Goal: Task Accomplishment & Management: Manage account settings

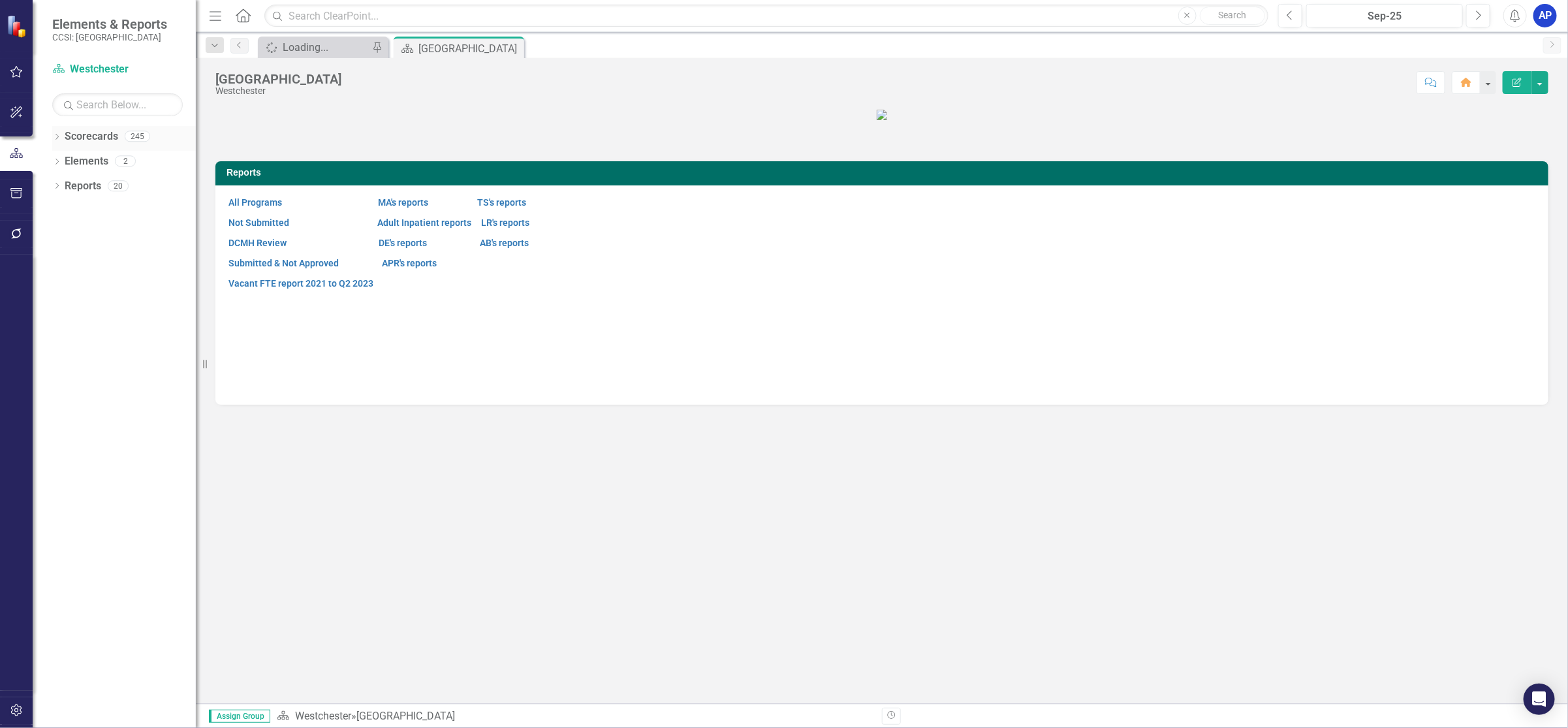
click at [54, 139] on icon "Dropdown" at bounding box center [56, 137] width 9 height 7
click at [66, 158] on icon "Dropdown" at bounding box center [64, 160] width 10 height 8
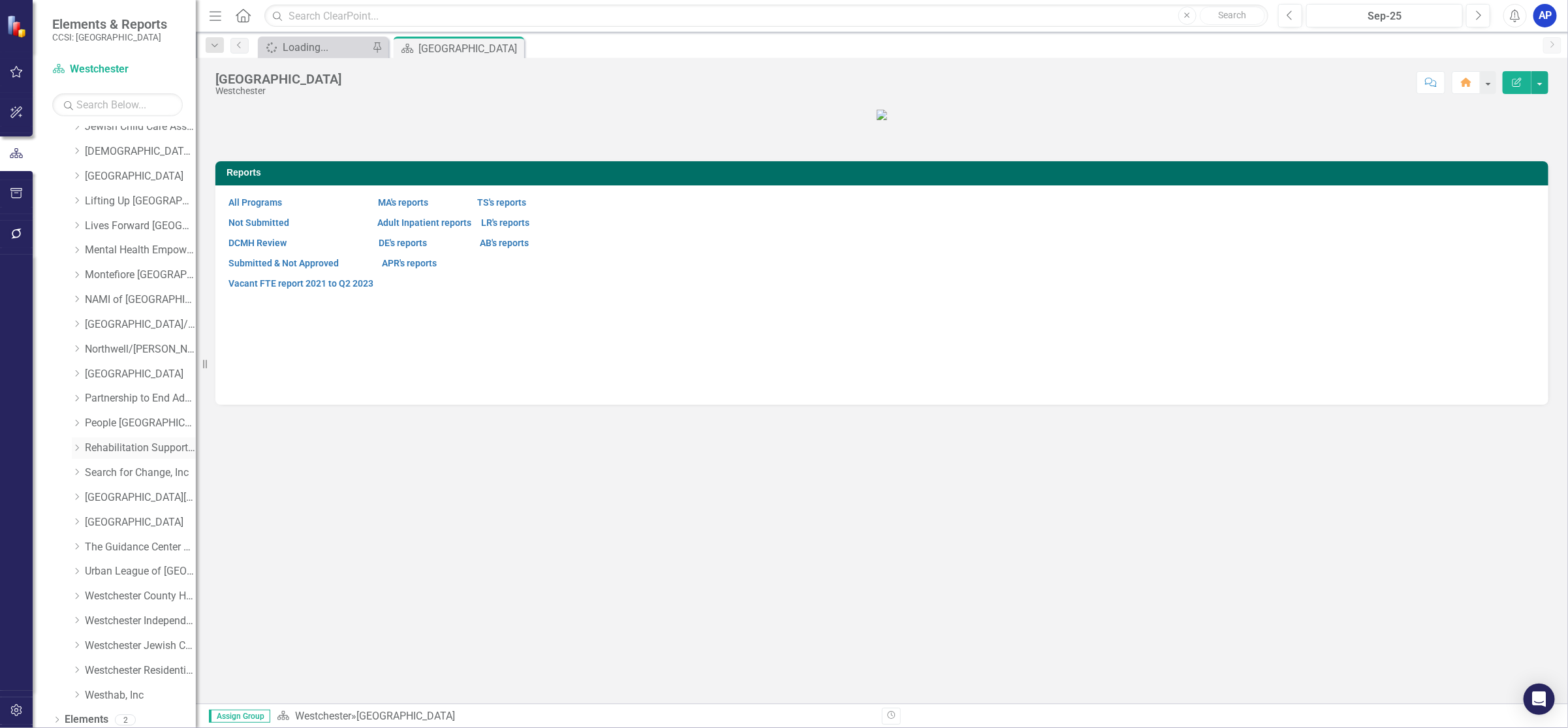
scroll to position [483, 0]
click at [77, 513] on icon "Dropdown" at bounding box center [77, 517] width 10 height 8
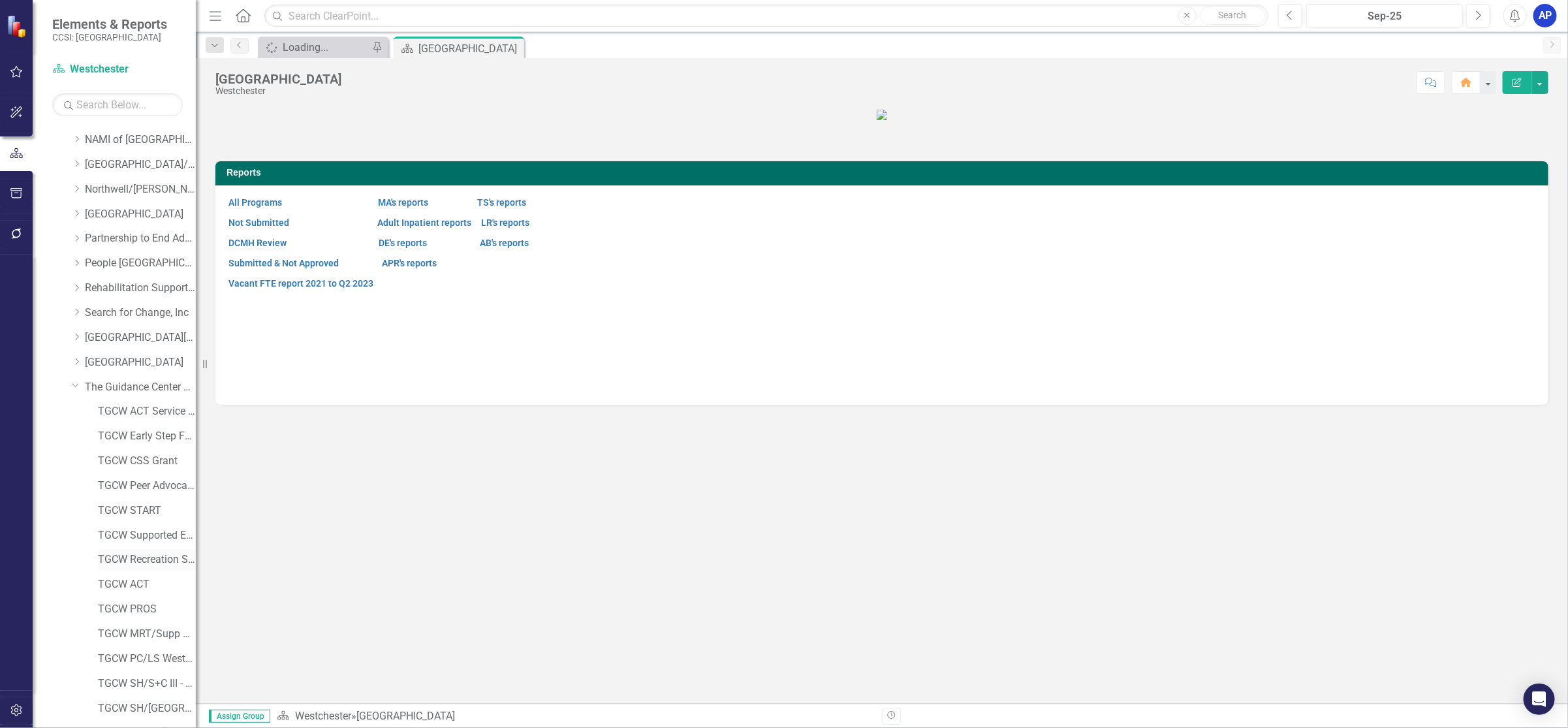
click at [140, 553] on link "TGCW Recreation Services" at bounding box center [146, 559] width 98 height 15
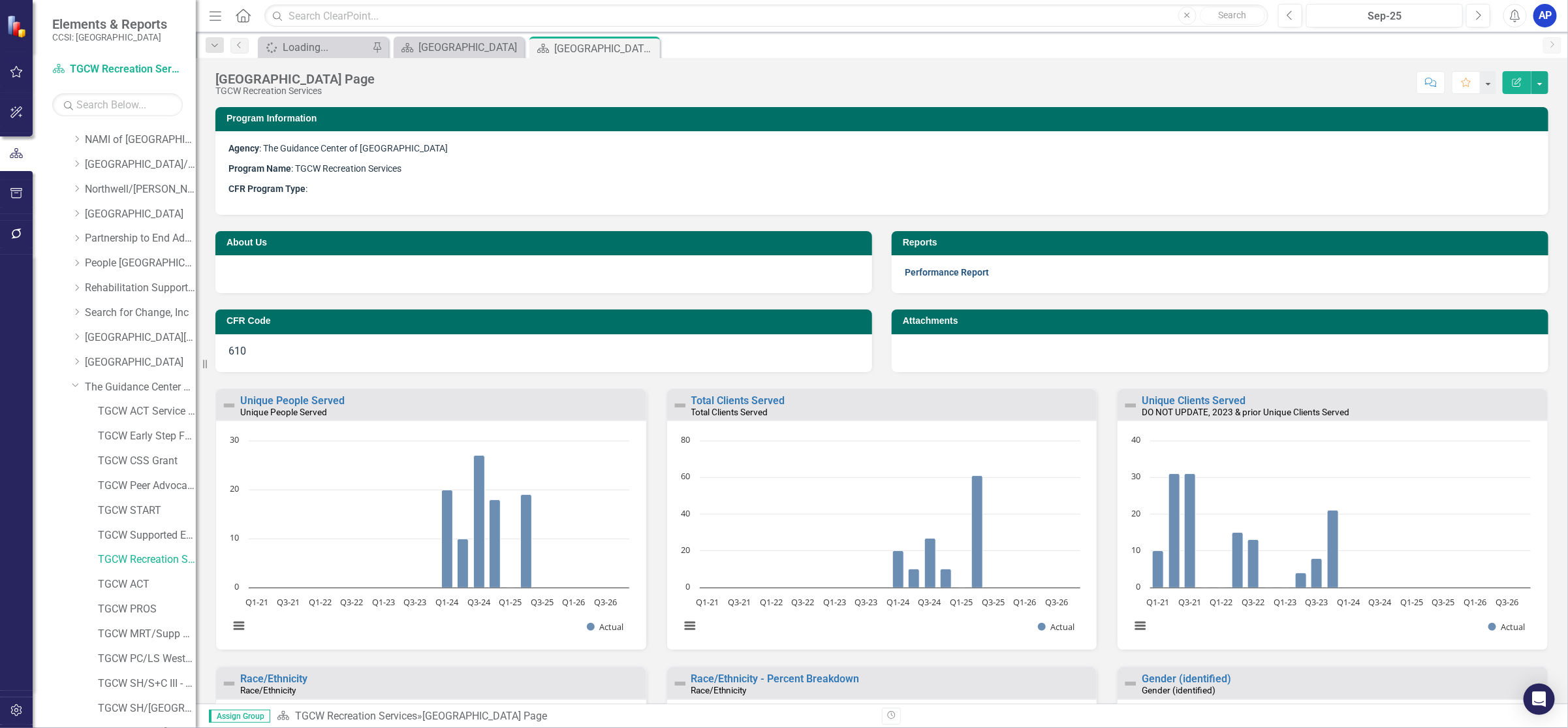
click at [949, 267] on link "Performance Report" at bounding box center [947, 272] width 85 height 10
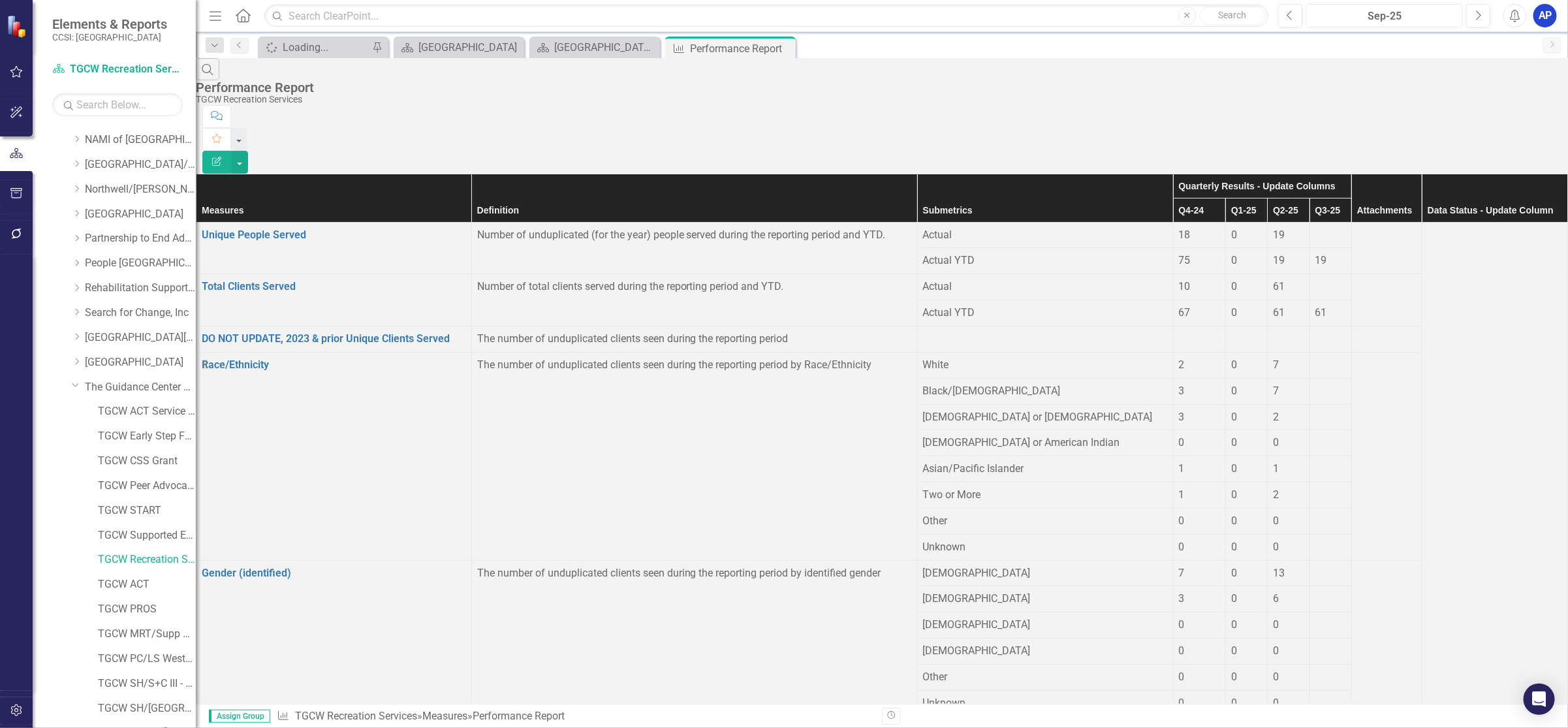
click at [1396, 6] on button "Sep-25" at bounding box center [1384, 16] width 156 height 24
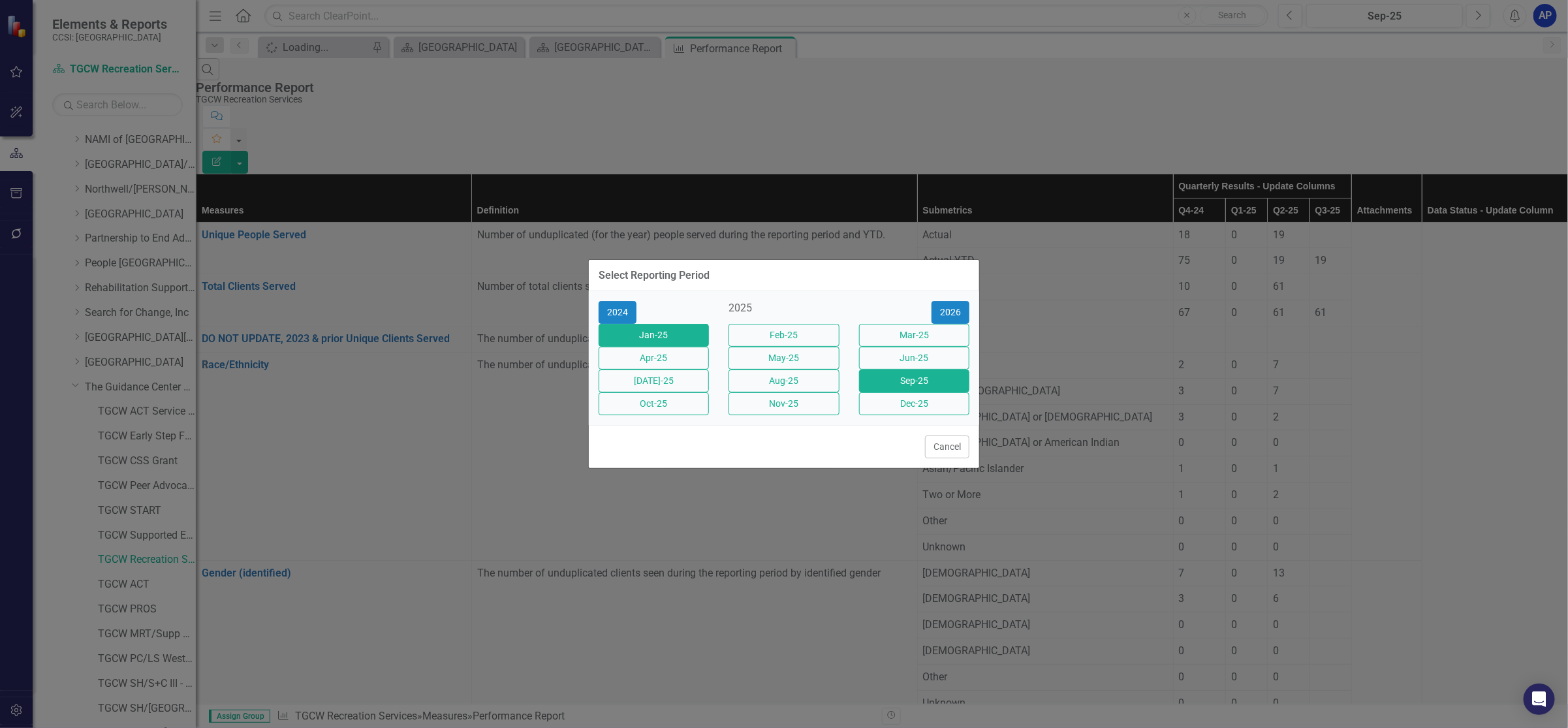
click at [660, 323] on button "Jan-25" at bounding box center [654, 334] width 110 height 23
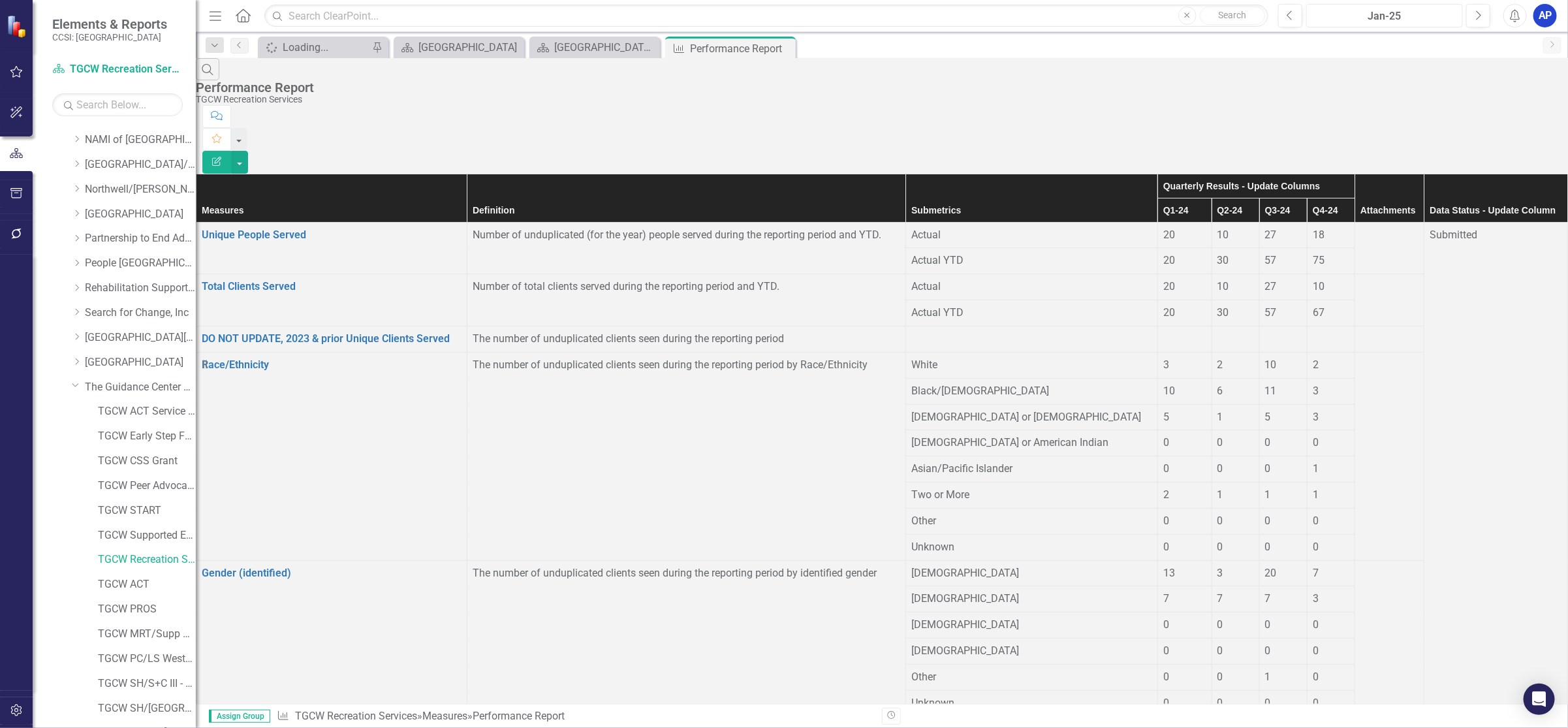
click at [1397, 18] on div "Jan-25" at bounding box center [1385, 17] width 147 height 16
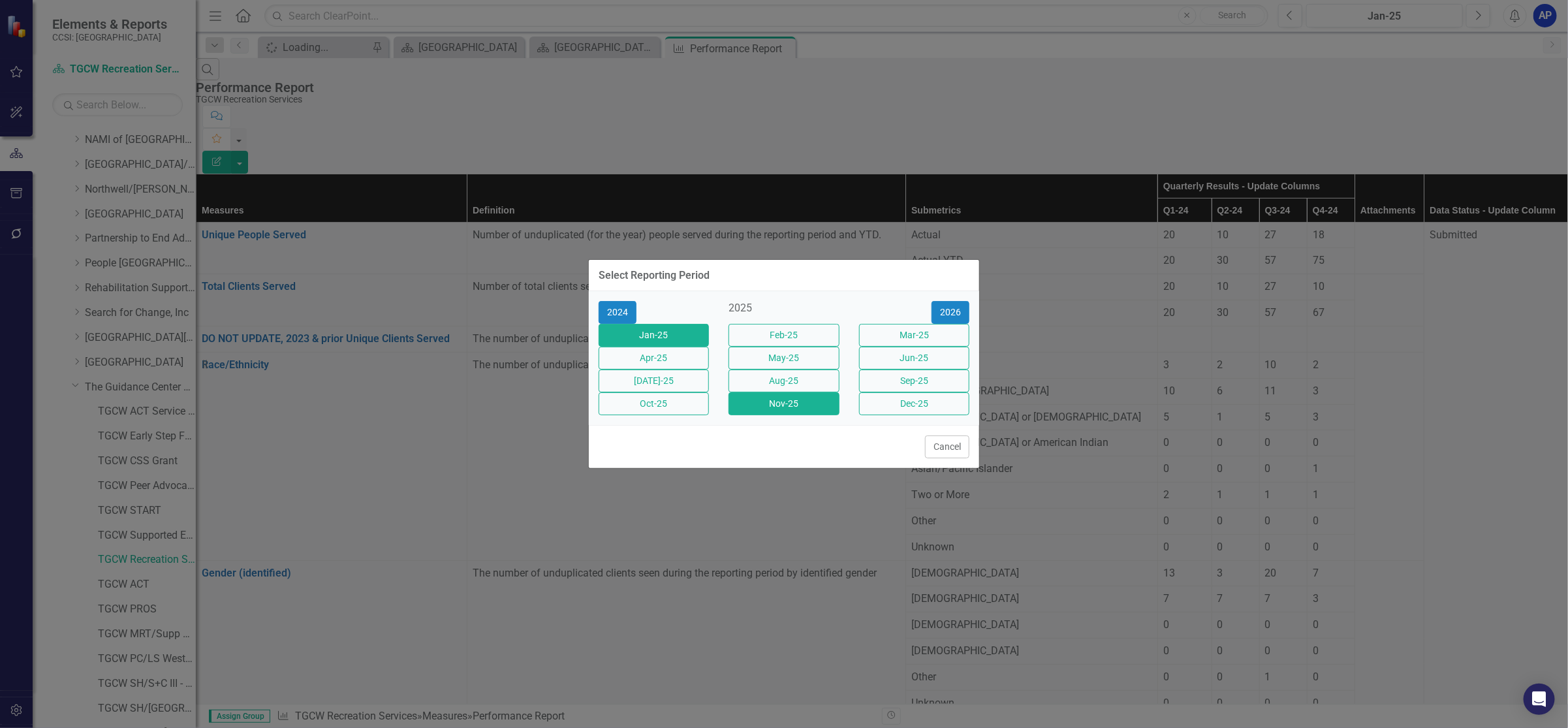
click at [815, 415] on button "Nov-25" at bounding box center [783, 403] width 110 height 23
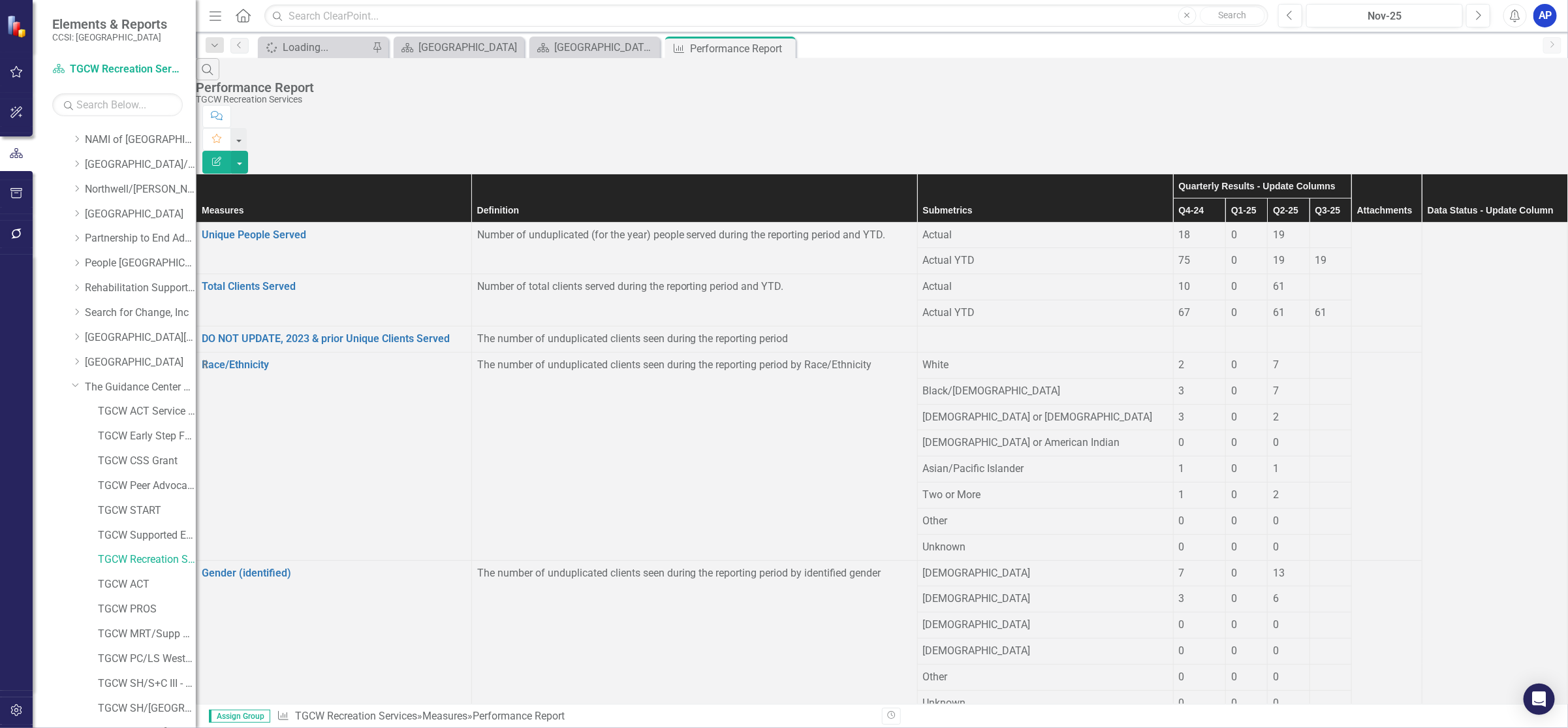
click at [1357, 228] on div at bounding box center [1387, 228] width 60 height 0
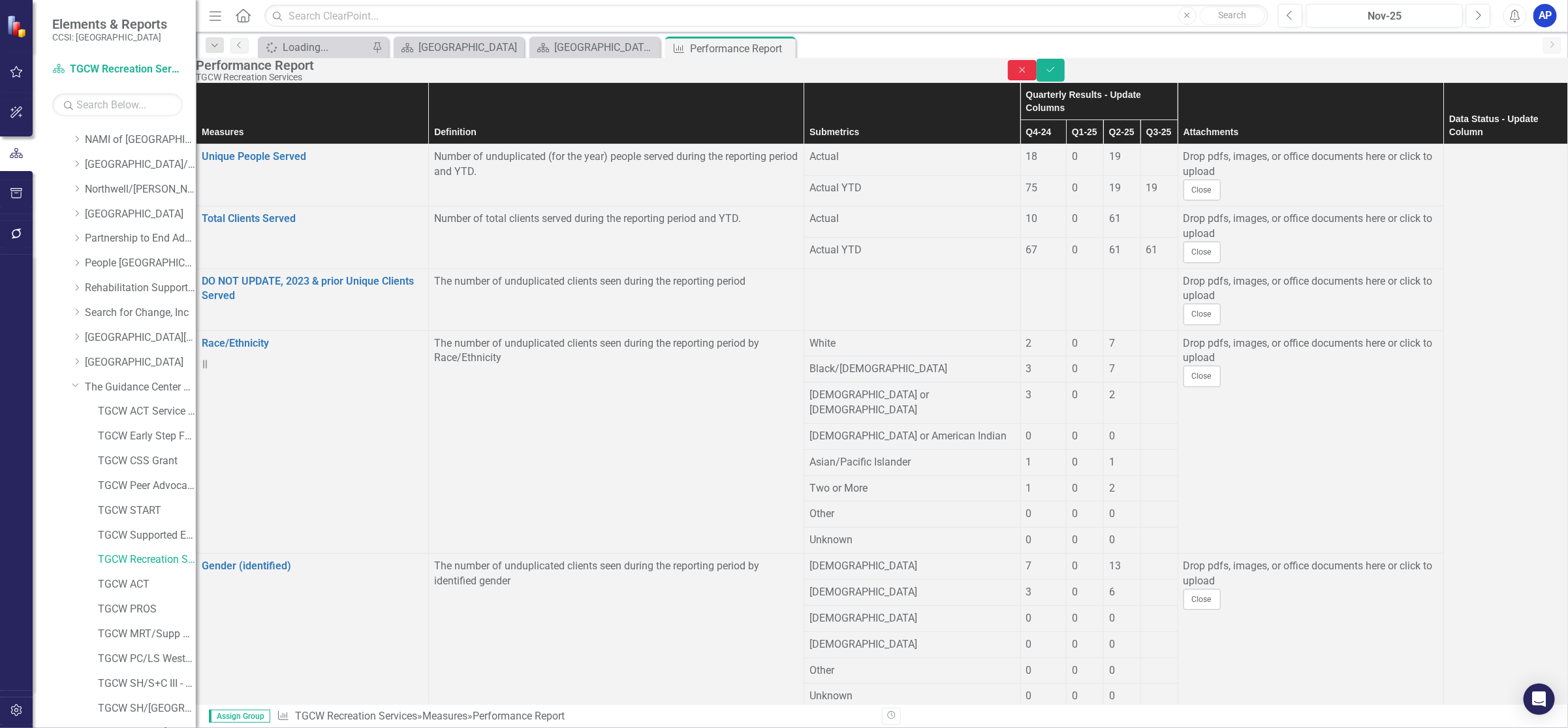
click at [1029, 75] on icon "Close" at bounding box center [1023, 70] width 12 height 9
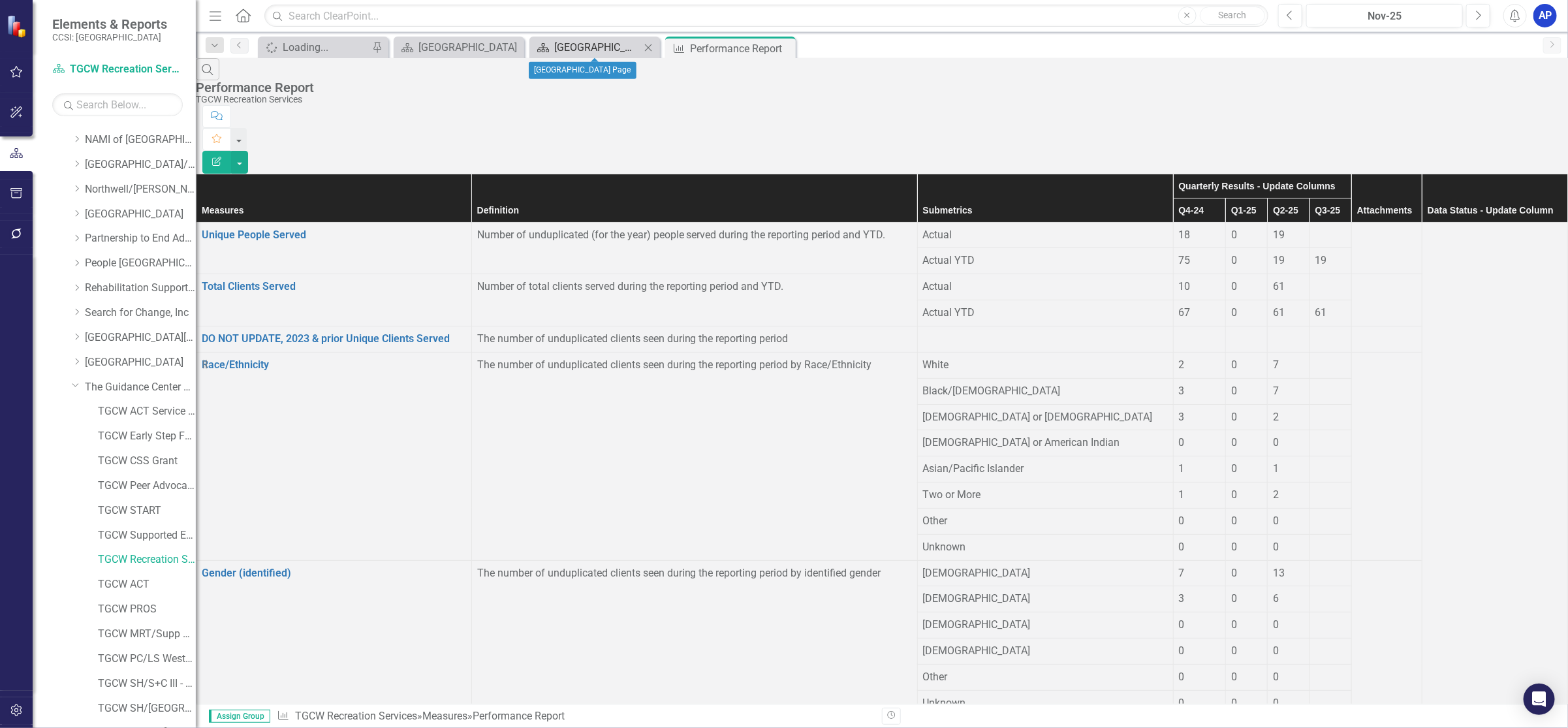
click at [573, 45] on div "[GEOGRAPHIC_DATA] Page" at bounding box center [597, 47] width 87 height 16
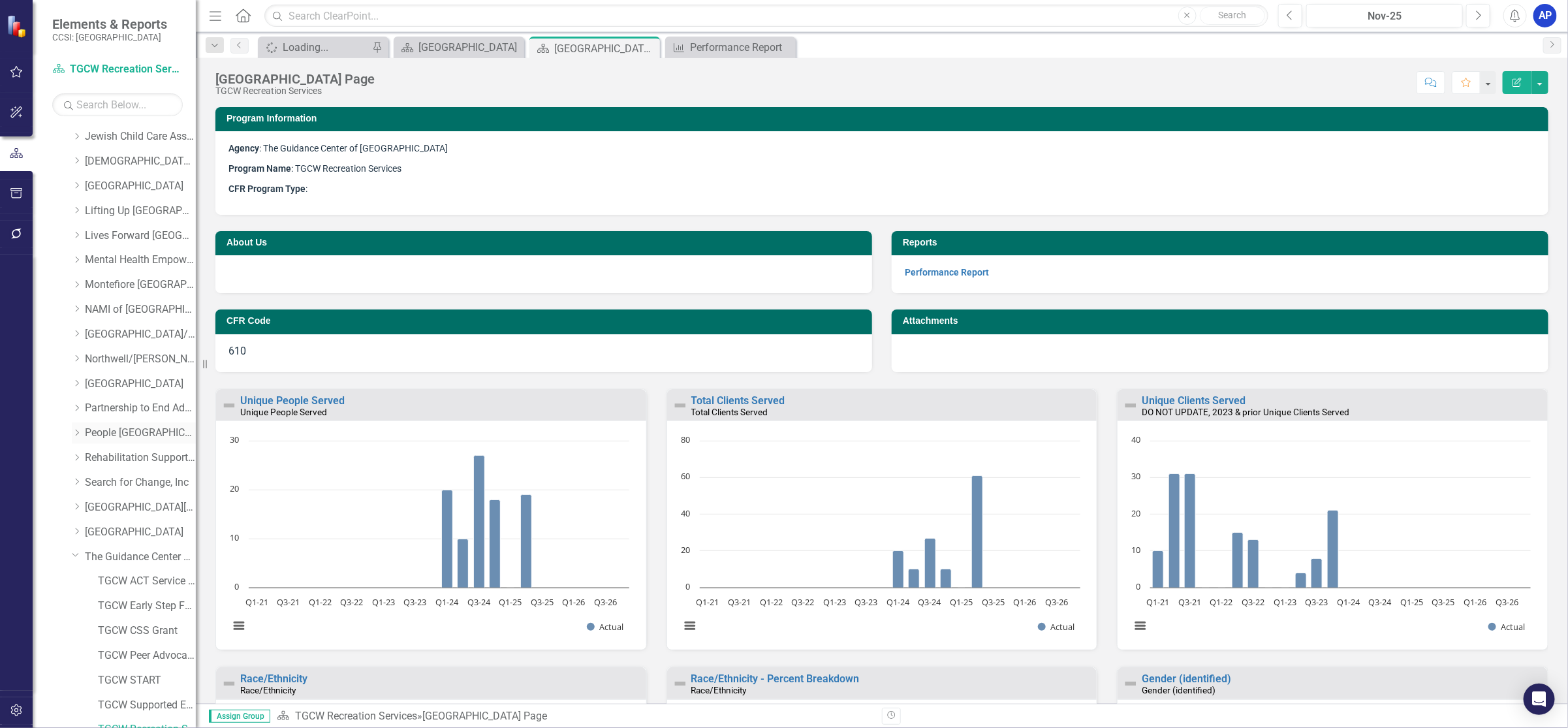
scroll to position [483, 0]
click at [1539, 84] on button "button" at bounding box center [1540, 83] width 17 height 23
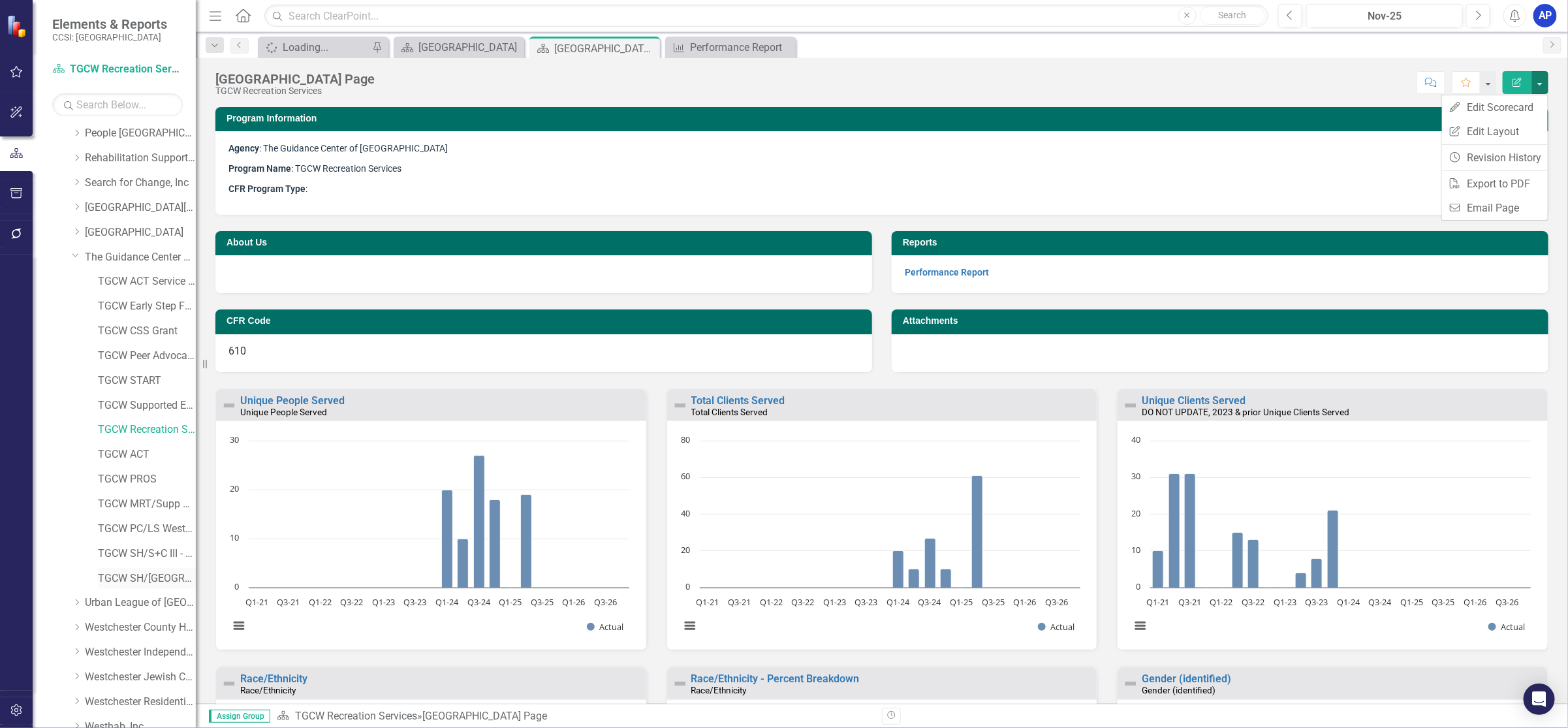
scroll to position [783, 0]
click at [150, 287] on link "TGCW CSS Grant" at bounding box center [146, 291] width 98 height 15
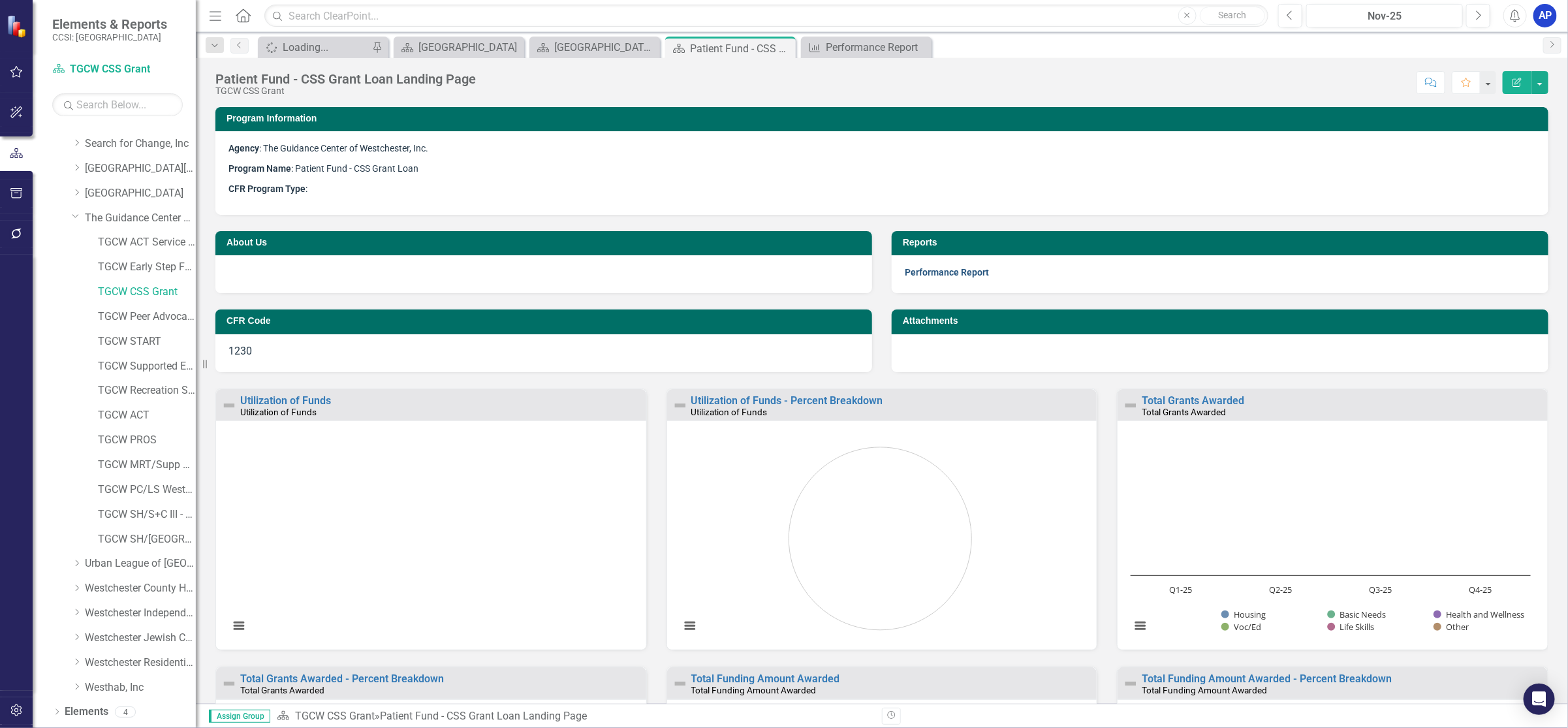
click at [925, 276] on link "Performance Report" at bounding box center [947, 272] width 85 height 10
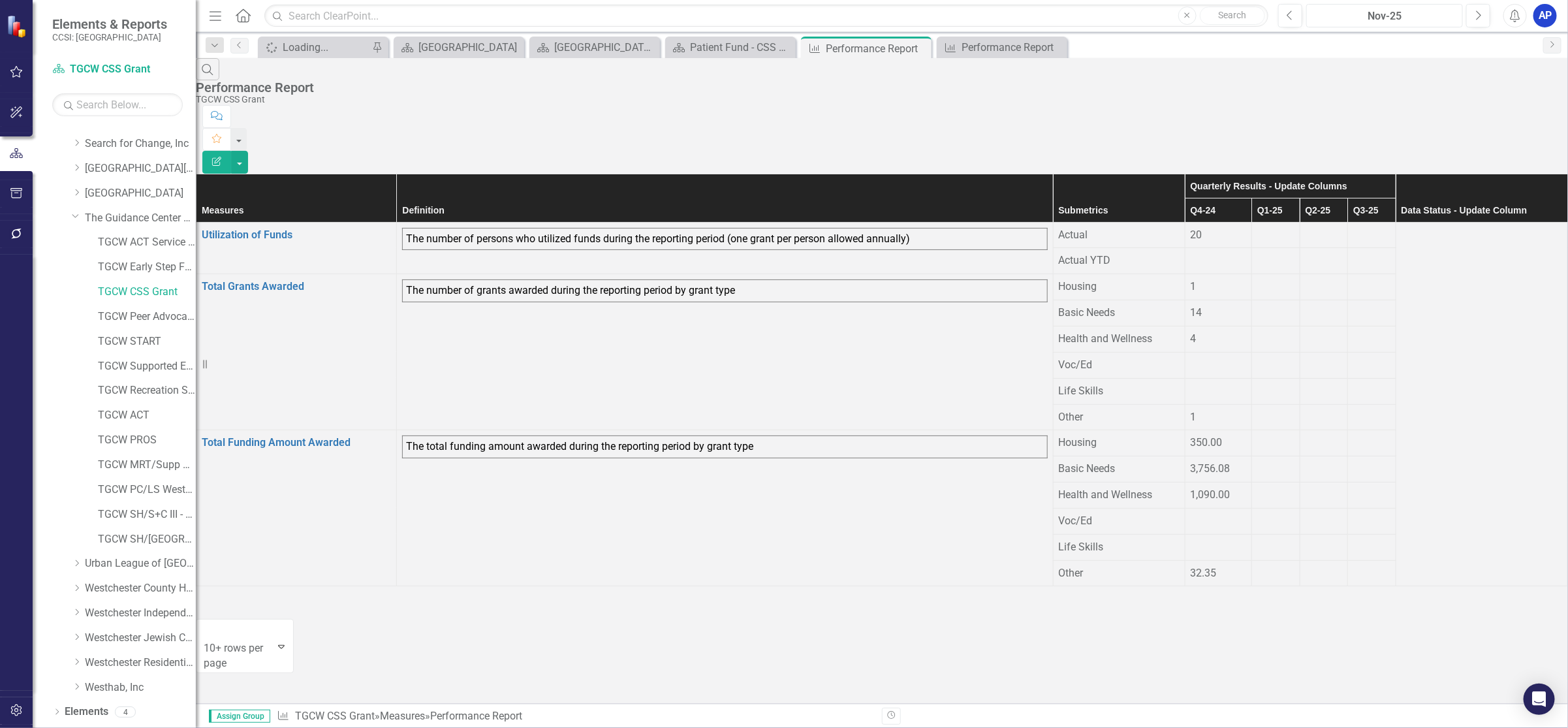
click at [1382, 5] on button "Nov-25" at bounding box center [1384, 16] width 156 height 24
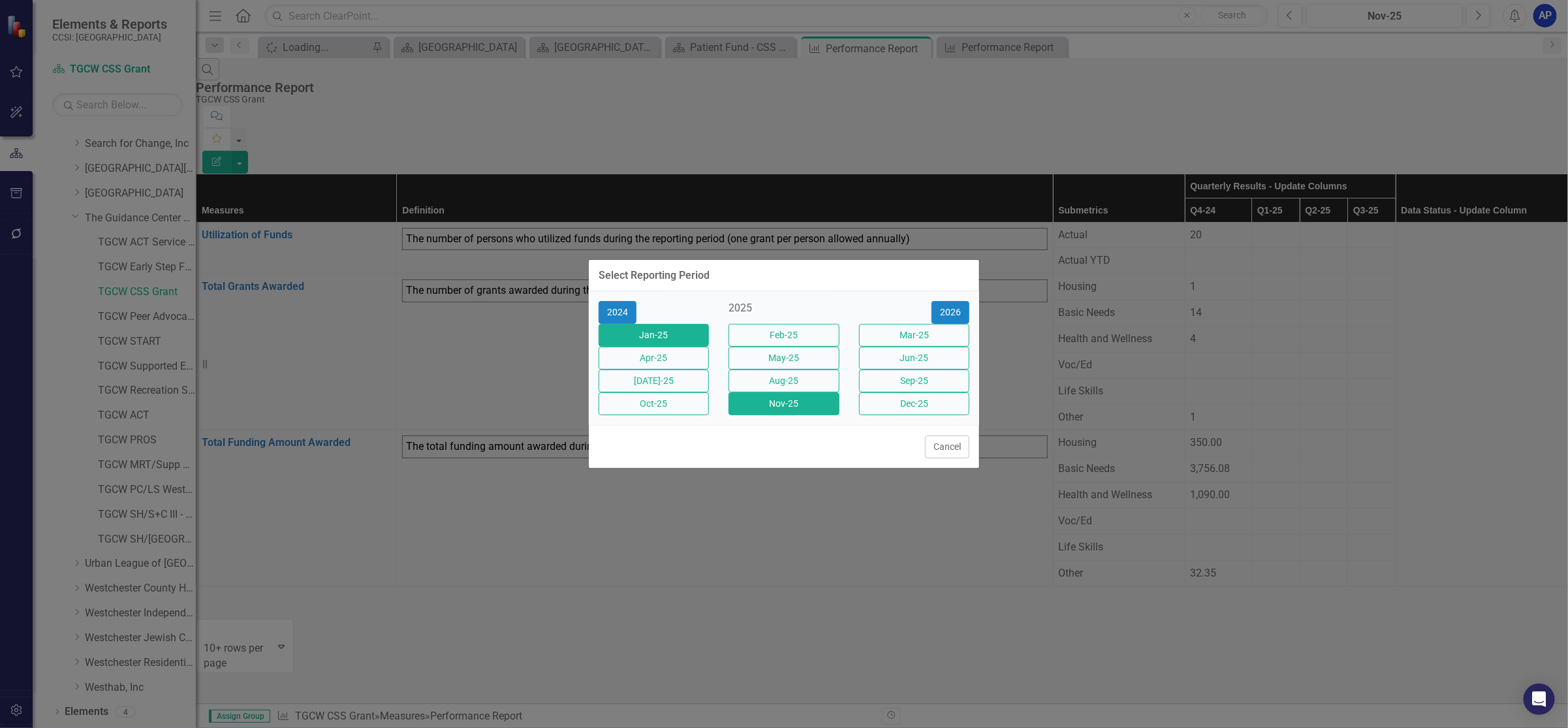
click at [677, 323] on button "Jan-25" at bounding box center [654, 334] width 110 height 23
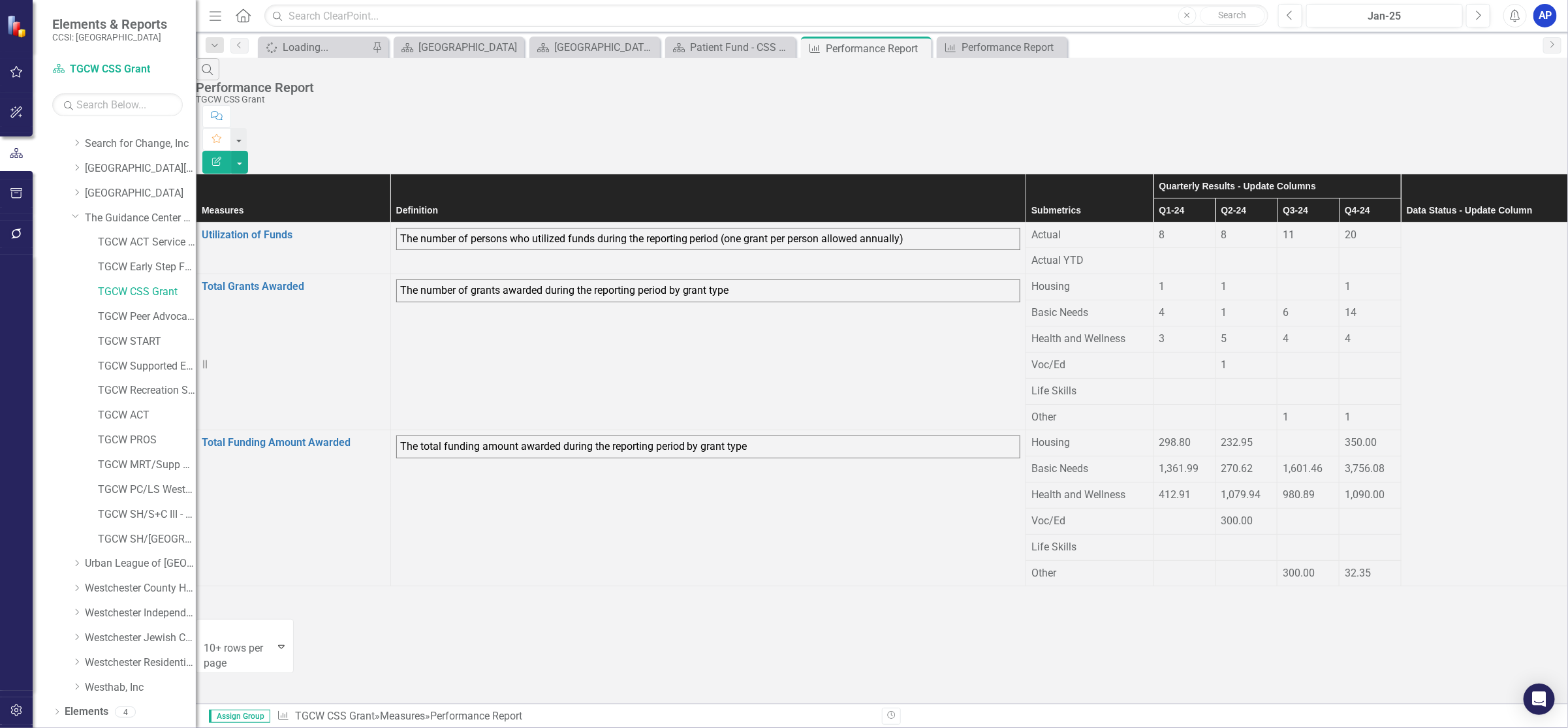
click at [1032, 254] on span "Actual YTD" at bounding box center [1058, 260] width 52 height 12
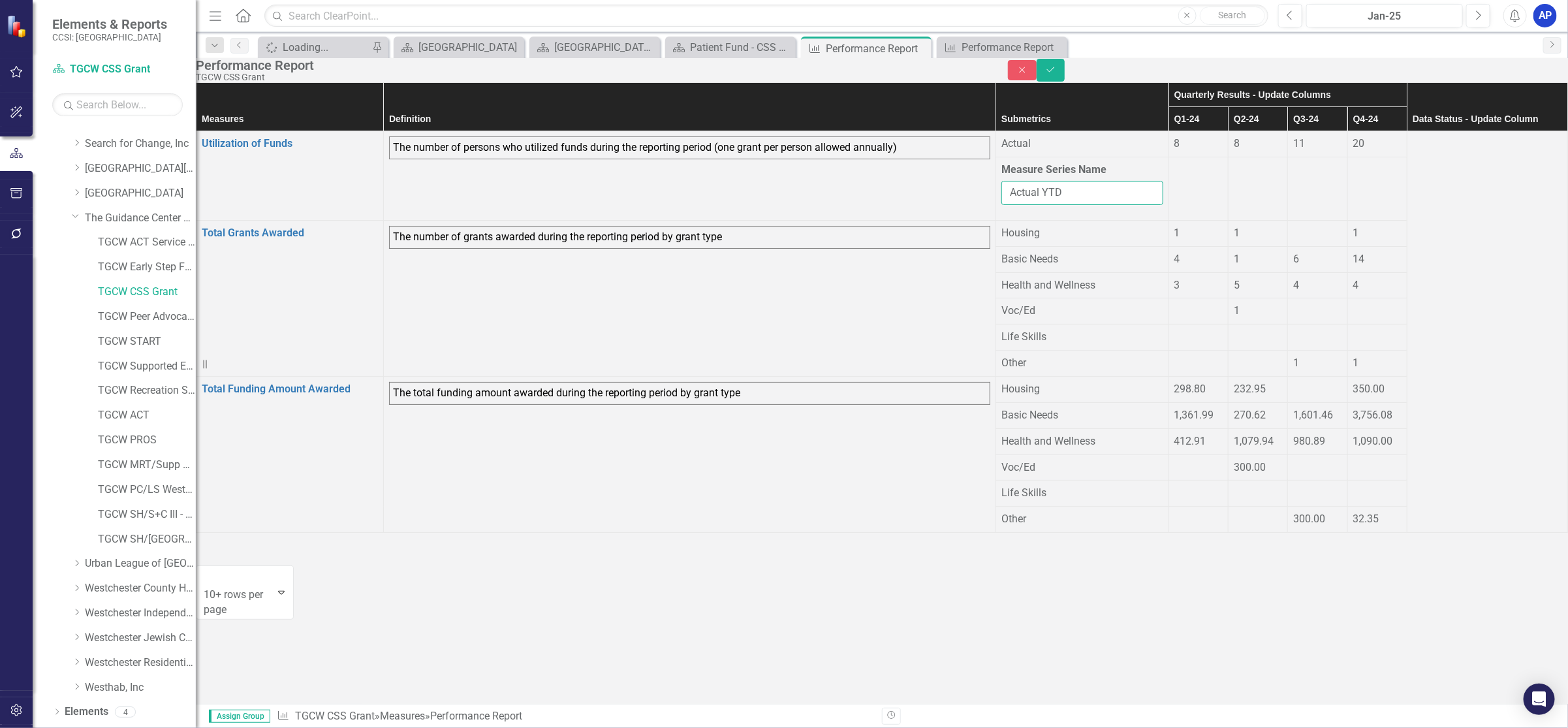
click at [1002, 205] on input "Actual YTD" at bounding box center [1082, 193] width 162 height 24
click at [517, 220] on td "The number of persons who utilized funds during the reporting period (one grant…" at bounding box center [689, 176] width 613 height 90
click at [1025, 73] on icon "button" at bounding box center [1022, 71] width 6 height 6
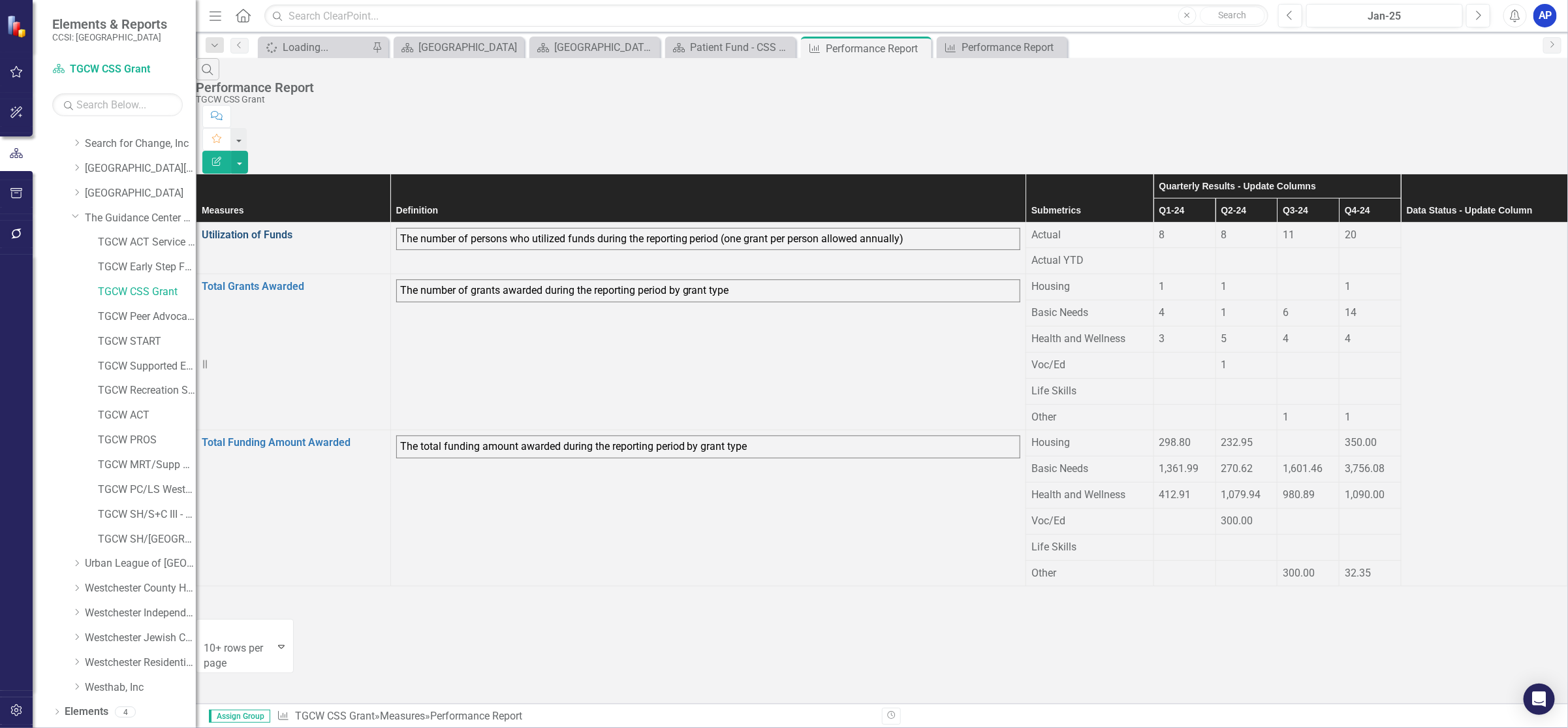
click at [282, 229] on link "Utilization of Funds" at bounding box center [247, 235] width 91 height 12
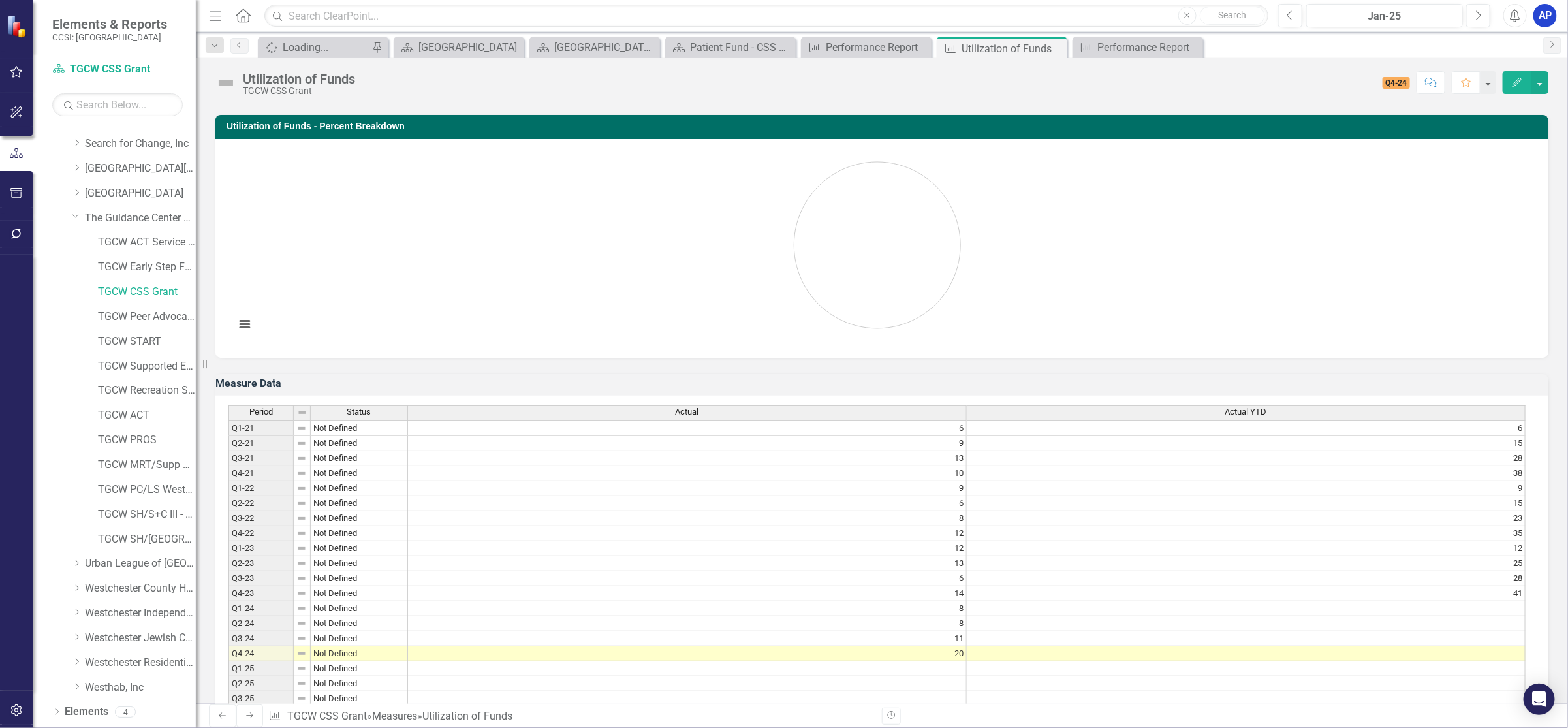
scroll to position [67, 0]
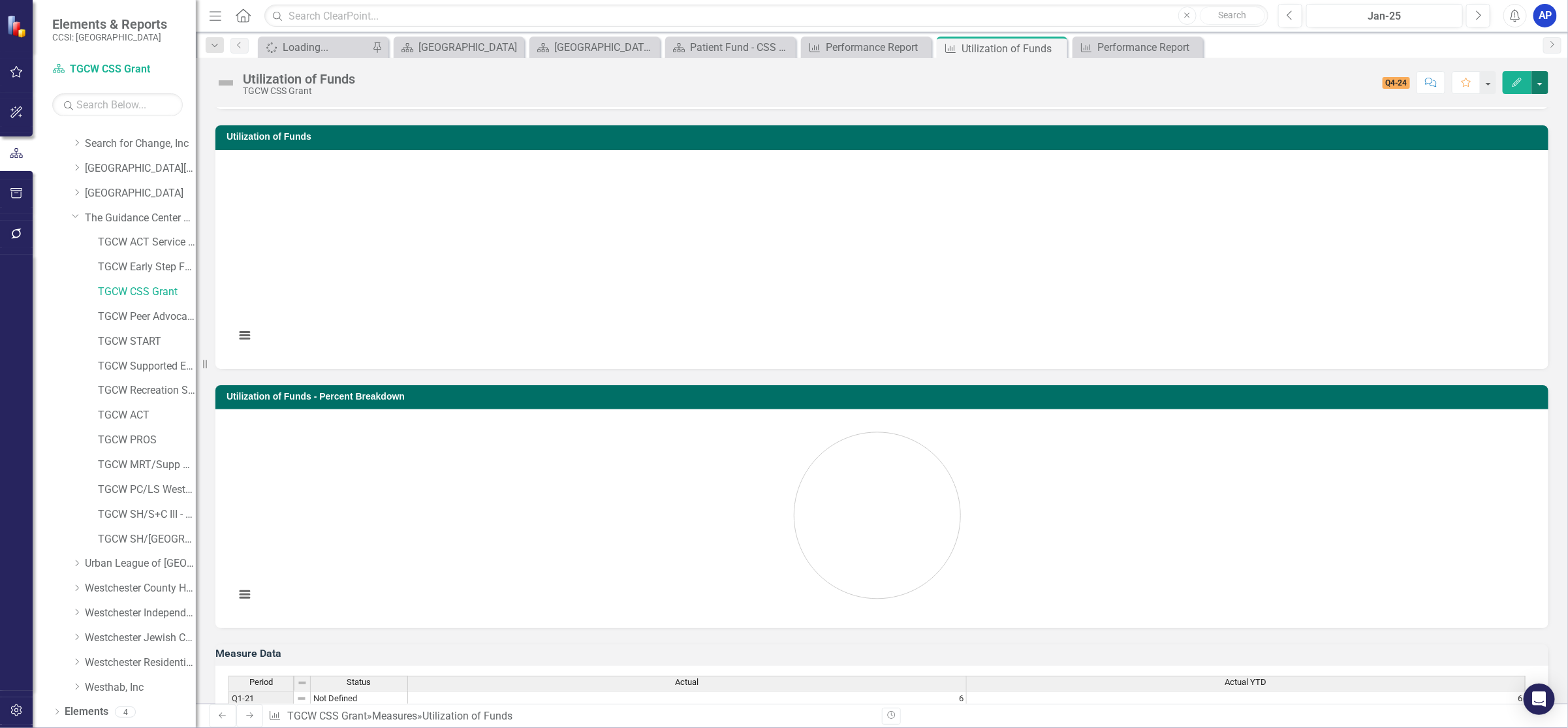
click at [1541, 84] on button "button" at bounding box center [1540, 83] width 17 height 23
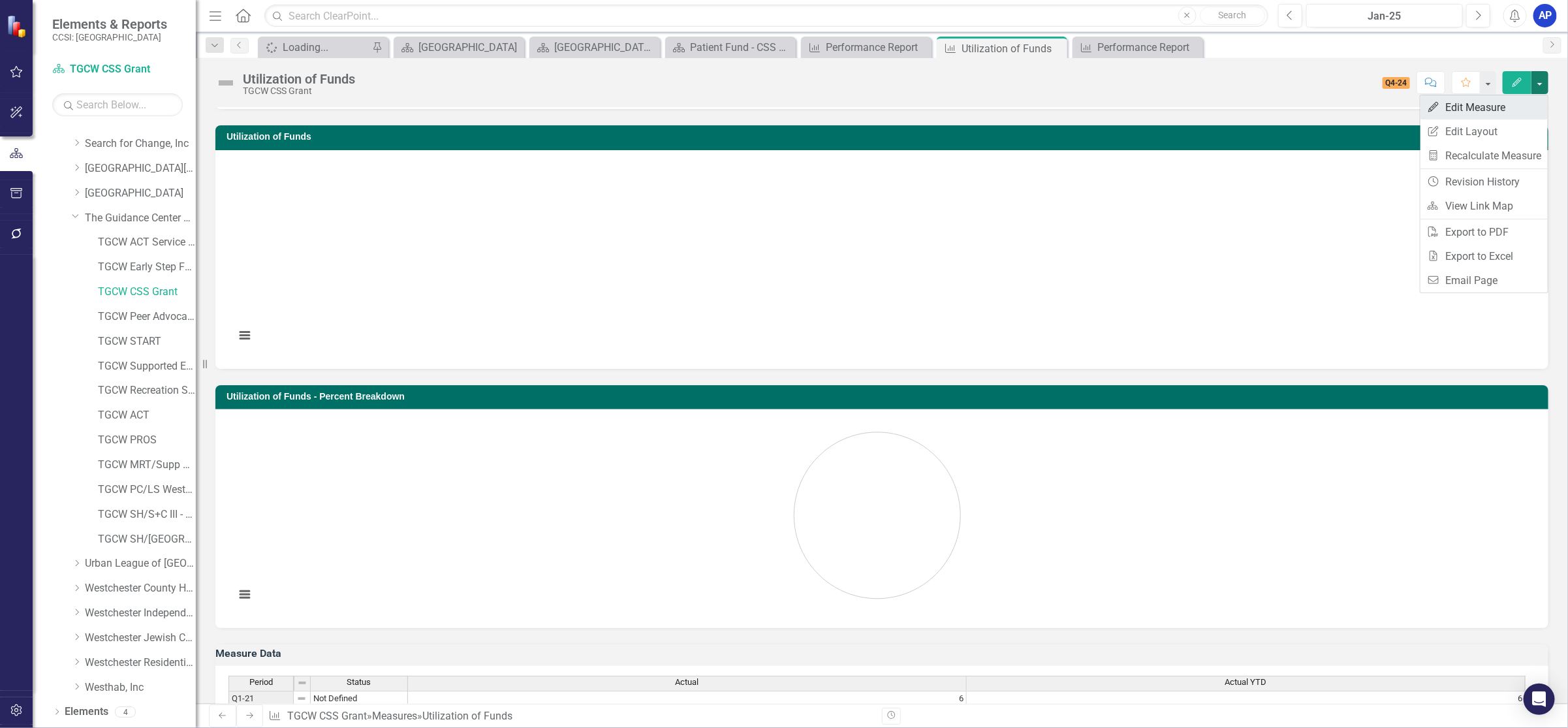
click at [1490, 105] on link "Edit Edit Measure" at bounding box center [1484, 107] width 127 height 24
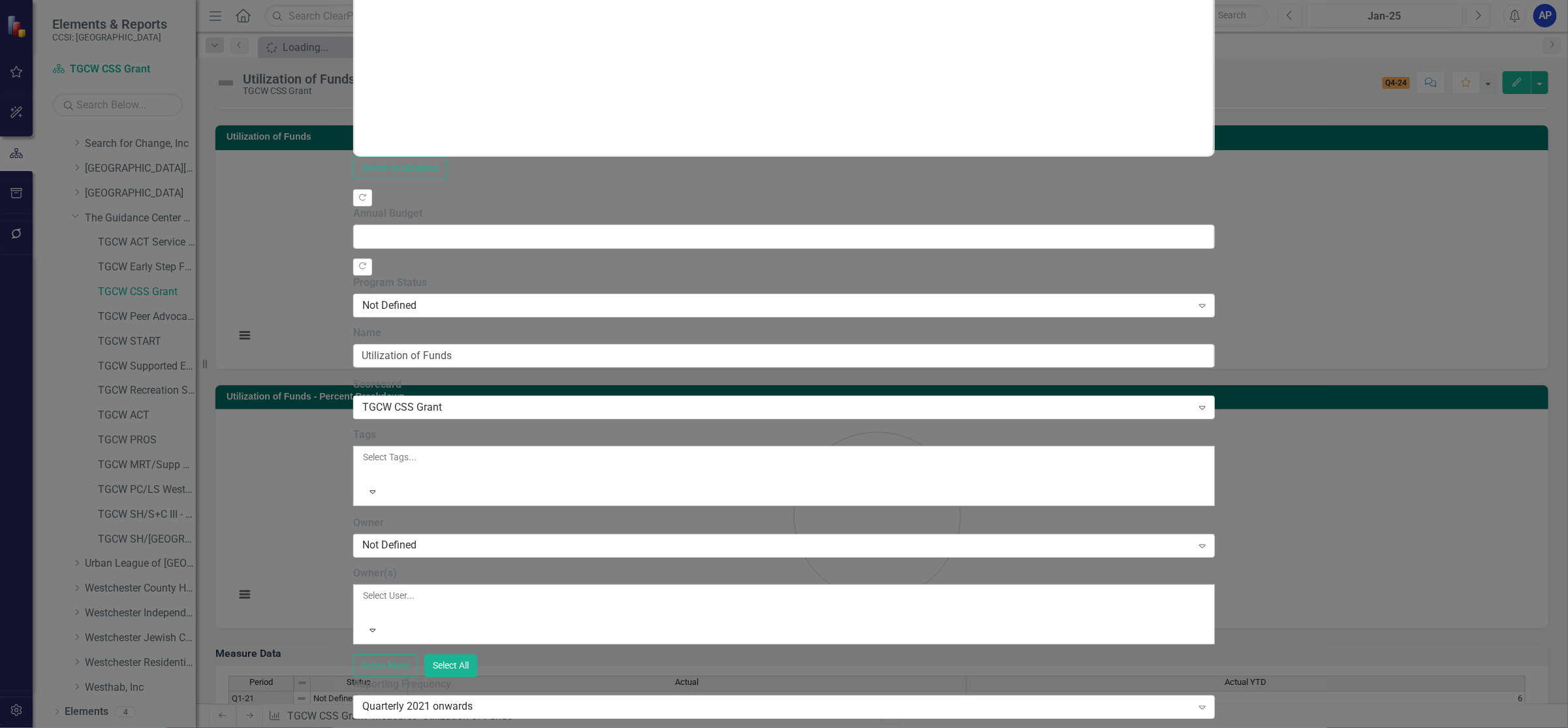
scroll to position [0, 0]
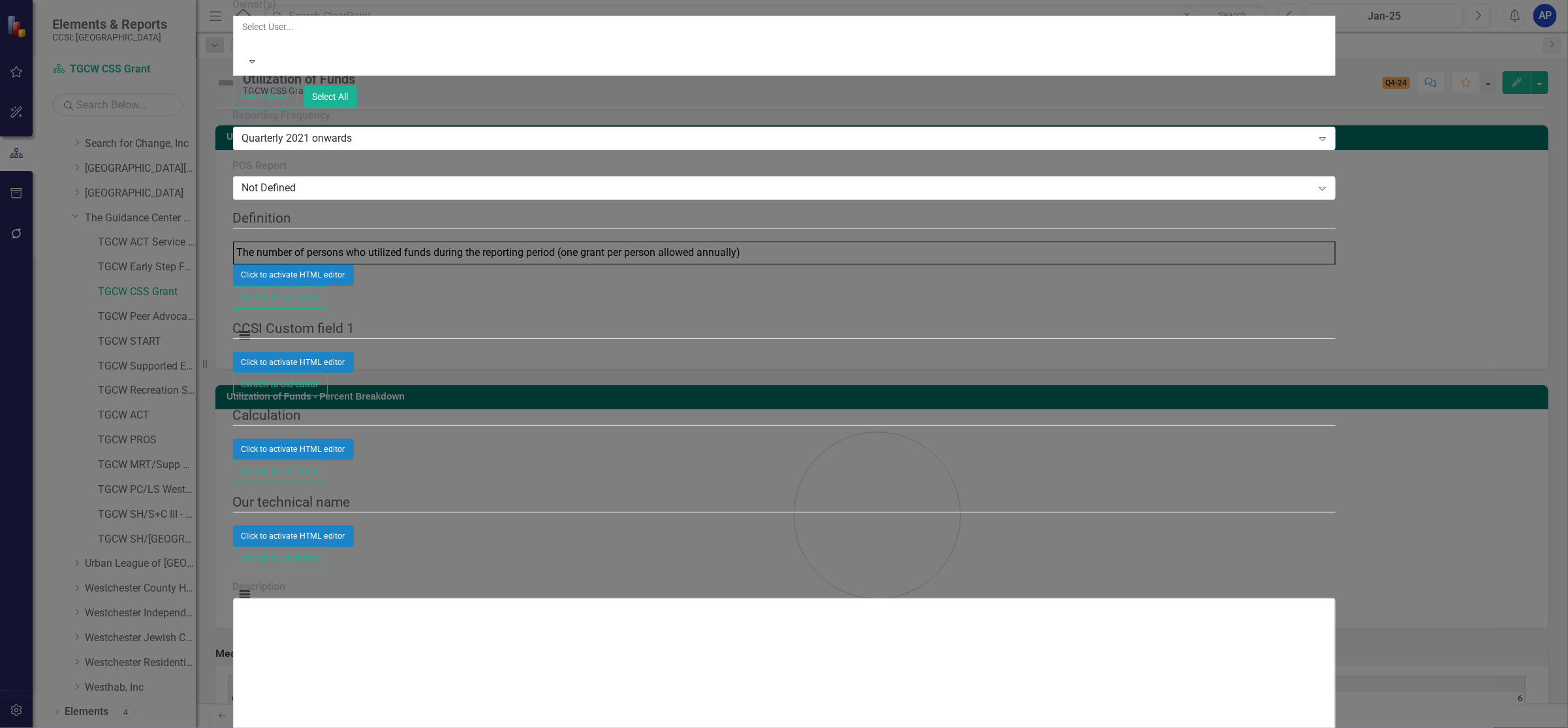
checkbox input "false"
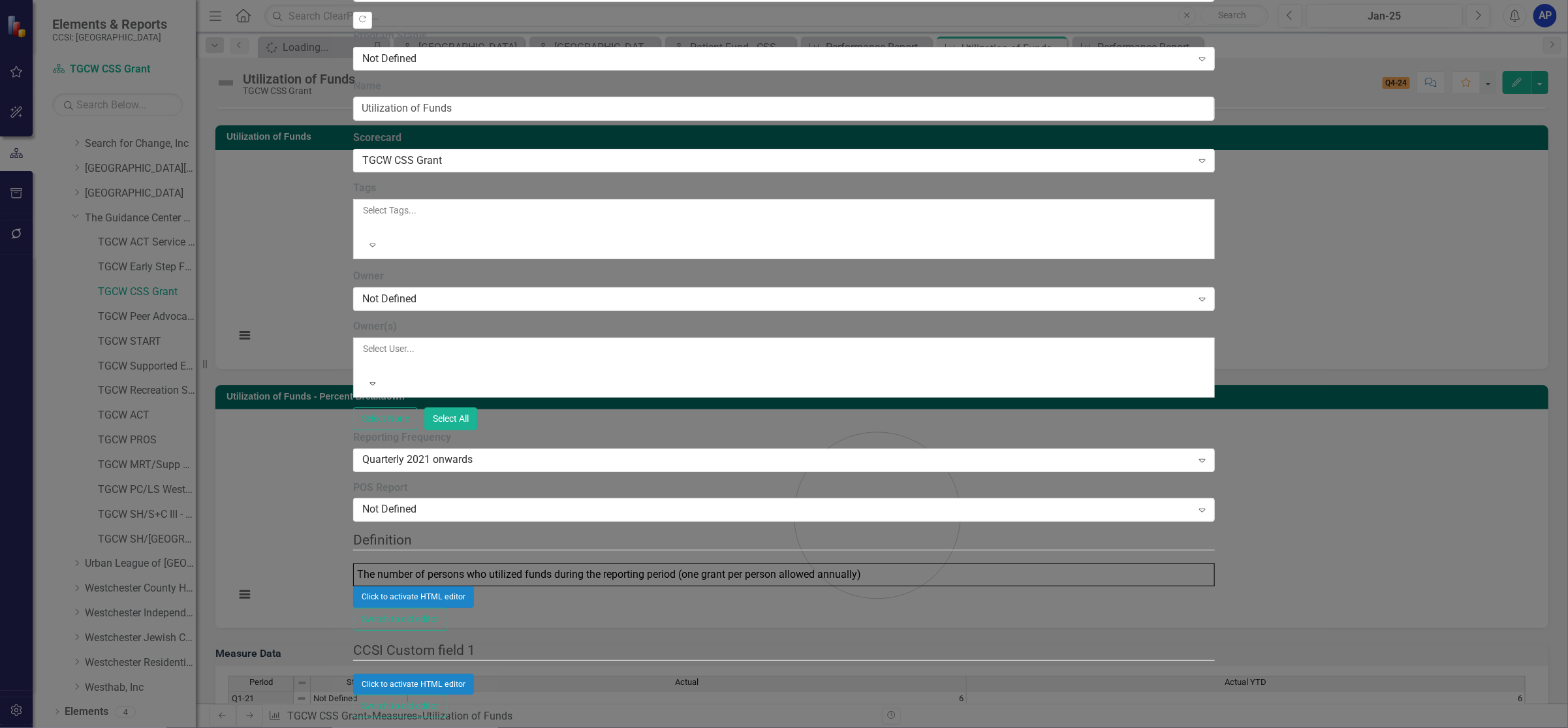
click at [1465, 212] on link "Edit Edit Measure Series" at bounding box center [1470, 207] width 148 height 24
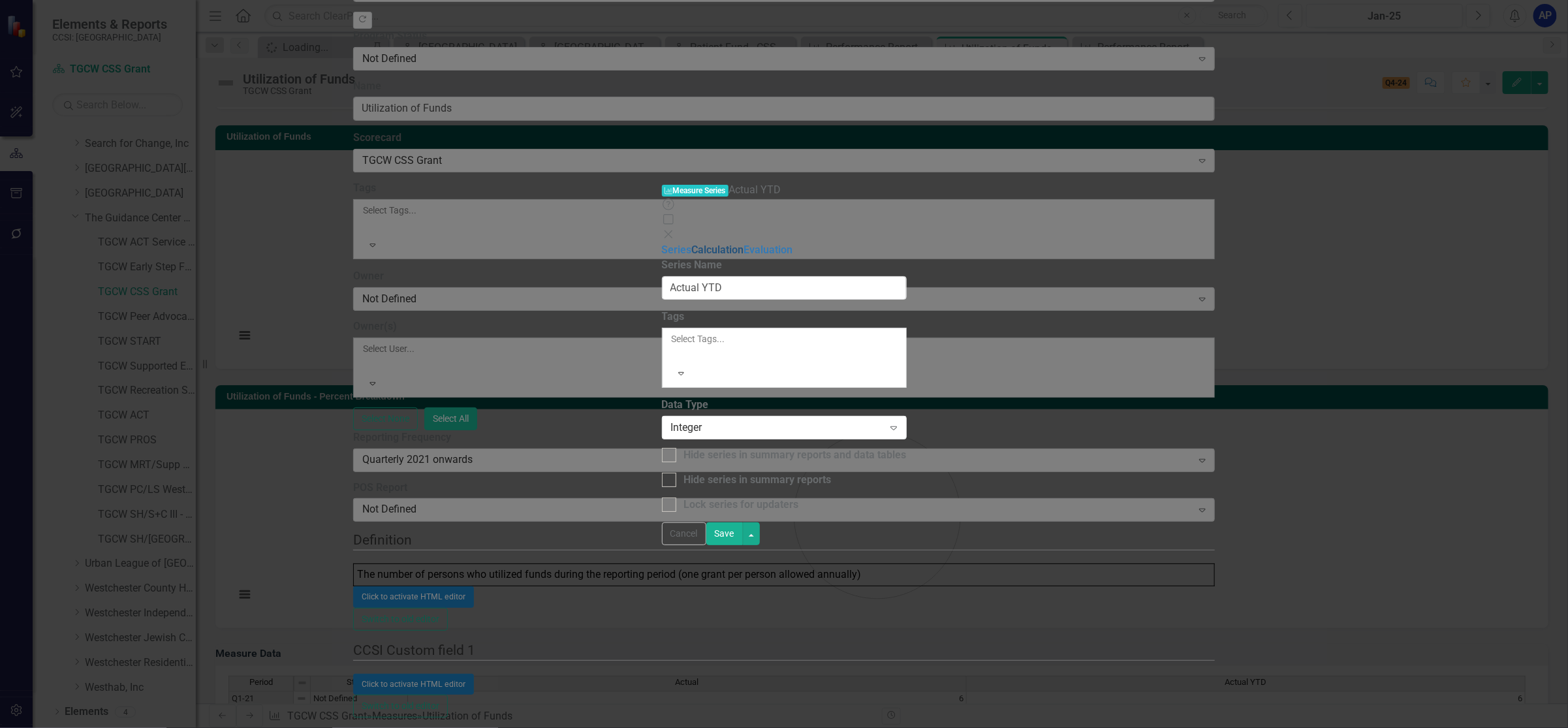
click at [692, 244] on link "Calculation" at bounding box center [718, 250] width 52 height 12
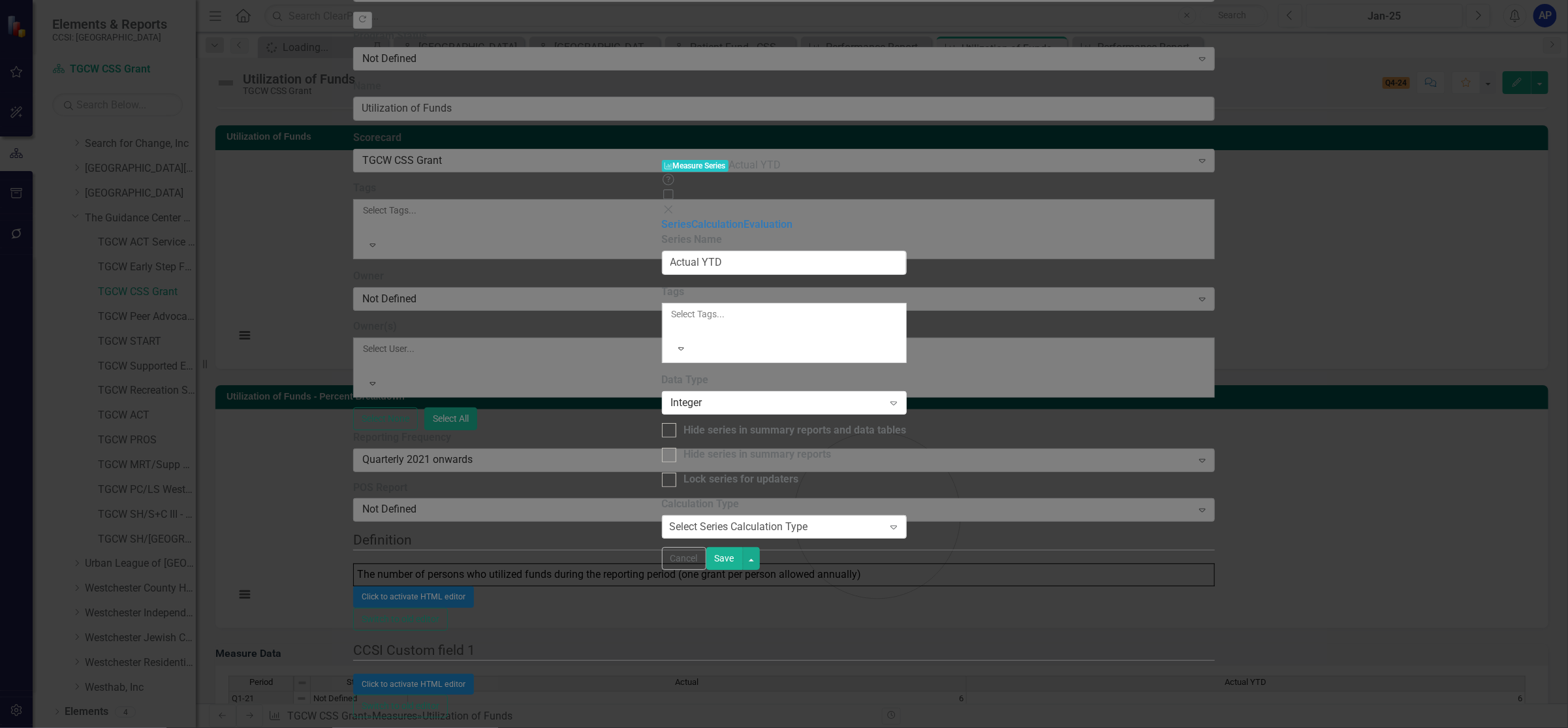
click at [900, 521] on icon "Expand" at bounding box center [893, 526] width 13 height 10
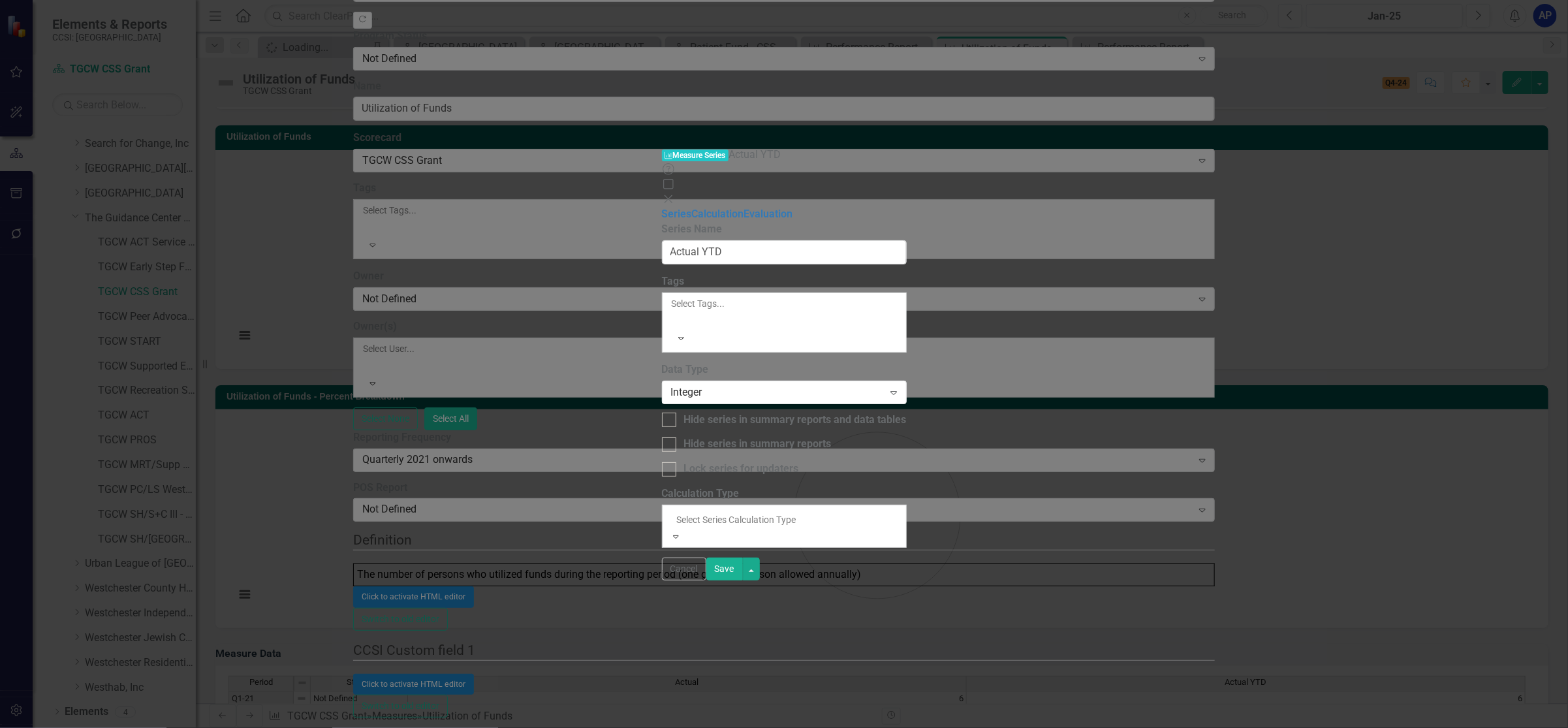
click at [672, 195] on icon at bounding box center [668, 199] width 8 height 8
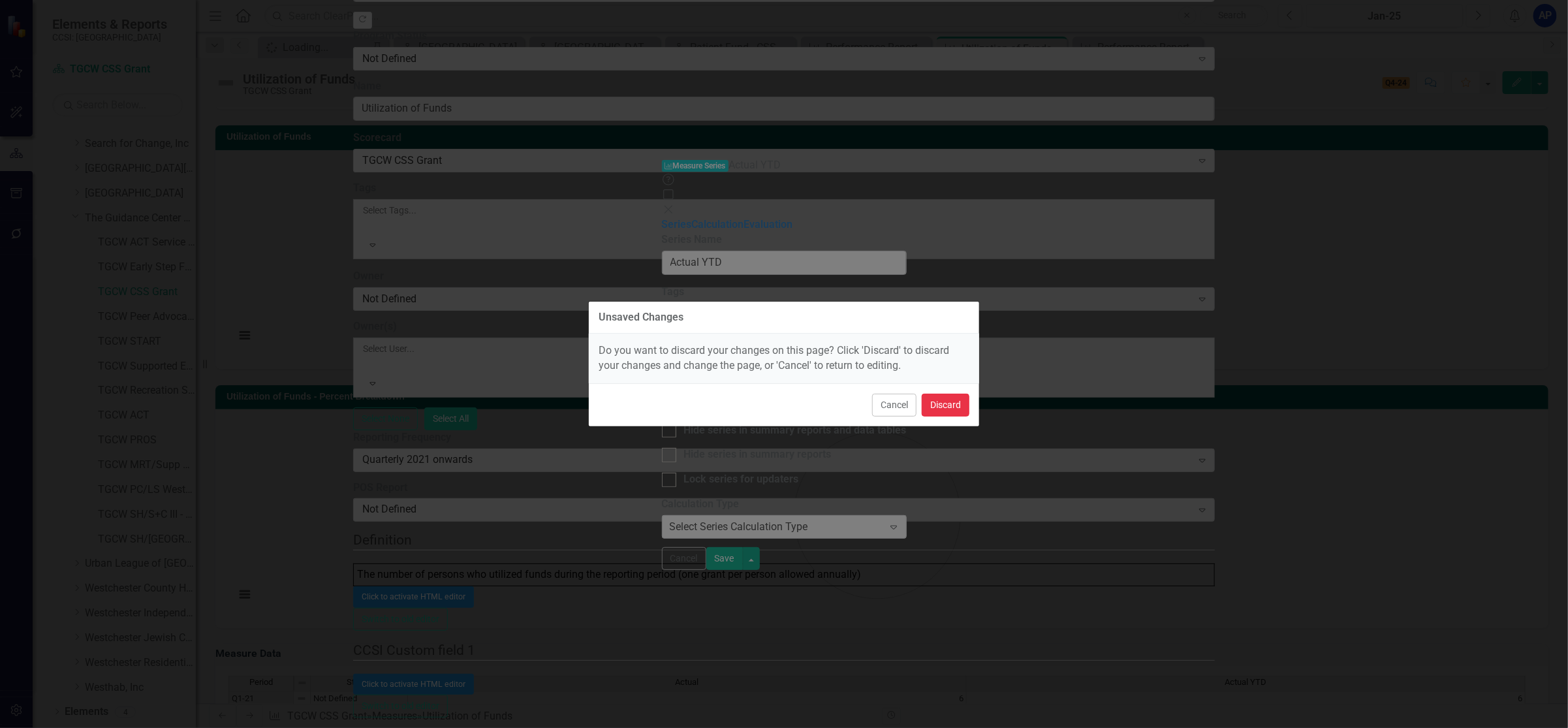
click at [948, 404] on button "Discard" at bounding box center [946, 405] width 48 height 23
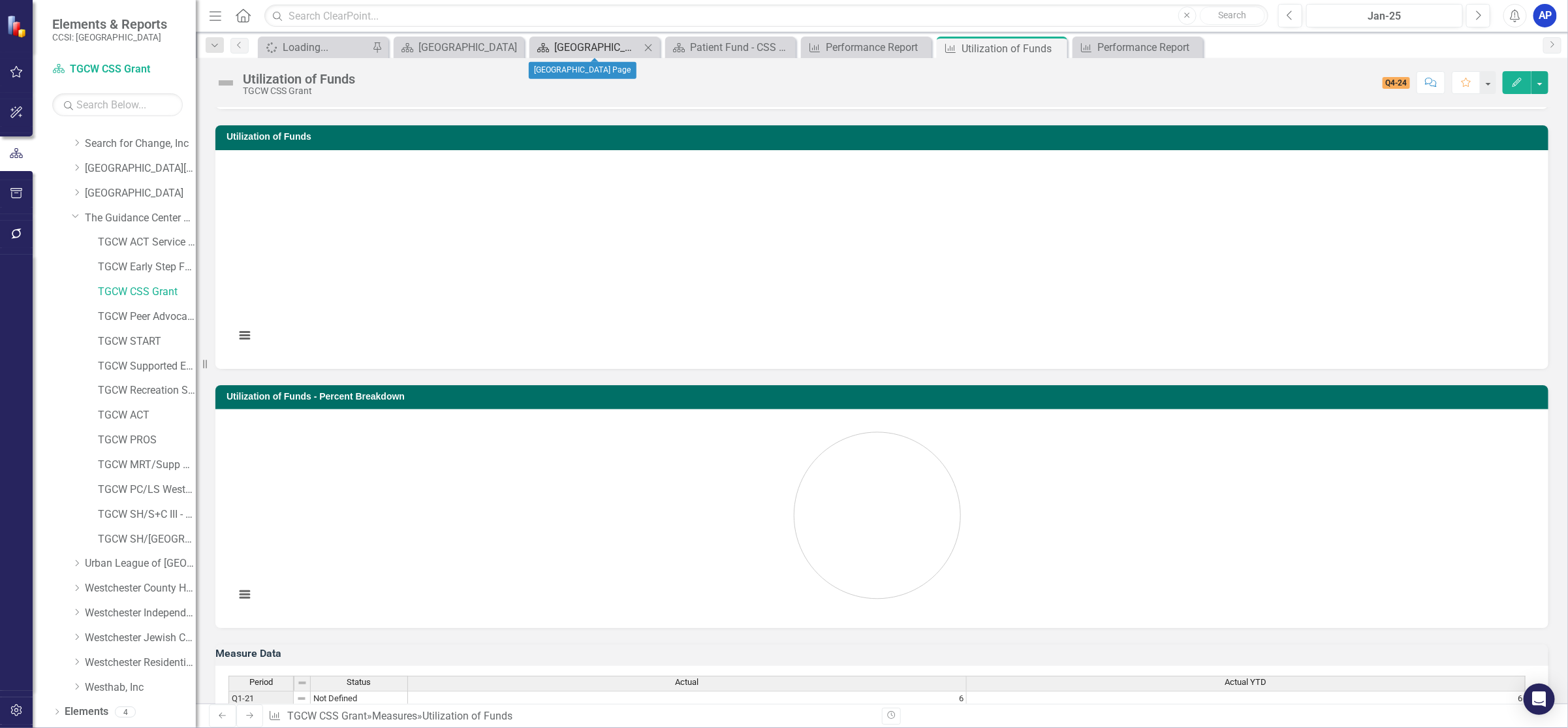
click at [635, 44] on div "[GEOGRAPHIC_DATA] Page" at bounding box center [597, 47] width 87 height 16
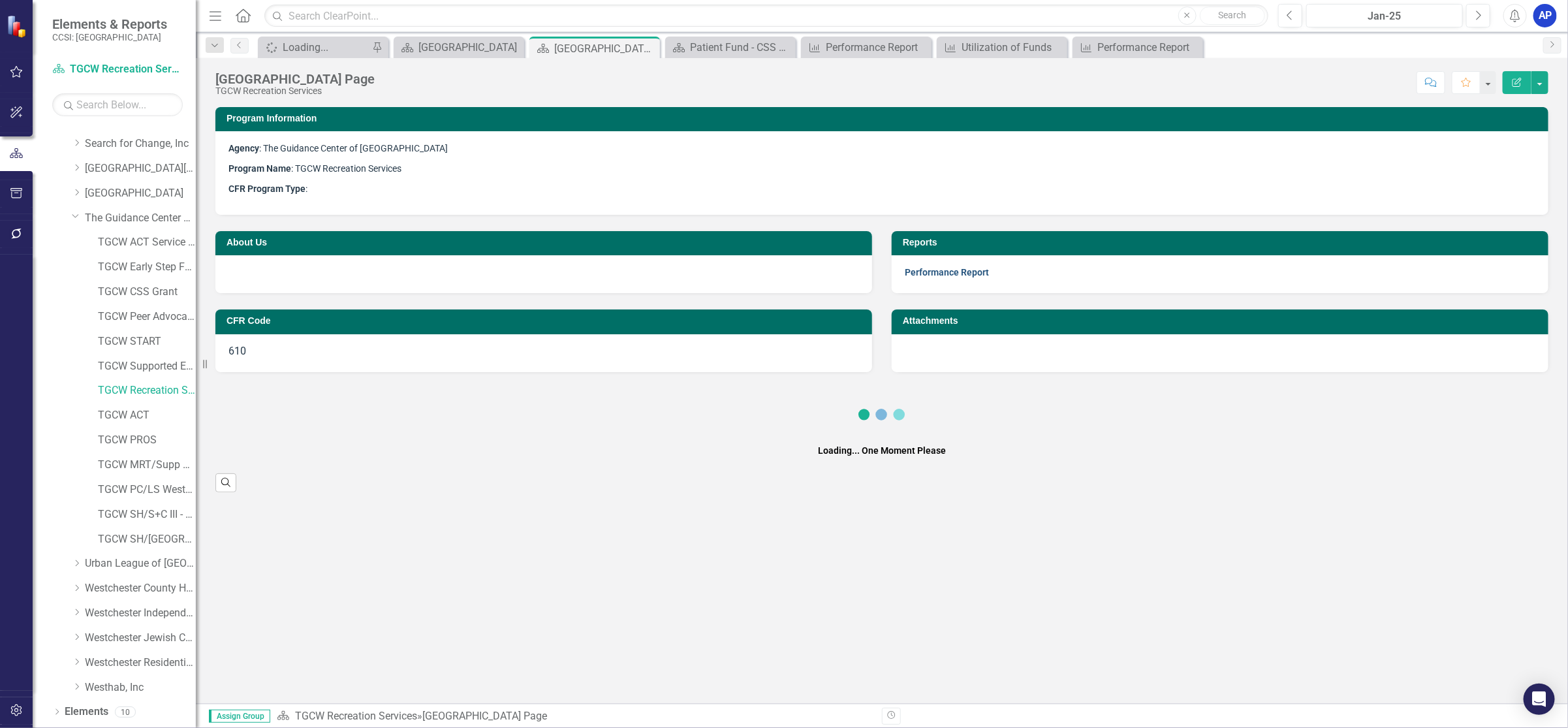
click at [949, 273] on link "Performance Report" at bounding box center [947, 272] width 85 height 10
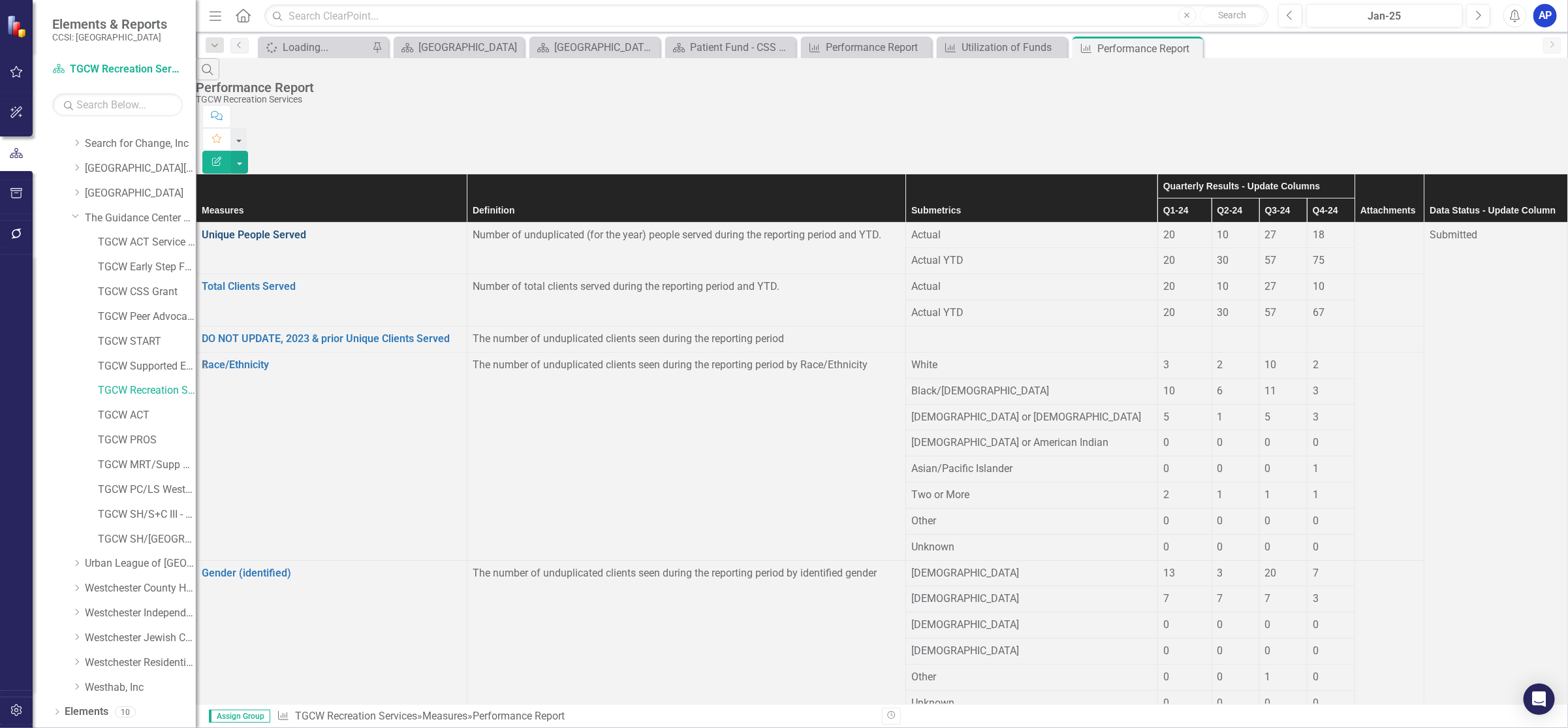
click at [306, 229] on link "Unique People Served" at bounding box center [254, 235] width 104 height 12
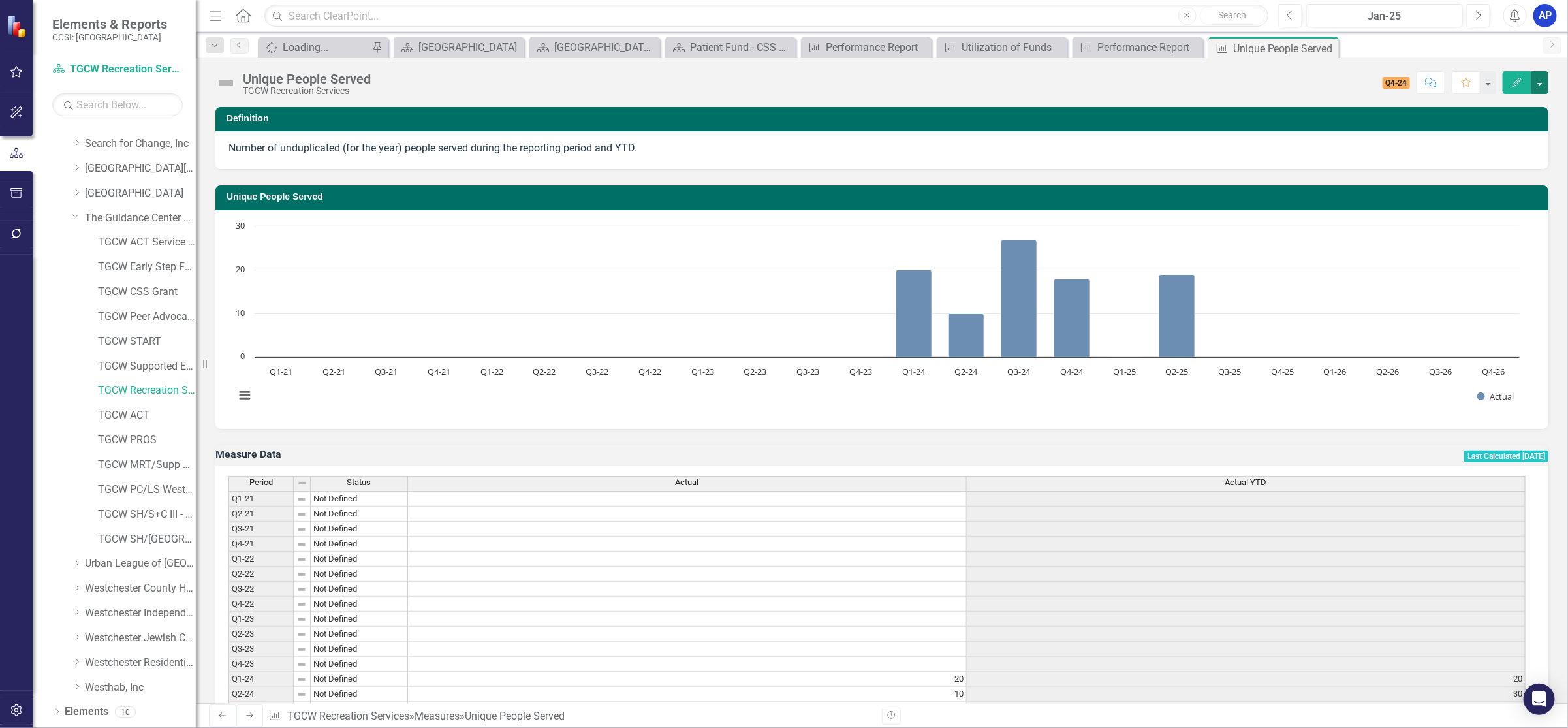
click at [1539, 85] on button "button" at bounding box center [1540, 83] width 17 height 23
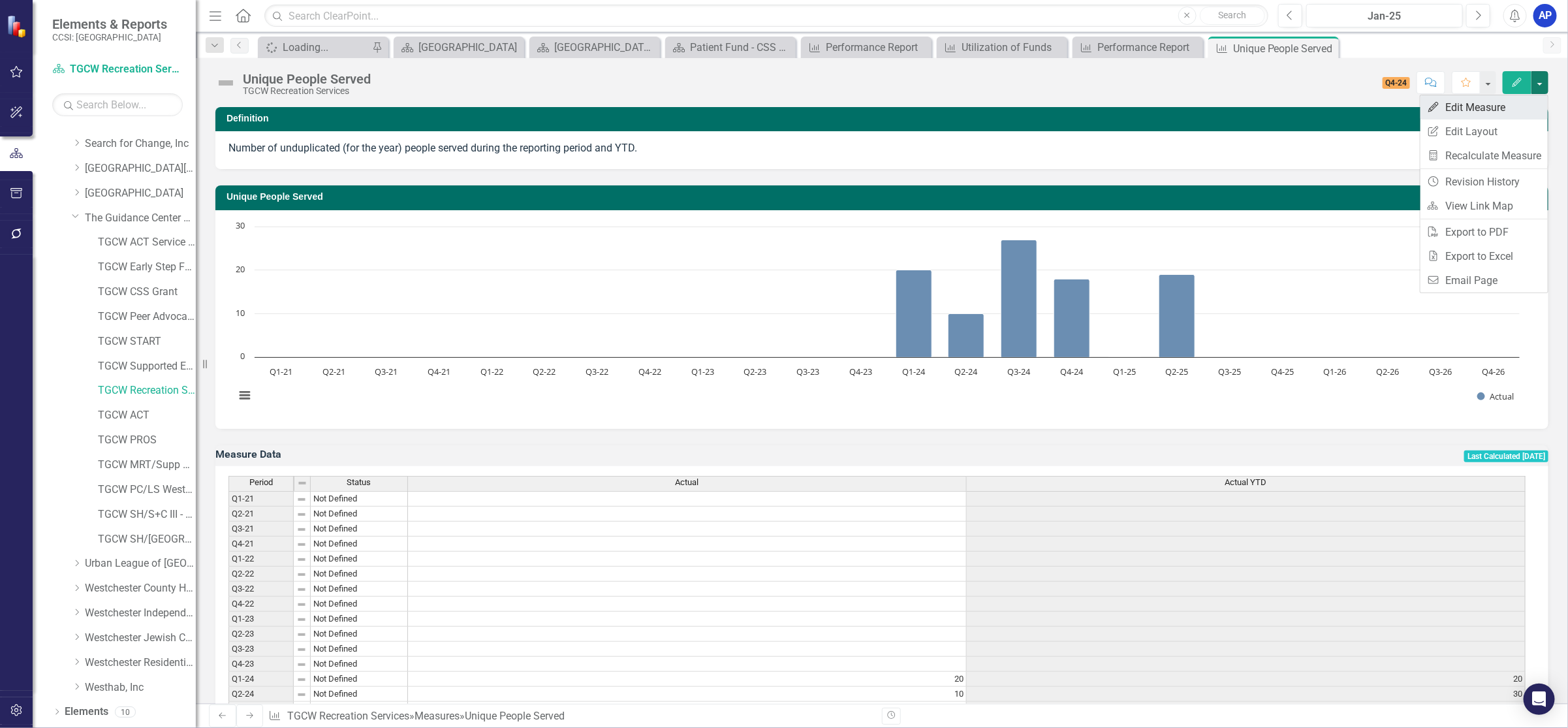
click at [1519, 105] on link "Edit Edit Measure" at bounding box center [1484, 107] width 127 height 24
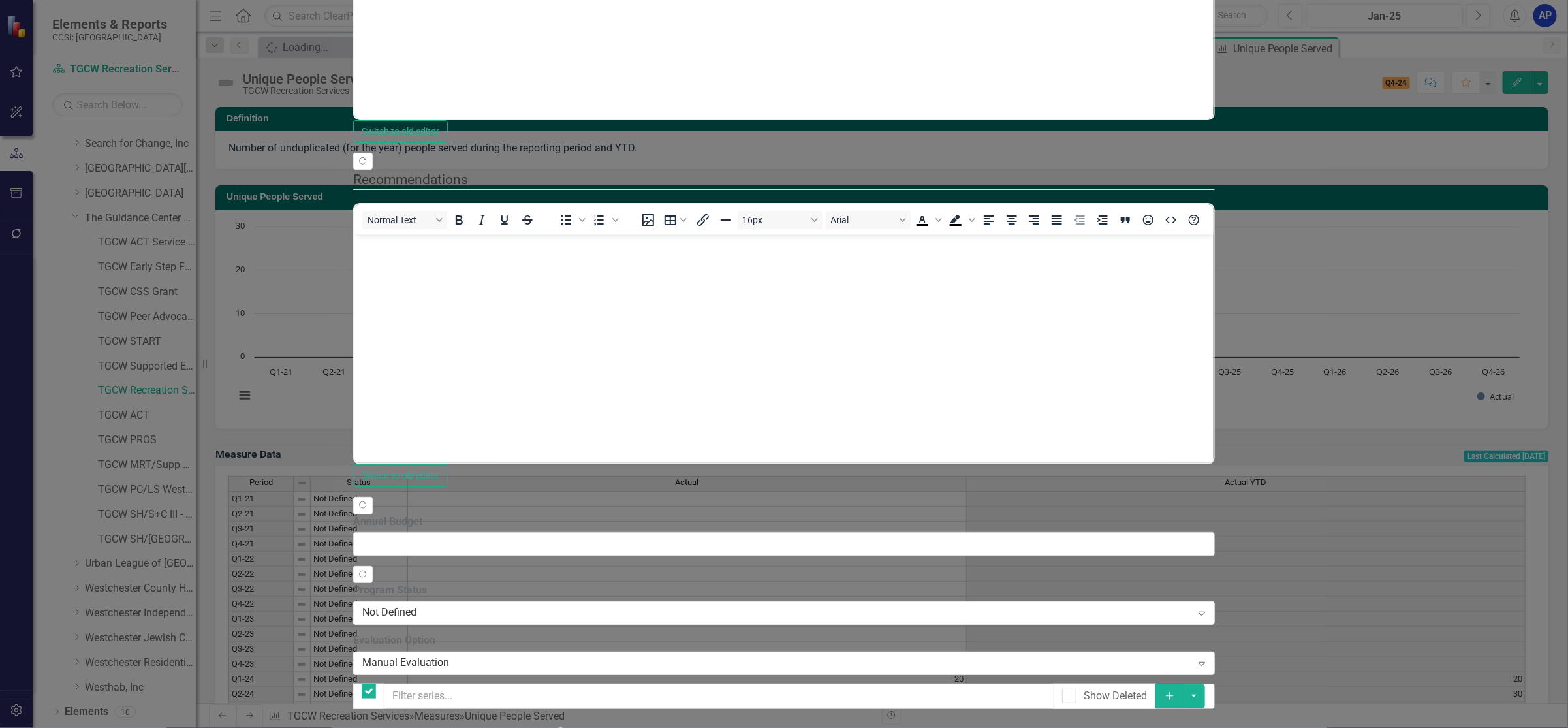
checkbox input "false"
click at [1503, 206] on link "Edit Edit Measure Series" at bounding box center [1470, 207] width 148 height 24
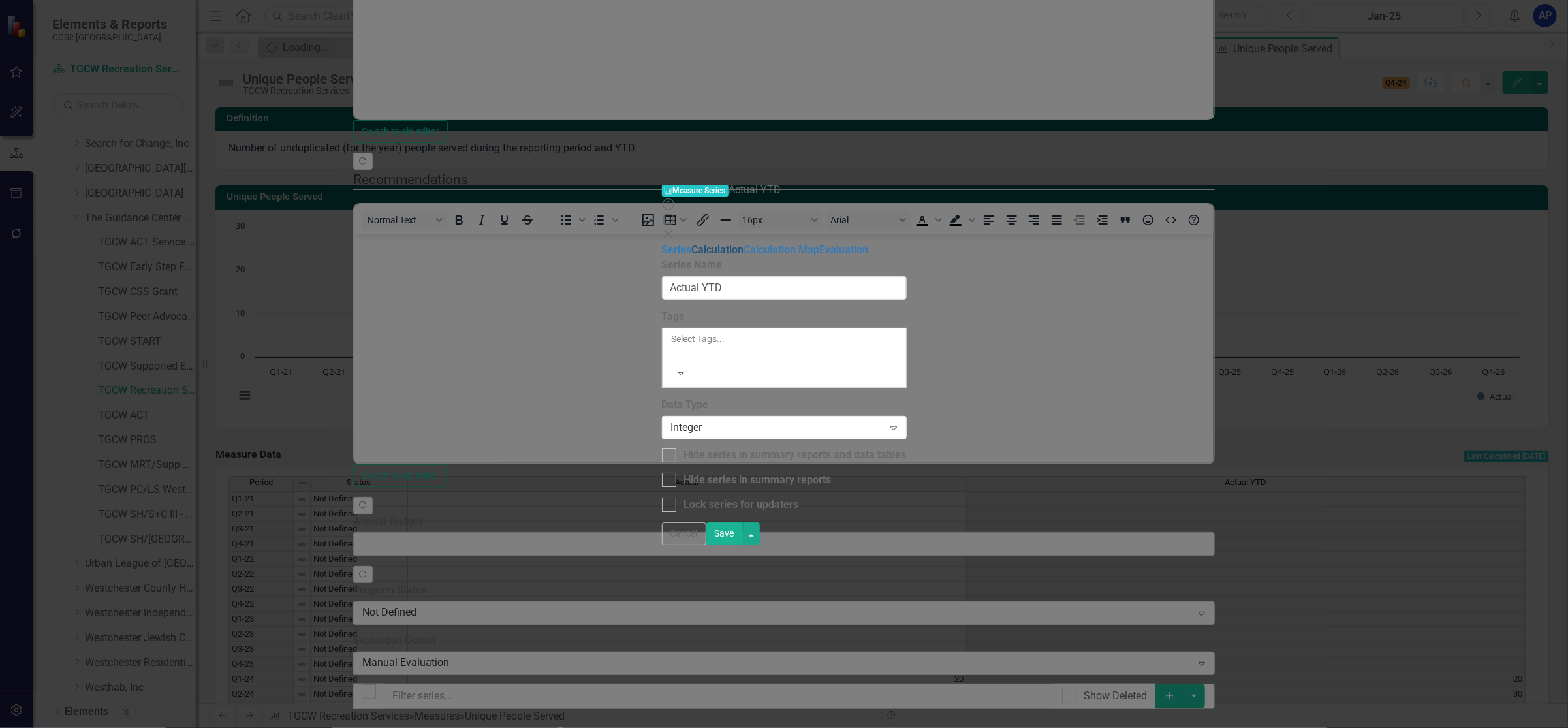
click at [692, 244] on link "Calculation" at bounding box center [718, 250] width 52 height 12
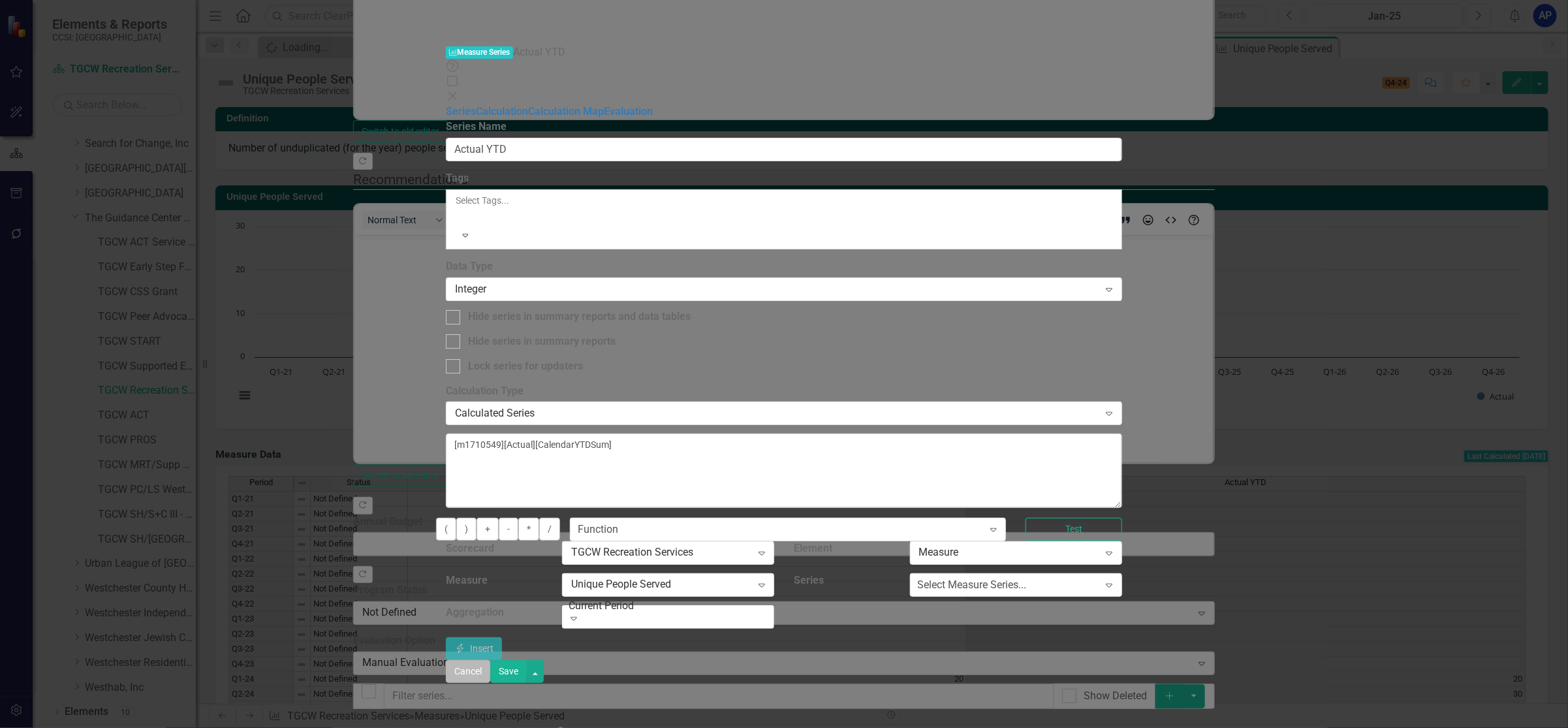
click at [490, 682] on button "Cancel" at bounding box center [468, 670] width 45 height 23
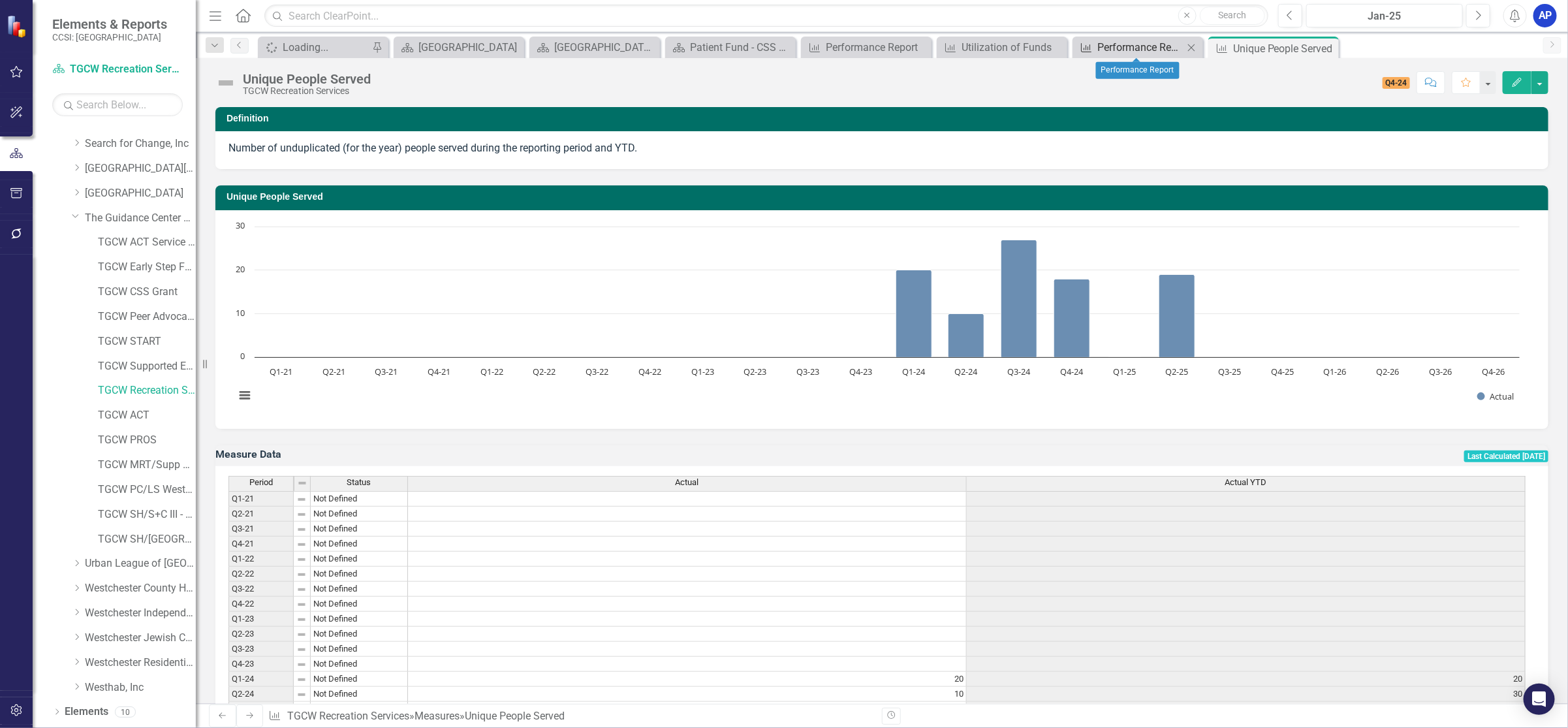
click at [1134, 44] on div "Performance Report" at bounding box center [1140, 47] width 87 height 16
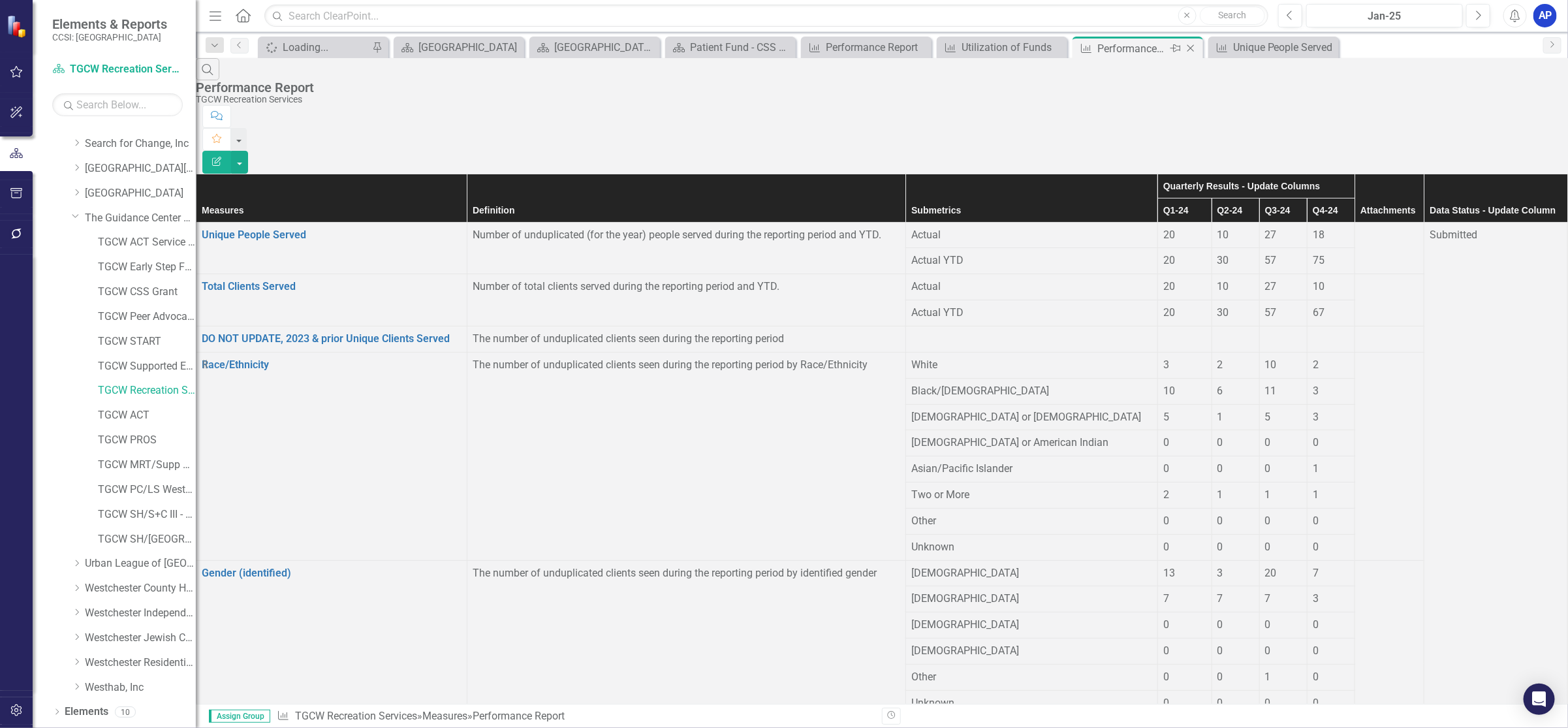
click at [1190, 45] on icon "Close" at bounding box center [1190, 48] width 13 height 10
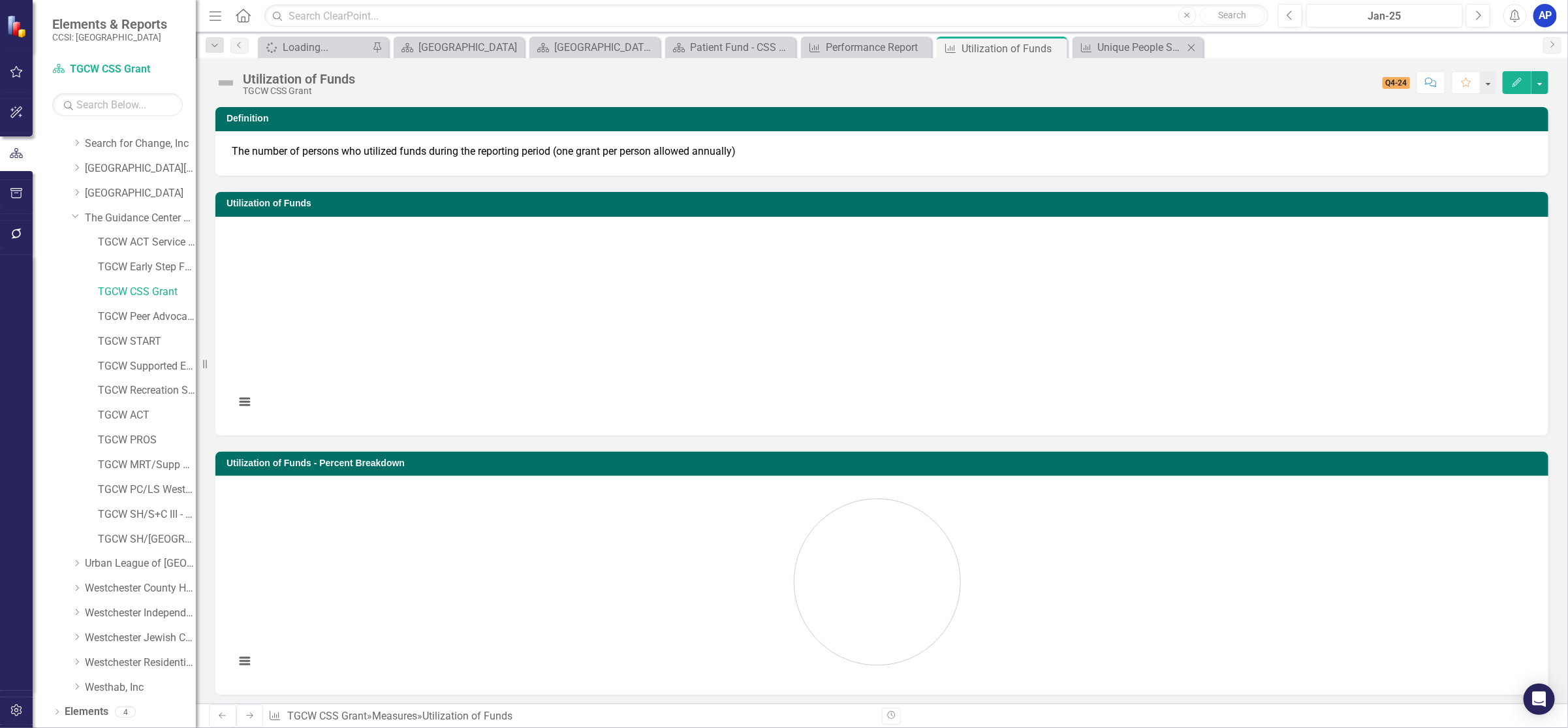
click at [1193, 47] on icon "Close" at bounding box center [1191, 48] width 13 height 10
click at [1015, 50] on div "Utilization of Funds" at bounding box center [997, 49] width 70 height 16
click at [1539, 78] on button "button" at bounding box center [1540, 83] width 17 height 23
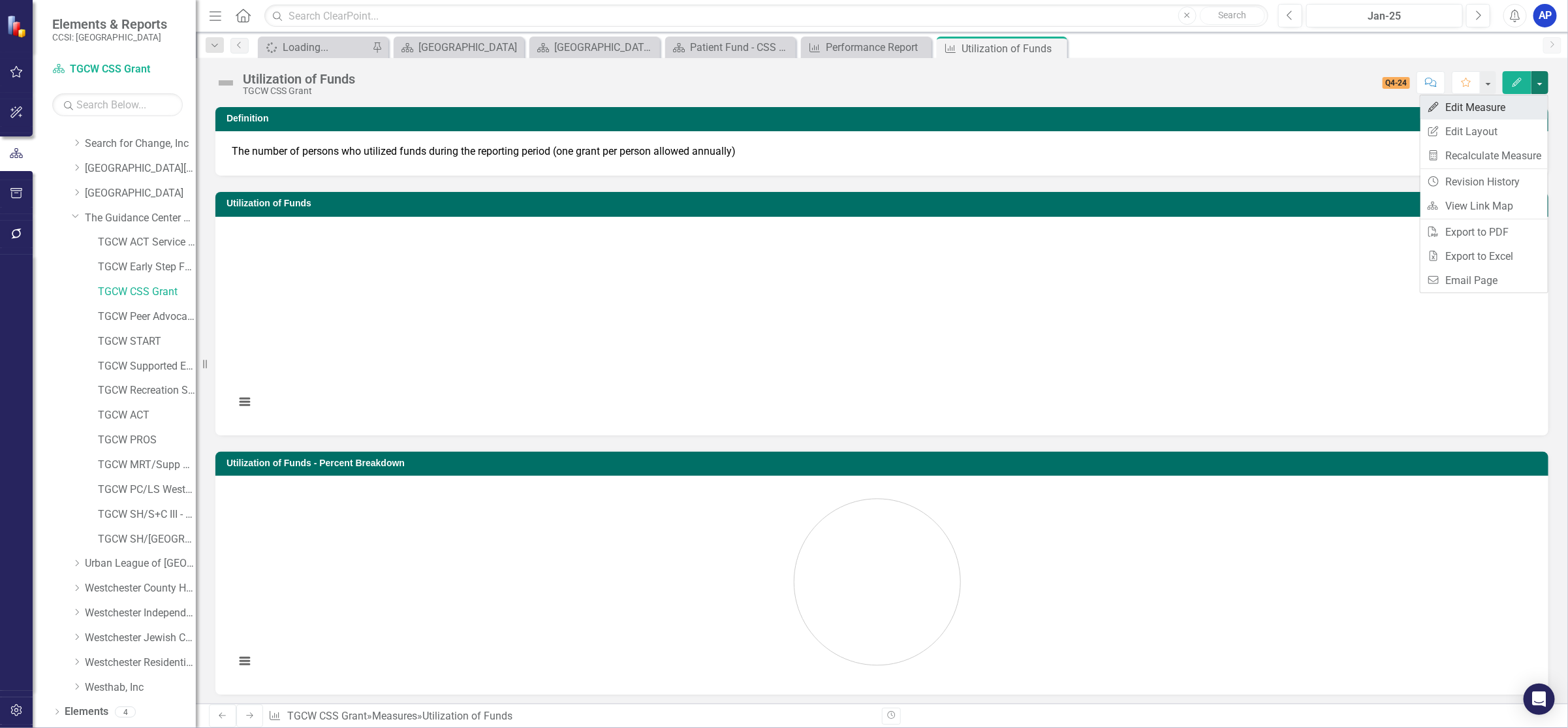
click at [1464, 105] on link "Edit Edit Measure" at bounding box center [1484, 107] width 127 height 24
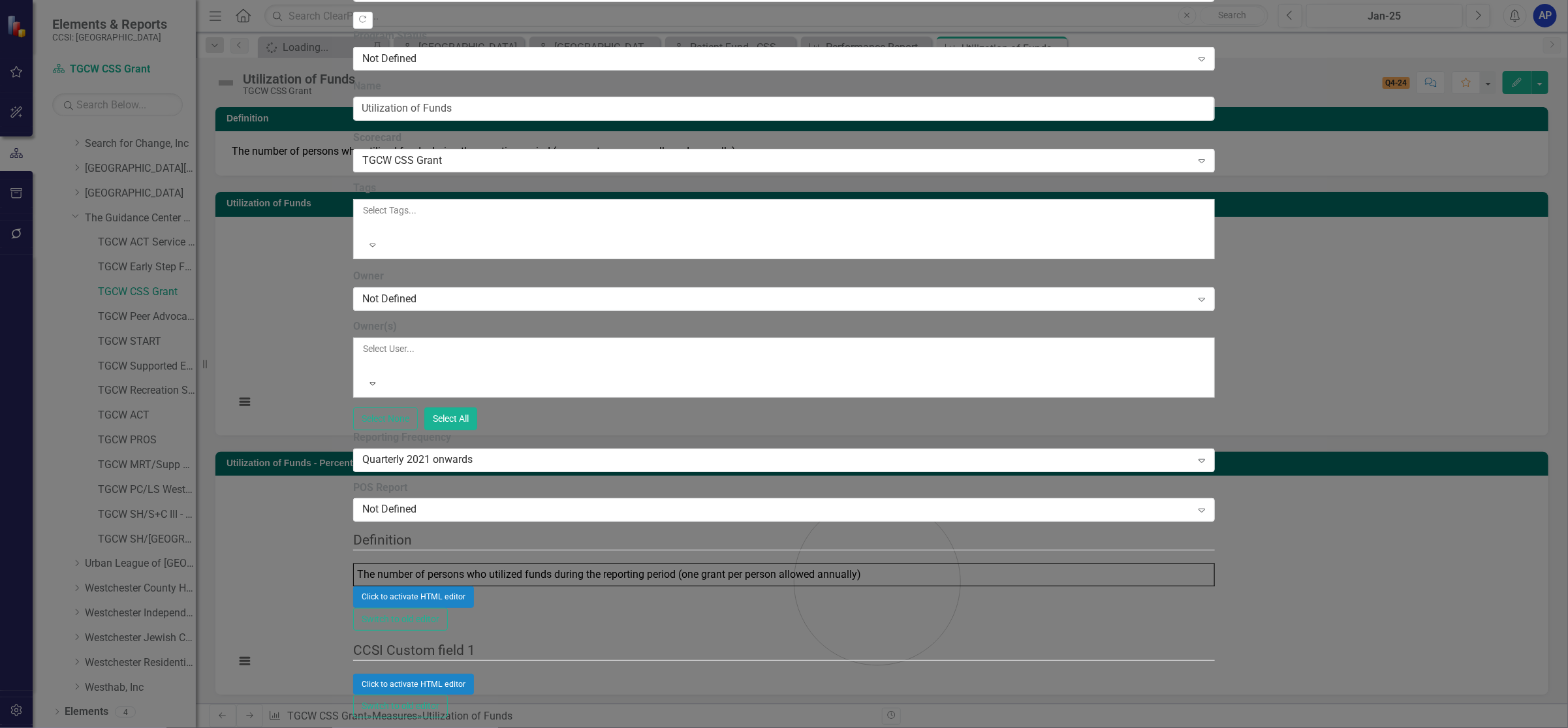
click at [1470, 208] on link "Edit Edit Measure Series" at bounding box center [1470, 207] width 148 height 24
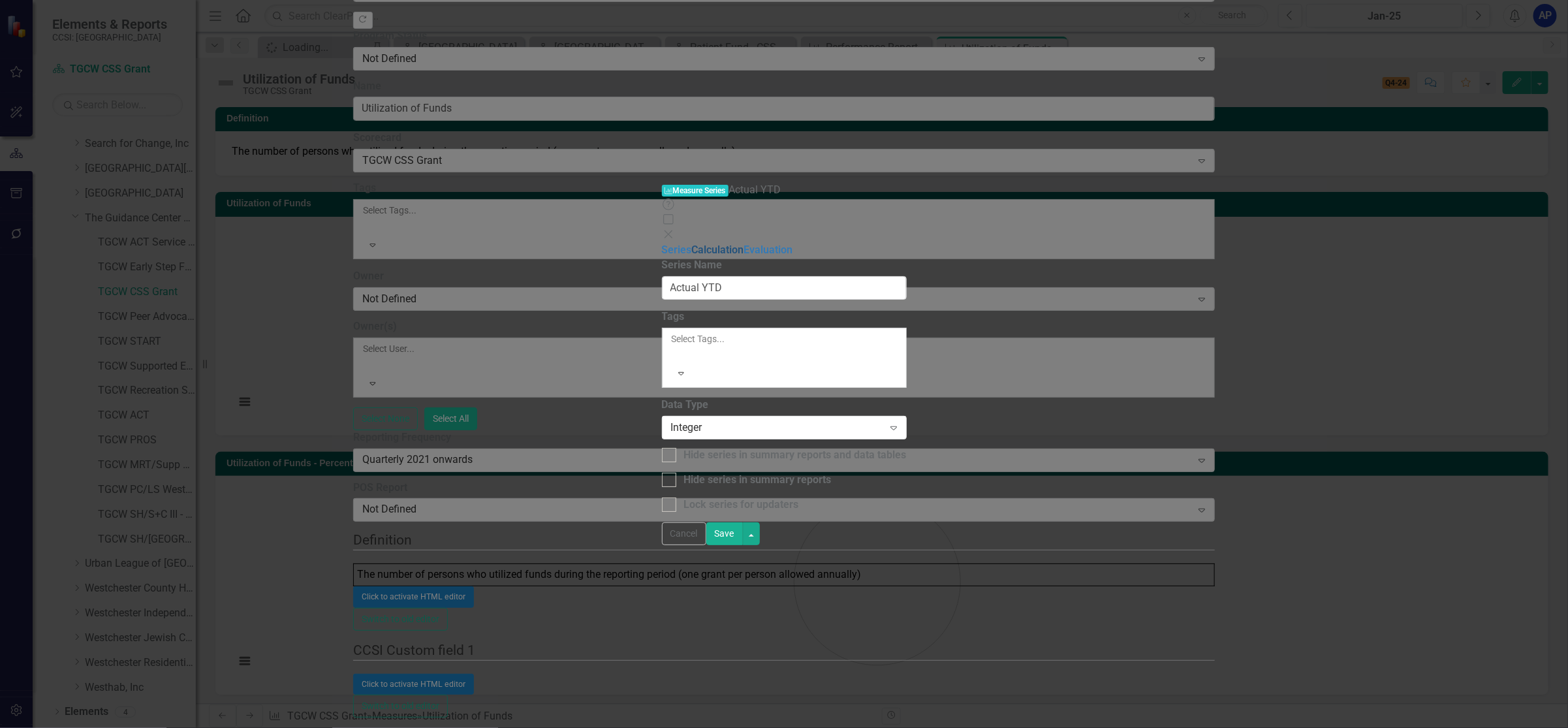
click at [692, 244] on link "Calculation" at bounding box center [718, 250] width 52 height 12
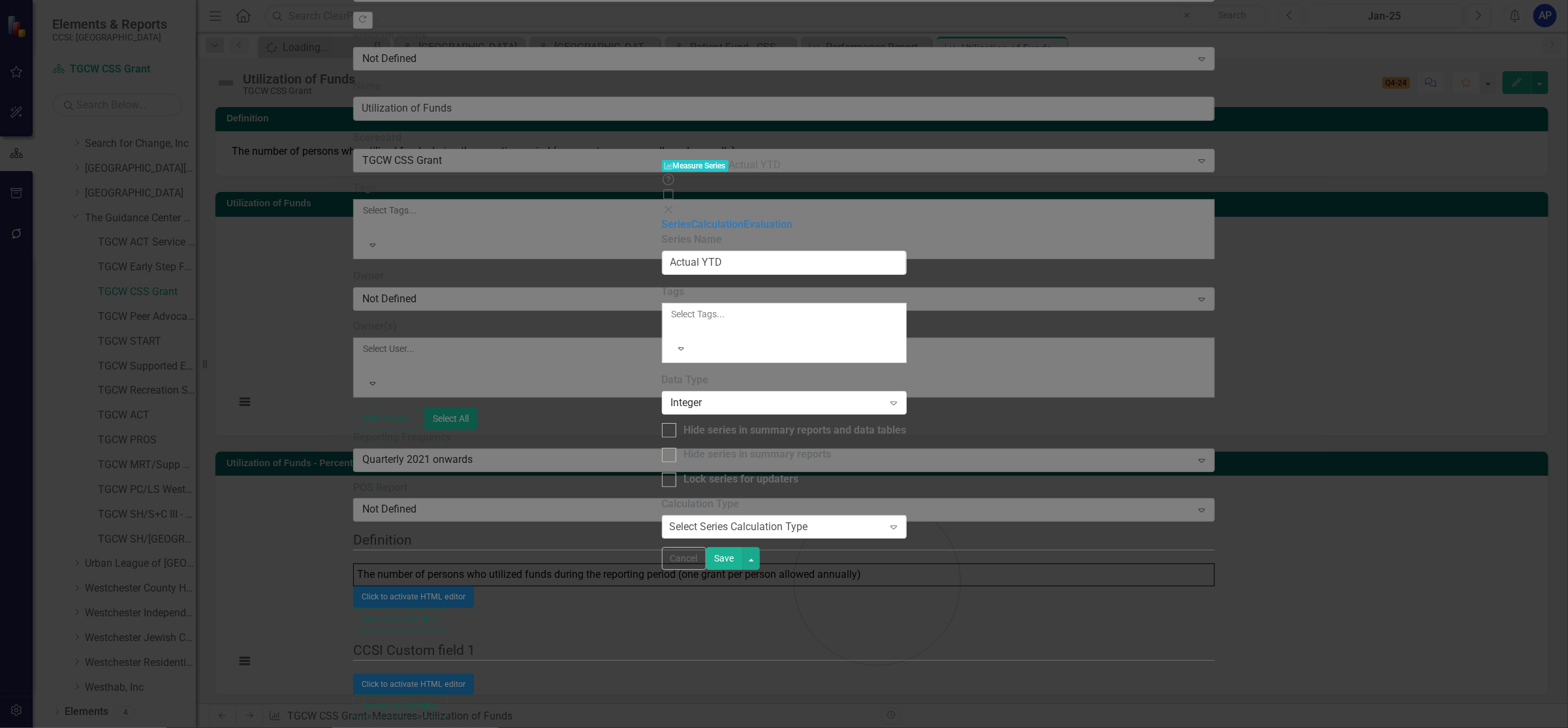
click at [897, 525] on icon at bounding box center [893, 527] width 7 height 4
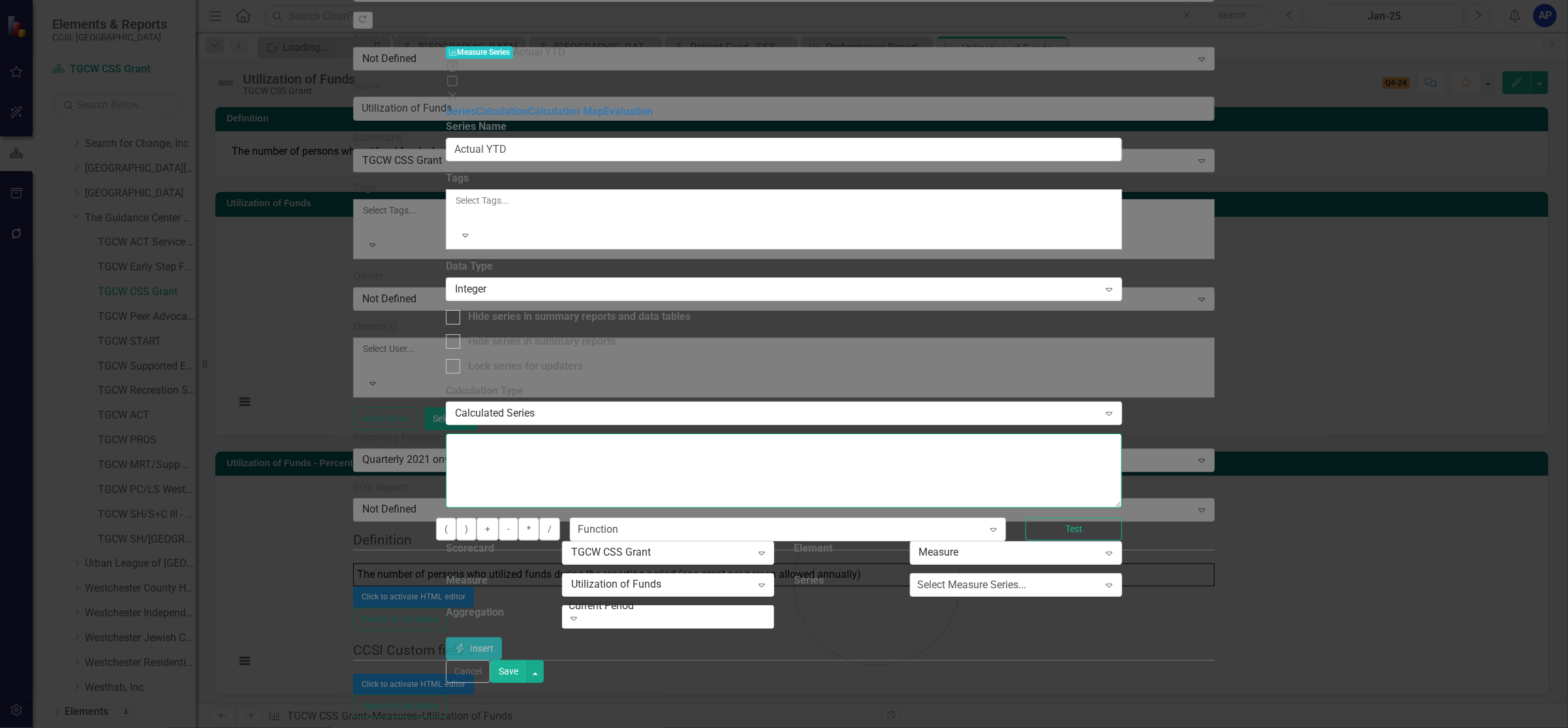
click at [617, 434] on textarea at bounding box center [783, 470] width 676 height 75
type textarea "[m1710549][ACTUAL][CalendarYTDSum]"
click at [580, 613] on icon "Expand" at bounding box center [573, 618] width 13 height 10
click at [527, 682] on button "Save" at bounding box center [508, 670] width 37 height 23
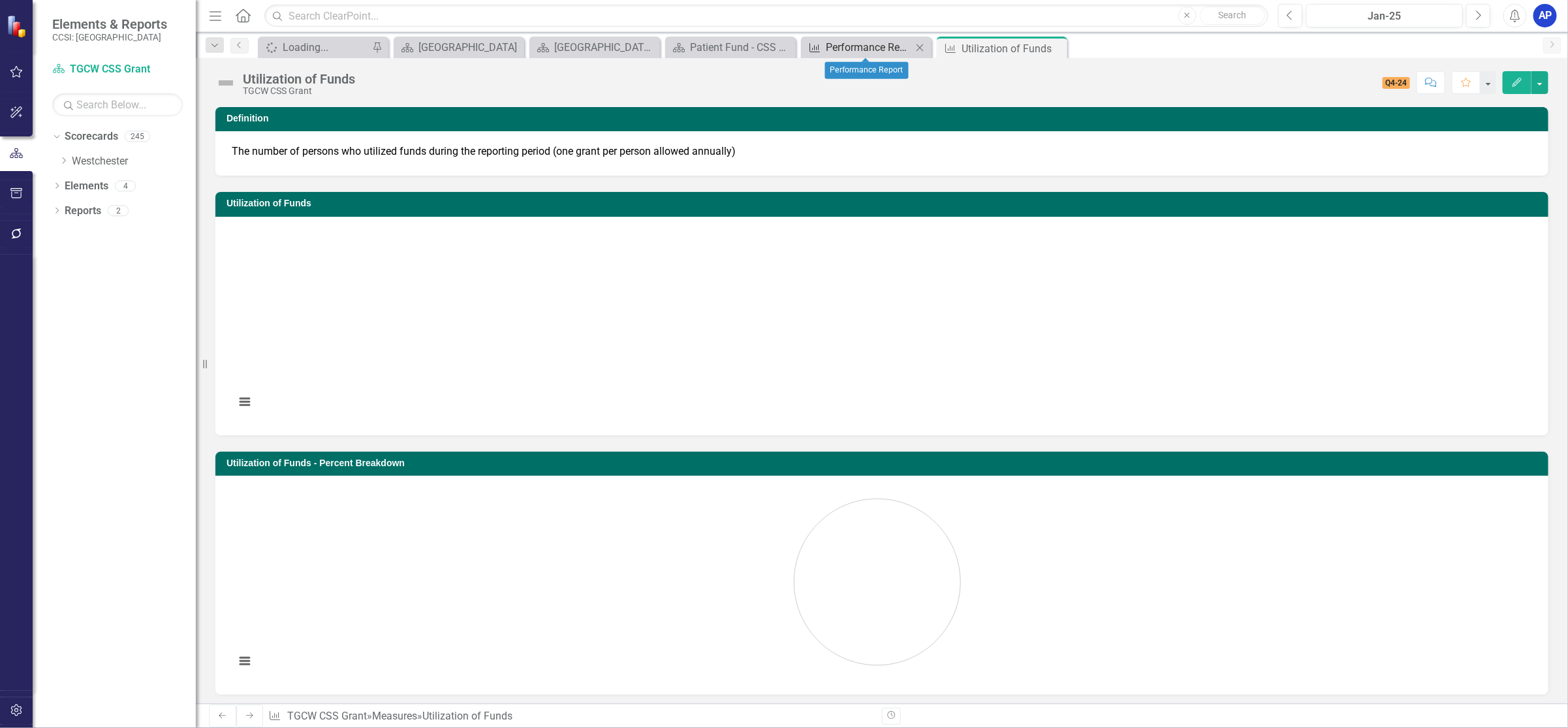
click at [858, 45] on div "Performance Report" at bounding box center [869, 47] width 87 height 16
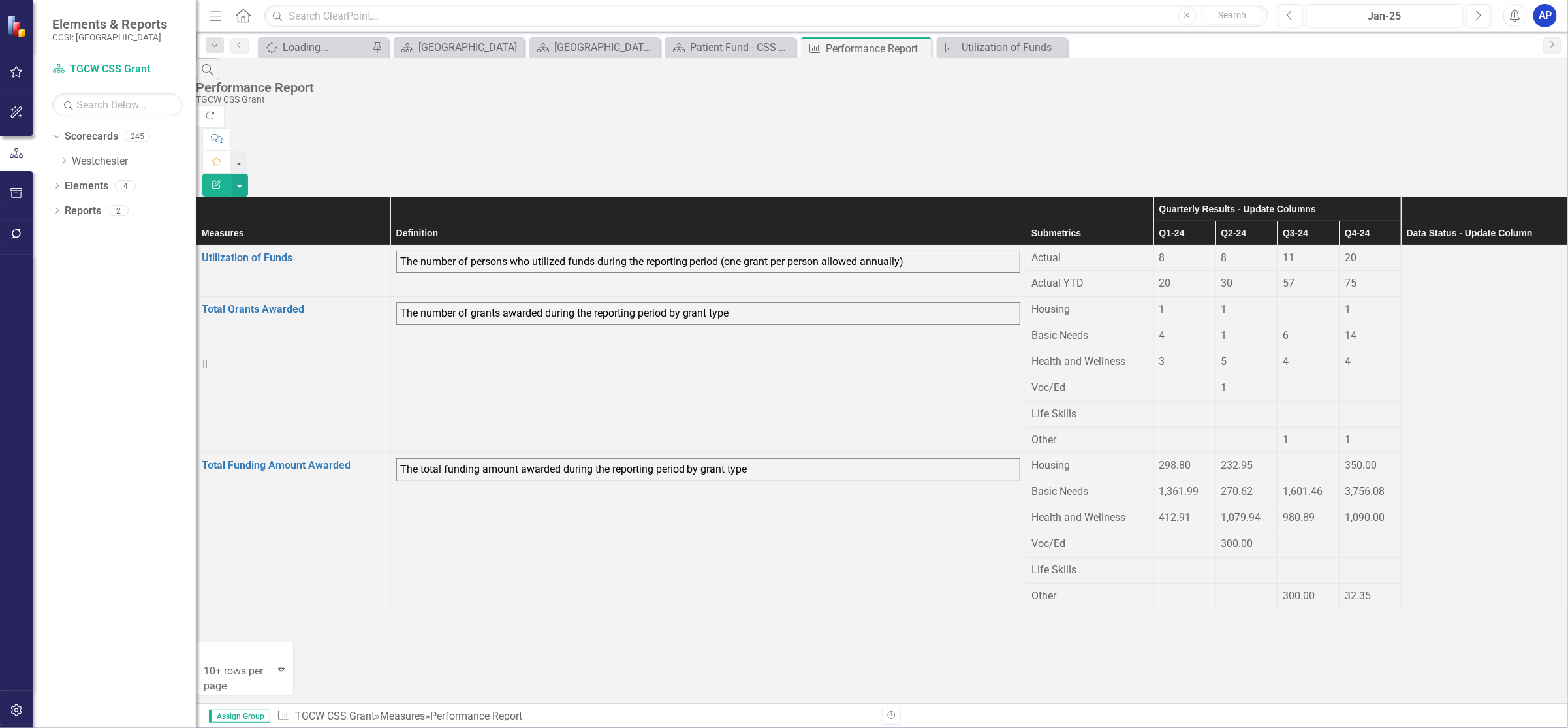
click at [1159, 276] on span "20" at bounding box center [1165, 282] width 12 height 12
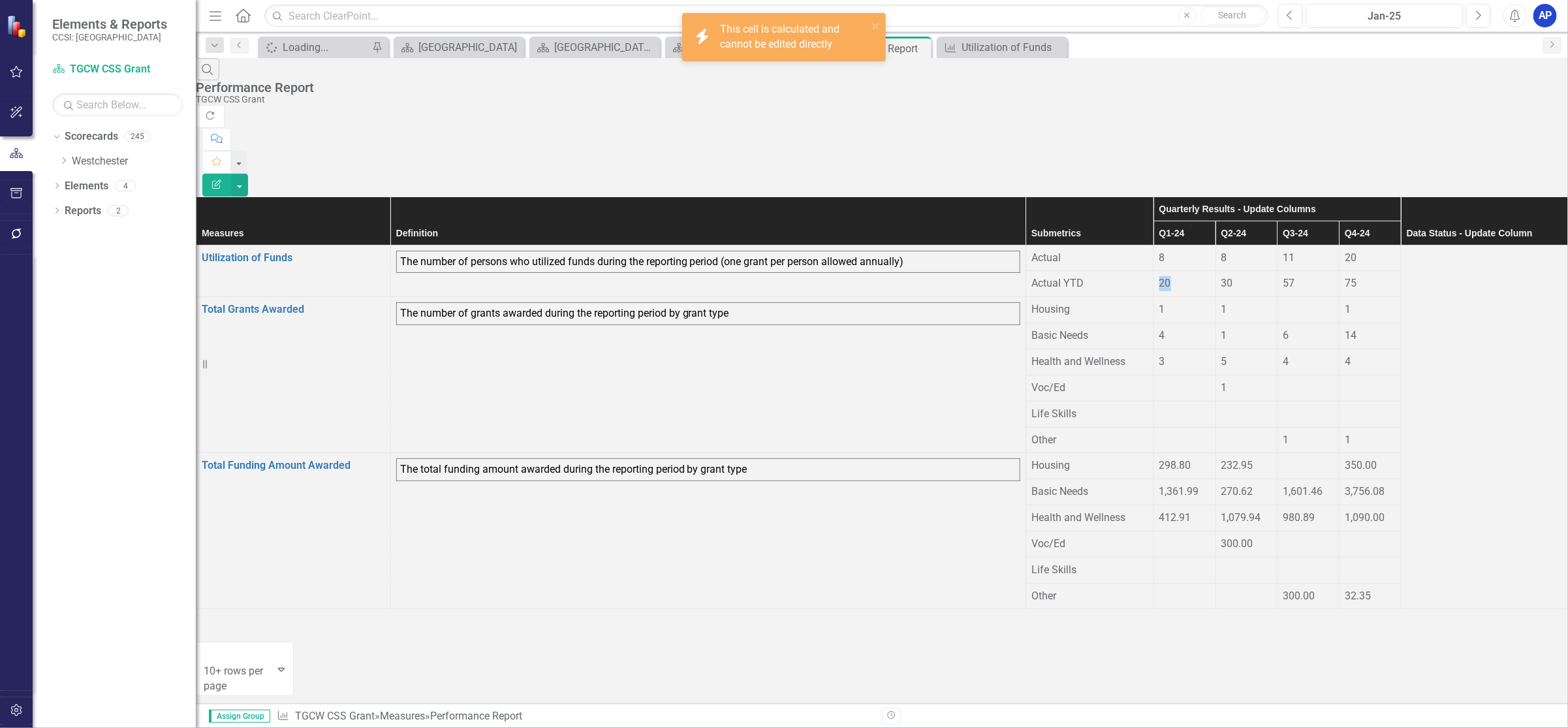
click at [1159, 276] on div "20" at bounding box center [1184, 283] width 51 height 15
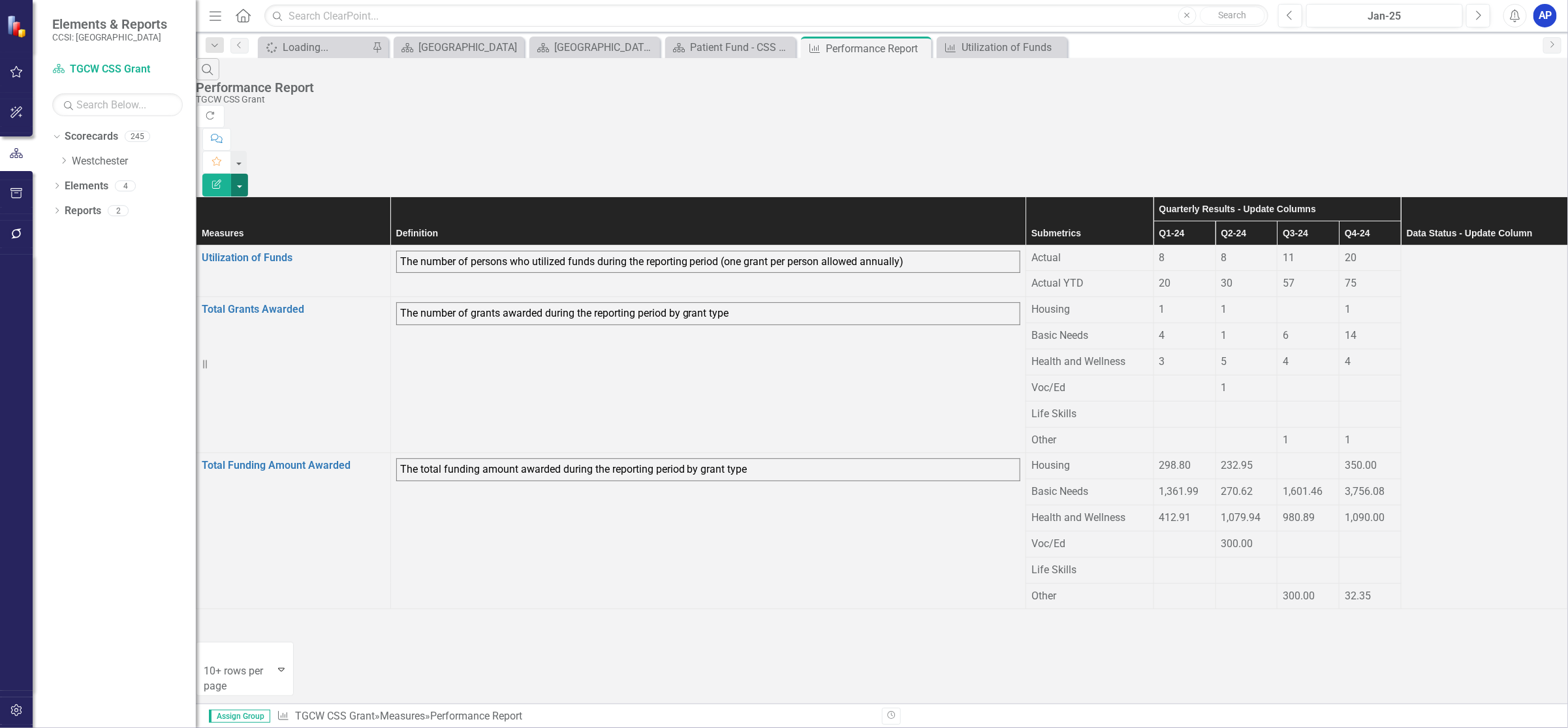
click at [248, 174] on button "button" at bounding box center [239, 185] width 17 height 23
click at [1502, 108] on link "Edit Report Edit Report" at bounding box center [1496, 107] width 103 height 24
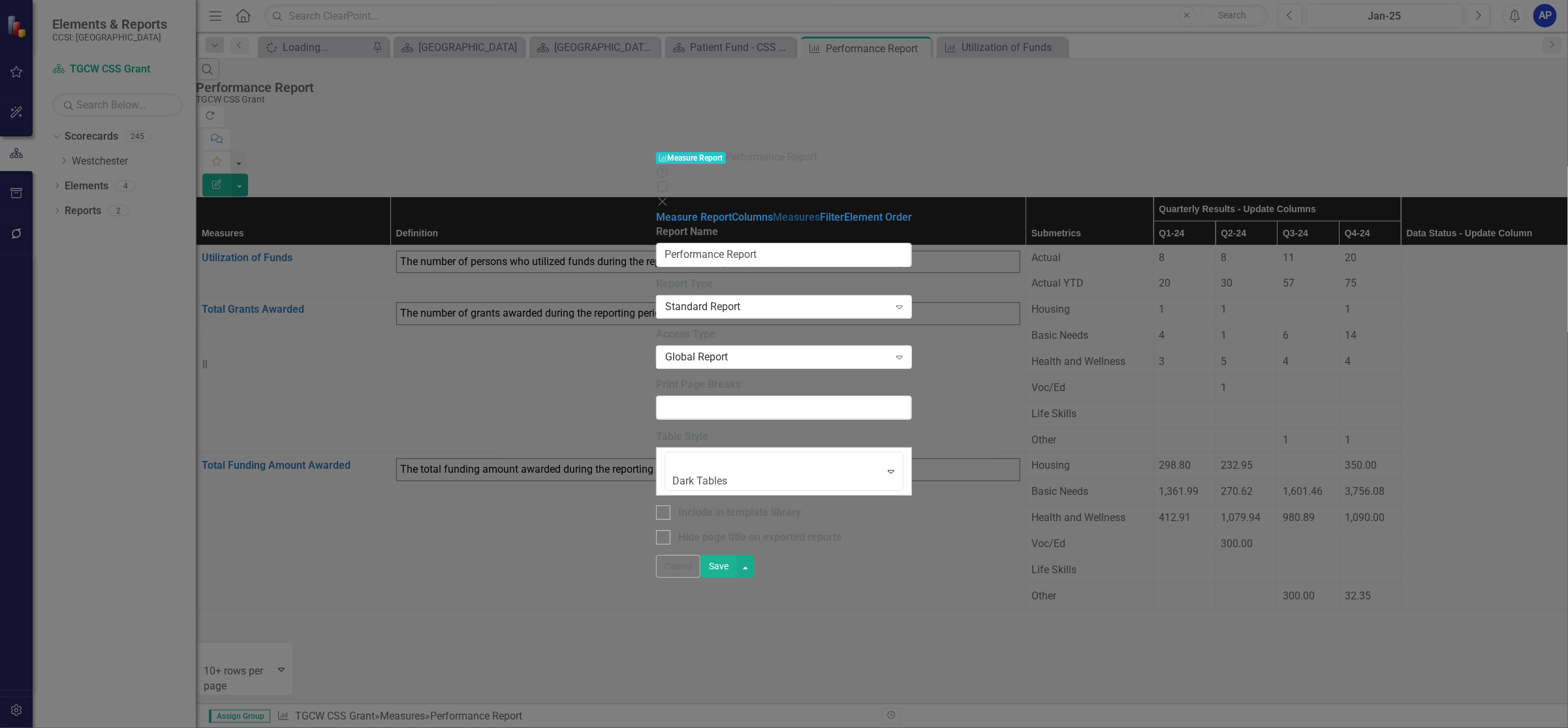
click at [773, 211] on link "Measures" at bounding box center [796, 217] width 47 height 12
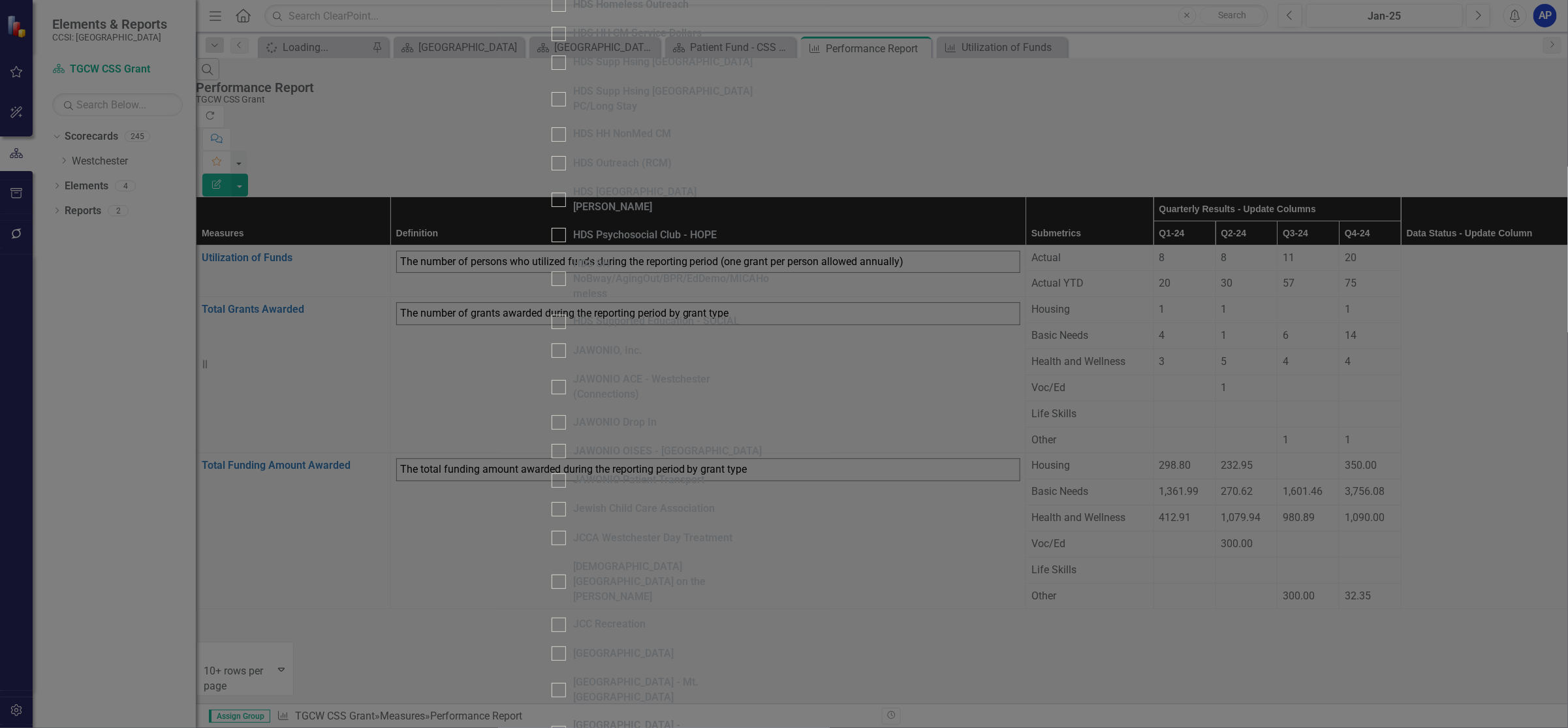
scroll to position [4438, 0]
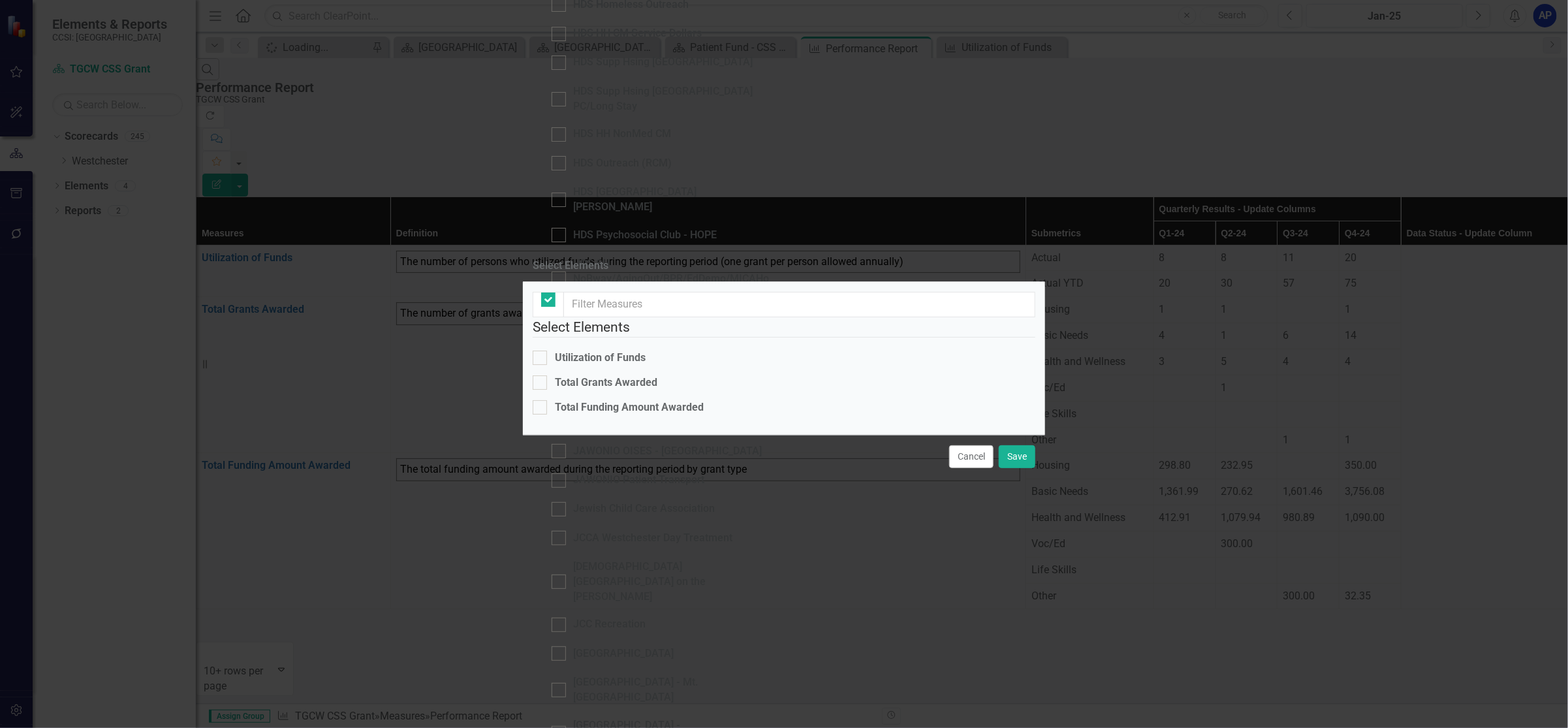
checkbox input "false"
click at [541, 350] on input "Utilization of Funds" at bounding box center [536, 354] width 9 height 9
click at [547, 350] on div at bounding box center [539, 357] width 14 height 14
click at [541, 350] on input "Utilization of Funds" at bounding box center [536, 354] width 9 height 9
checkbox input "false"
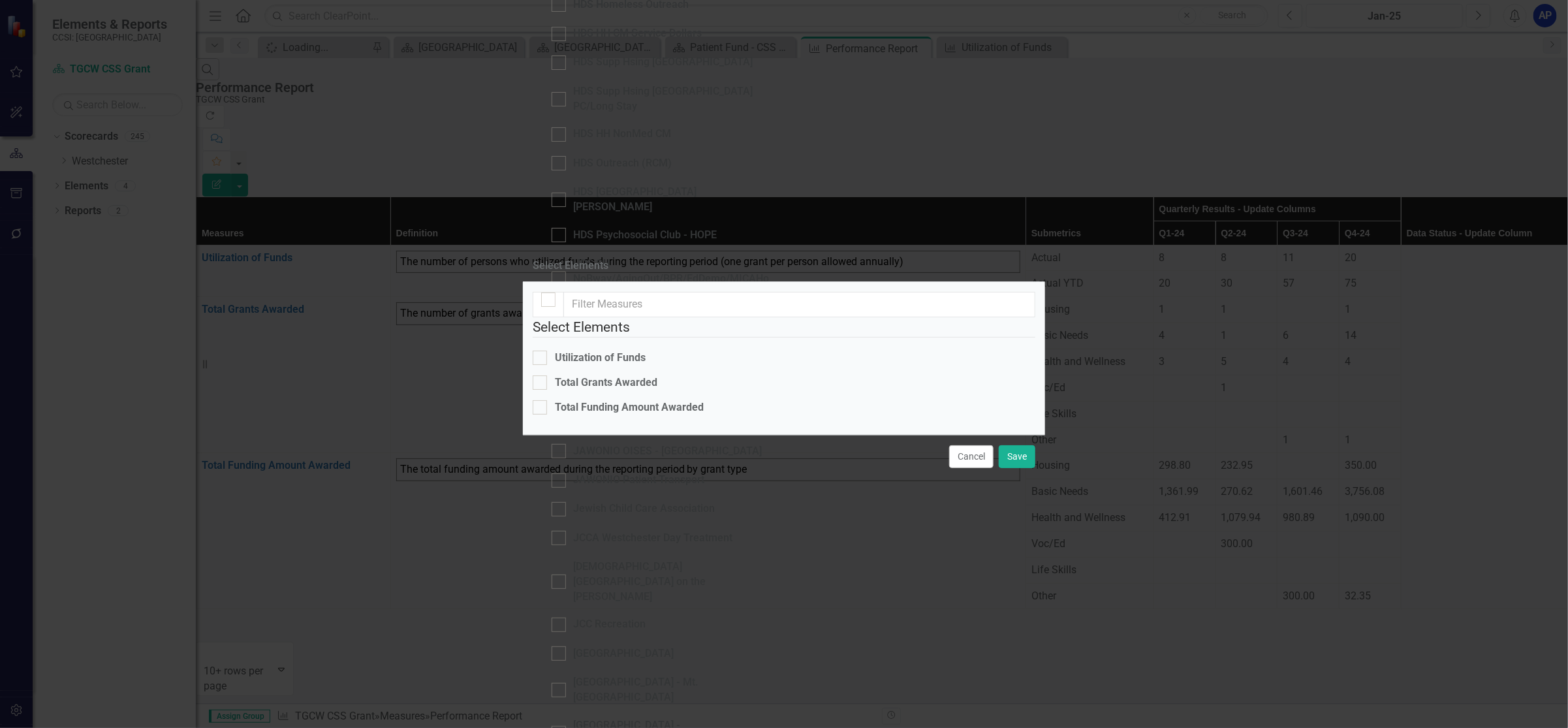
drag, startPoint x: 1133, startPoint y: 536, endPoint x: 1106, endPoint y: 524, distance: 29.5
click at [1133, 537] on div "Select Elements Select Elements Utilization of Funds Total Grants Awarded Total…" at bounding box center [784, 364] width 1568 height 728
click at [979, 468] on button "Cancel" at bounding box center [971, 456] width 45 height 23
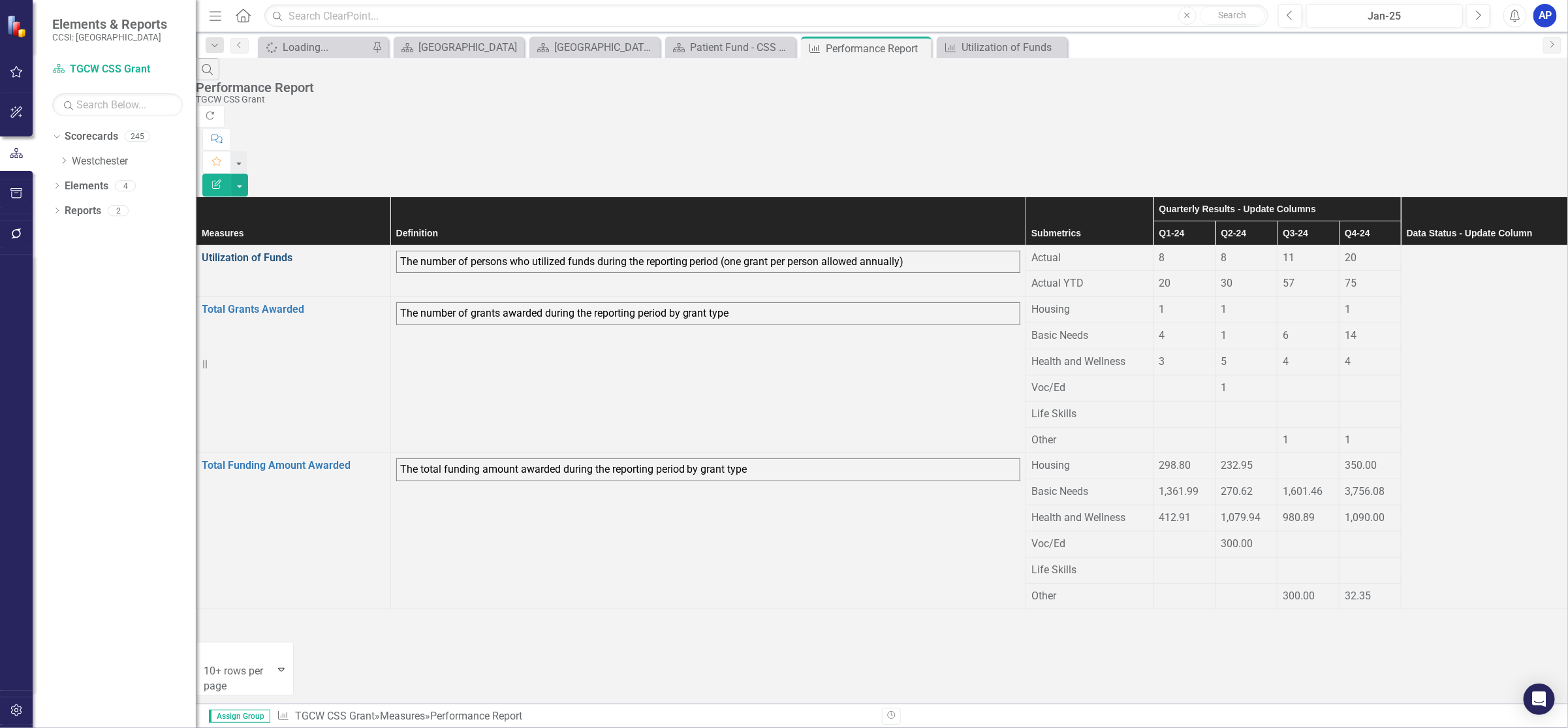
click at [286, 252] on link "Utilization of Funds" at bounding box center [247, 258] width 91 height 12
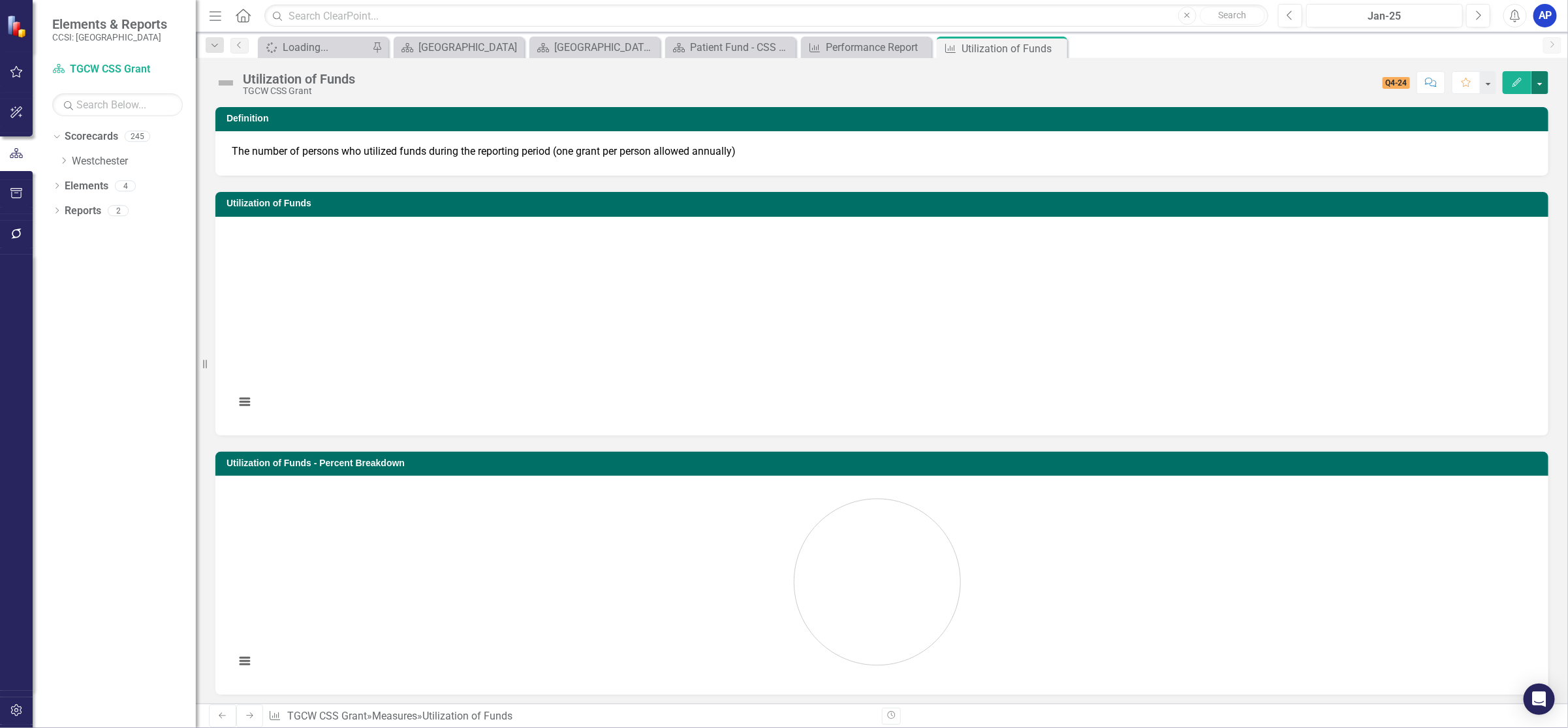
click at [1541, 81] on button "button" at bounding box center [1540, 83] width 17 height 23
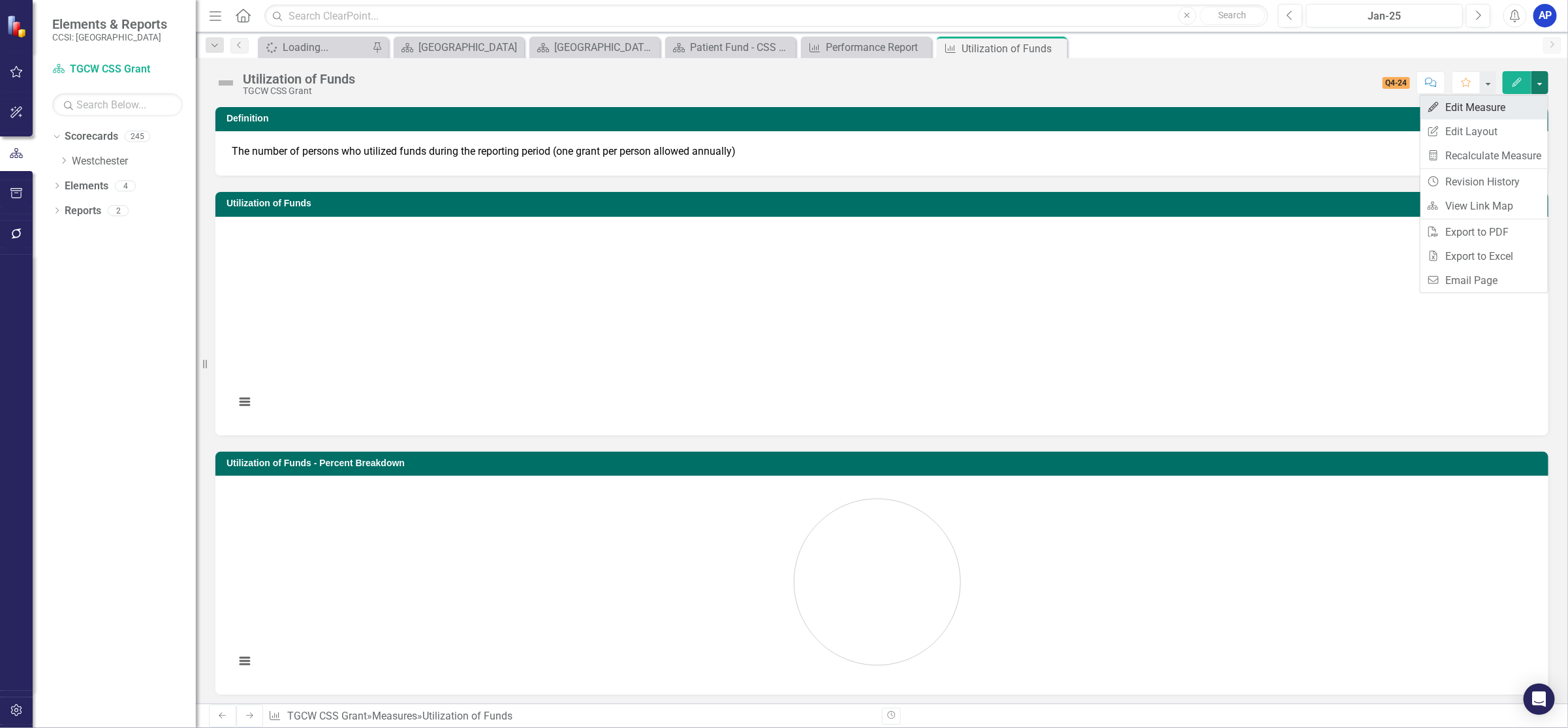
click at [1495, 105] on link "Edit Edit Measure" at bounding box center [1484, 107] width 127 height 24
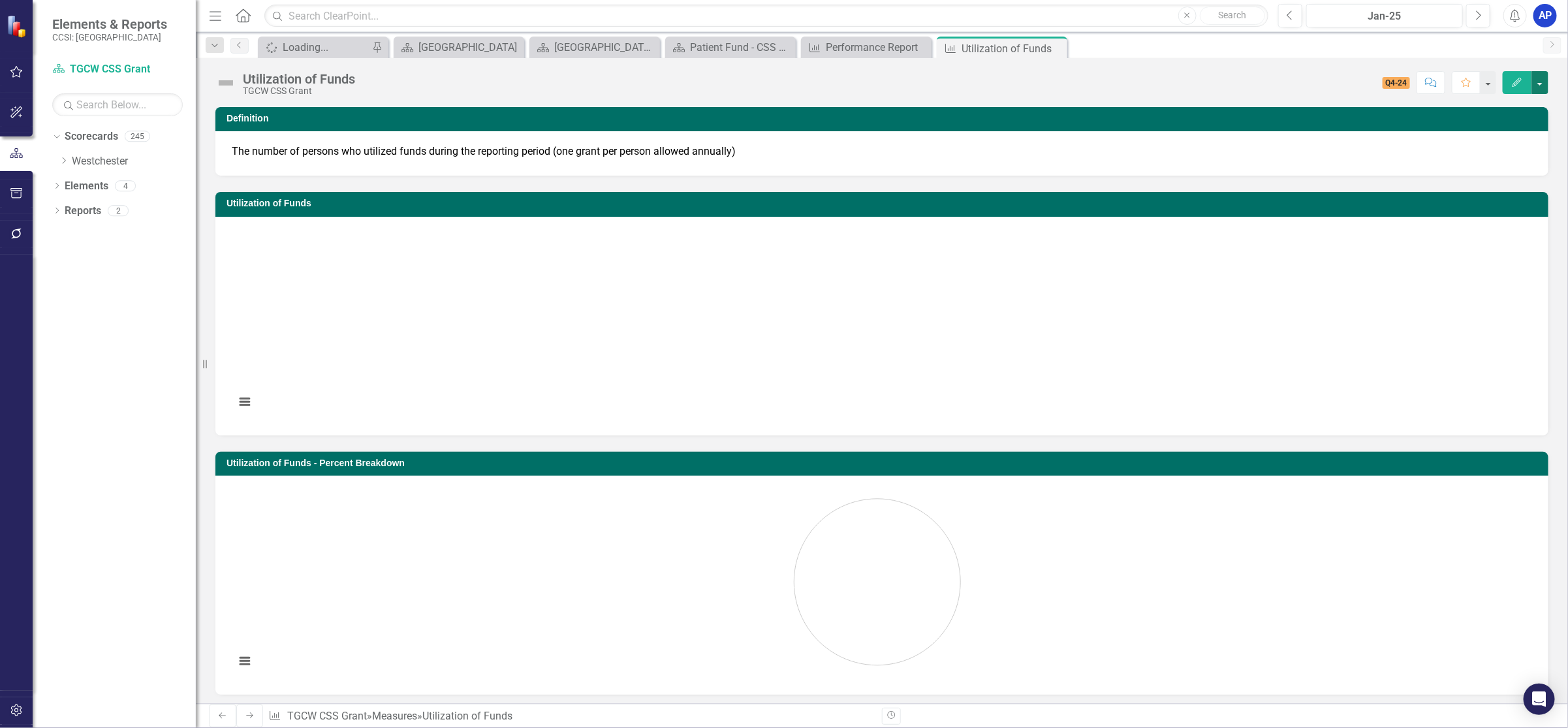
click at [1539, 83] on button "button" at bounding box center [1540, 83] width 17 height 23
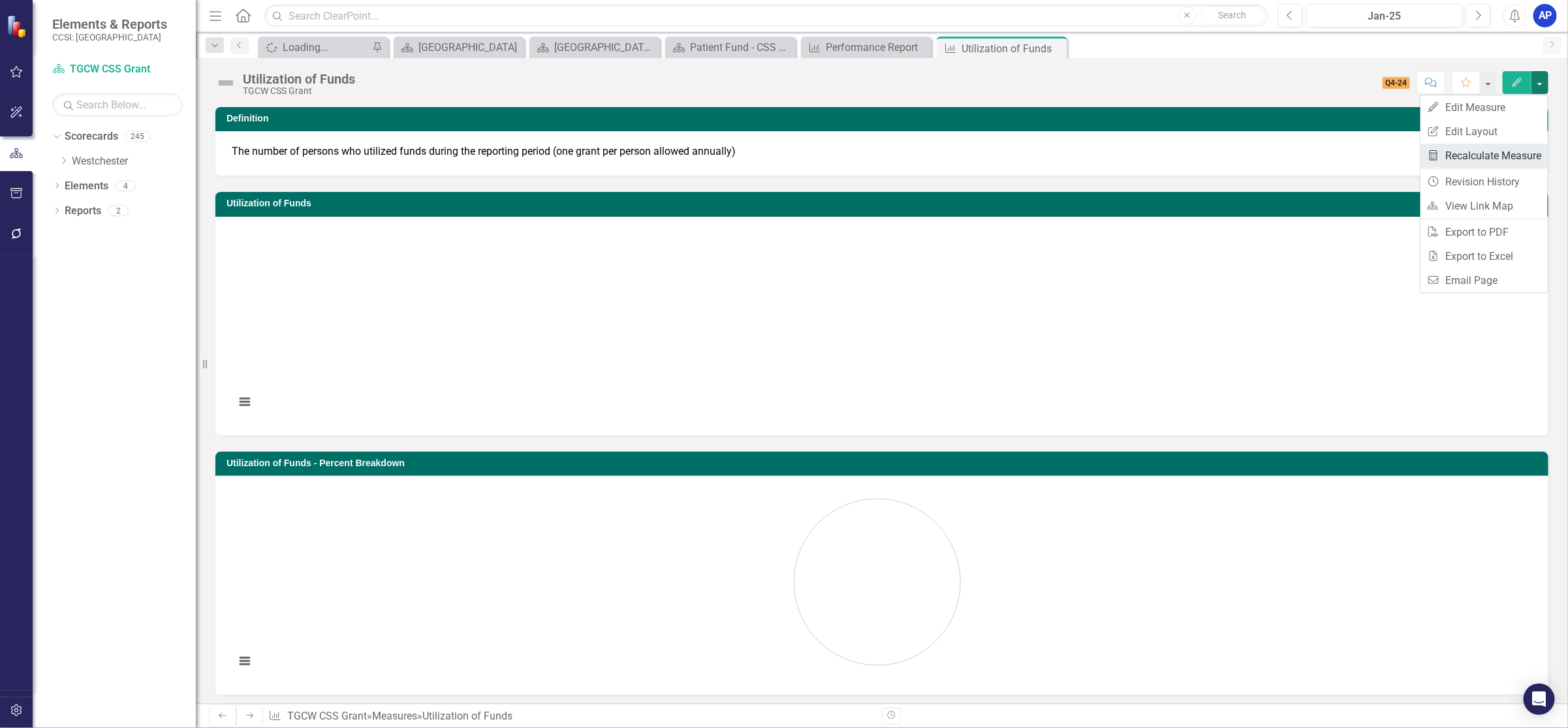
click at [1503, 154] on link "Recalculate Measure Recalculate Measure" at bounding box center [1484, 155] width 127 height 24
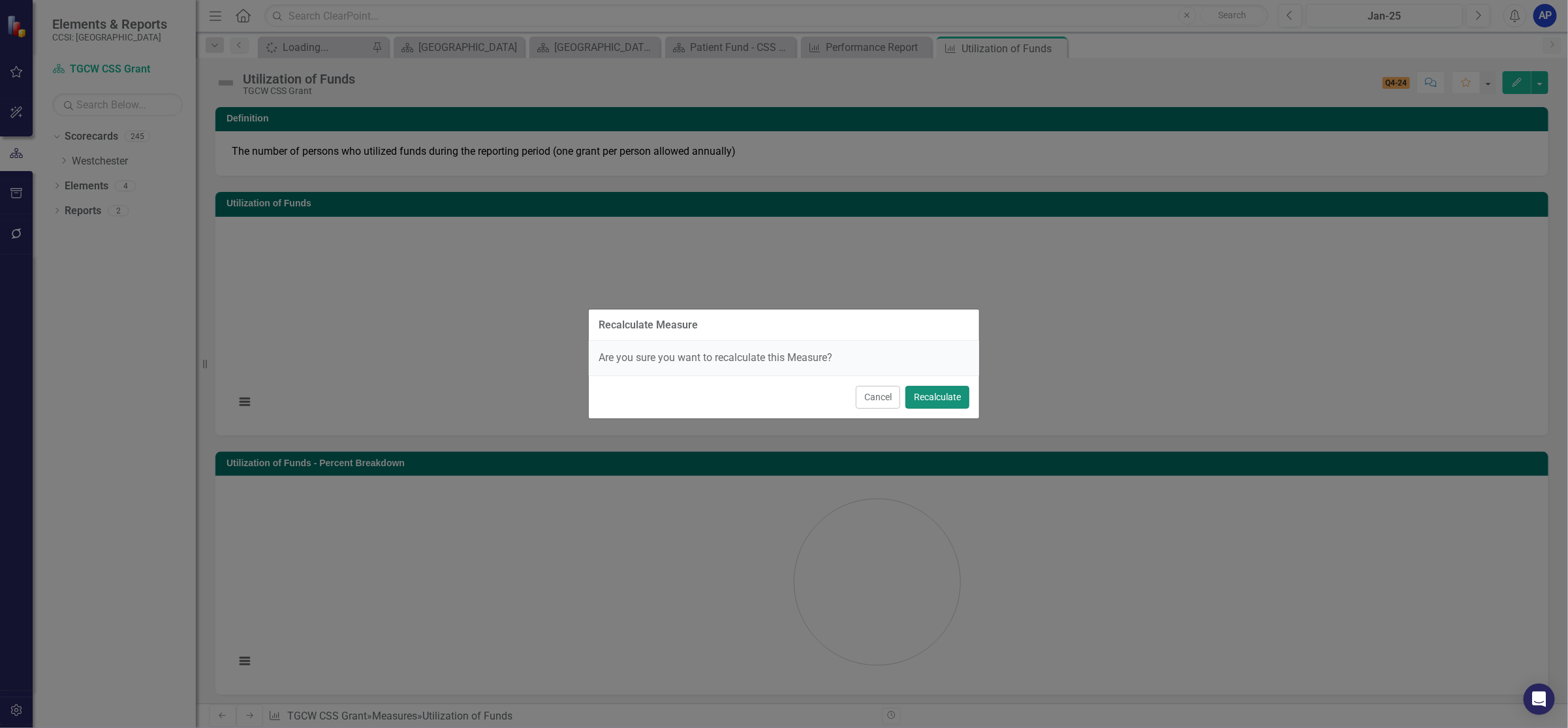
click at [932, 394] on button "Recalculate" at bounding box center [937, 397] width 64 height 23
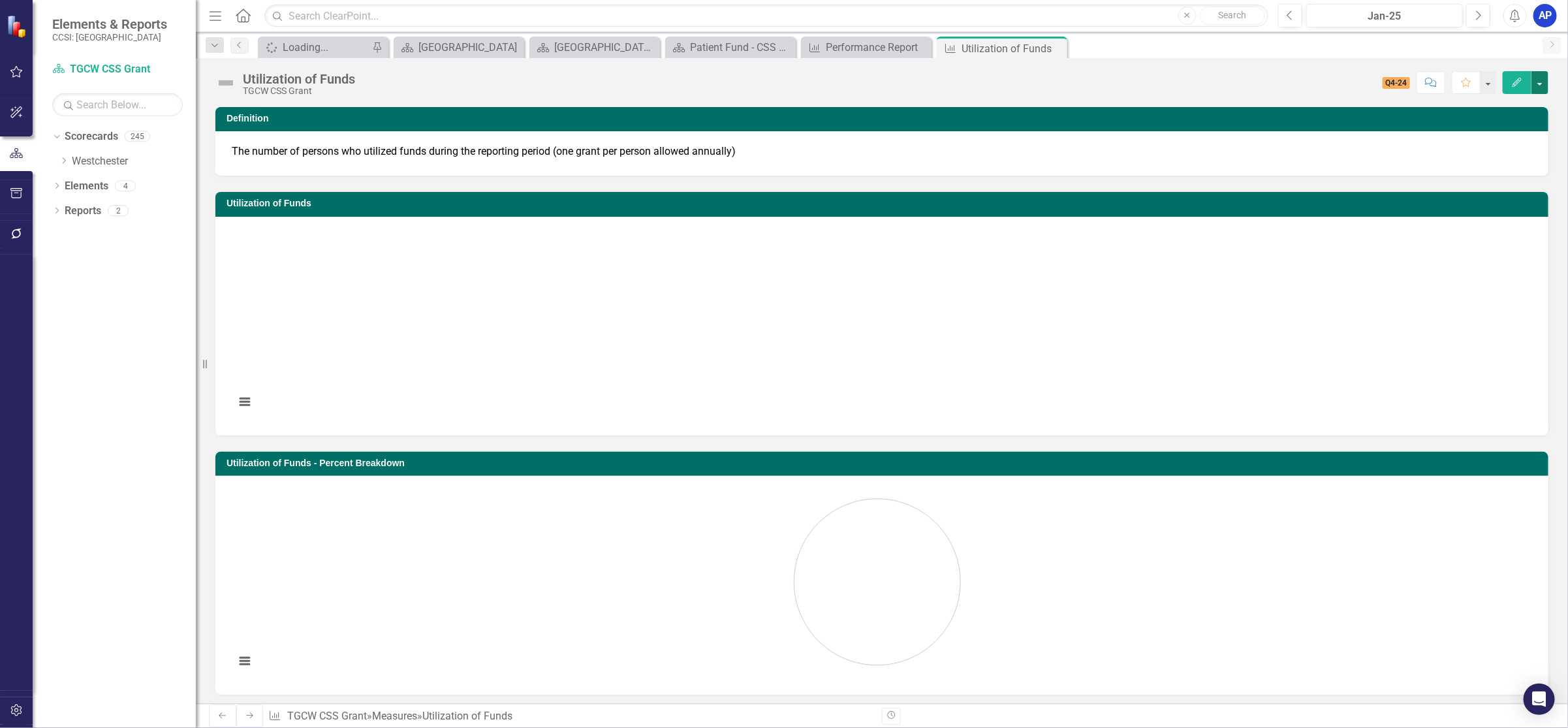
click at [1536, 86] on button "button" at bounding box center [1540, 83] width 17 height 23
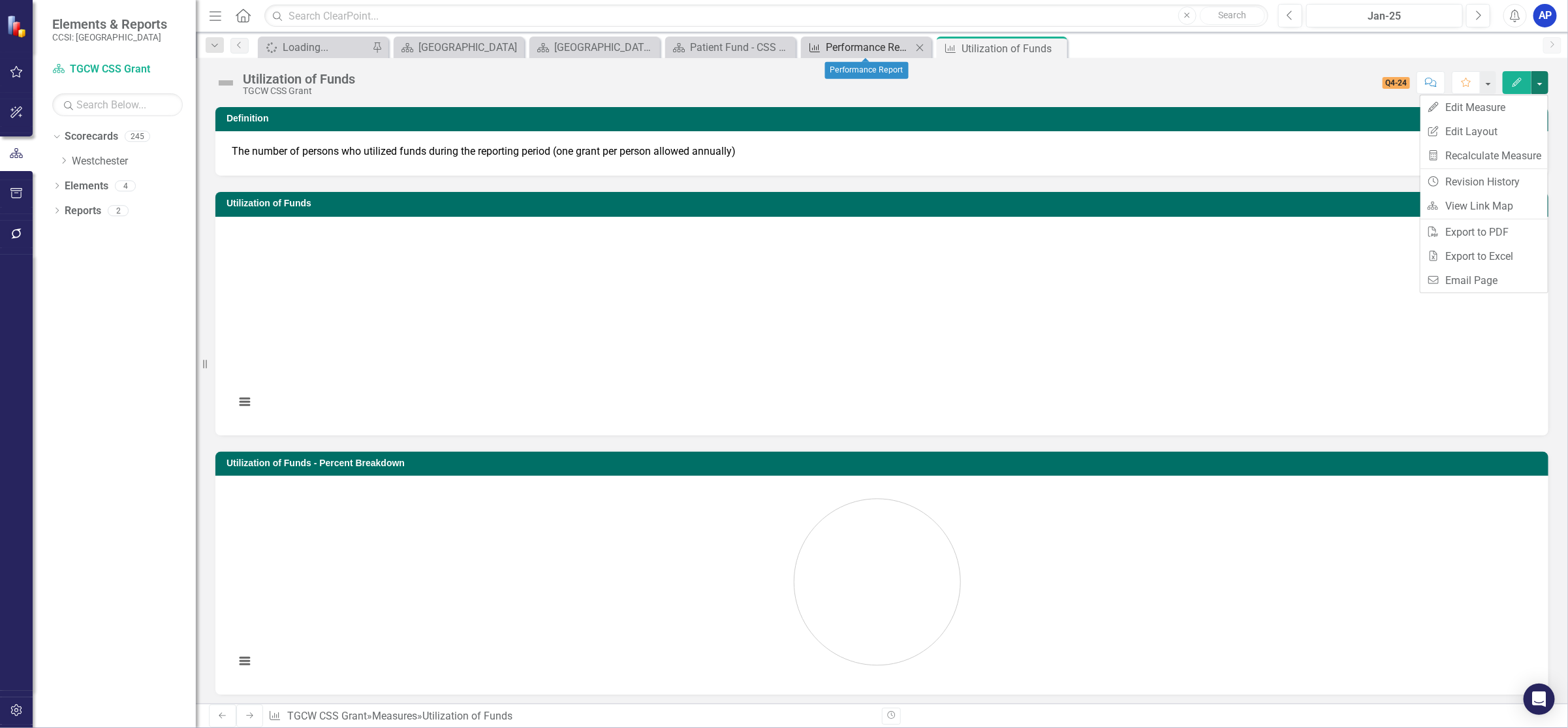
click at [885, 47] on div "Performance Report" at bounding box center [869, 47] width 87 height 16
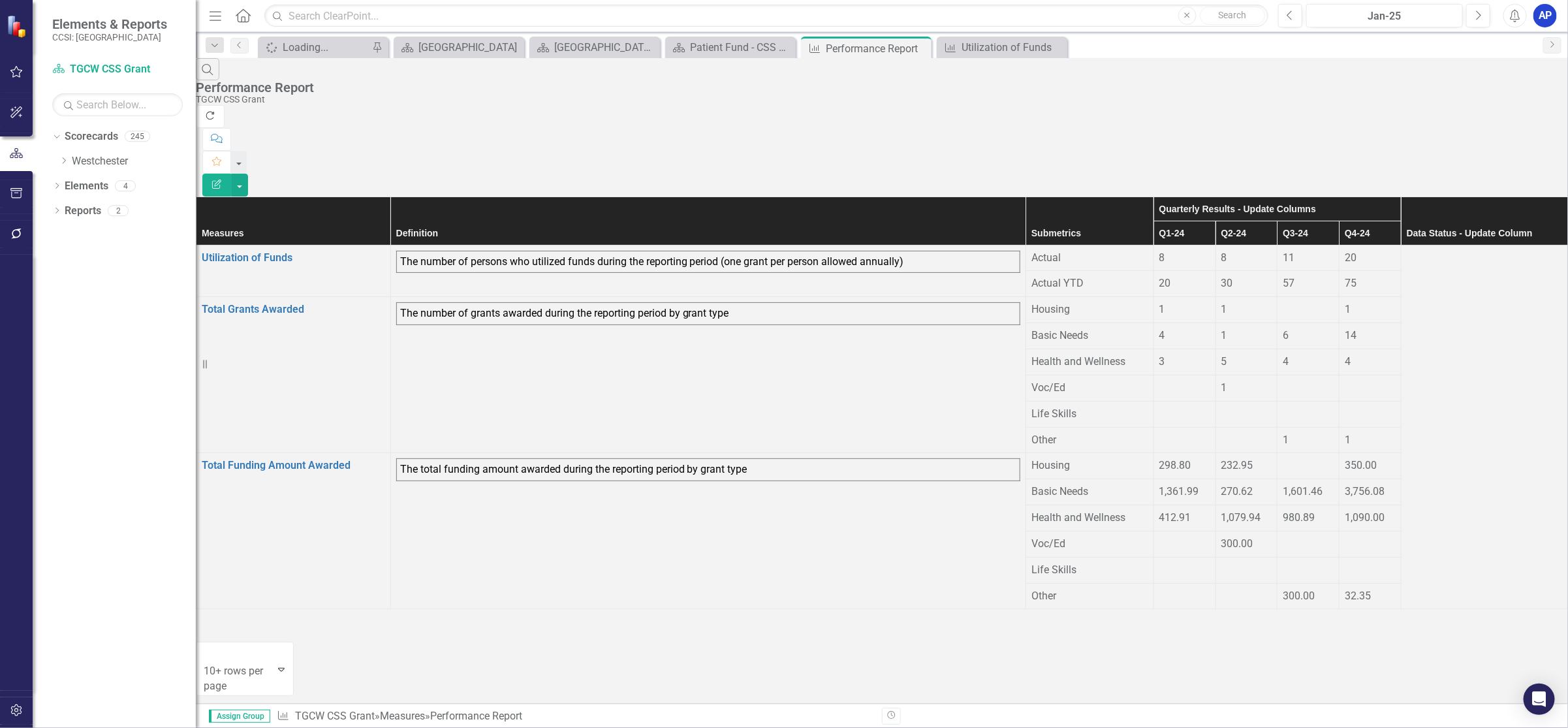
click at [216, 111] on icon "Refresh" at bounding box center [210, 115] width 12 height 9
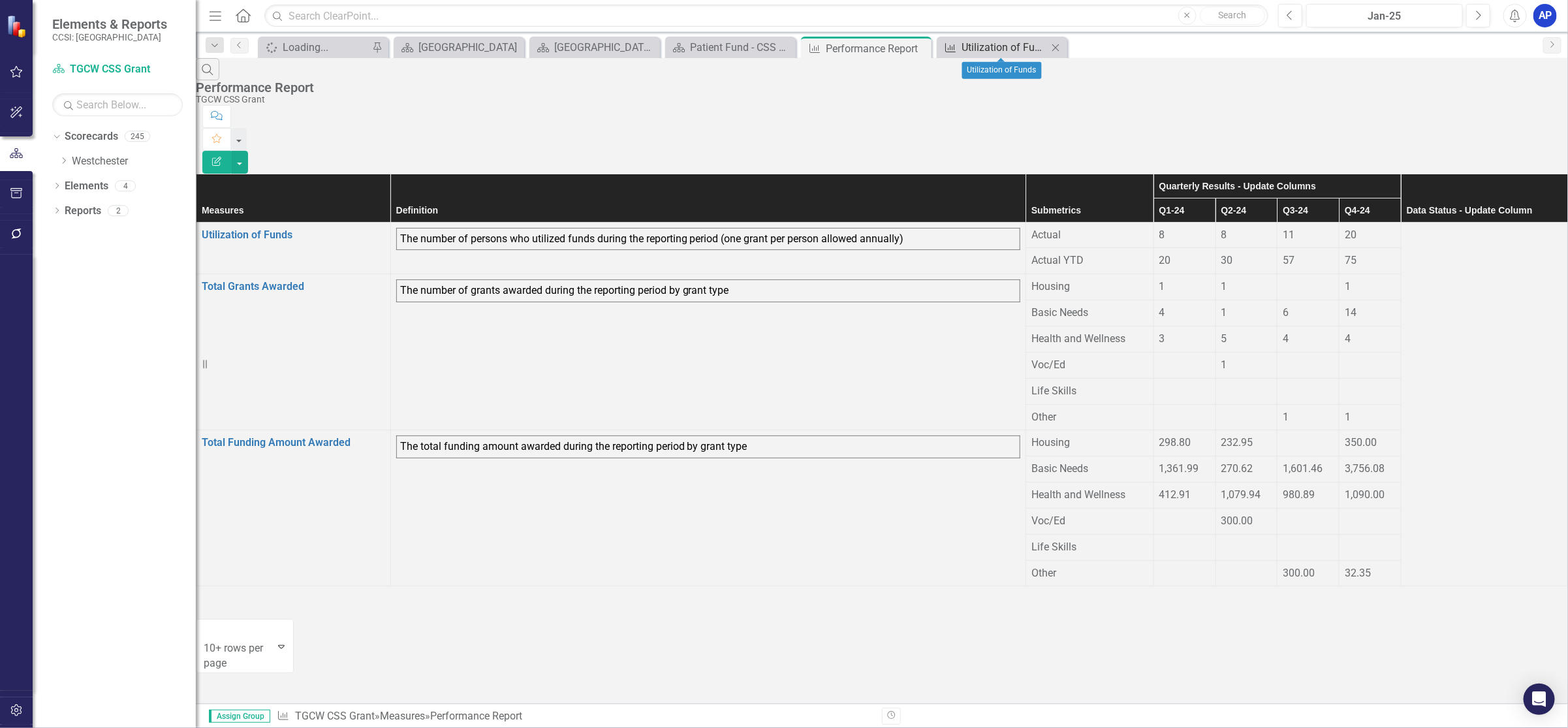
click at [1025, 50] on div "Utilization of Funds" at bounding box center [1005, 47] width 87 height 16
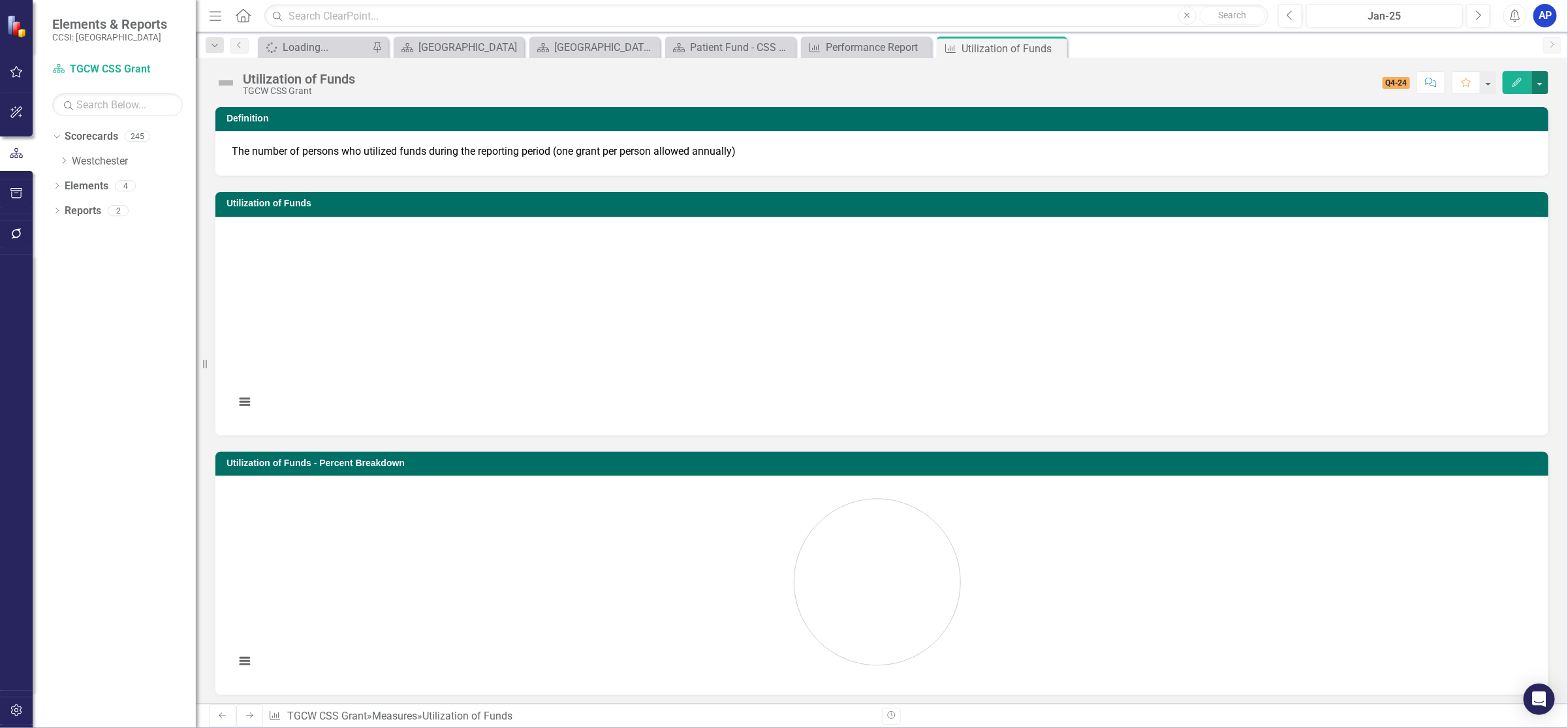
click at [1541, 81] on button "button" at bounding box center [1540, 83] width 17 height 23
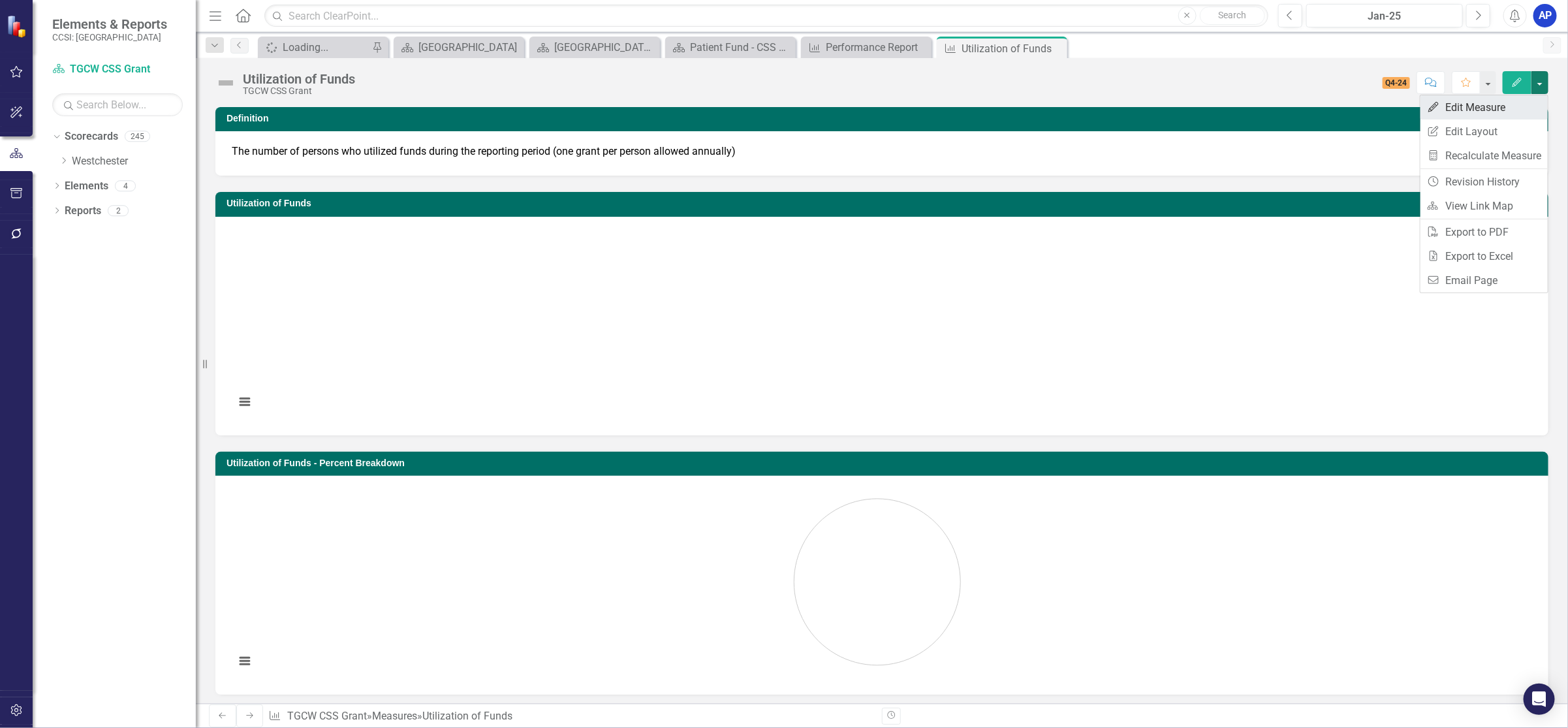
click at [1509, 105] on link "Edit Edit Measure" at bounding box center [1484, 107] width 127 height 24
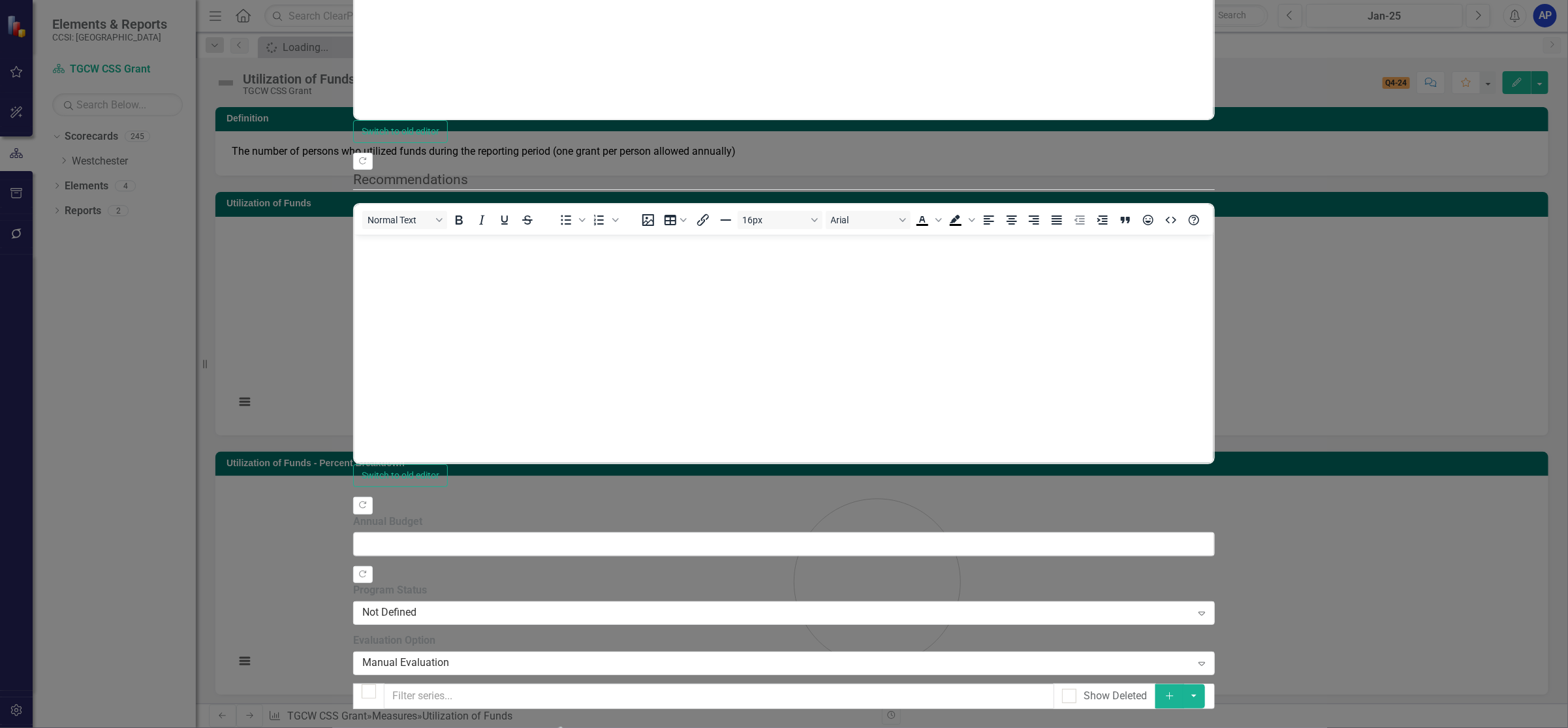
click at [1462, 200] on link "Edit Edit Measure Series" at bounding box center [1470, 207] width 148 height 24
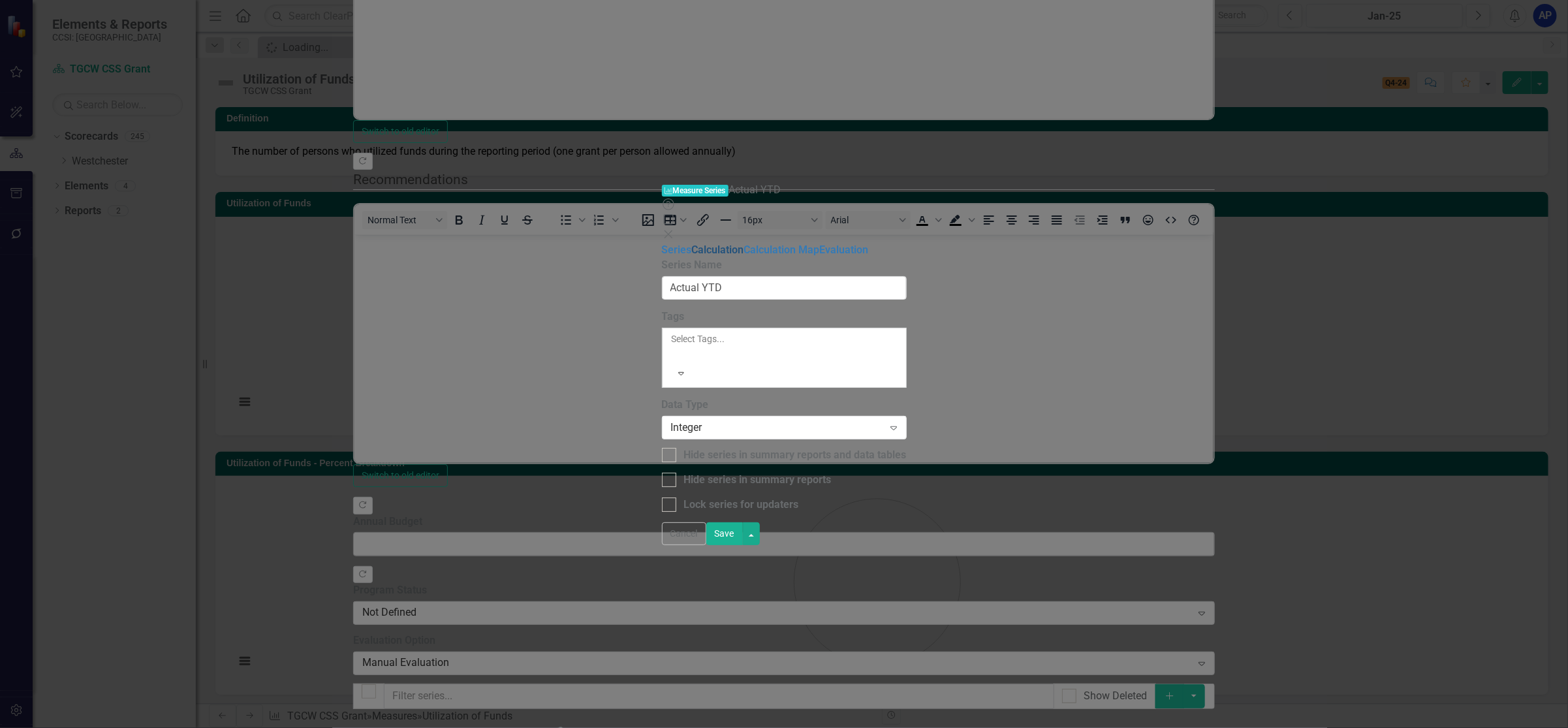
click at [692, 244] on link "Calculation" at bounding box center [718, 250] width 52 height 12
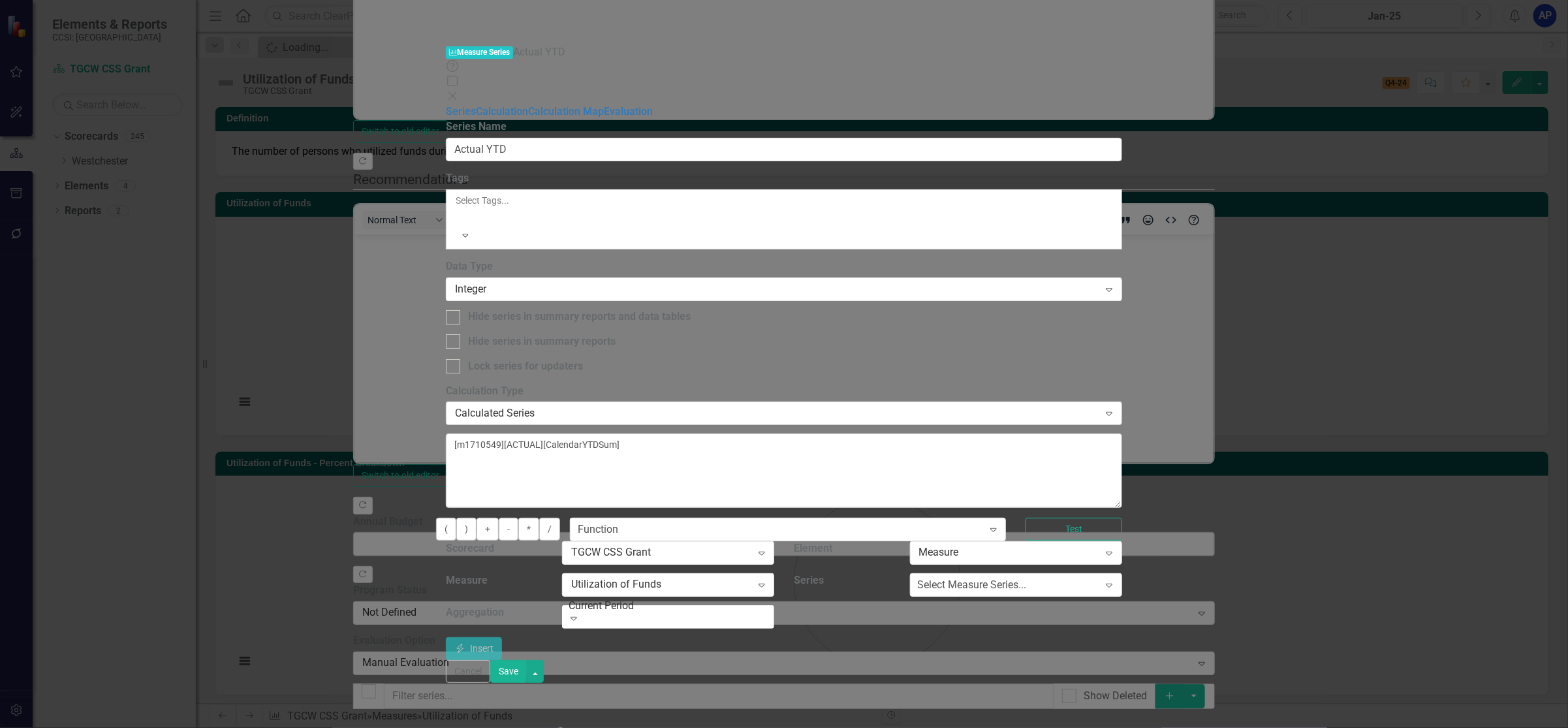
click at [734, 406] on div "Calculated Series" at bounding box center [776, 413] width 644 height 15
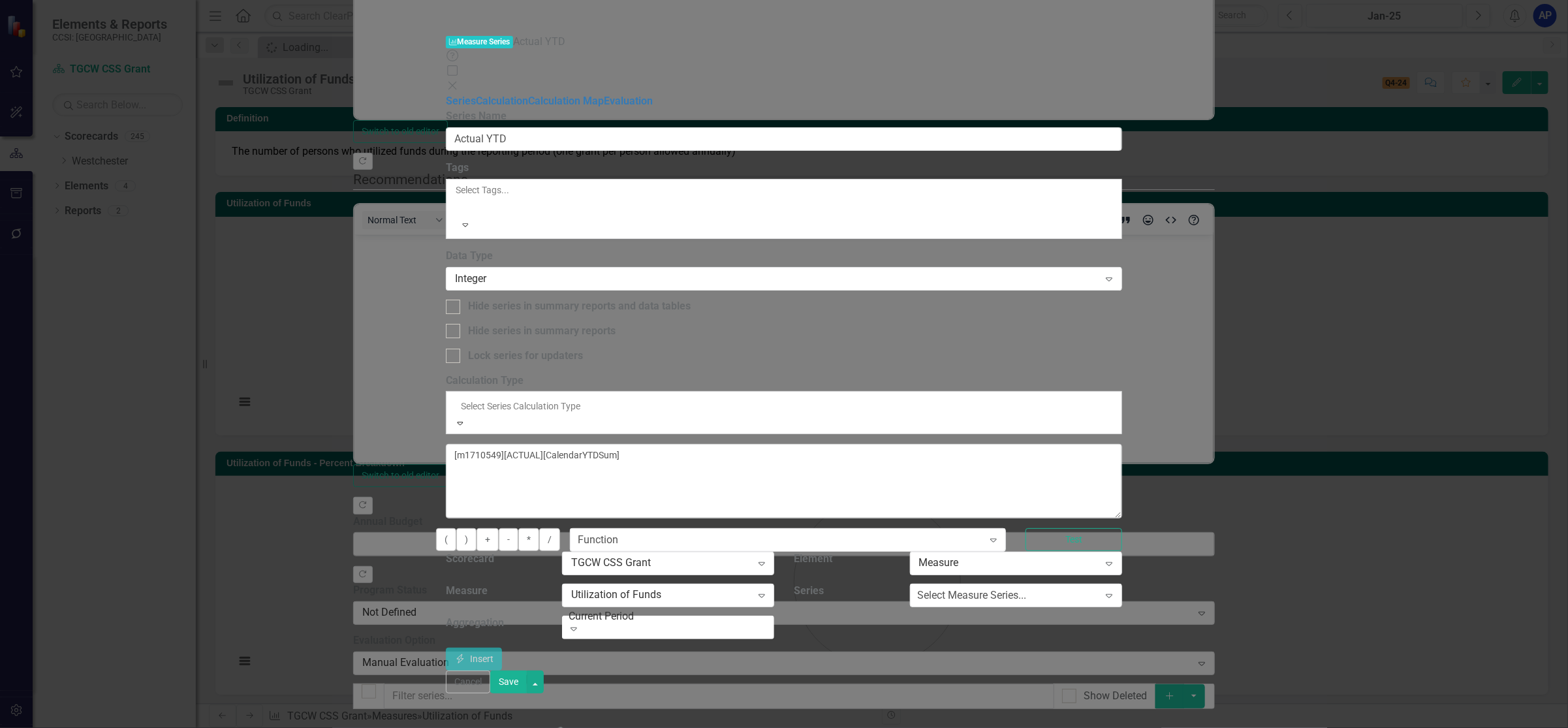
click at [728, 727] on div "Default (No Calculation)" at bounding box center [784, 735] width 1568 height 15
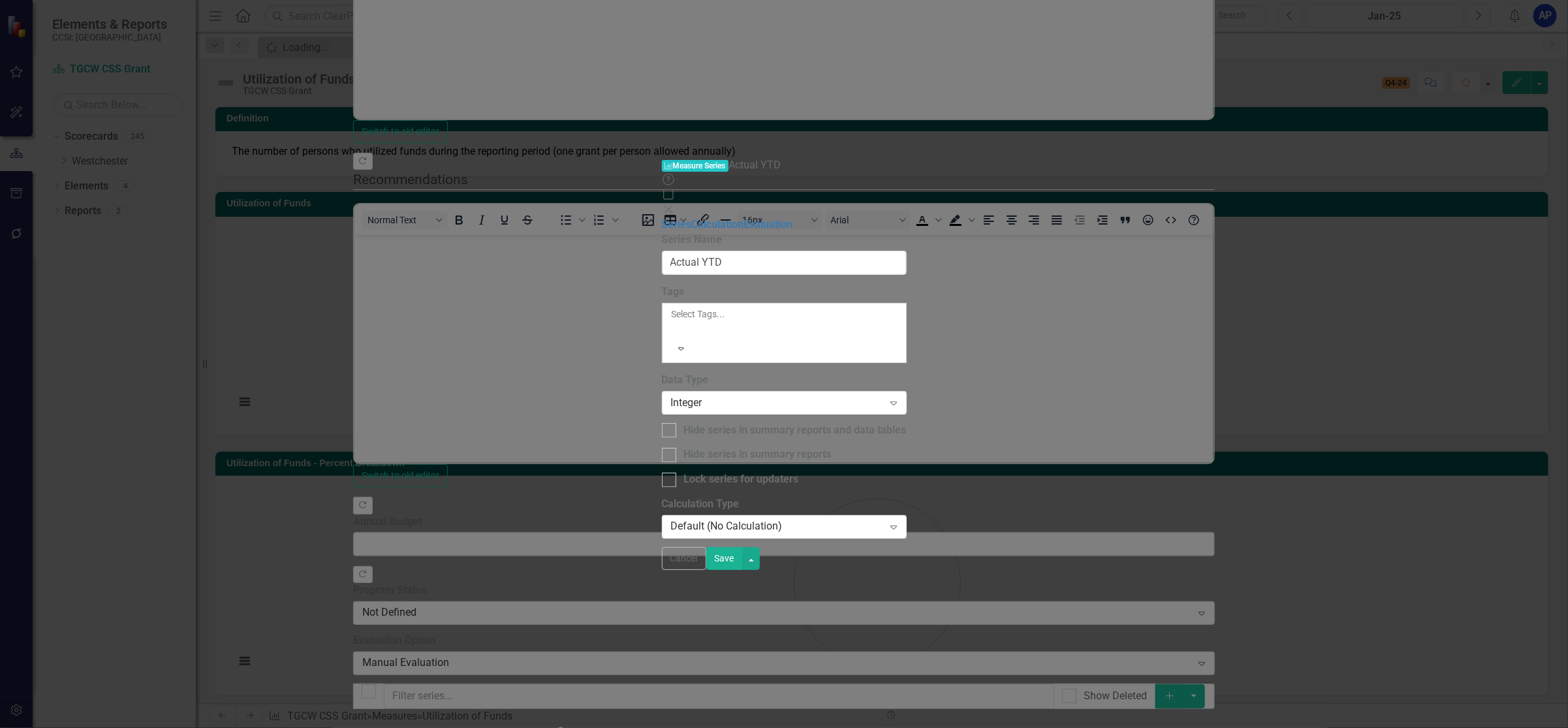
click at [743, 570] on button "Save" at bounding box center [724, 558] width 37 height 23
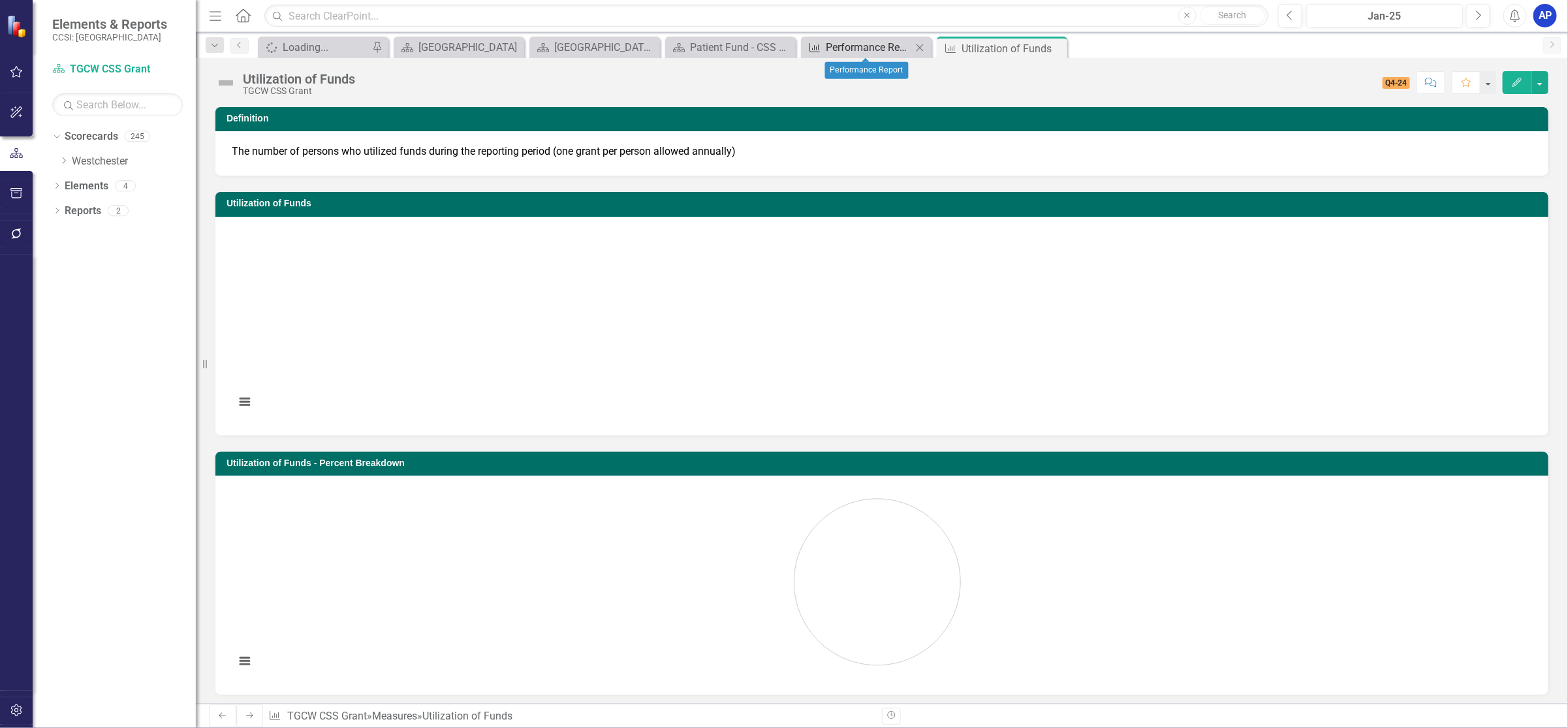
click at [889, 45] on div "Performance Report" at bounding box center [869, 47] width 87 height 16
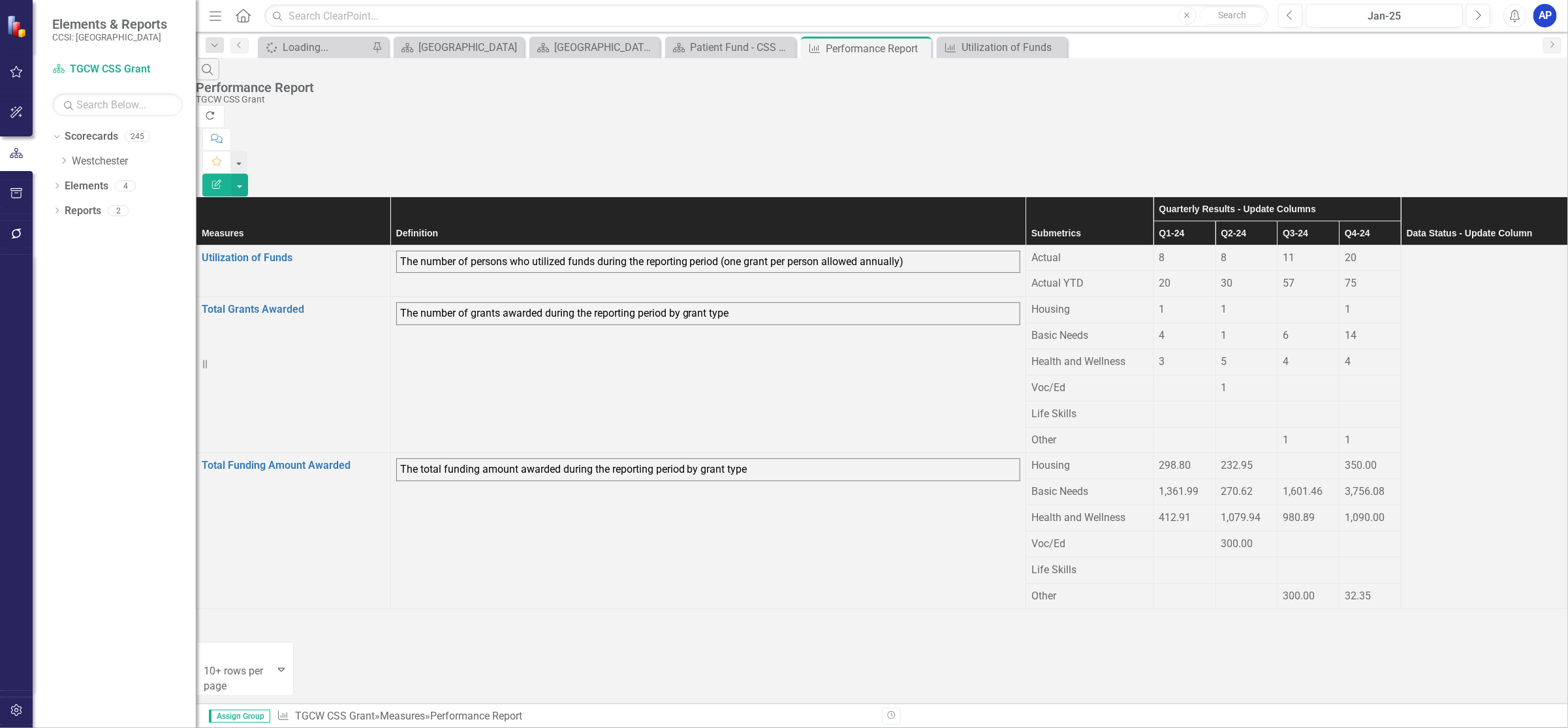
click at [216, 111] on icon "Refresh" at bounding box center [210, 115] width 12 height 9
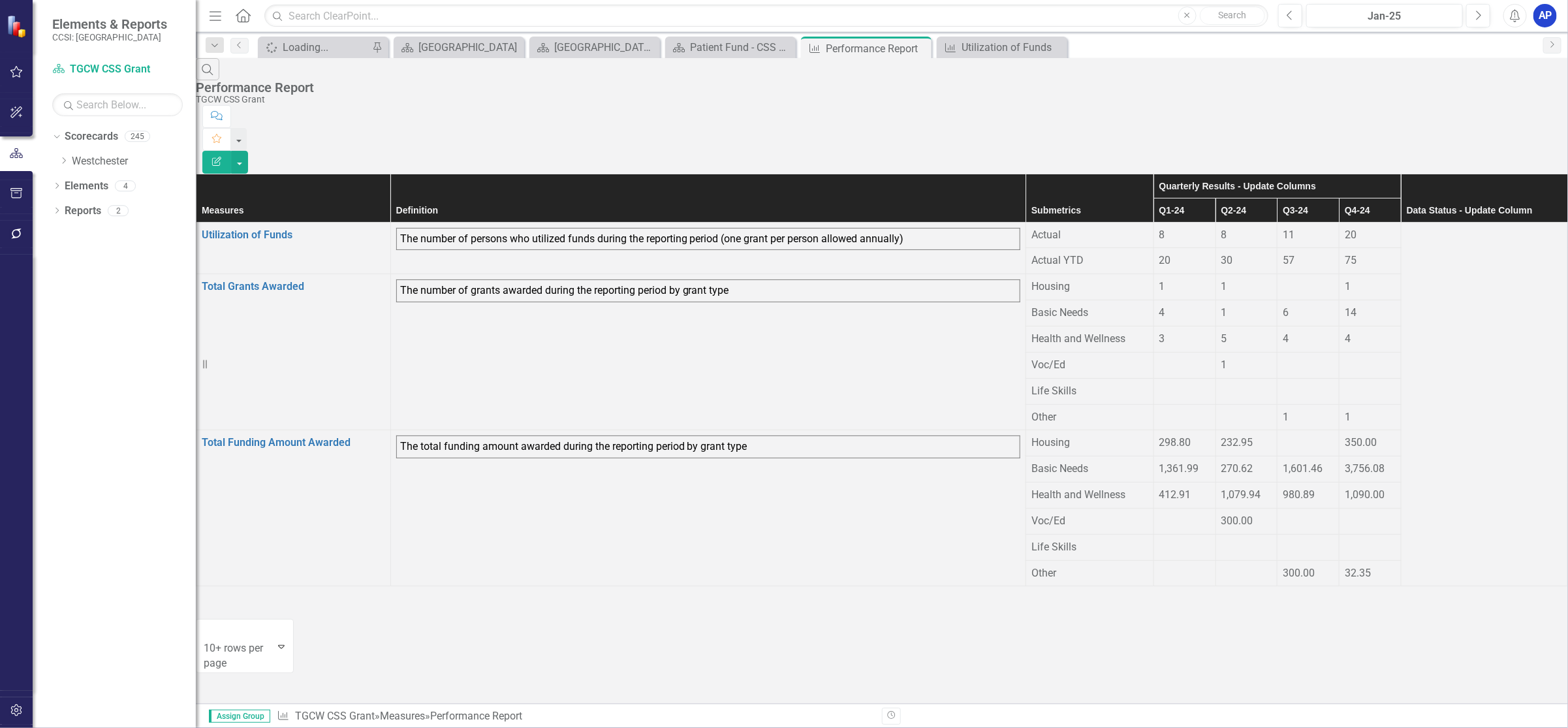
click at [1159, 254] on div "20" at bounding box center [1184, 261] width 51 height 15
click at [1159, 254] on span "20" at bounding box center [1165, 260] width 12 height 12
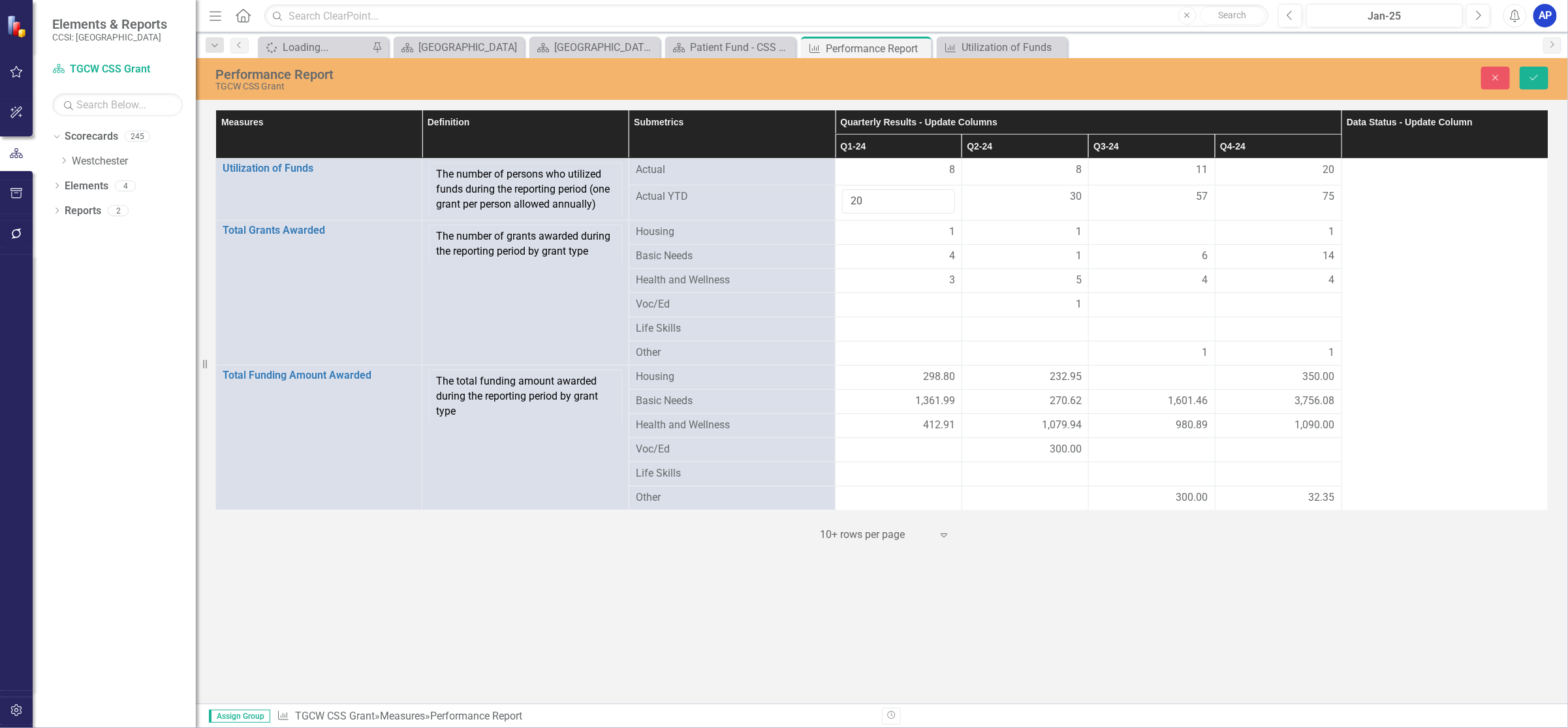
type input "2"
type input "8"
click at [1030, 193] on div "30" at bounding box center [1026, 196] width 113 height 15
click at [1054, 203] on div "30" at bounding box center [1026, 196] width 113 height 15
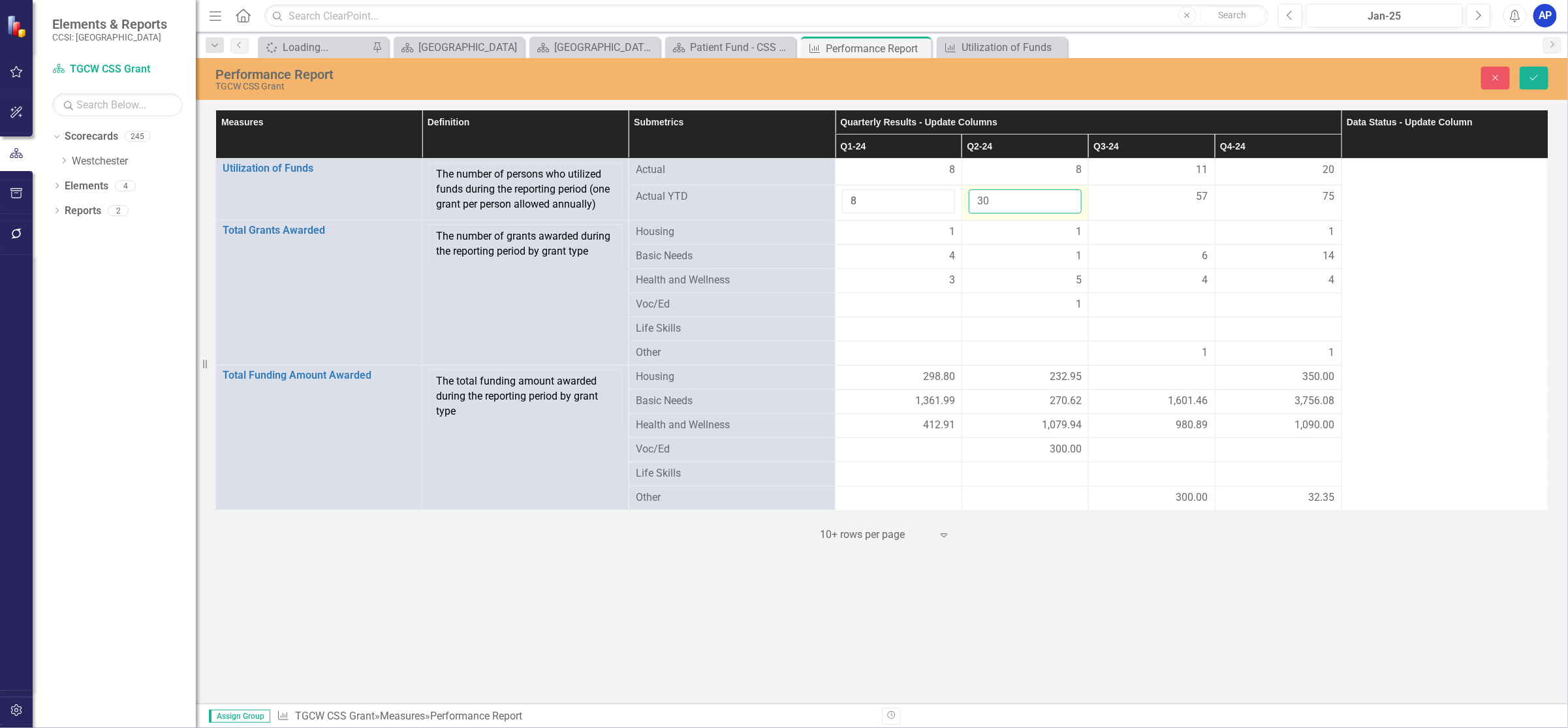
click at [1000, 200] on input "30" at bounding box center [1026, 201] width 113 height 24
type input "3"
type input "16"
click at [1162, 197] on div "57" at bounding box center [1152, 196] width 113 height 15
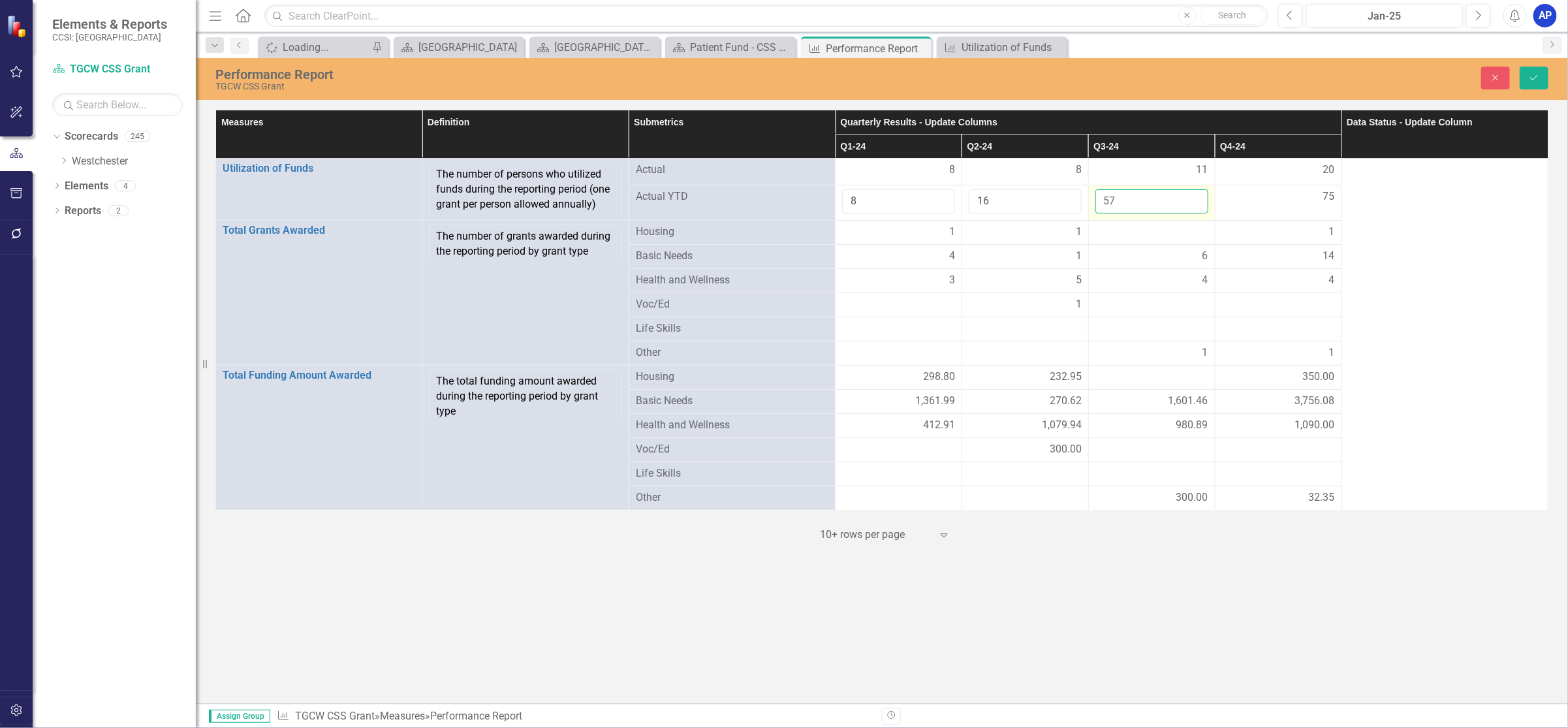
click at [1159, 197] on input "57" at bounding box center [1152, 201] width 113 height 24
type input "5"
type input "27"
click at [1262, 200] on div "75" at bounding box center [1278, 196] width 113 height 15
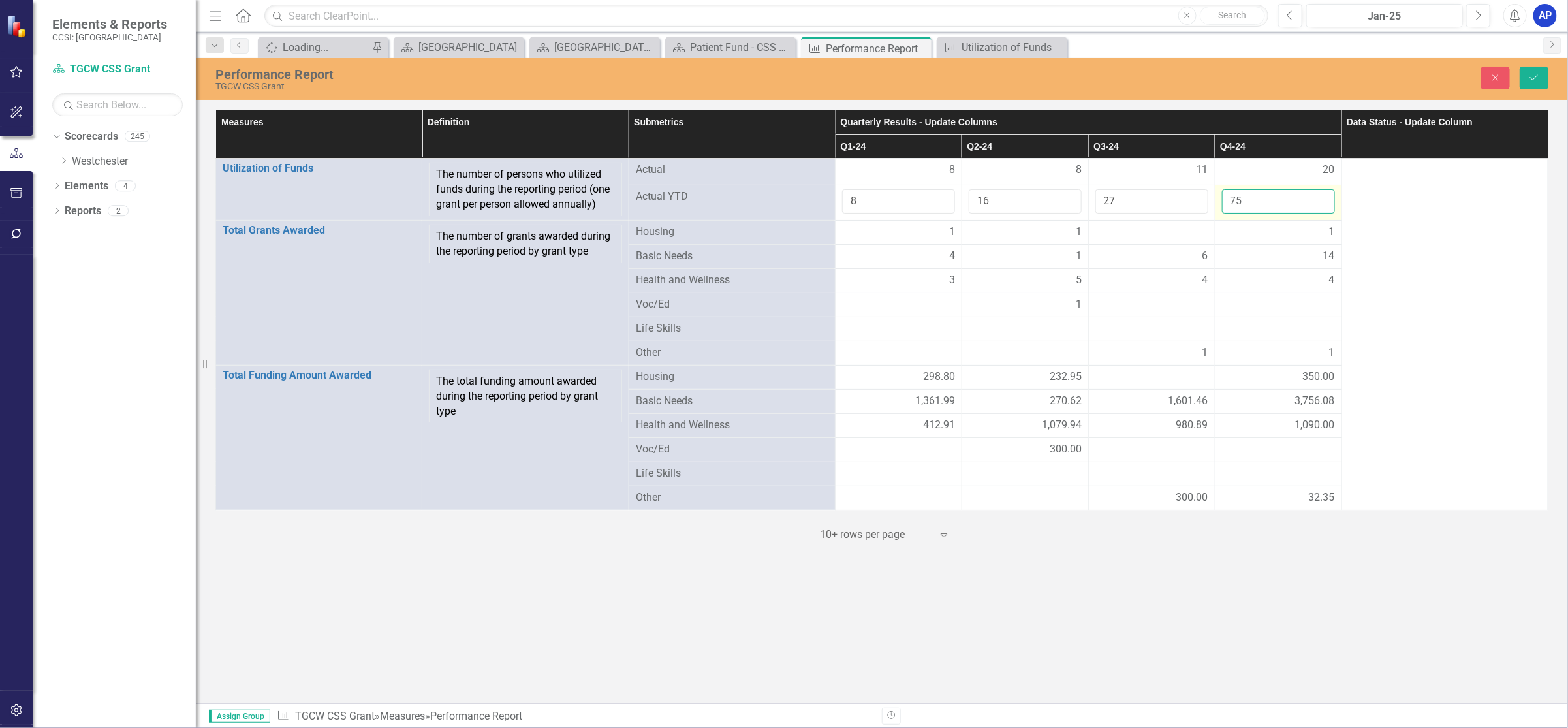
click at [1262, 200] on input "75" at bounding box center [1278, 201] width 113 height 24
type input "7"
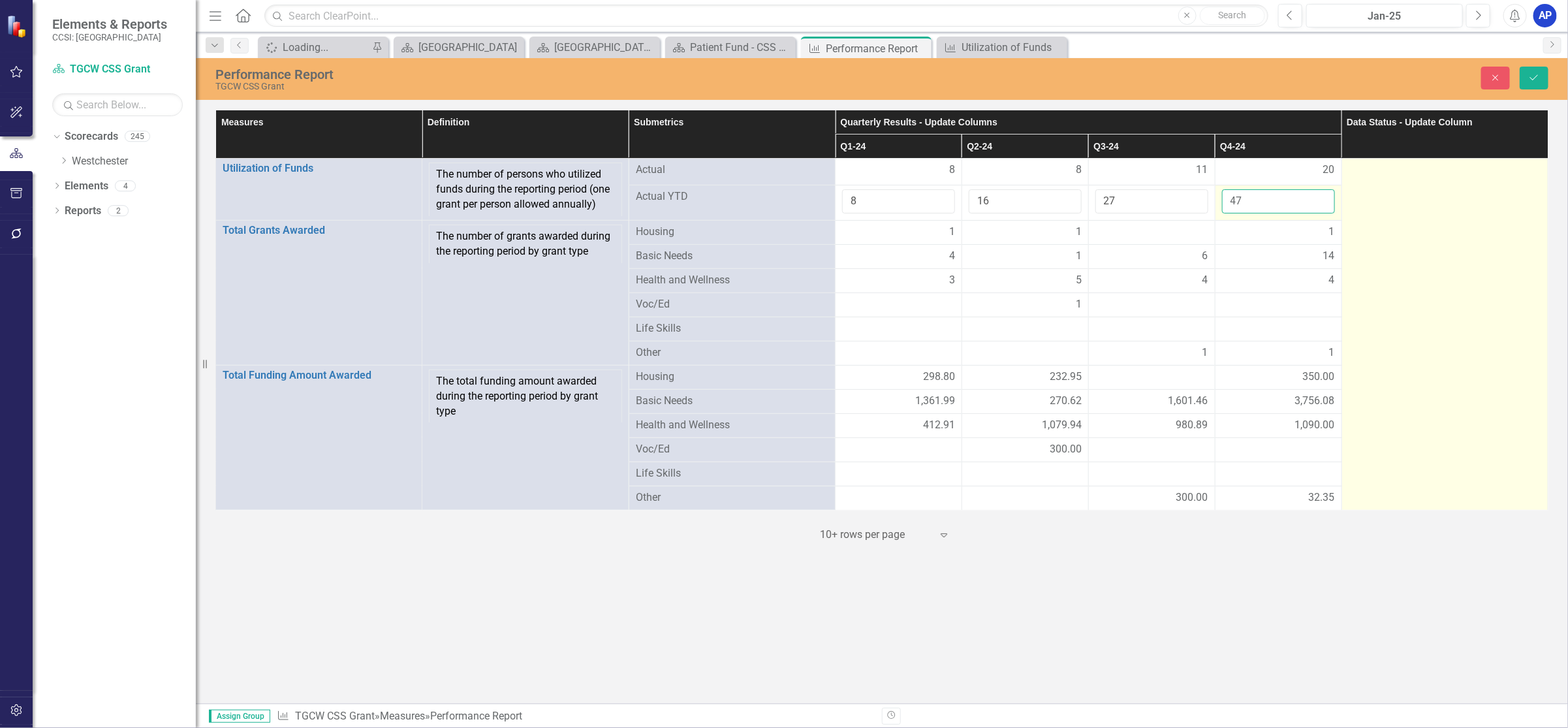
type input "47"
click at [1405, 291] on td at bounding box center [1445, 334] width 206 height 352
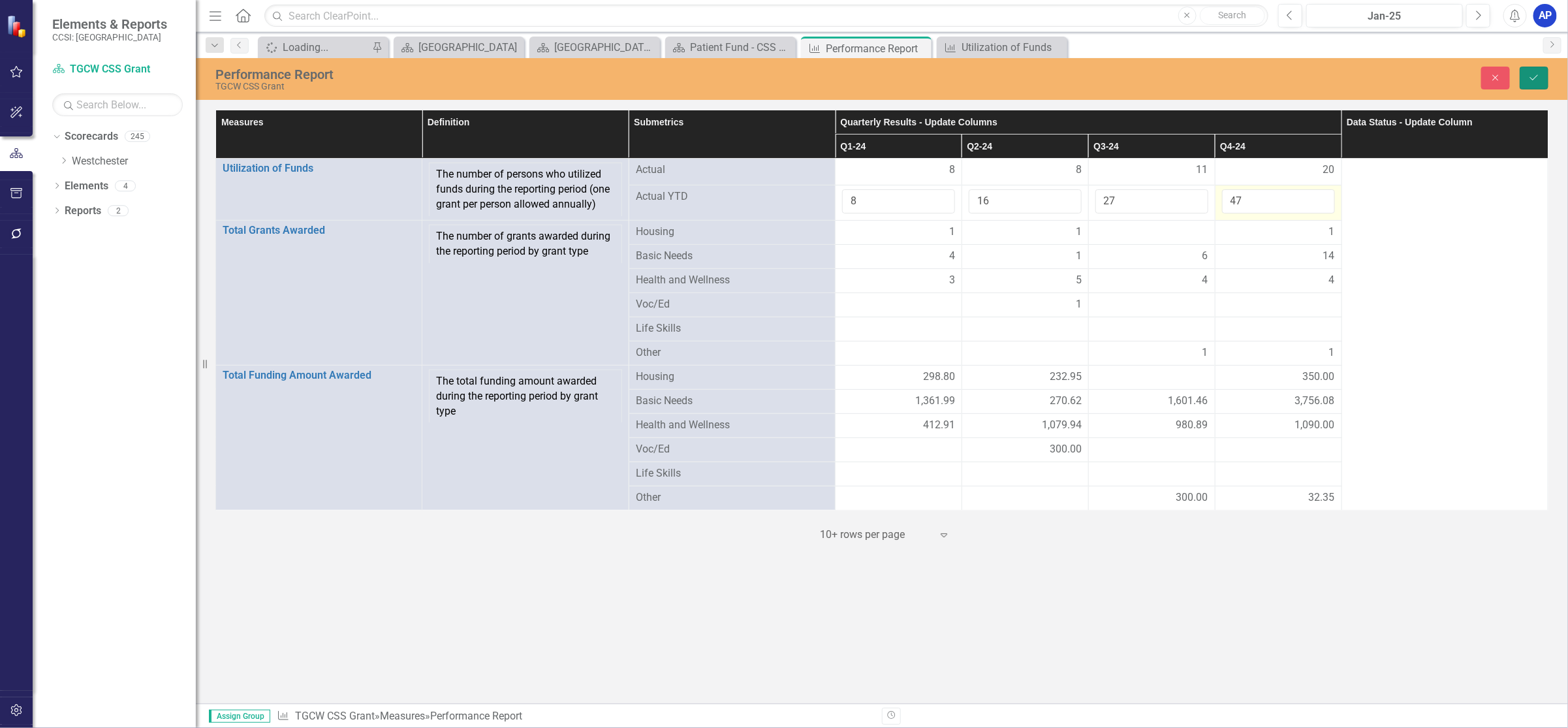
click at [1538, 74] on icon "Save" at bounding box center [1534, 77] width 12 height 9
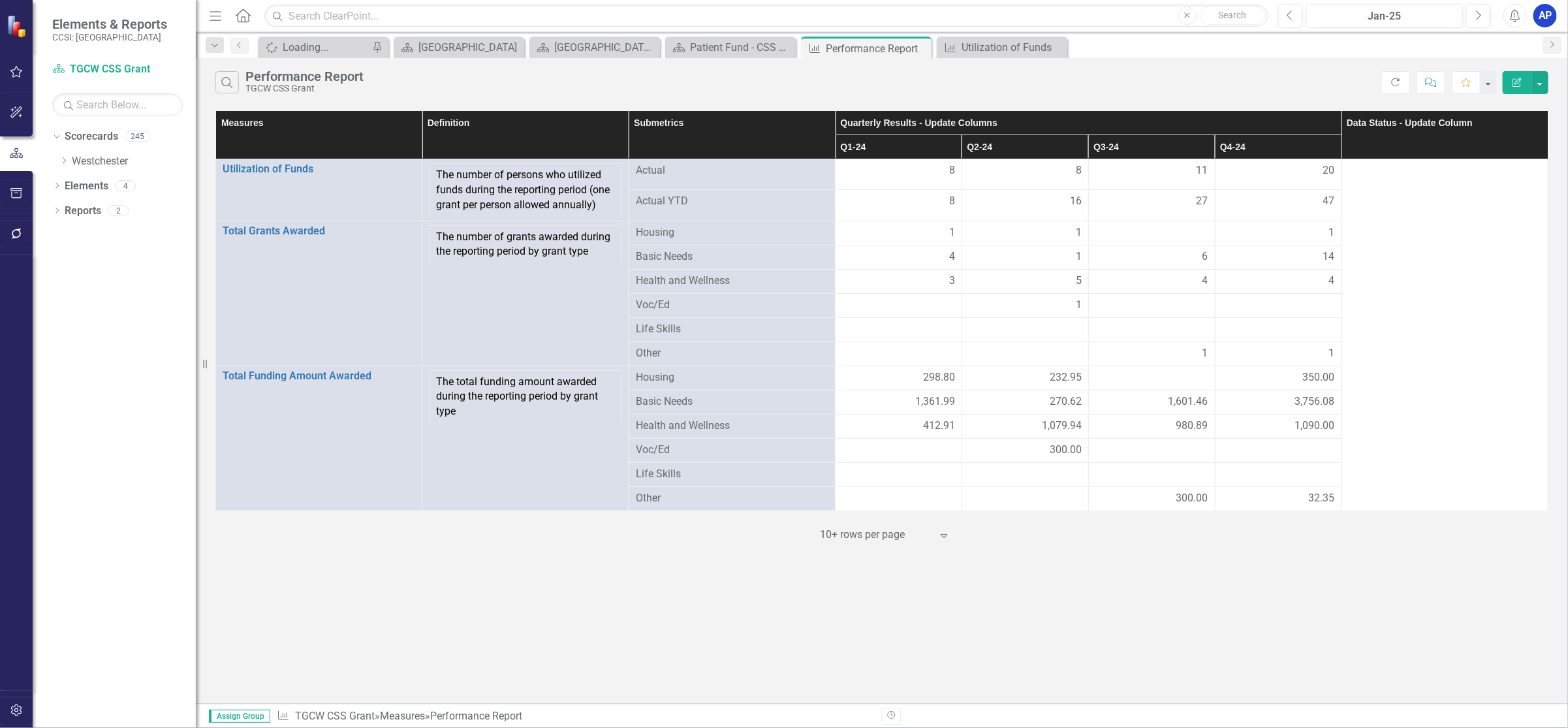
click at [1091, 606] on div "Search Performance Report TGCW CSS Grant Refresh Comment Favorite Edit Report M…" at bounding box center [882, 380] width 1372 height 645
click at [1388, 12] on div "Jan-25" at bounding box center [1385, 17] width 147 height 16
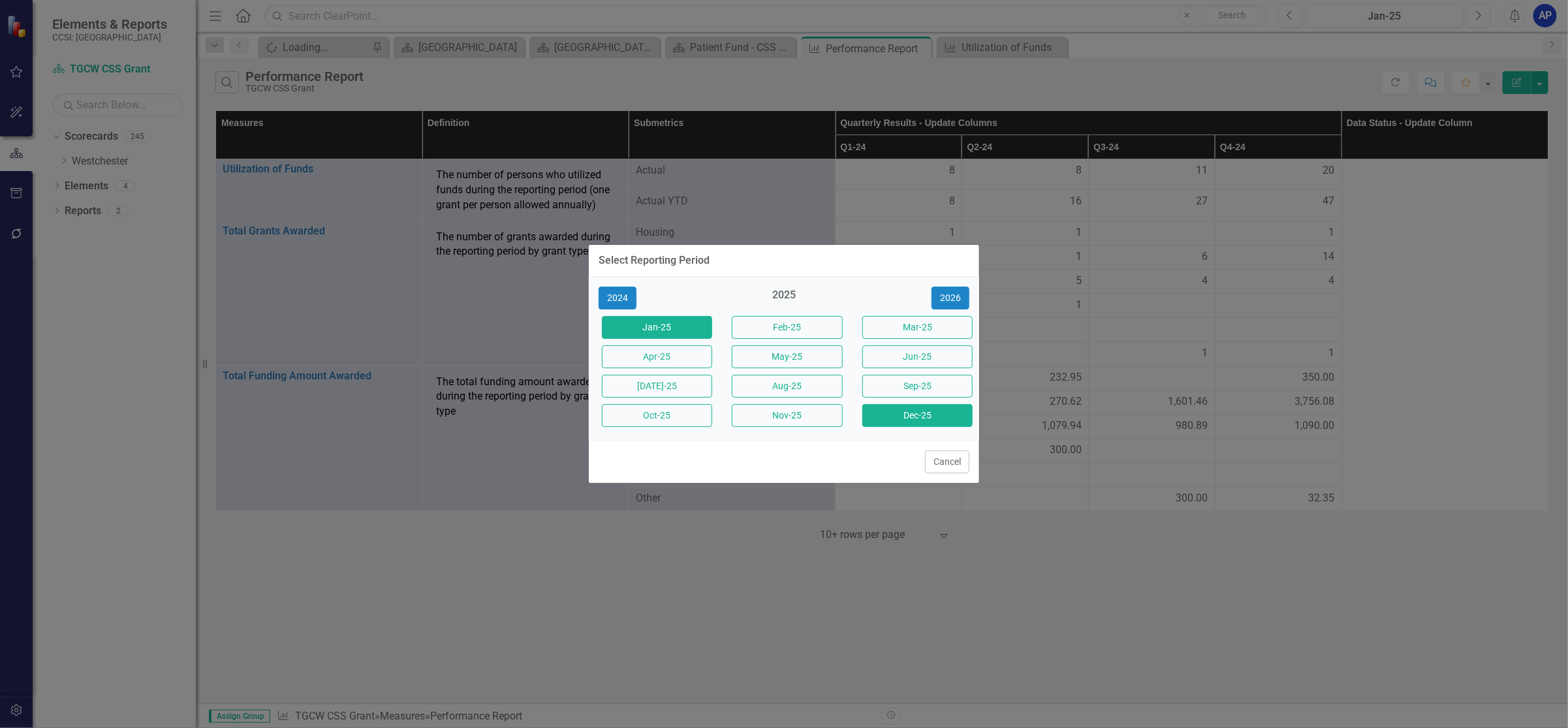
click at [903, 417] on button "Dec-25" at bounding box center [917, 415] width 110 height 23
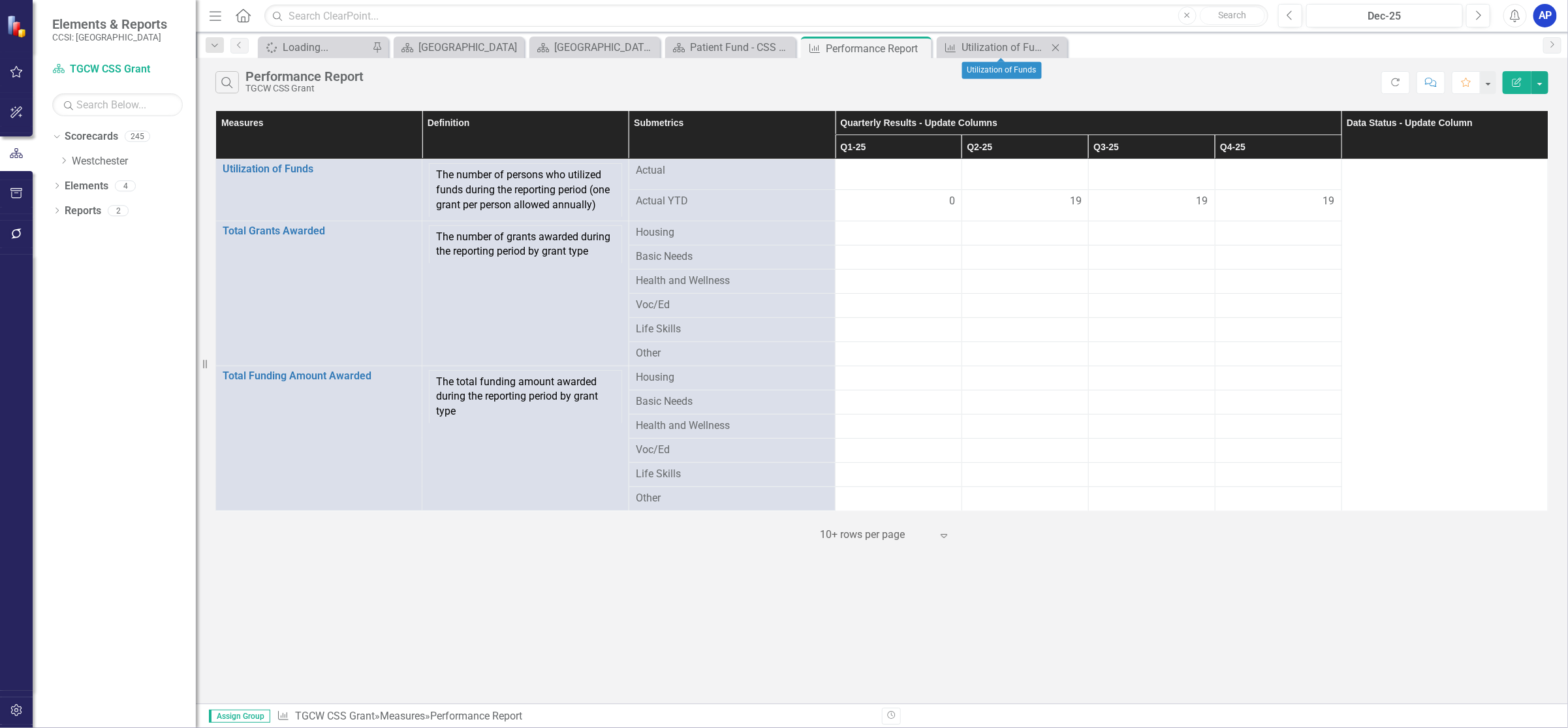
click at [1062, 44] on icon "Close" at bounding box center [1056, 48] width 13 height 10
click at [728, 48] on div "Patient Fund - CSS Grant Loan Landing Page" at bounding box center [733, 47] width 87 height 16
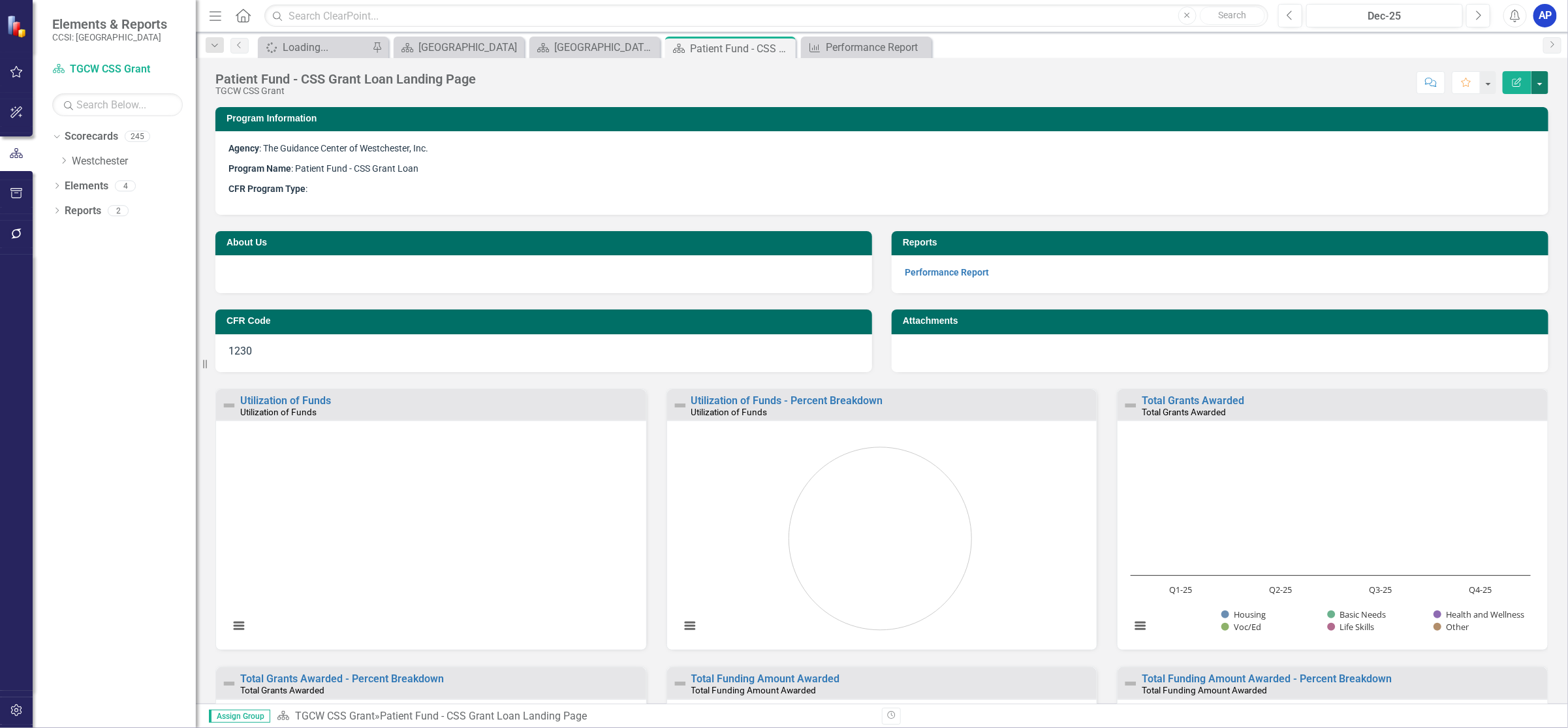
click at [1538, 85] on button "button" at bounding box center [1540, 83] width 17 height 23
click at [1505, 105] on link "Edit Edit Scorecard" at bounding box center [1495, 107] width 105 height 24
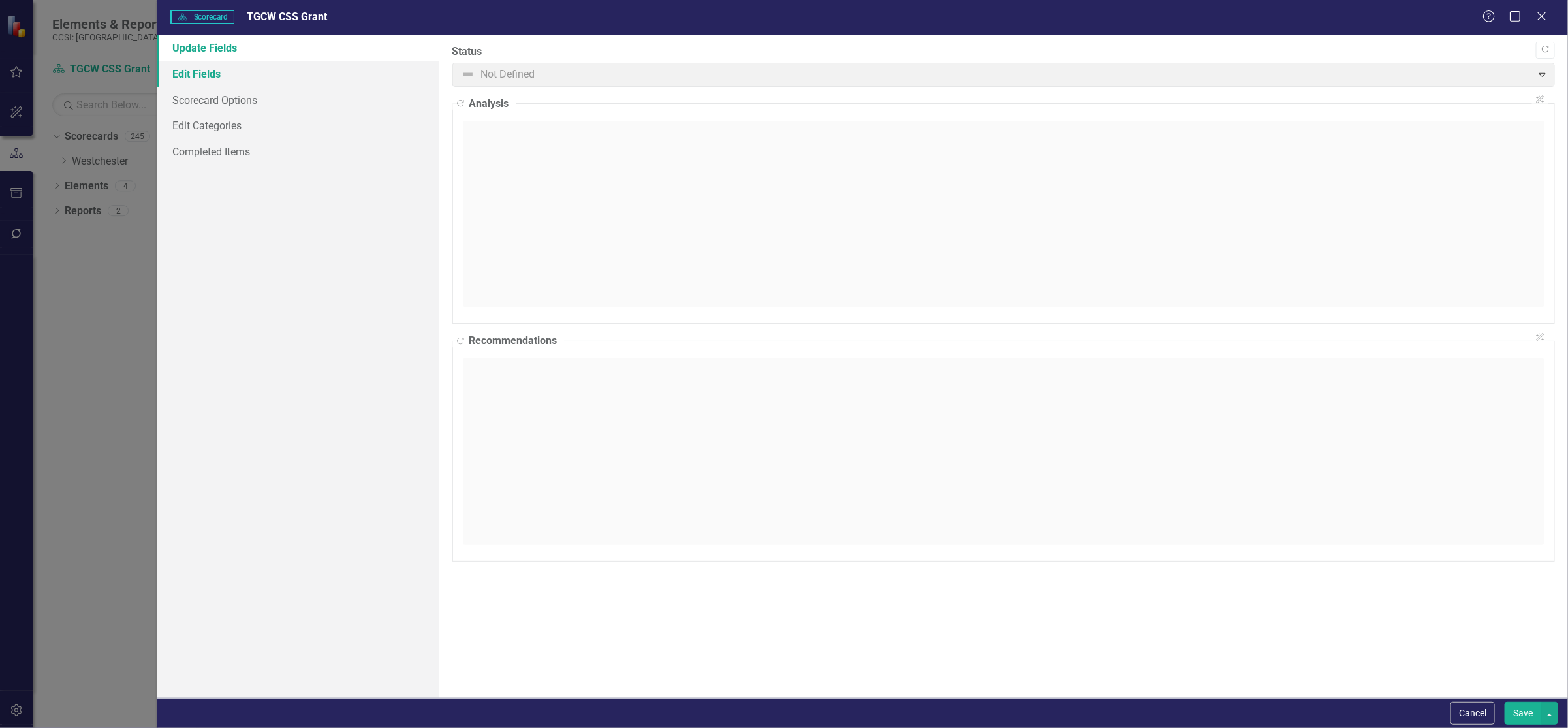
click at [193, 72] on link "Edit Fields" at bounding box center [296, 74] width 282 height 26
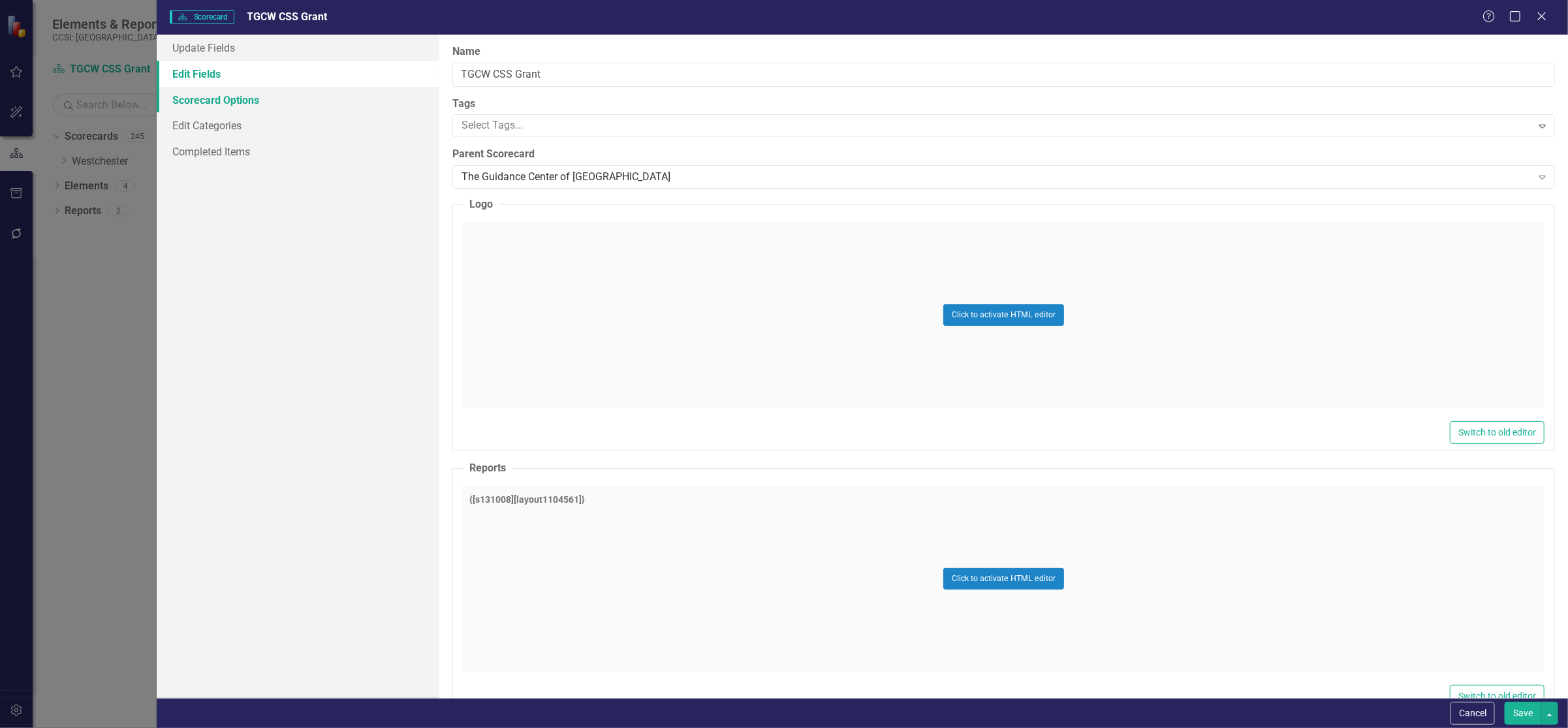
click at [199, 97] on link "Scorecard Options" at bounding box center [296, 99] width 282 height 26
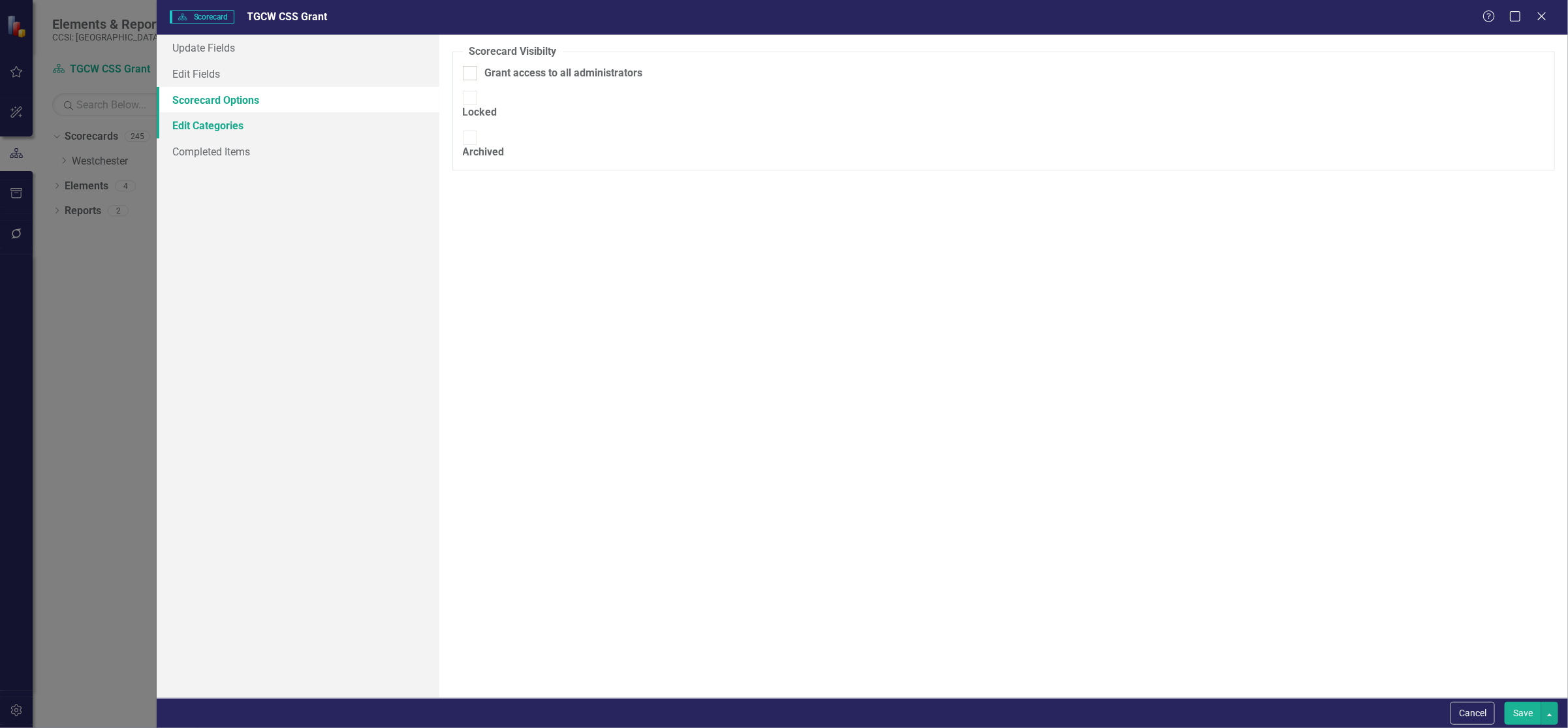
click at [214, 129] on link "Edit Categories" at bounding box center [296, 125] width 282 height 26
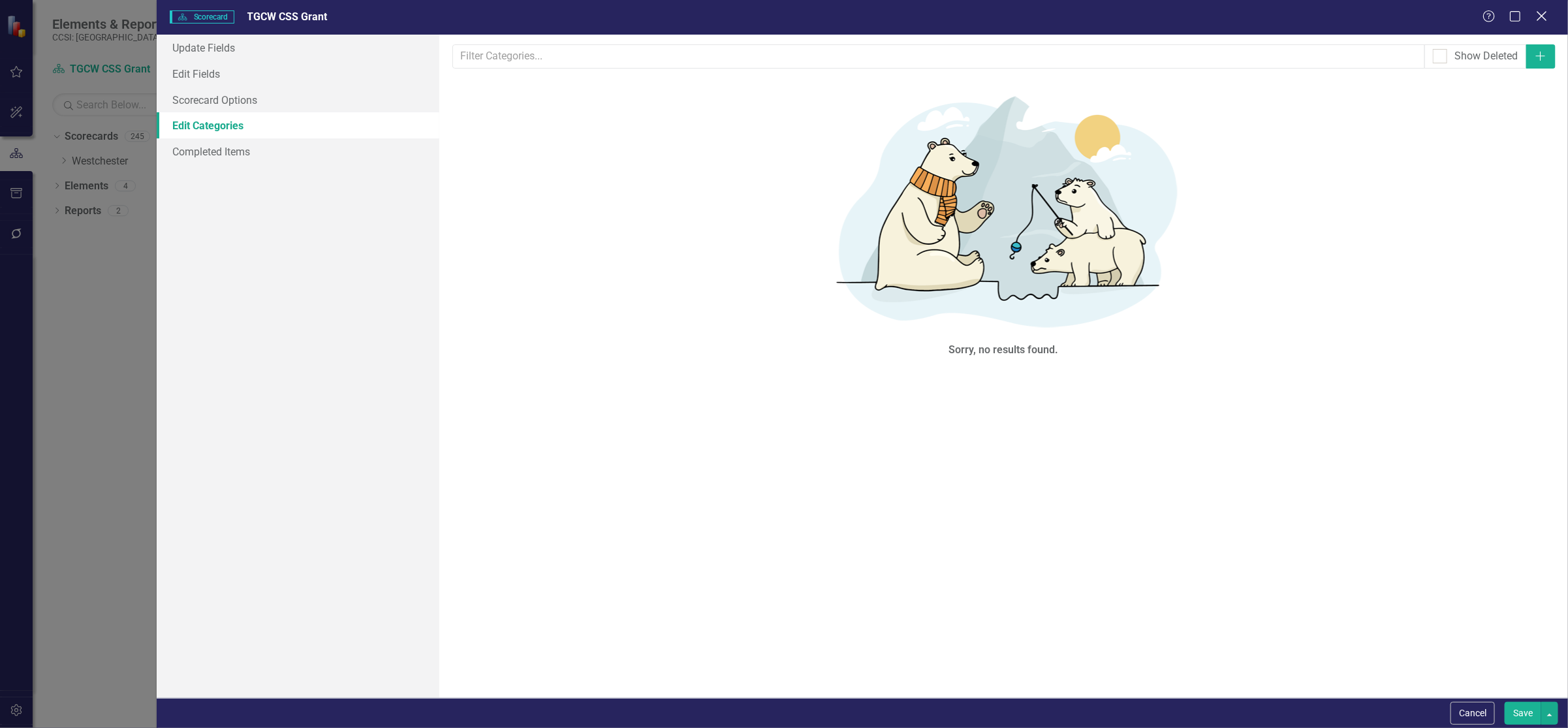
click at [1543, 14] on icon "Close" at bounding box center [1542, 16] width 16 height 12
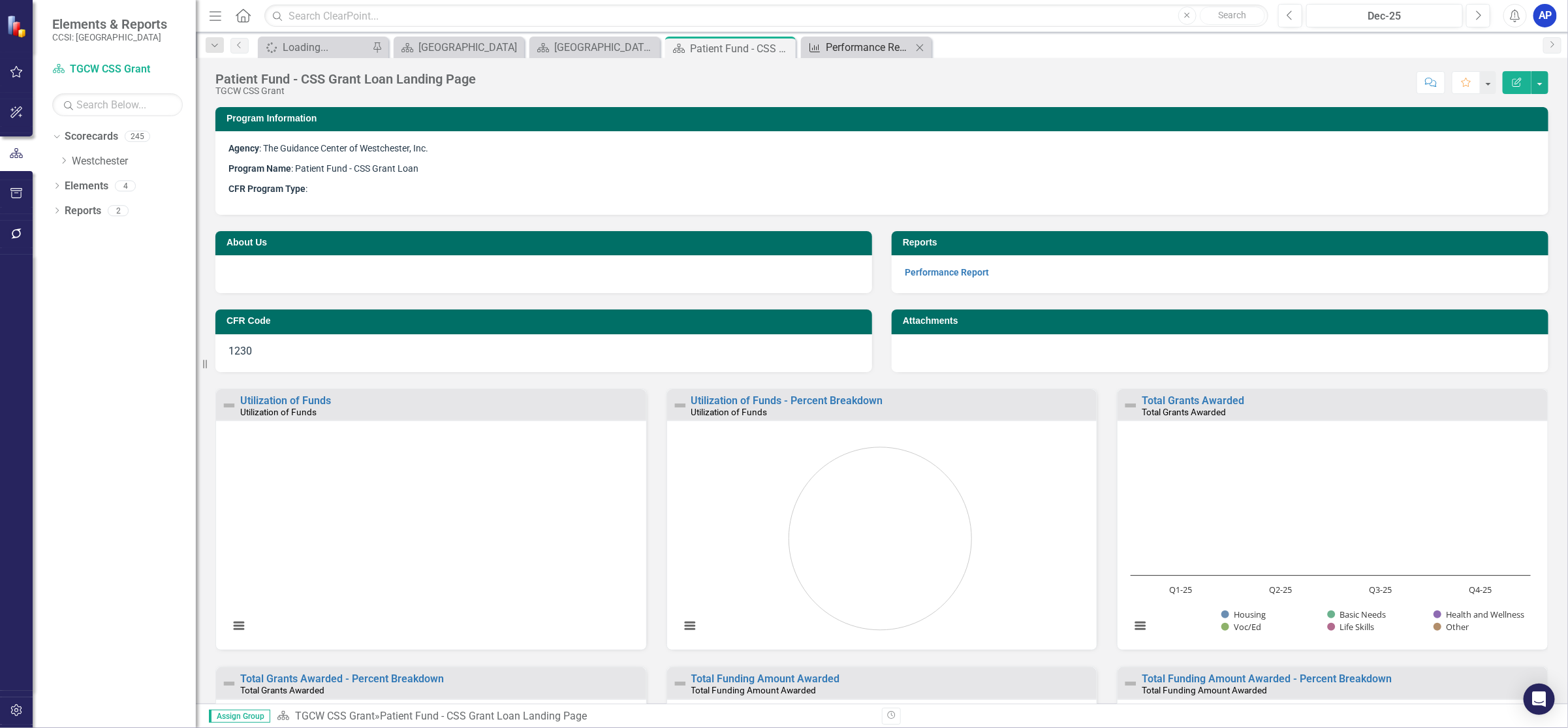
click at [856, 45] on div "Performance Report" at bounding box center [869, 47] width 87 height 16
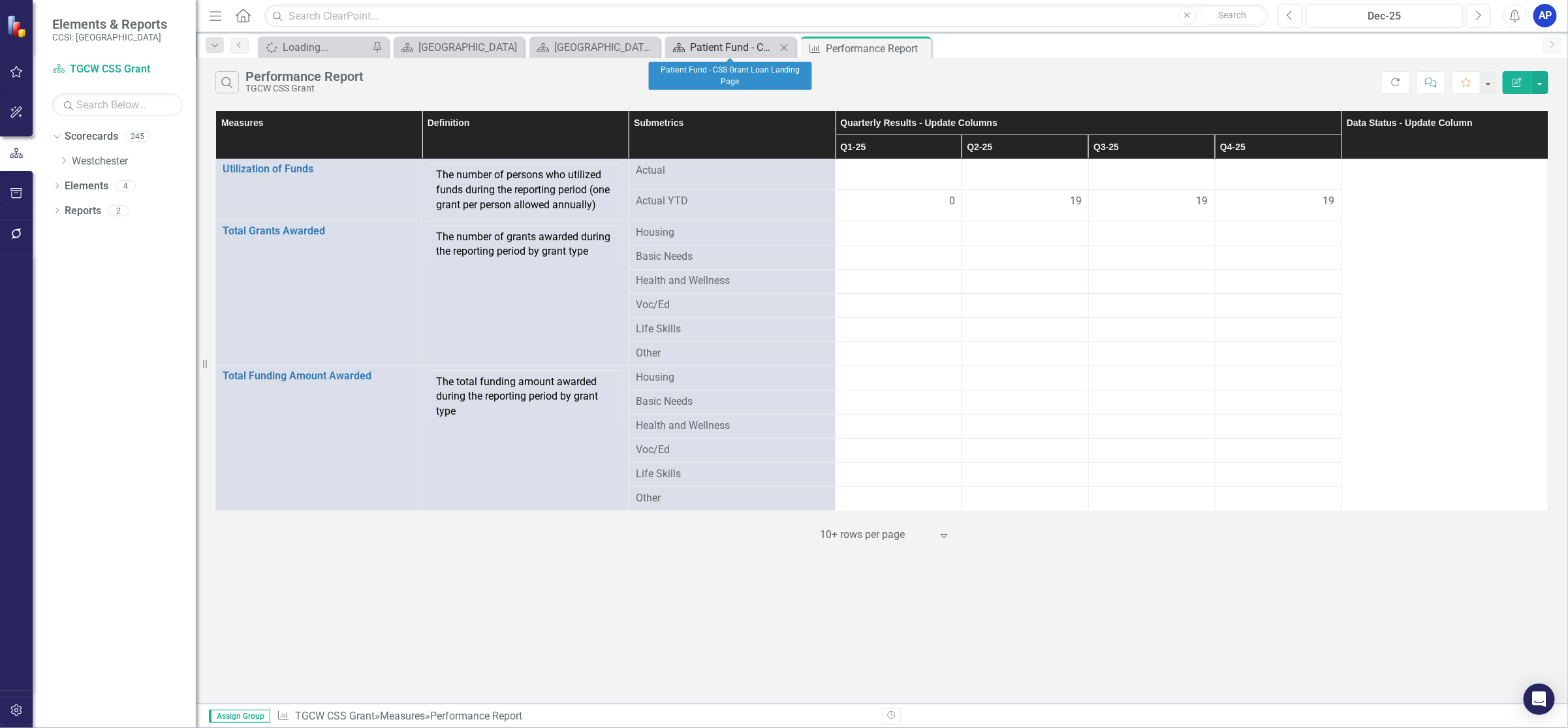
click at [693, 50] on div "Patient Fund - CSS Grant Loan Landing Page" at bounding box center [733, 47] width 87 height 16
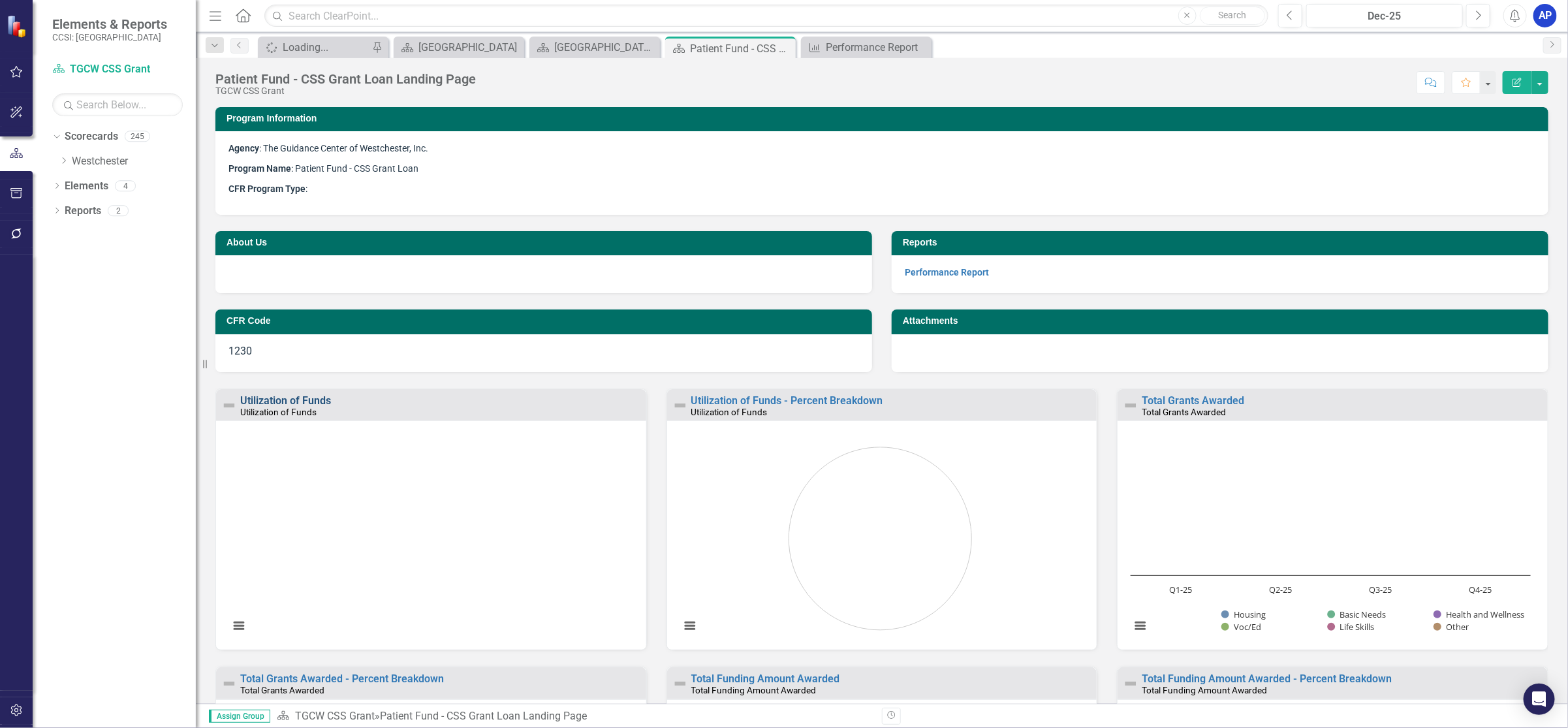
click at [273, 397] on link "Utilization of Funds" at bounding box center [285, 400] width 91 height 12
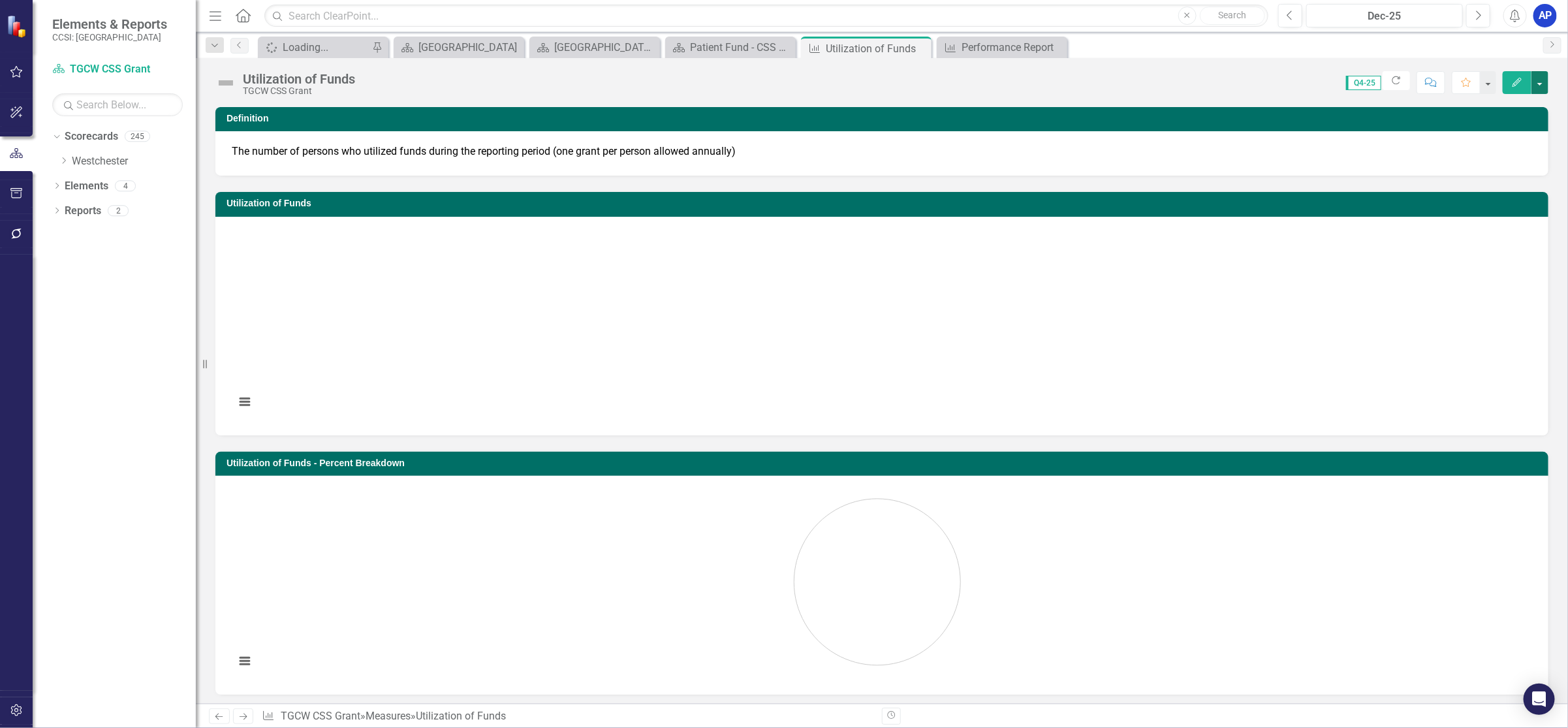
click at [1543, 79] on button "button" at bounding box center [1540, 83] width 17 height 23
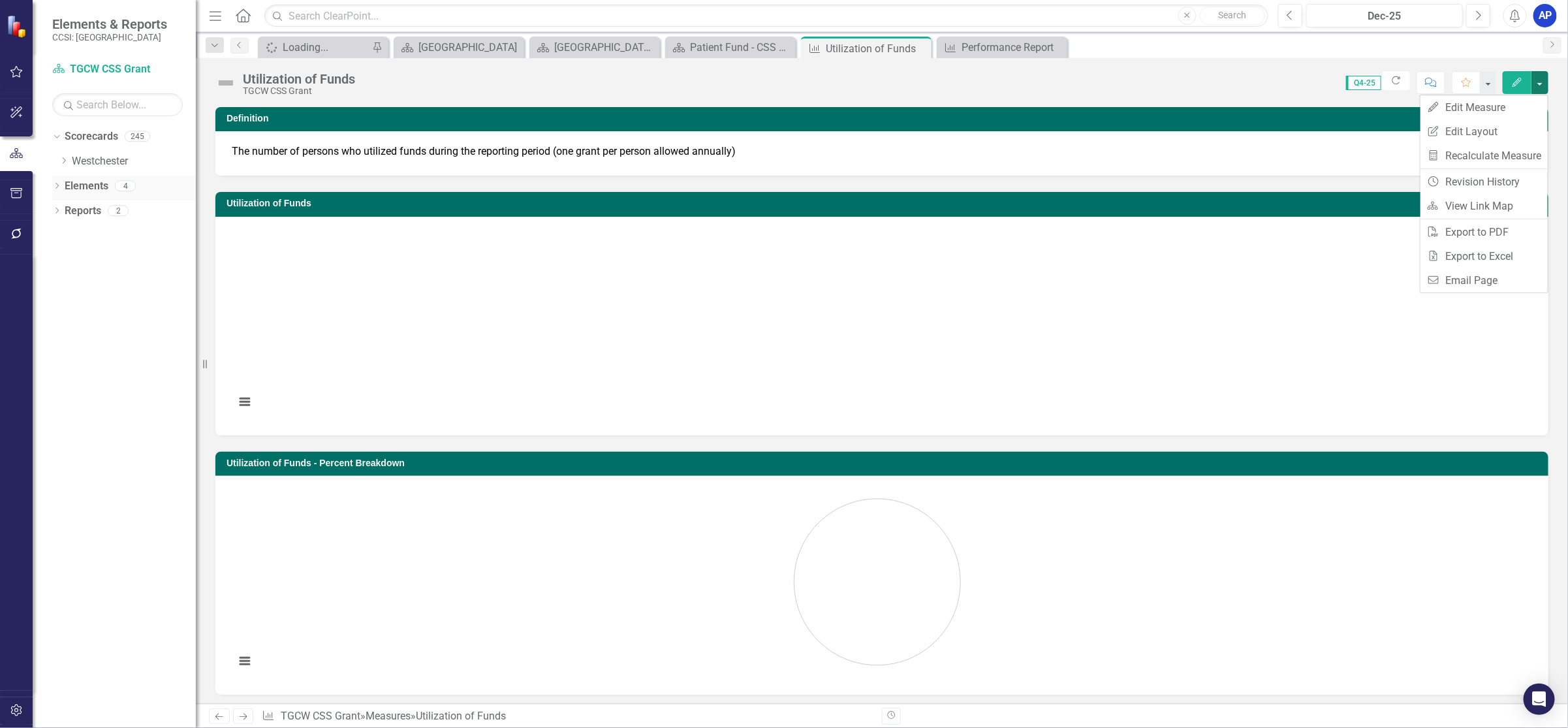
click at [56, 182] on div "Dropdown" at bounding box center [56, 187] width 9 height 11
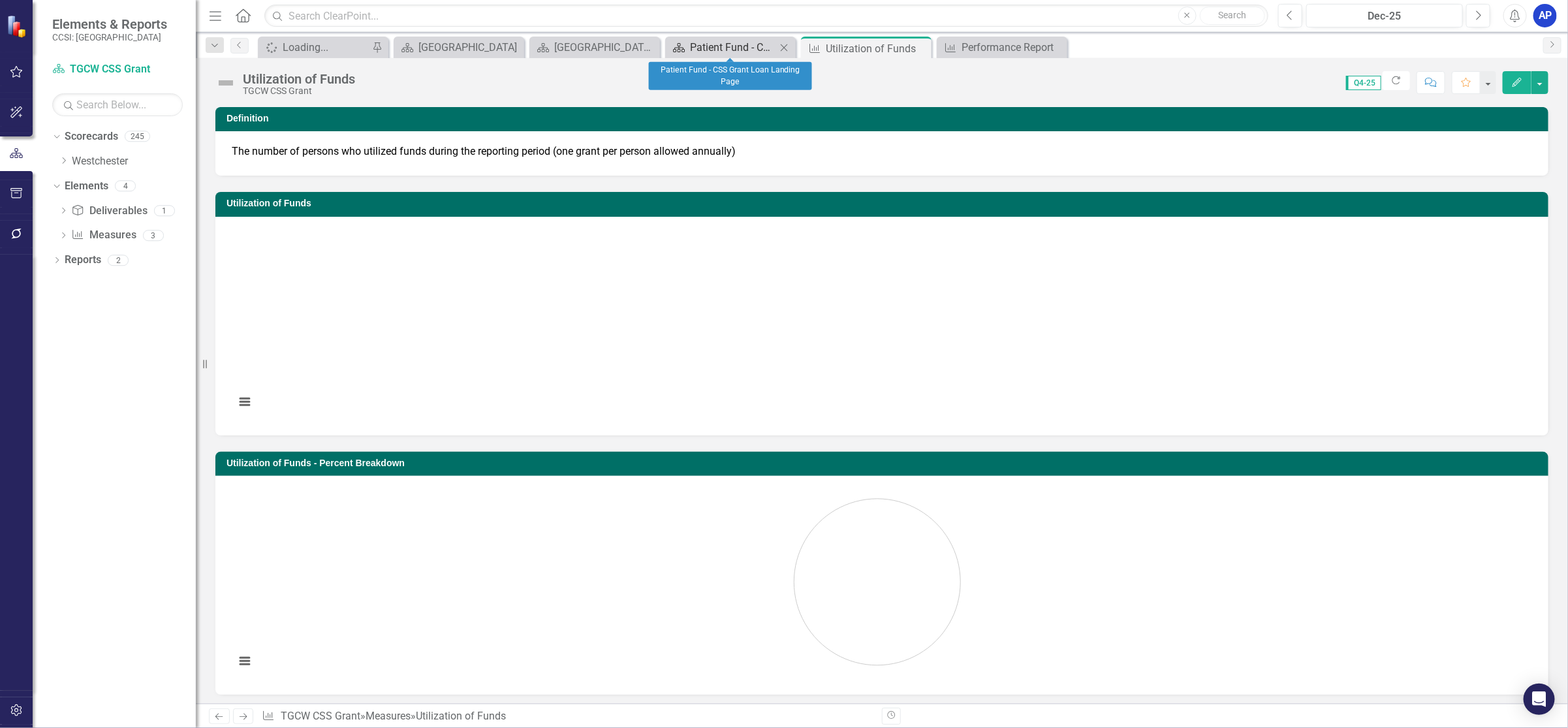
click at [730, 47] on div "Patient Fund - CSS Grant Loan Landing Page" at bounding box center [733, 47] width 87 height 16
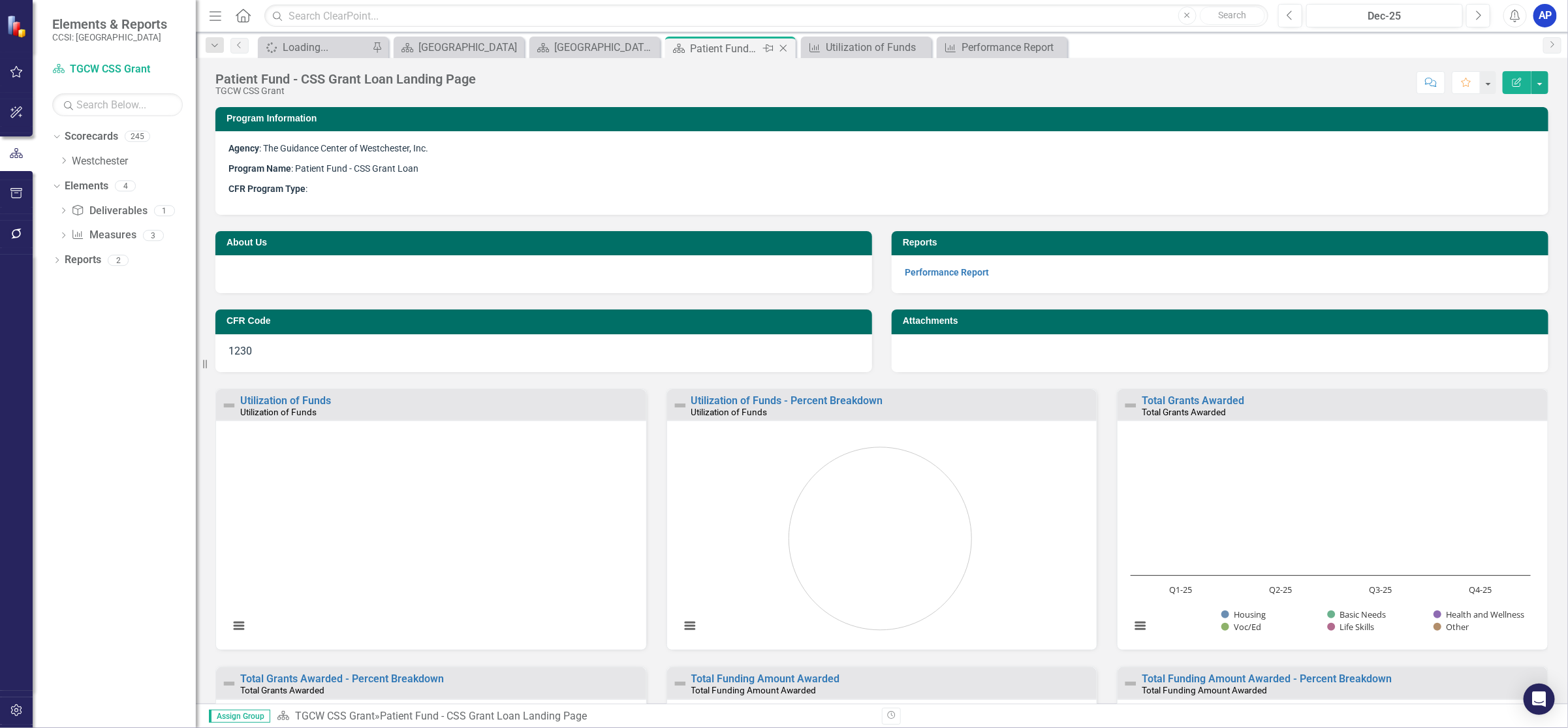
click at [696, 47] on div "Patient Fund - CSS Grant Loan Landing Page" at bounding box center [725, 49] width 70 height 16
click at [919, 43] on icon "Close" at bounding box center [919, 48] width 13 height 10
click at [922, 50] on icon "Close" at bounding box center [919, 48] width 13 height 10
click at [66, 235] on icon "Dropdown" at bounding box center [63, 236] width 9 height 7
click at [103, 254] on div "Utilization of Funds" at bounding box center [130, 257] width 91 height 12
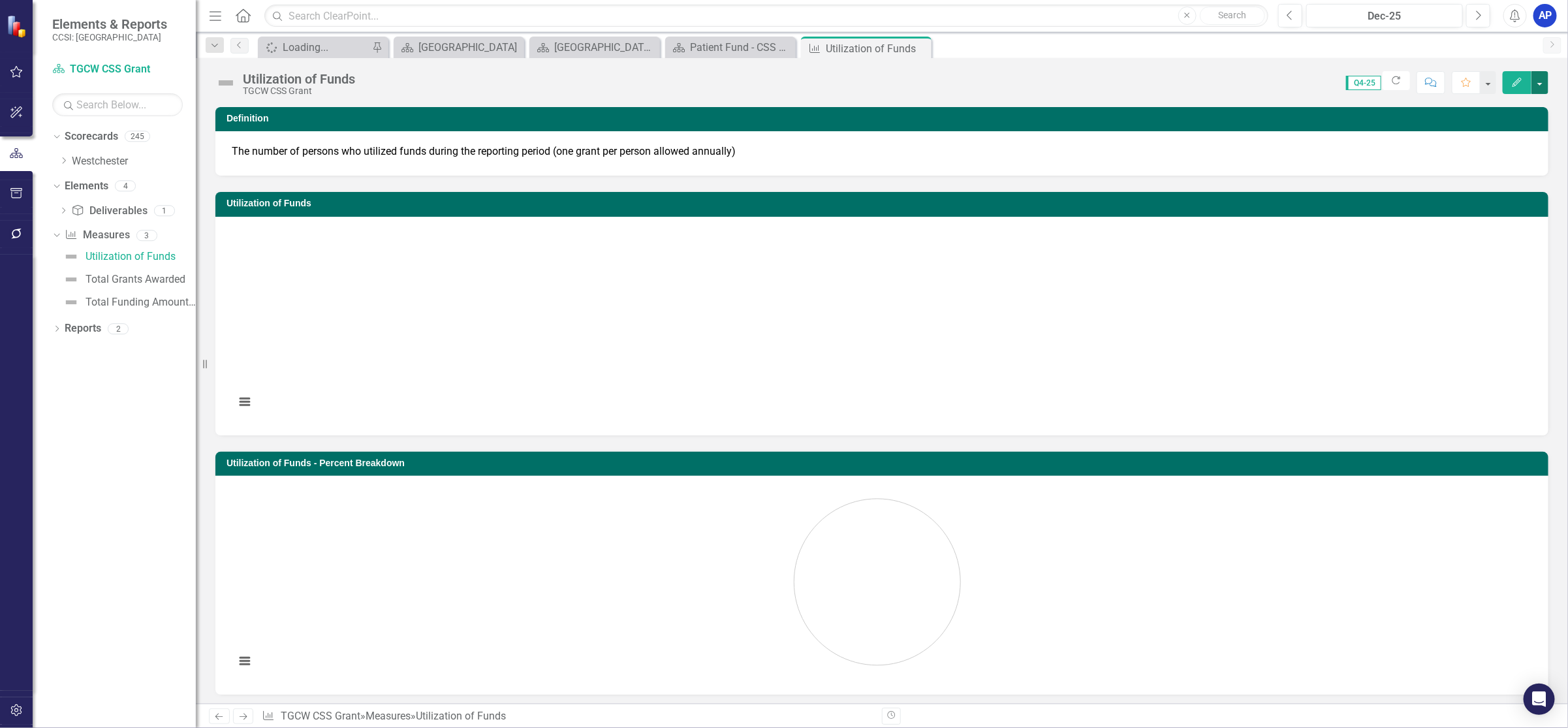
click at [1544, 80] on button "button" at bounding box center [1540, 83] width 17 height 23
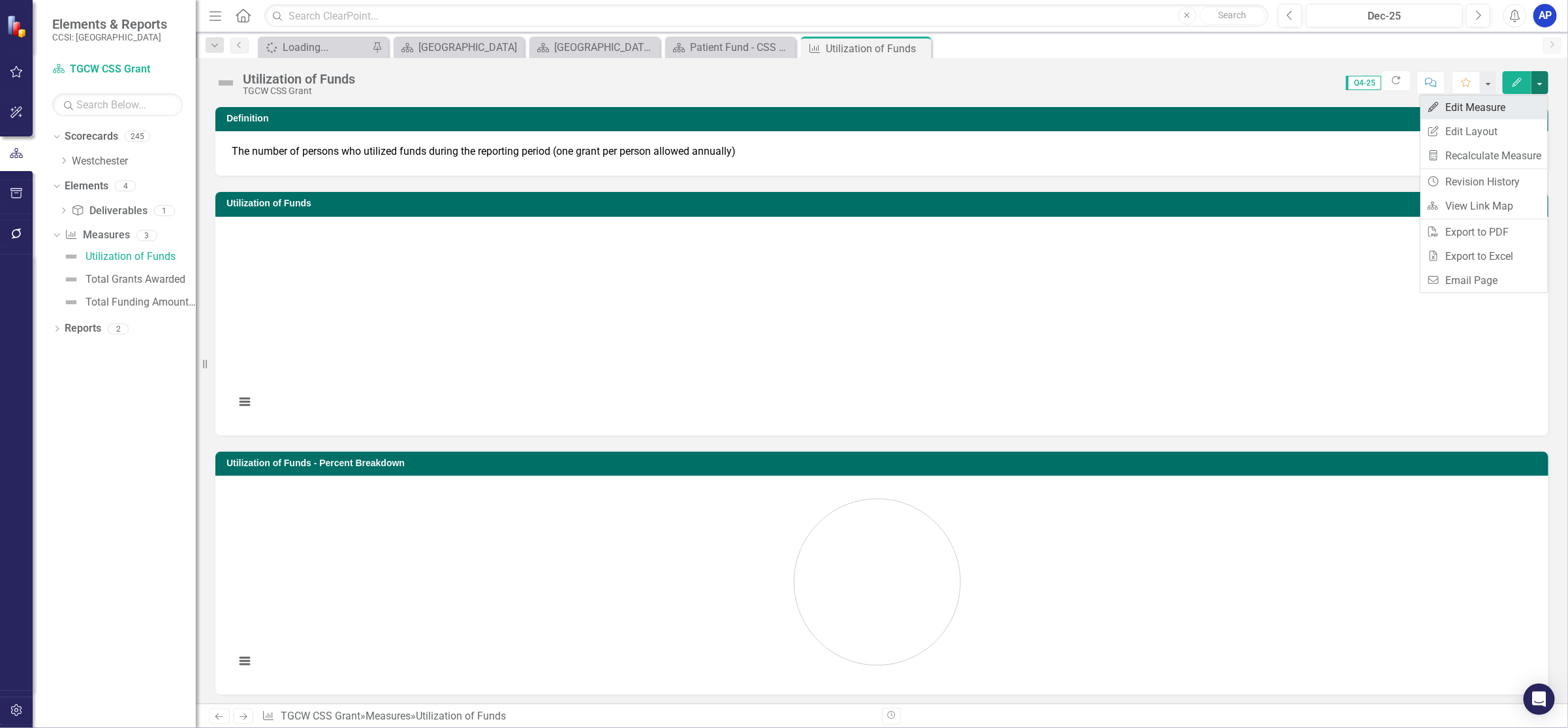
click at [1508, 99] on link "Edit Edit Measure" at bounding box center [1484, 107] width 127 height 24
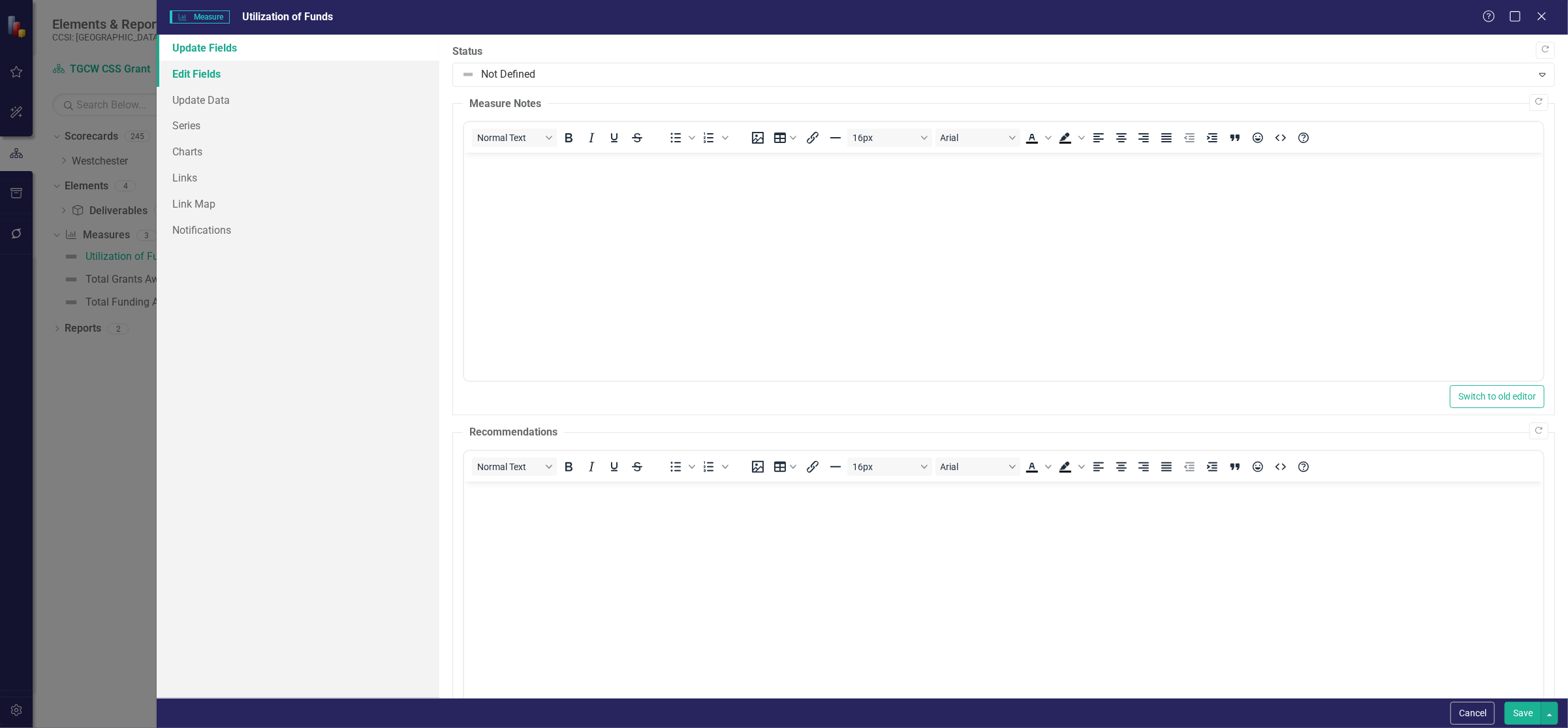
click at [207, 77] on link "Edit Fields" at bounding box center [296, 74] width 282 height 26
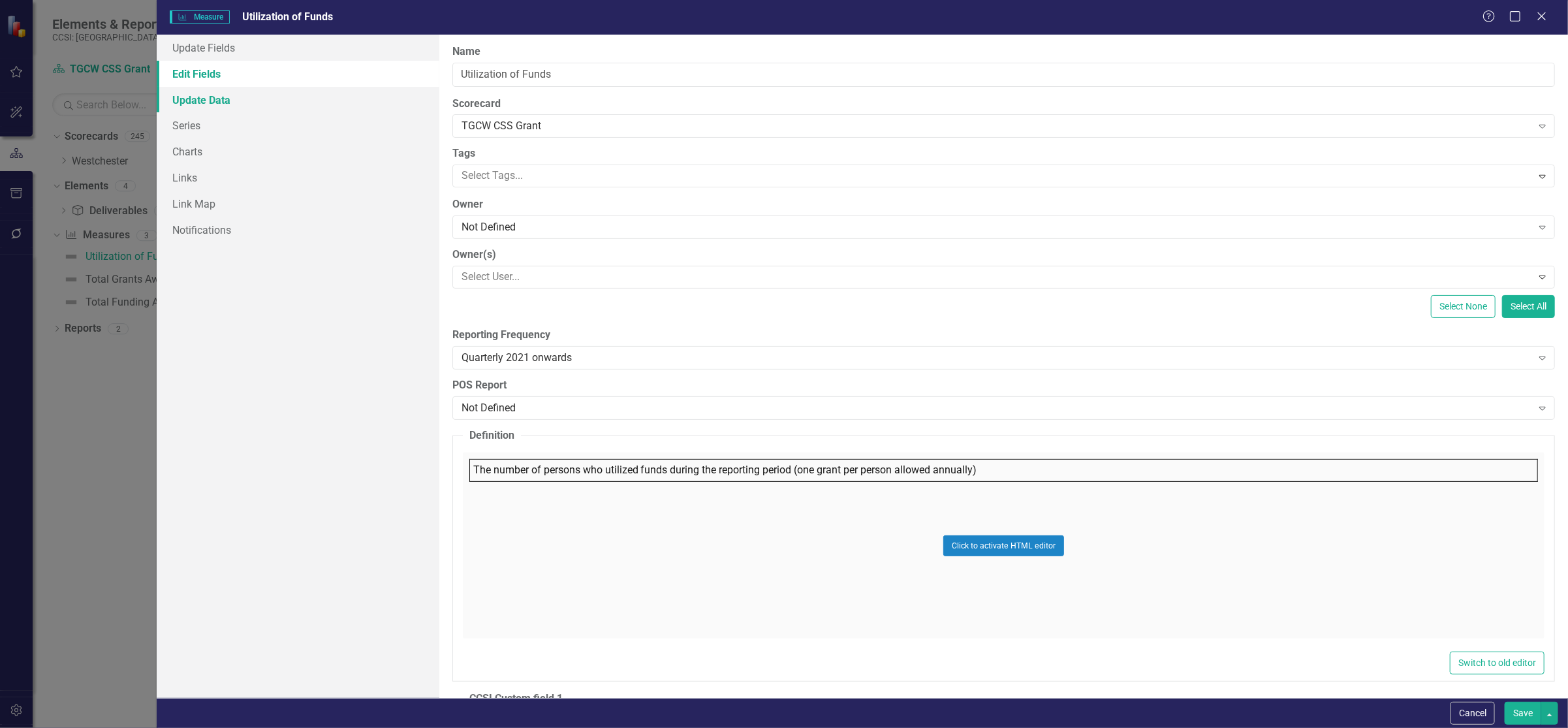
click at [211, 99] on link "Update Data" at bounding box center [296, 99] width 282 height 26
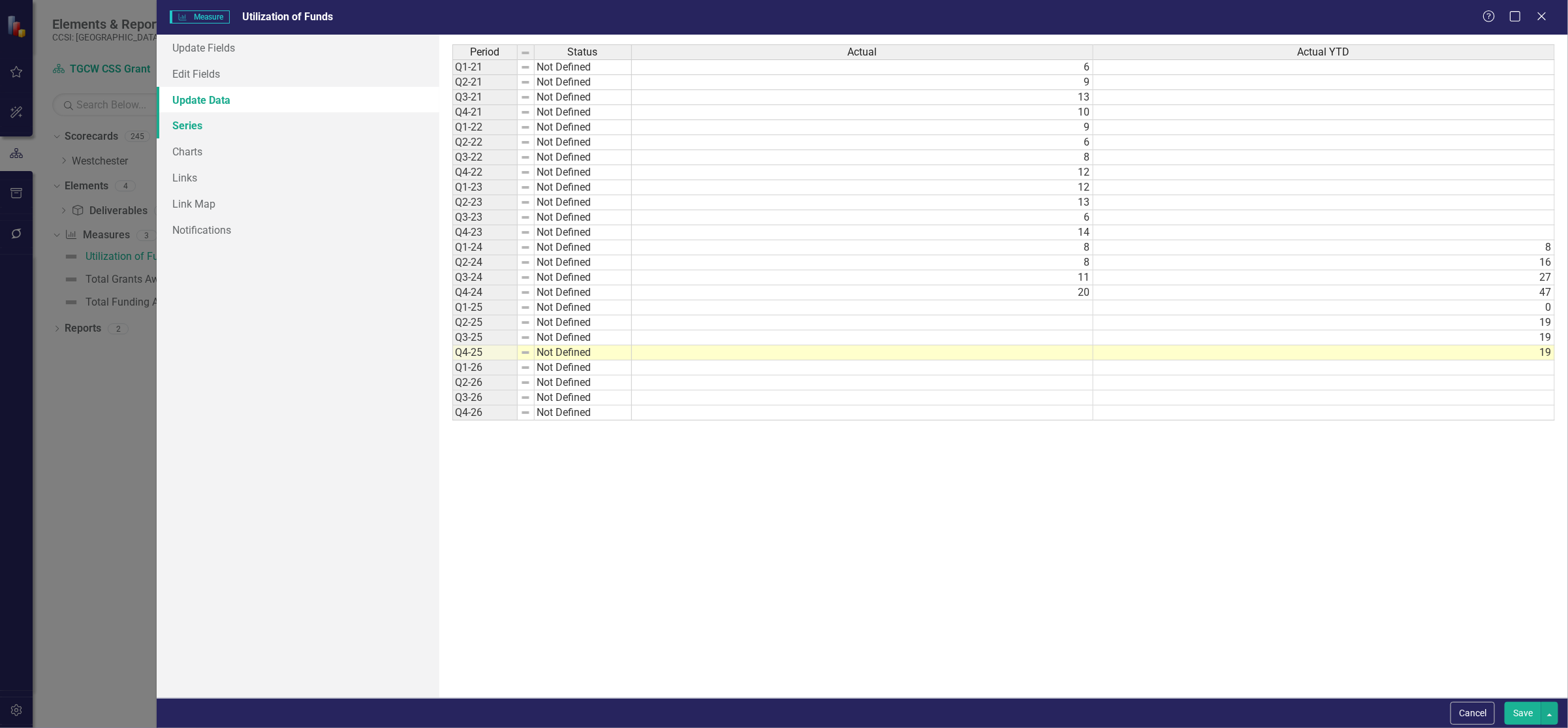
click at [197, 125] on link "Series" at bounding box center [296, 125] width 282 height 26
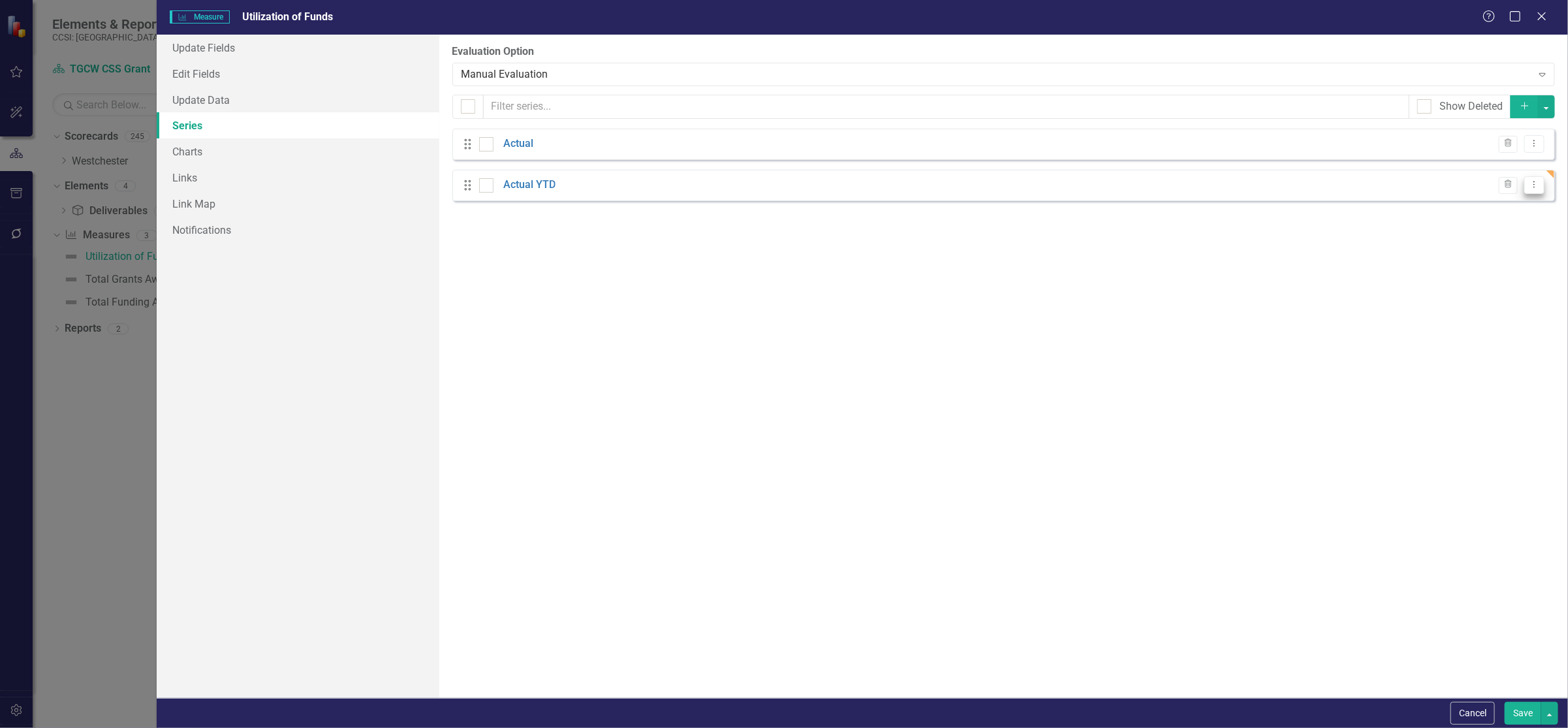
click at [1541, 187] on button "Dropdown Menu" at bounding box center [1534, 185] width 20 height 18
click at [1537, 187] on icon "Dropdown Menu" at bounding box center [1534, 184] width 11 height 9
click at [1480, 211] on link "Edit Edit Measure Series" at bounding box center [1470, 207] width 148 height 24
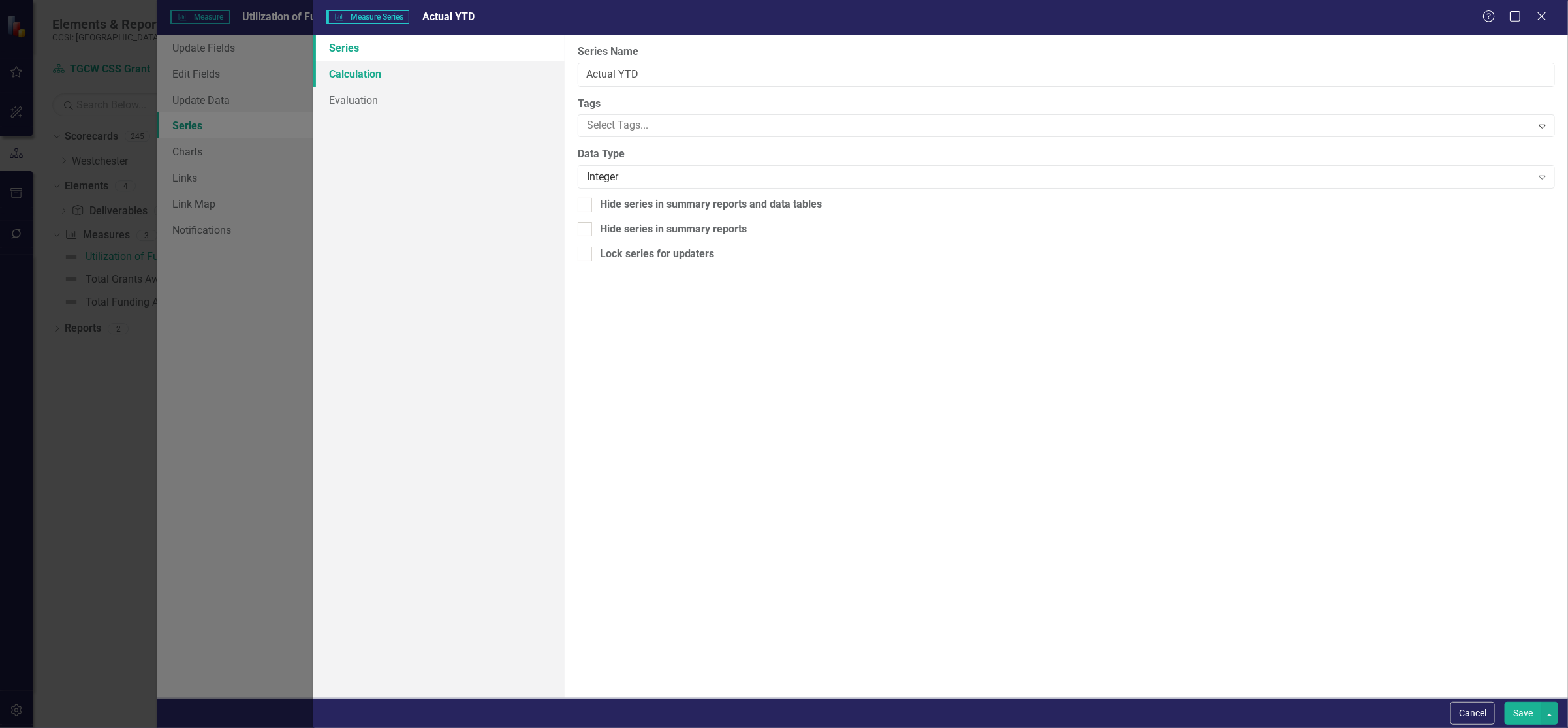
click at [372, 74] on link "Calculation" at bounding box center [439, 74] width 251 height 26
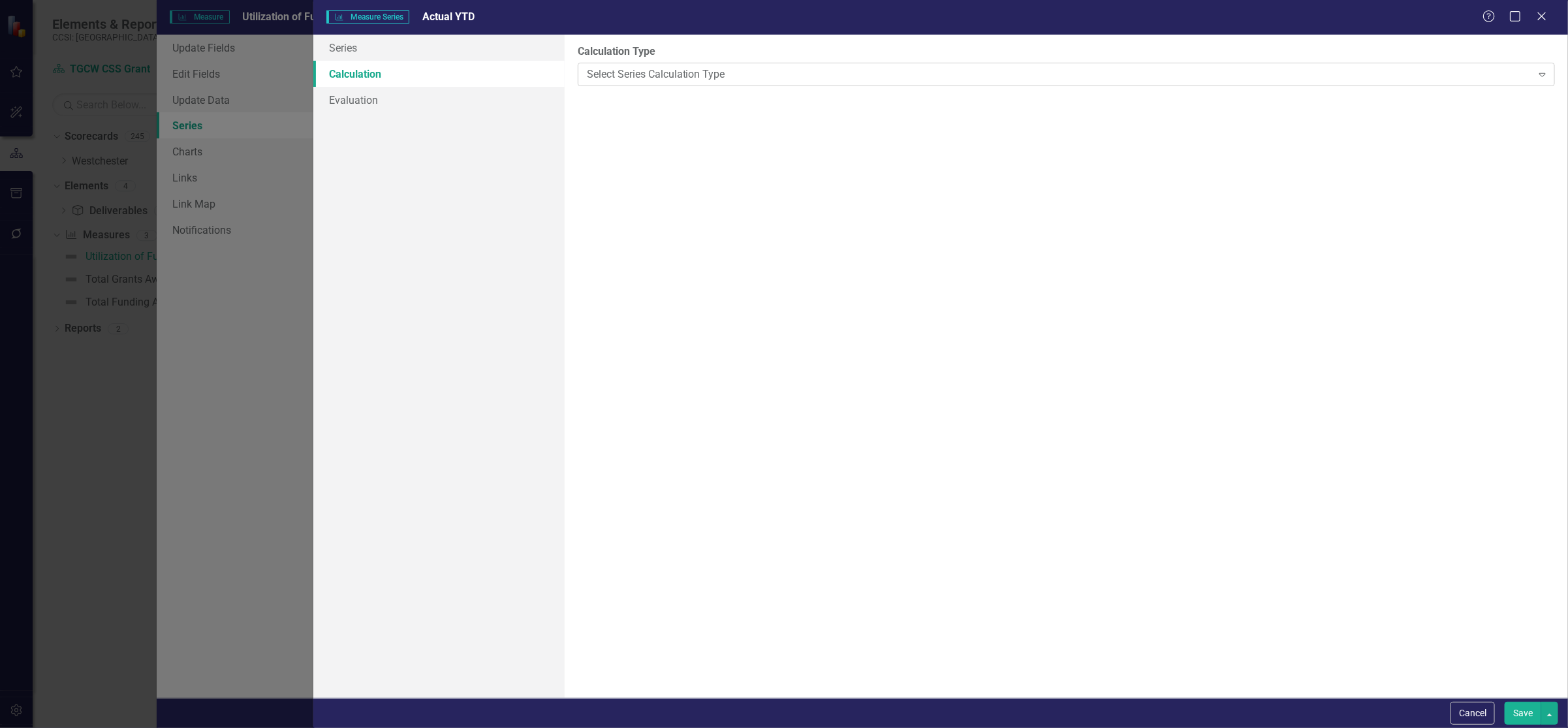
click at [736, 74] on div "Select Series Calculation Type" at bounding box center [1060, 74] width 945 height 15
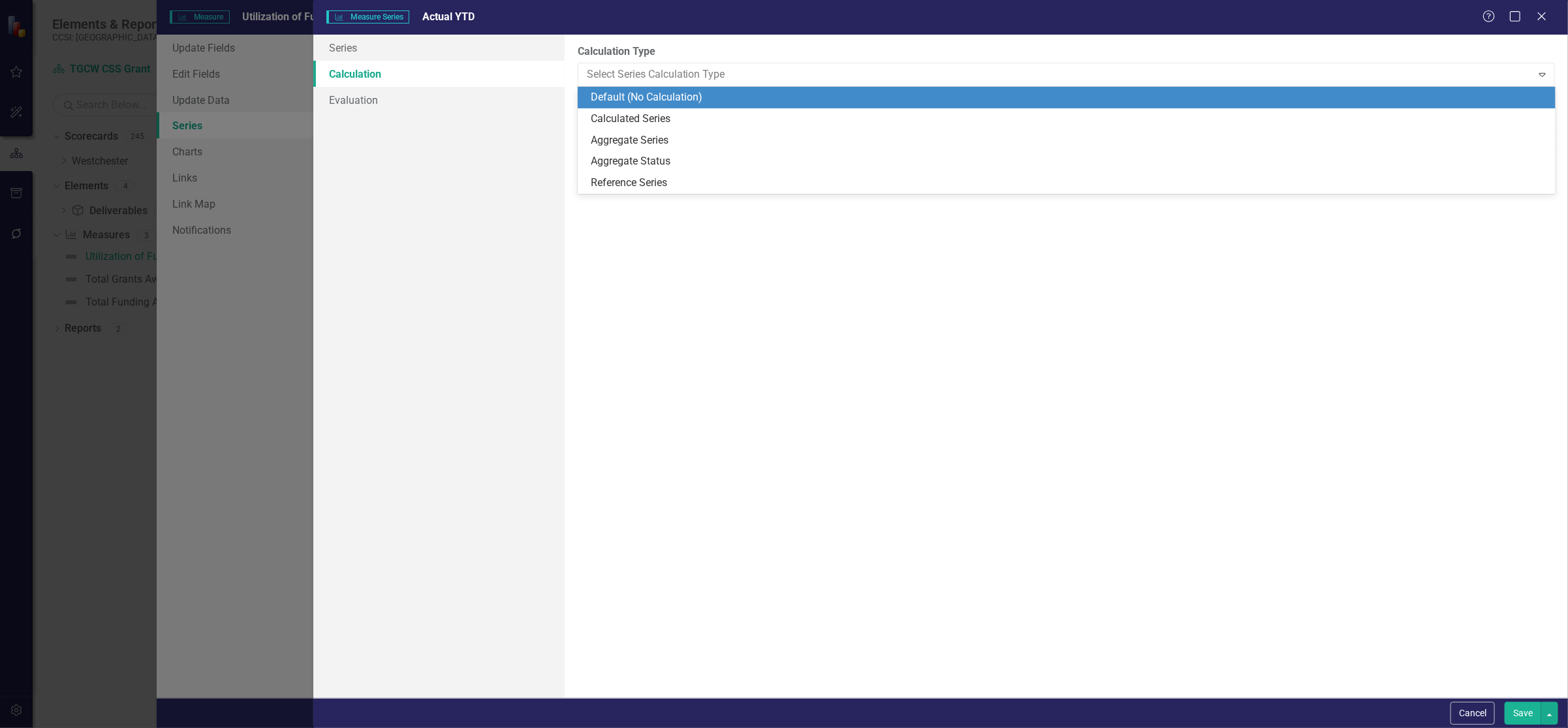
click at [690, 98] on div "Default (No Calculation)" at bounding box center [1070, 97] width 957 height 15
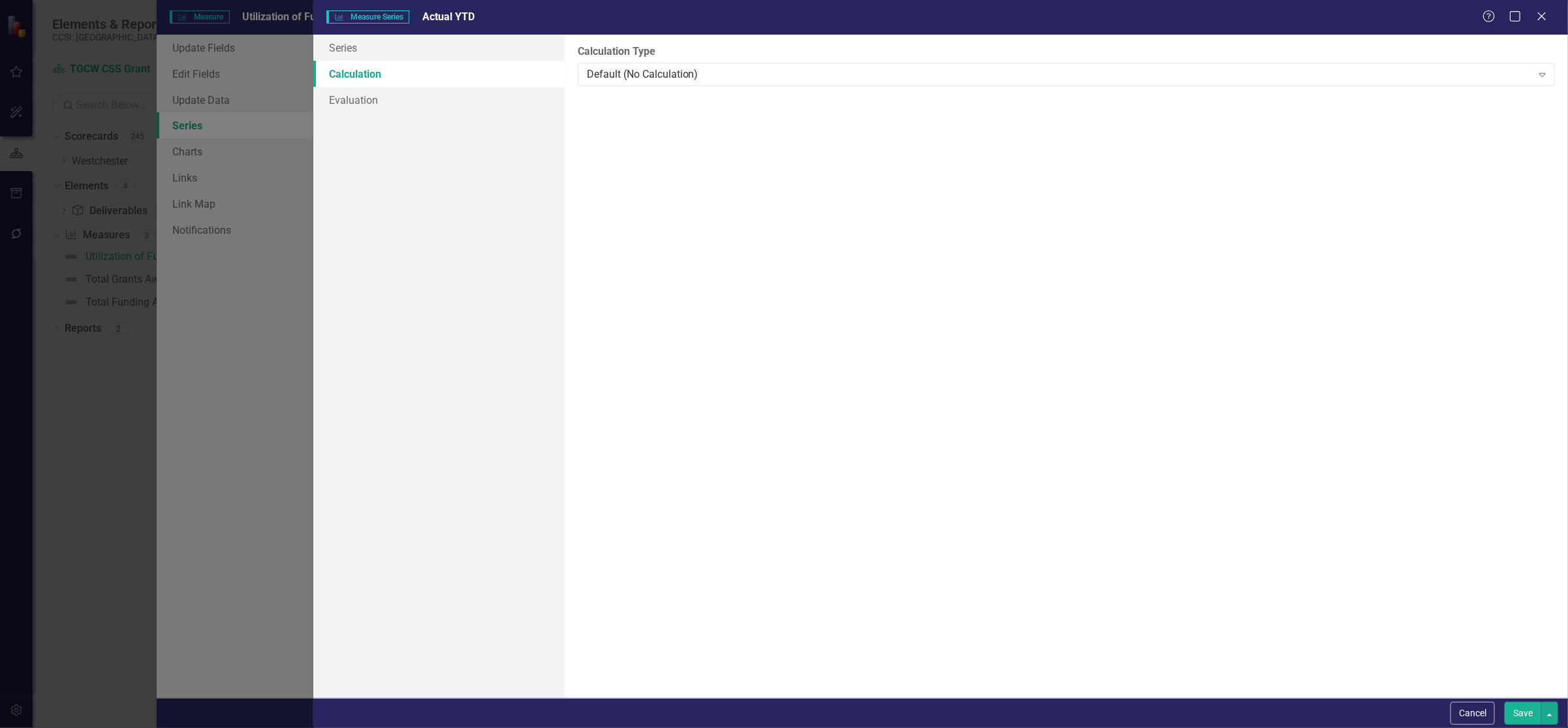
click at [1510, 709] on button "Save" at bounding box center [1523, 712] width 37 height 23
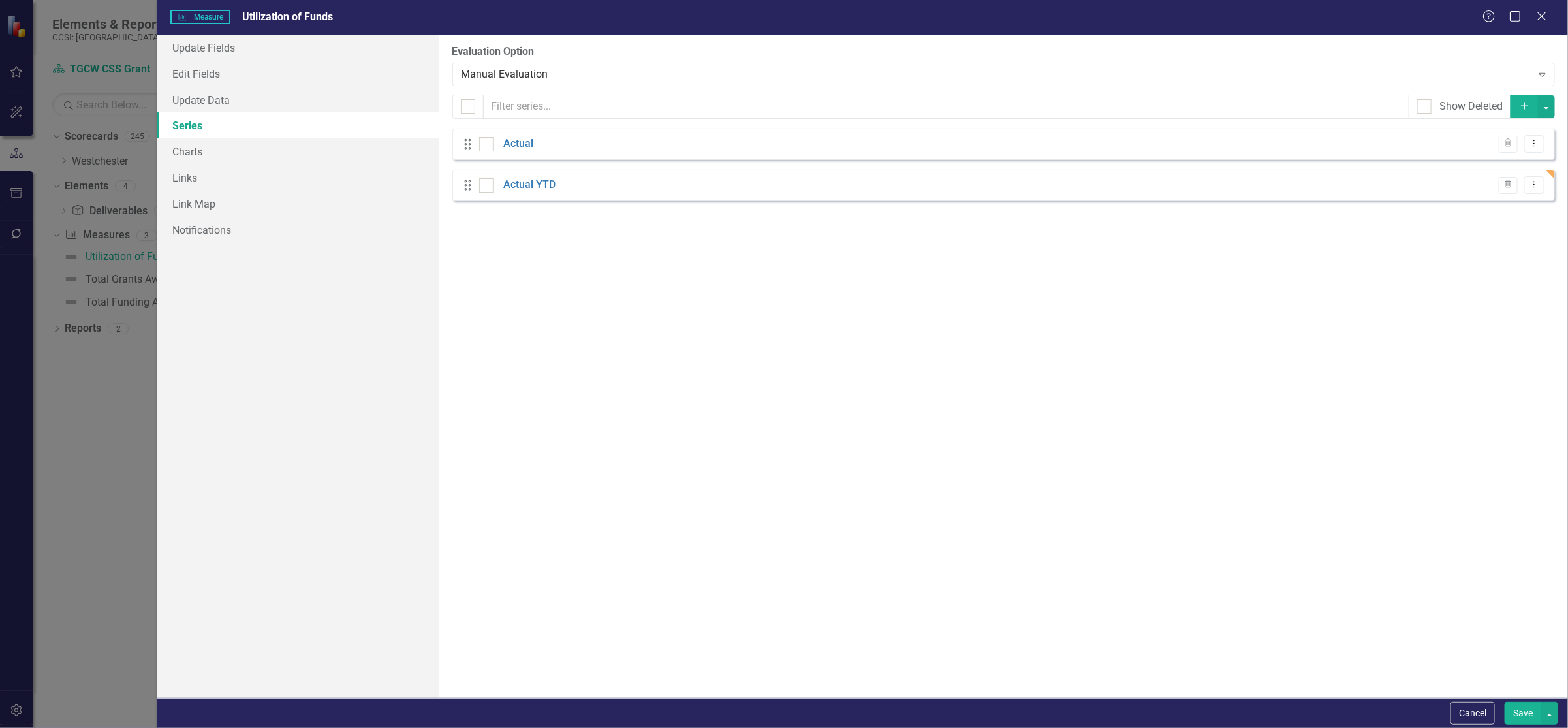
click at [1516, 706] on button "Save" at bounding box center [1523, 712] width 37 height 23
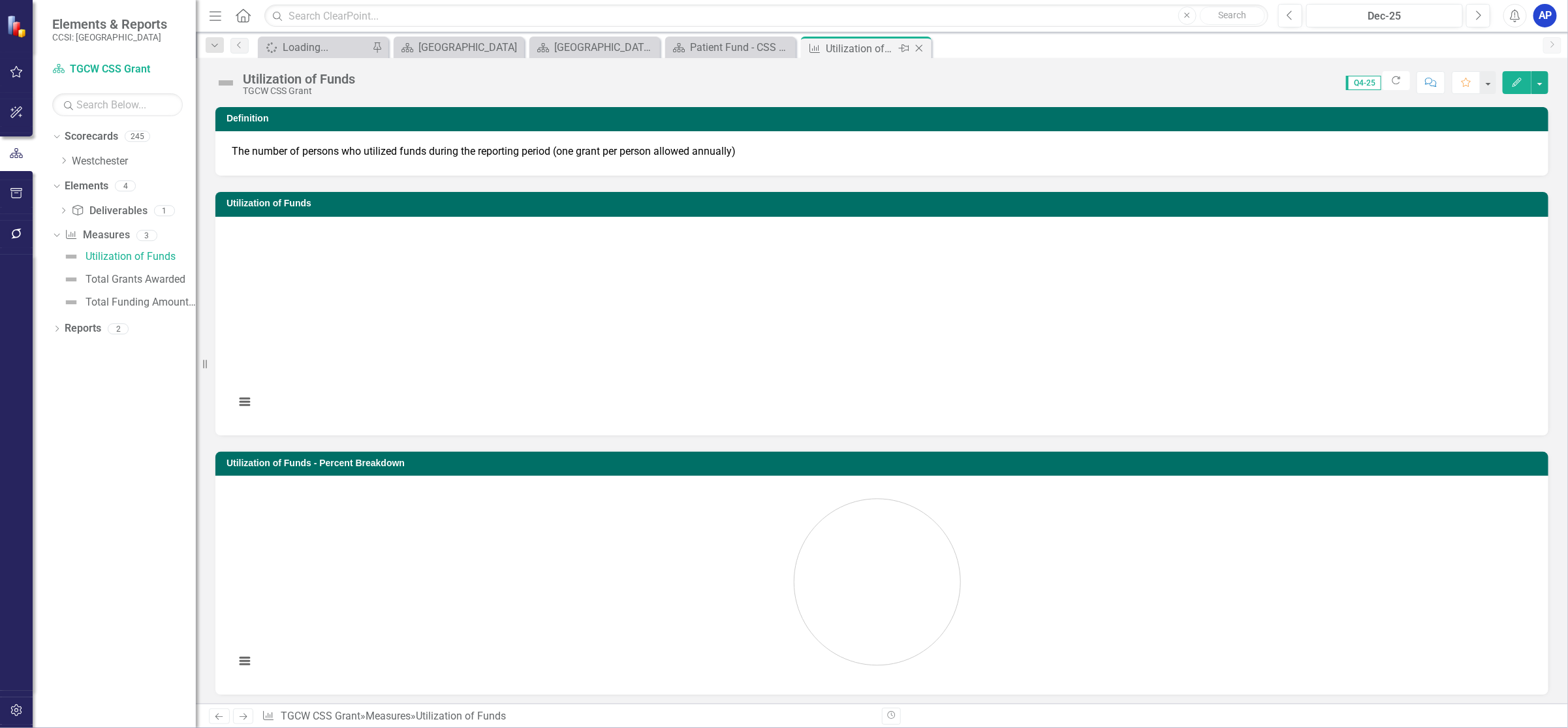
click at [922, 45] on icon "Close" at bounding box center [918, 48] width 13 height 10
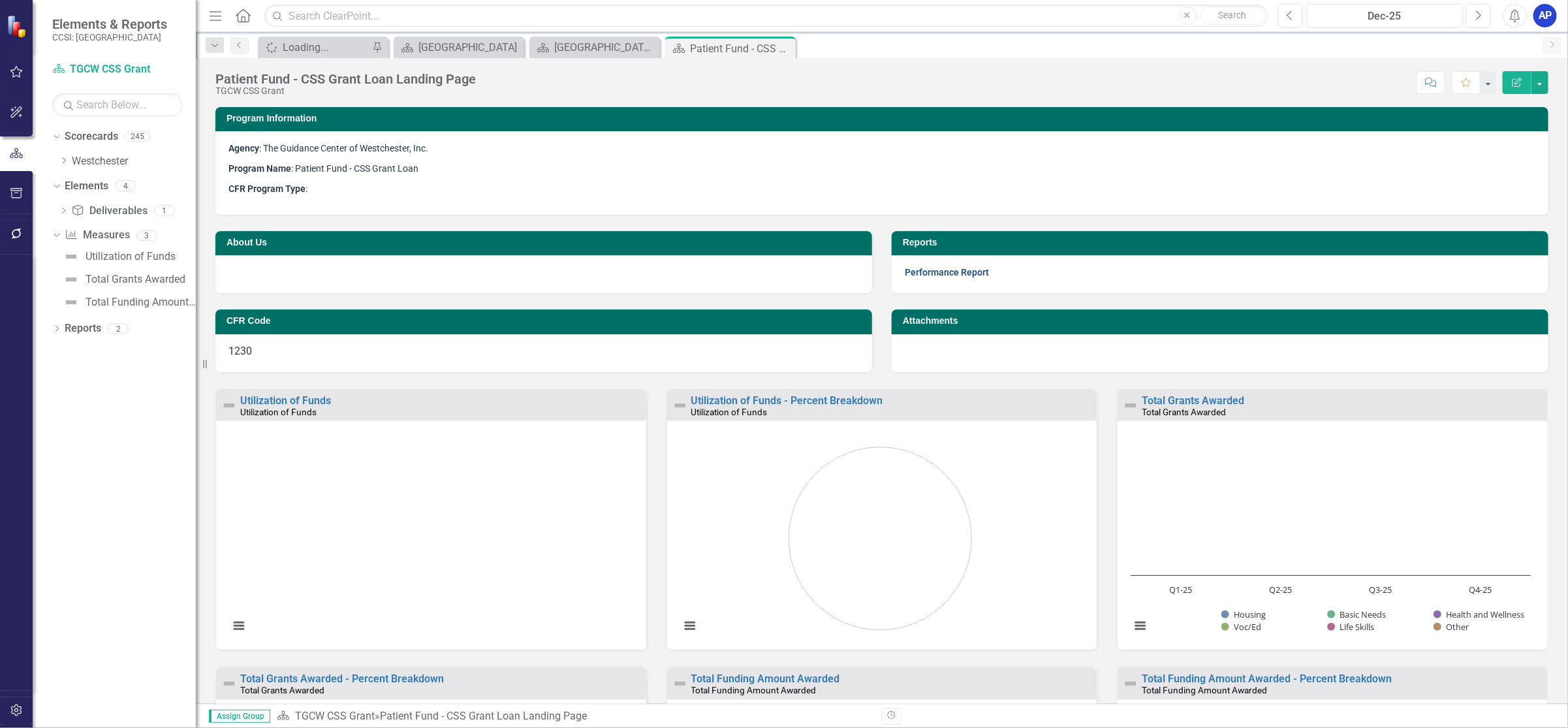
click at [915, 275] on link "Performance Report" at bounding box center [947, 272] width 85 height 10
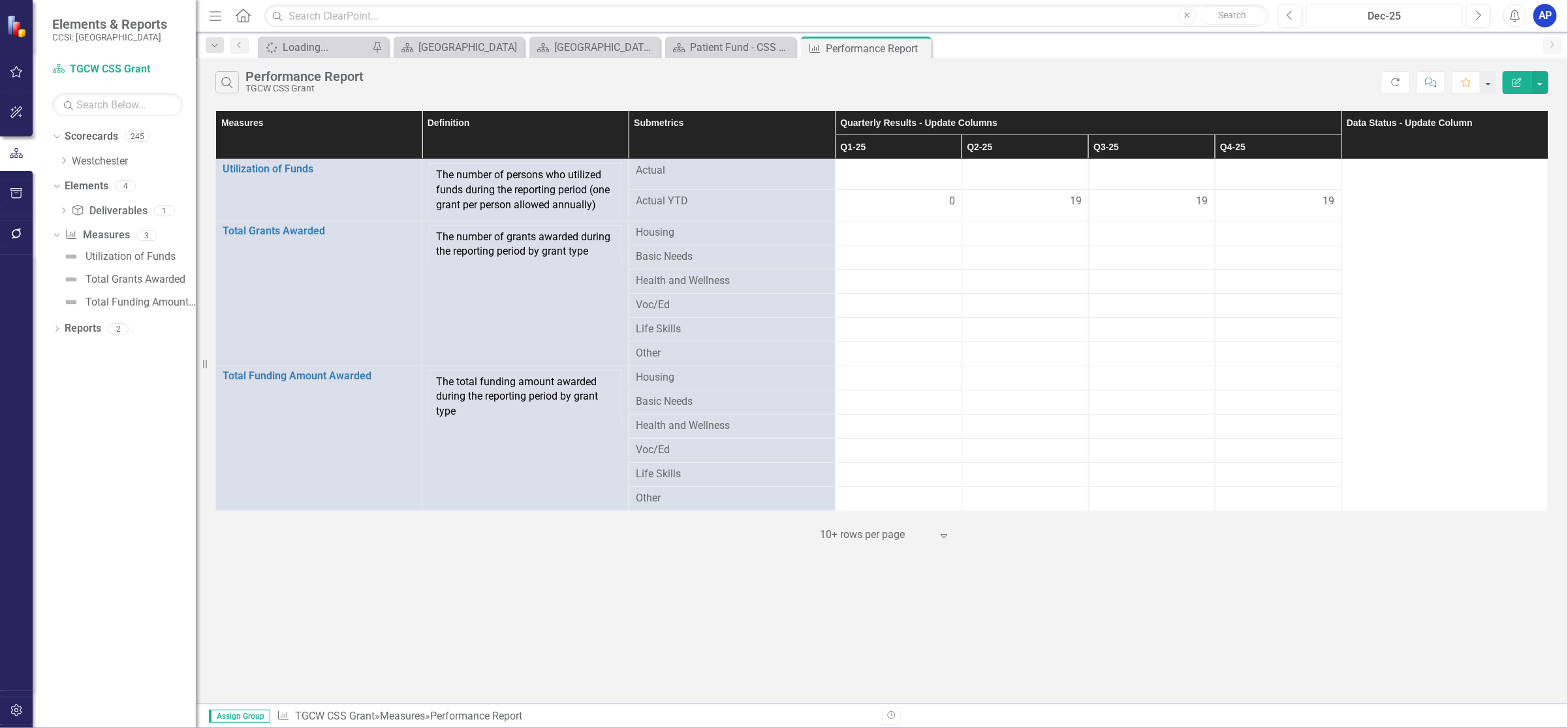
click at [1399, 10] on div "Dec-25" at bounding box center [1385, 17] width 147 height 16
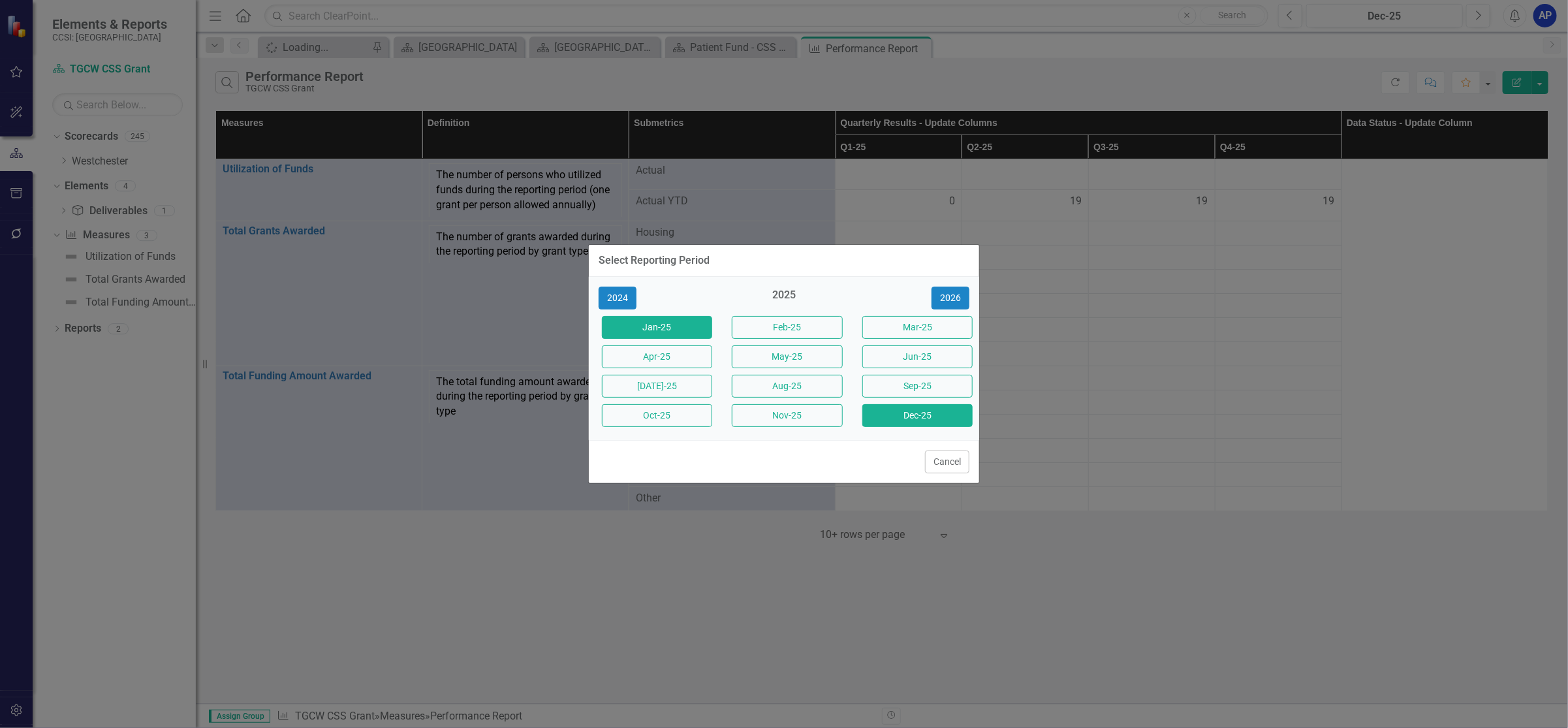
click at [674, 322] on button "Jan-25" at bounding box center [657, 327] width 110 height 23
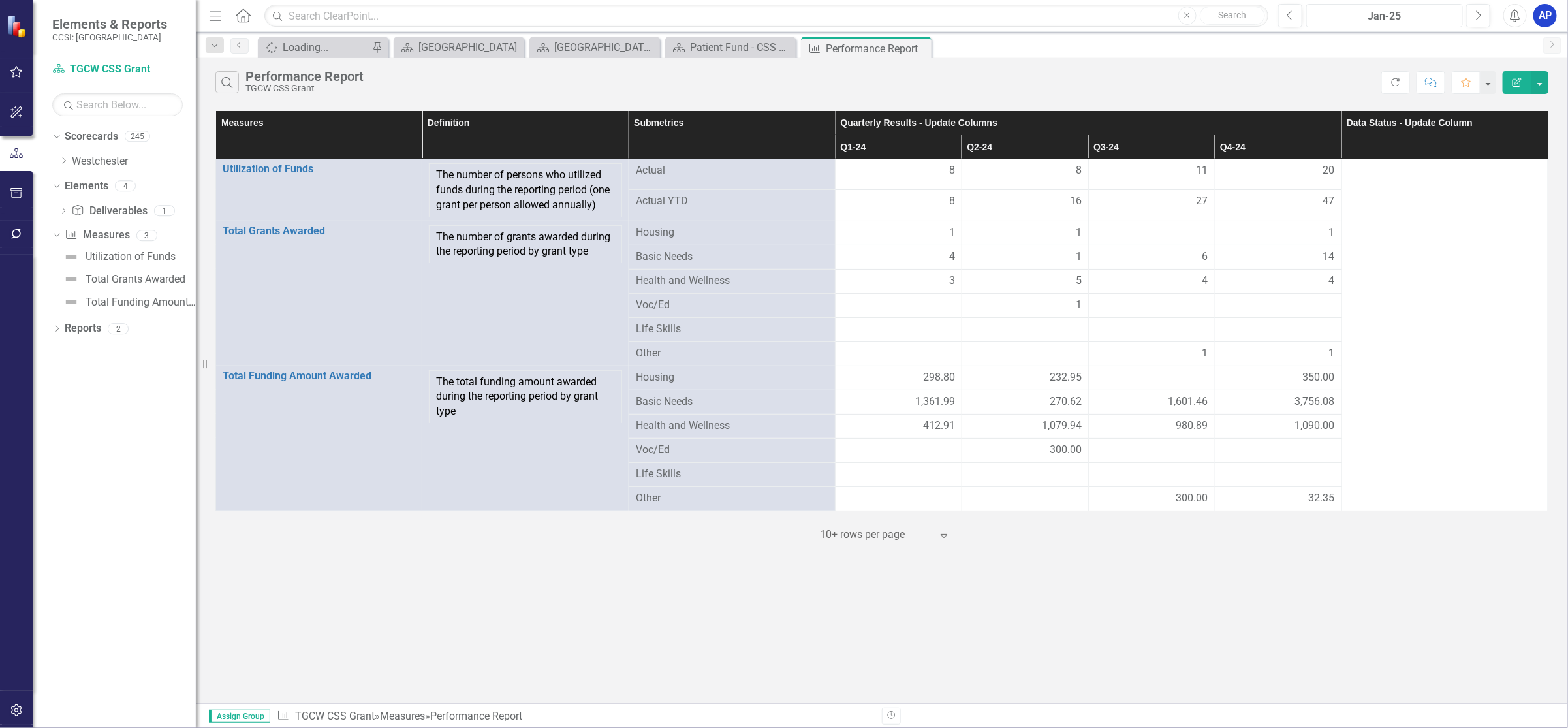
click at [1389, 14] on div "Jan-25" at bounding box center [1385, 17] width 147 height 16
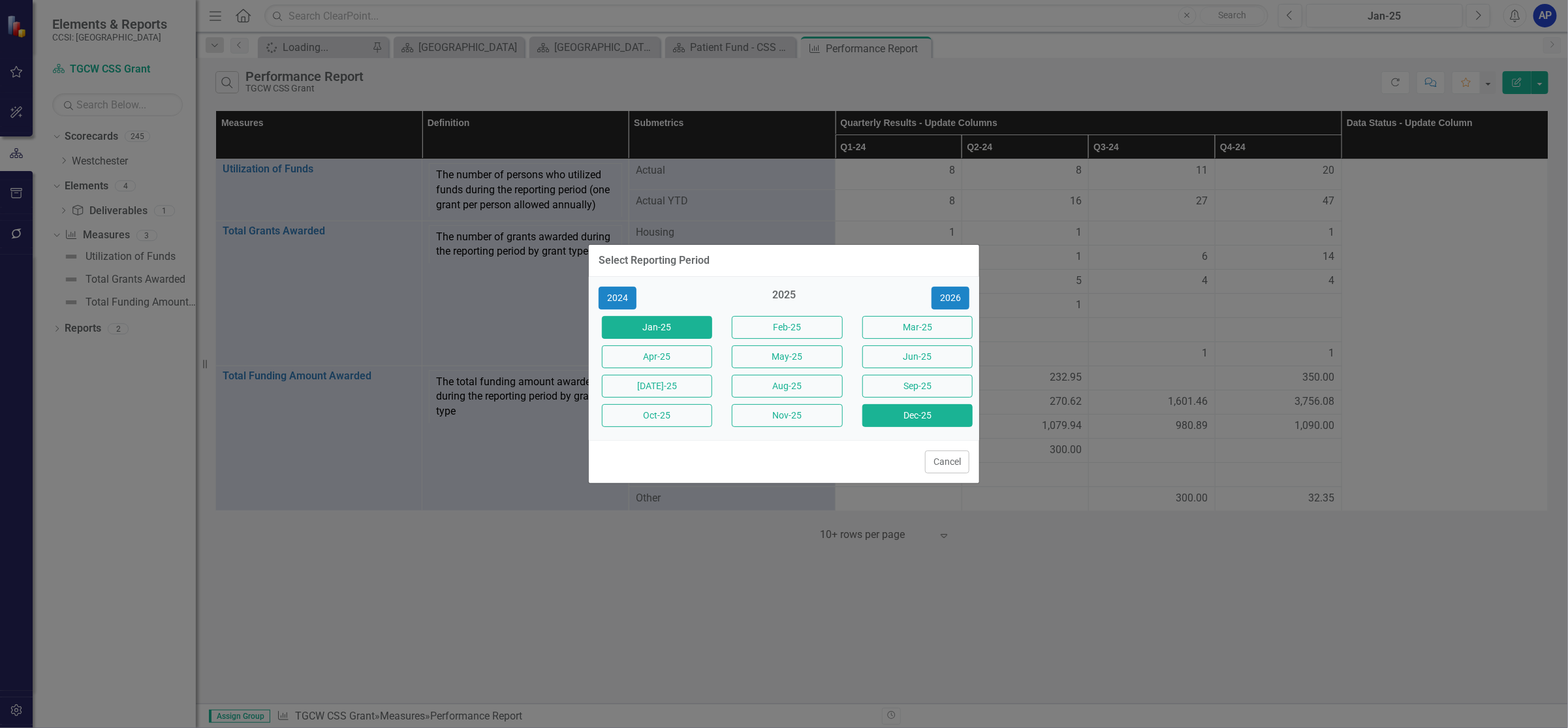
click at [897, 417] on button "Dec-25" at bounding box center [917, 415] width 110 height 23
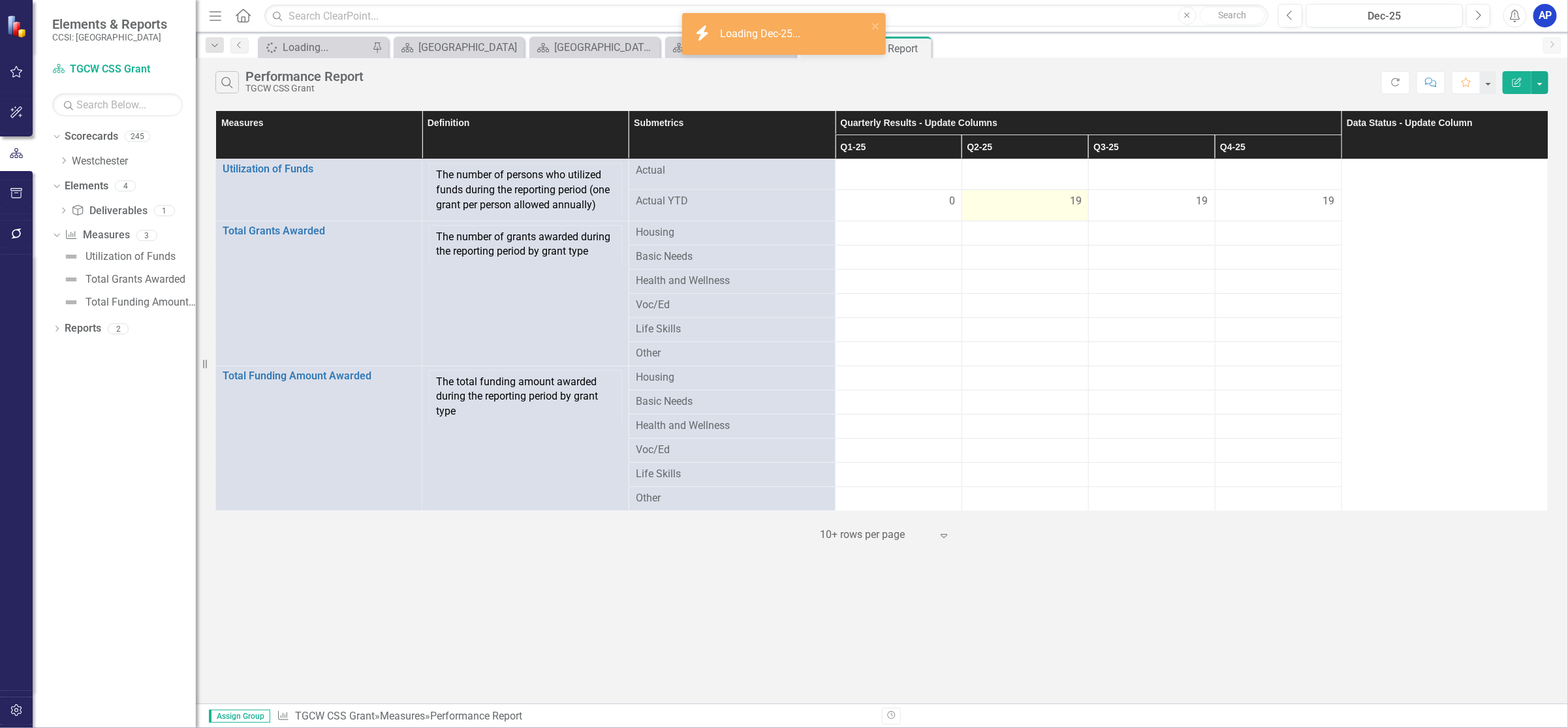
click at [1055, 206] on div "19" at bounding box center [1026, 201] width 113 height 15
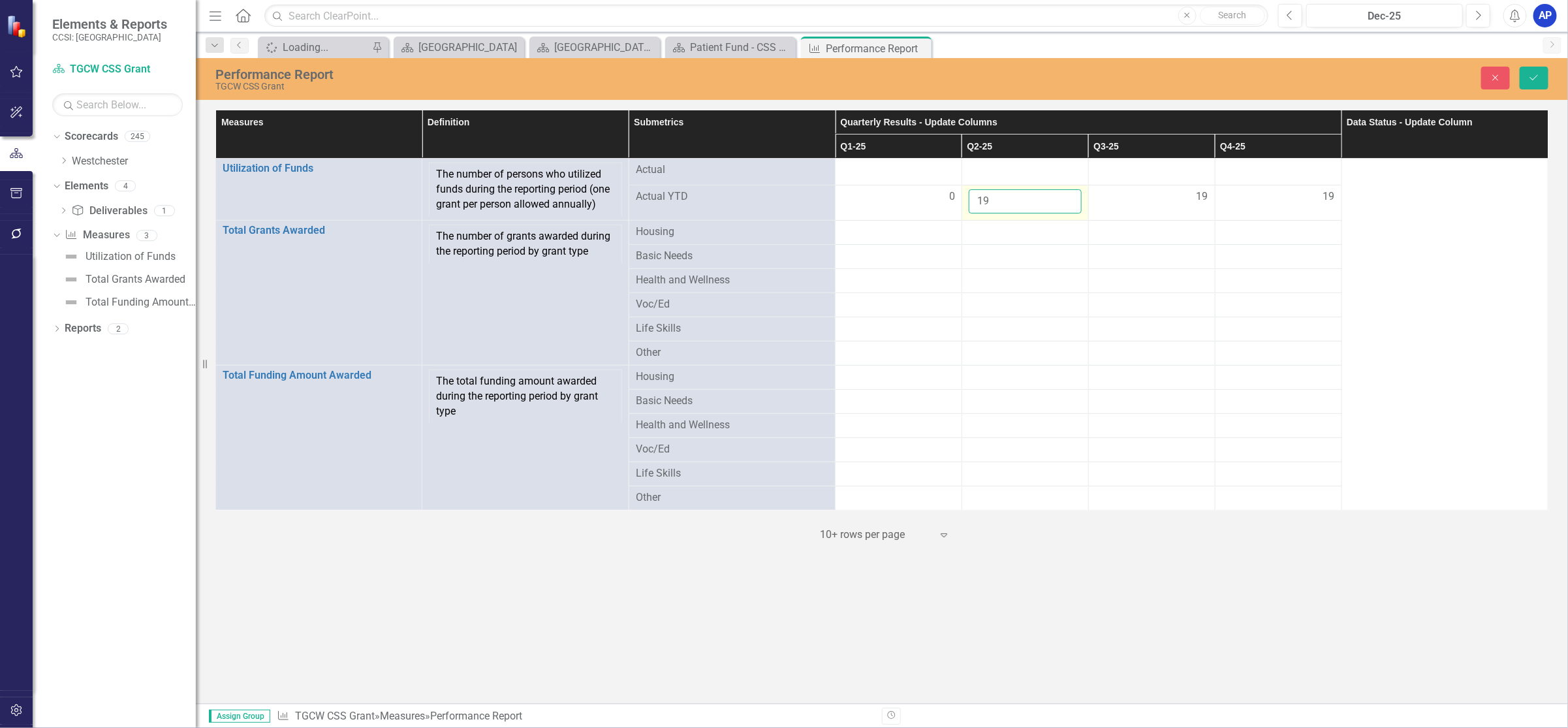
click at [1040, 202] on input "19" at bounding box center [1026, 201] width 113 height 24
type input "1"
click at [1157, 206] on td "19" at bounding box center [1151, 202] width 126 height 35
click at [1150, 200] on input "19" at bounding box center [1152, 201] width 113 height 24
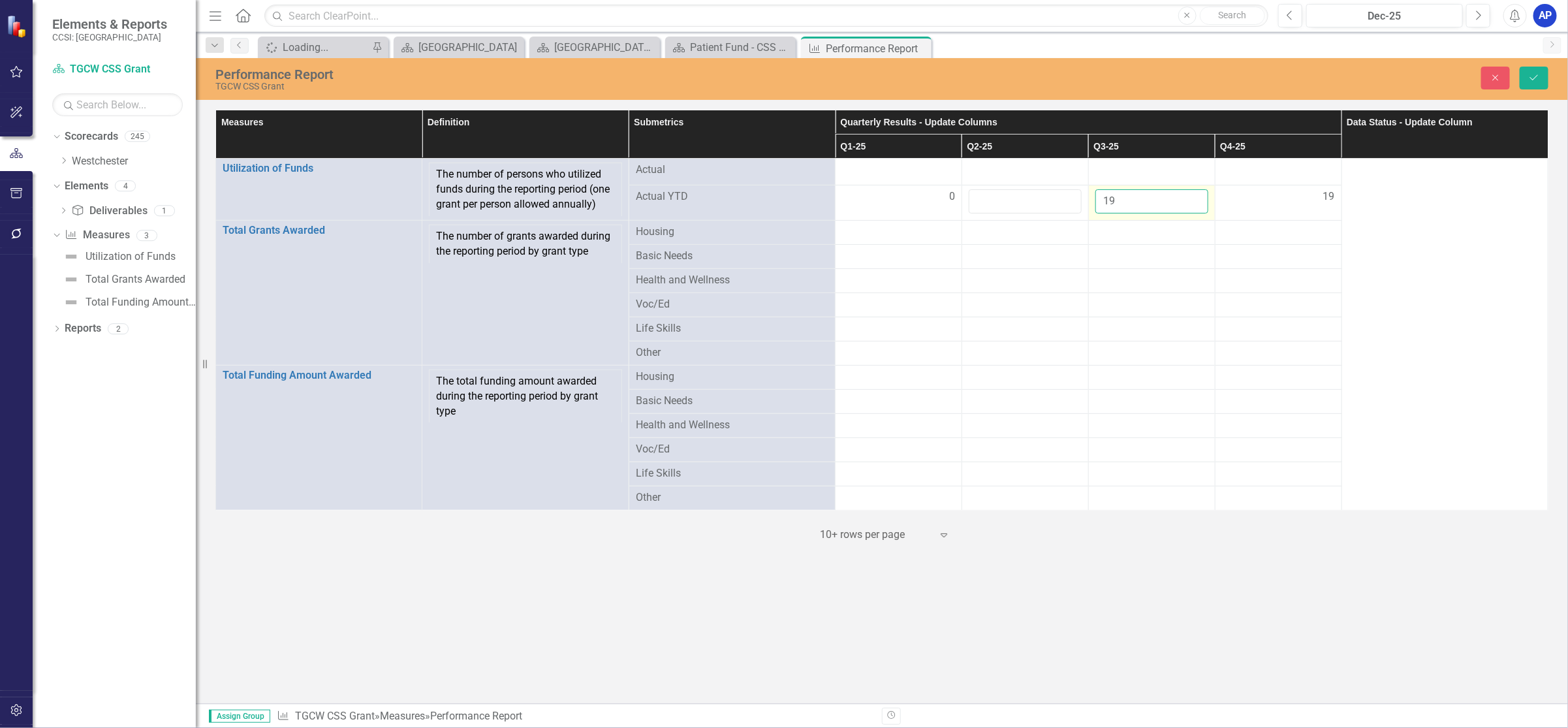
type input "1"
click at [1269, 203] on div "19" at bounding box center [1278, 196] width 113 height 15
click at [1269, 203] on input "19" at bounding box center [1278, 201] width 113 height 24
type input "1"
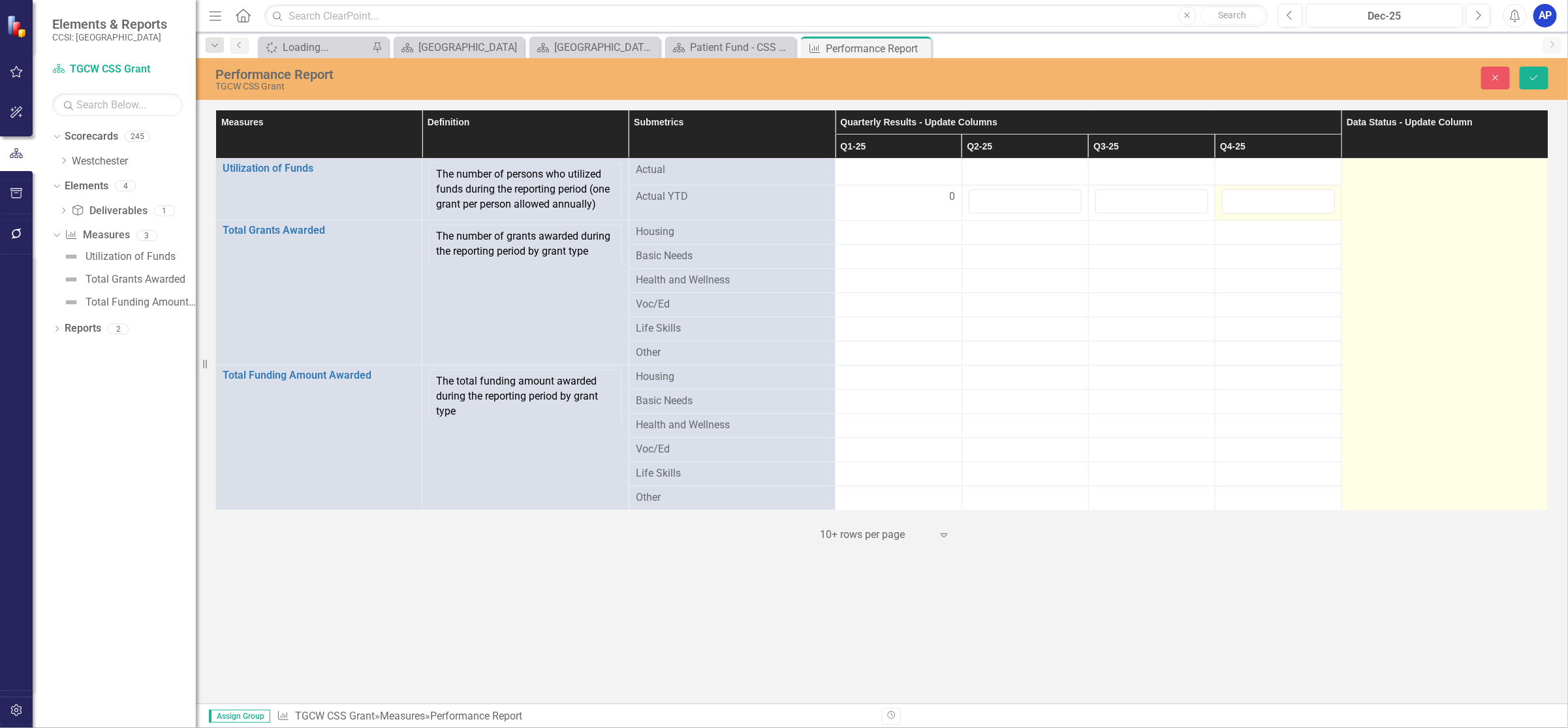
click at [1435, 265] on td at bounding box center [1445, 334] width 206 height 352
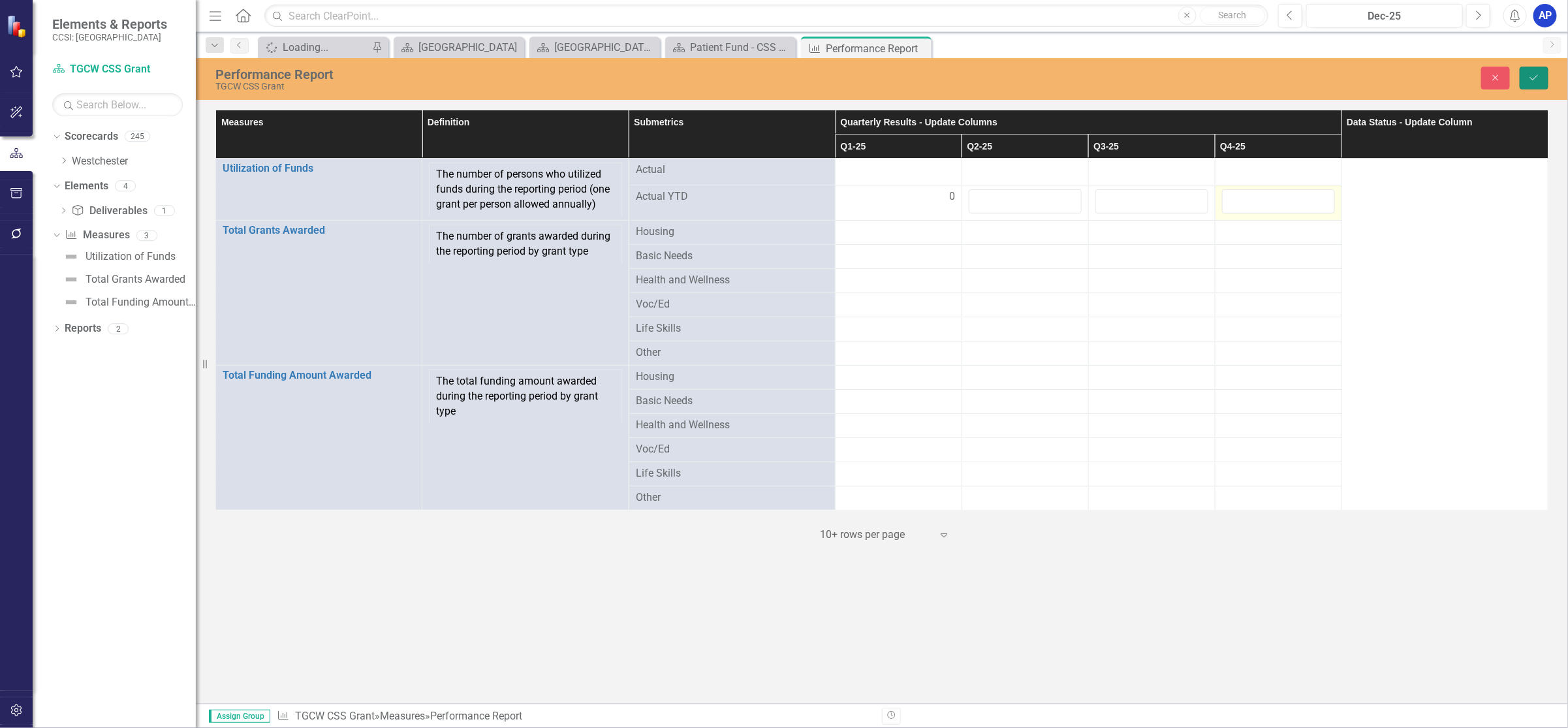
click at [1543, 74] on button "Save" at bounding box center [1534, 78] width 29 height 23
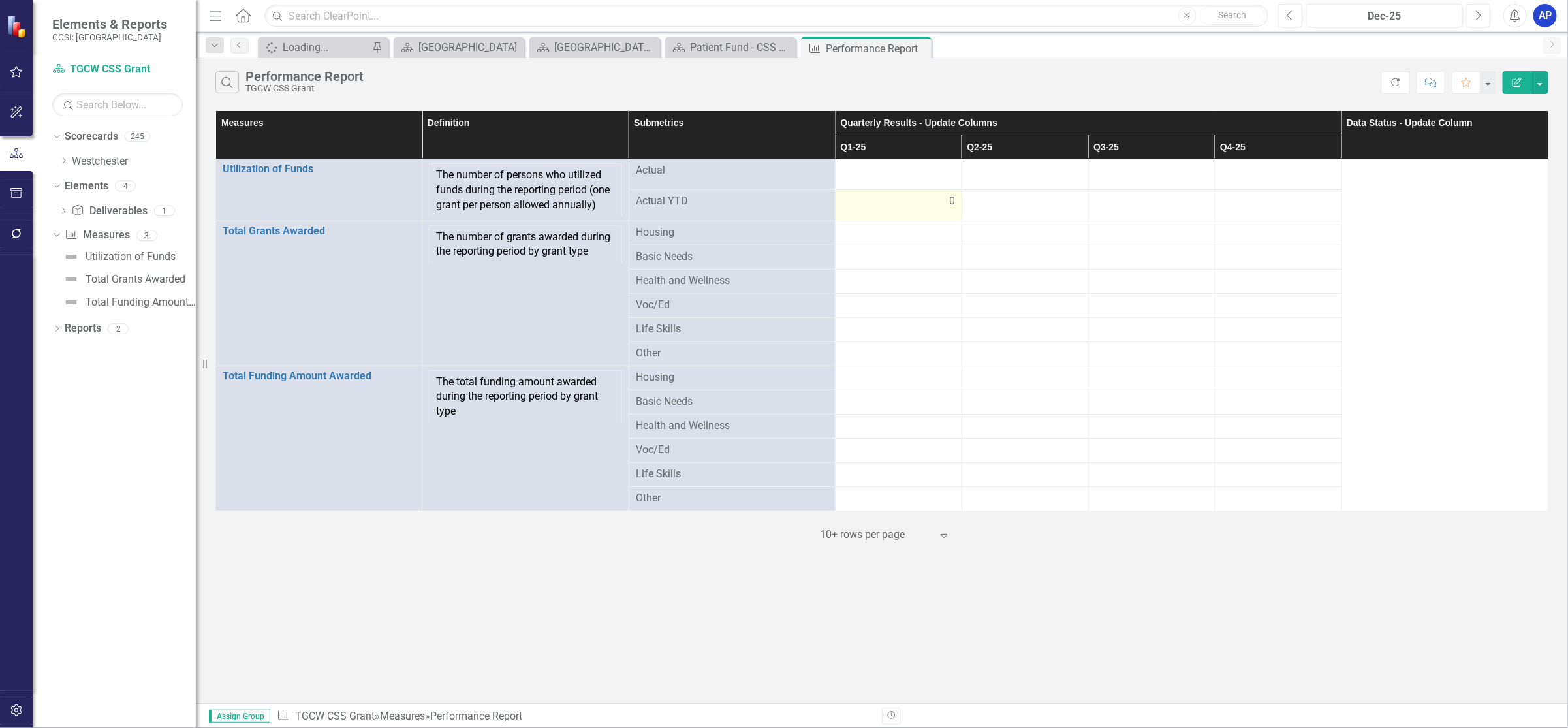
click at [938, 200] on div "0" at bounding box center [899, 201] width 113 height 15
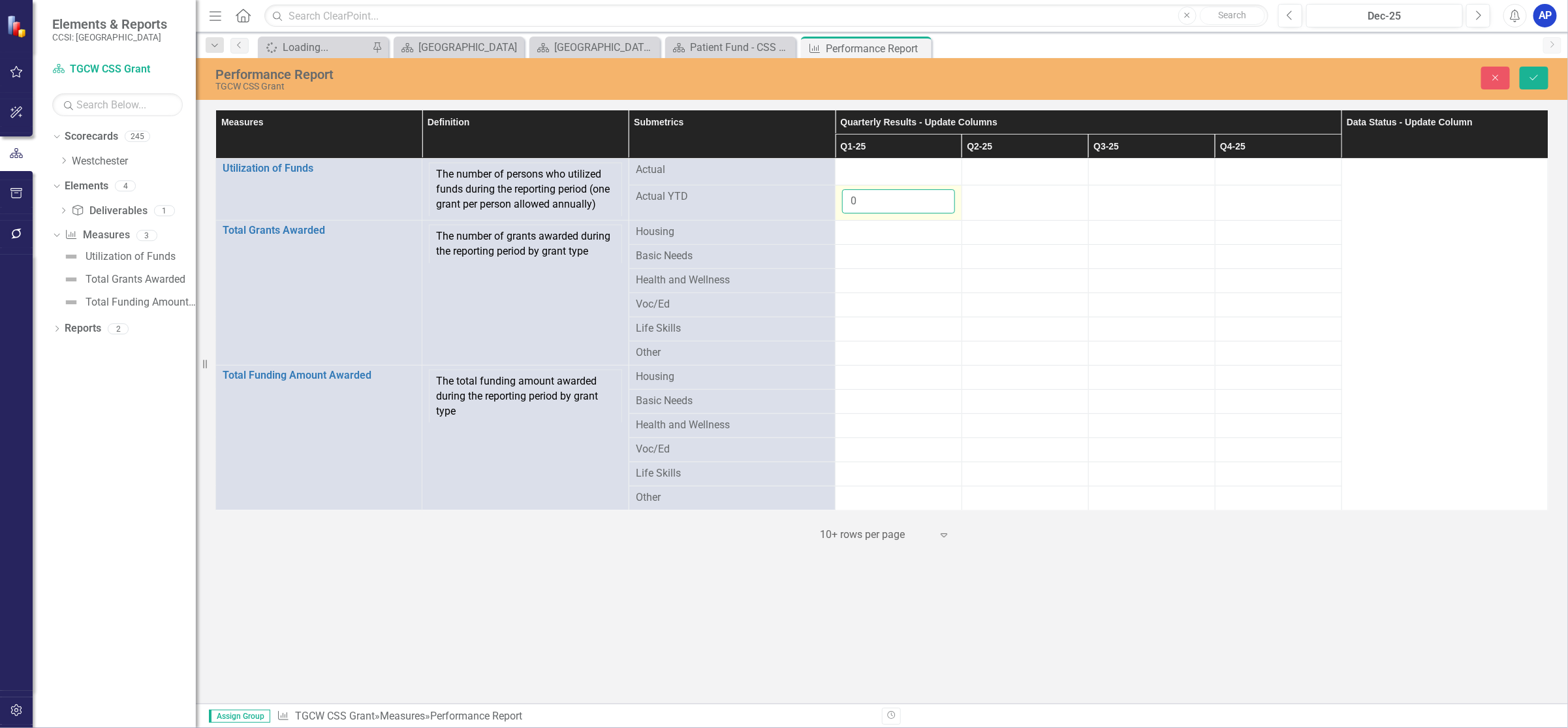
click at [897, 193] on input "0" at bounding box center [899, 201] width 113 height 24
click at [1080, 354] on div at bounding box center [1026, 353] width 113 height 16
click at [1535, 78] on icon "submit" at bounding box center [1534, 77] width 8 height 5
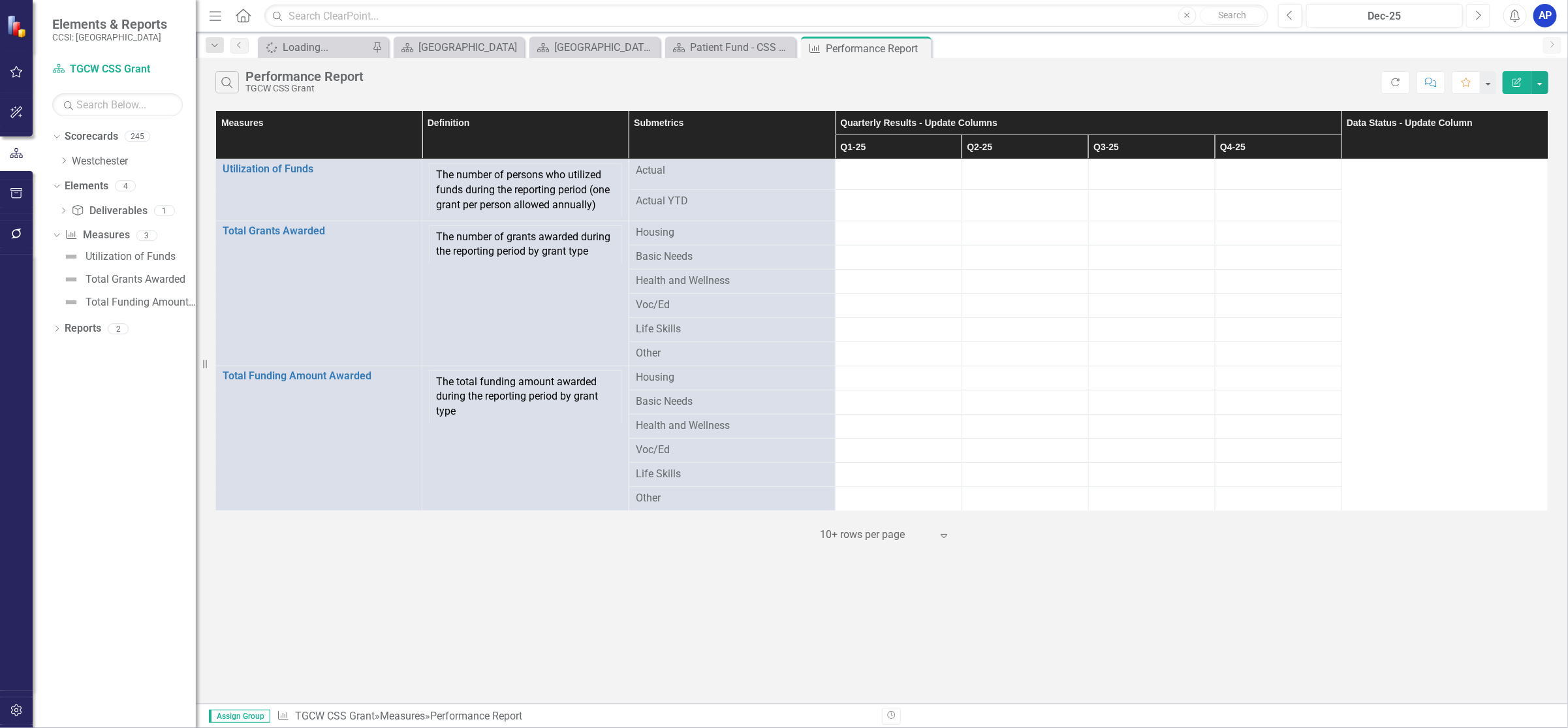
click at [1475, 18] on icon "Next" at bounding box center [1477, 16] width 7 height 12
click at [1479, 18] on icon "Next" at bounding box center [1477, 16] width 7 height 12
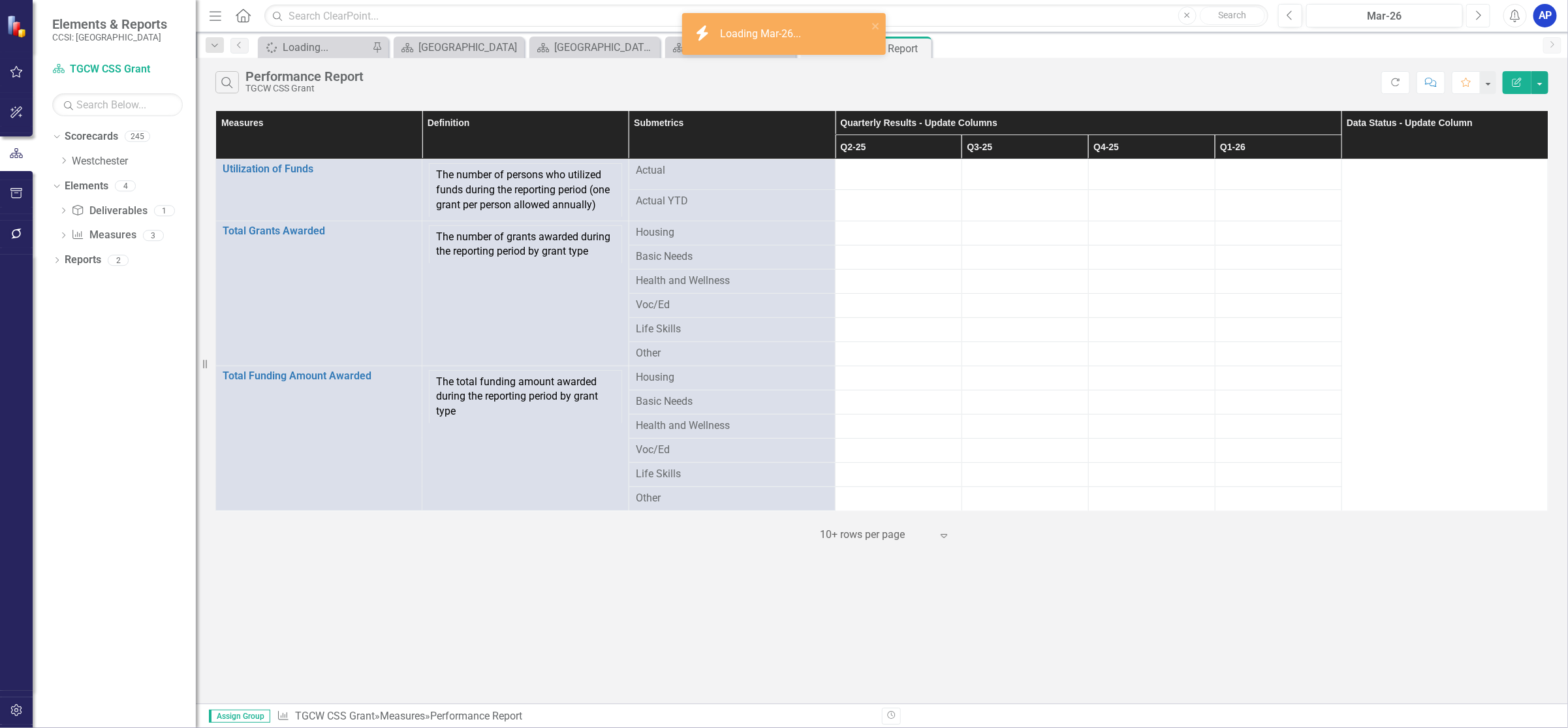
click at [1479, 18] on icon "Next" at bounding box center [1477, 16] width 7 height 12
click at [1376, 12] on div "Apr-26" at bounding box center [1385, 17] width 147 height 16
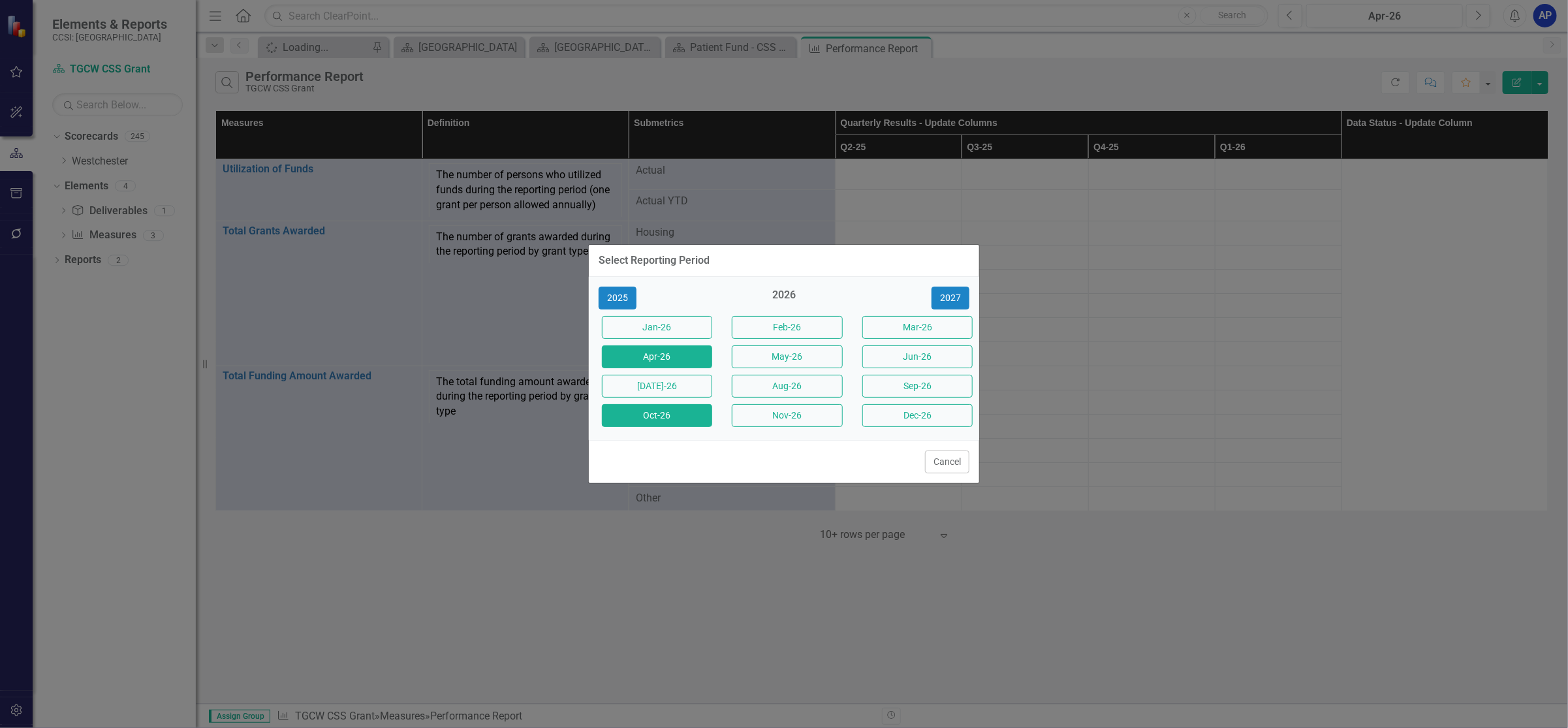
click at [672, 419] on button "Oct-26" at bounding box center [657, 415] width 110 height 23
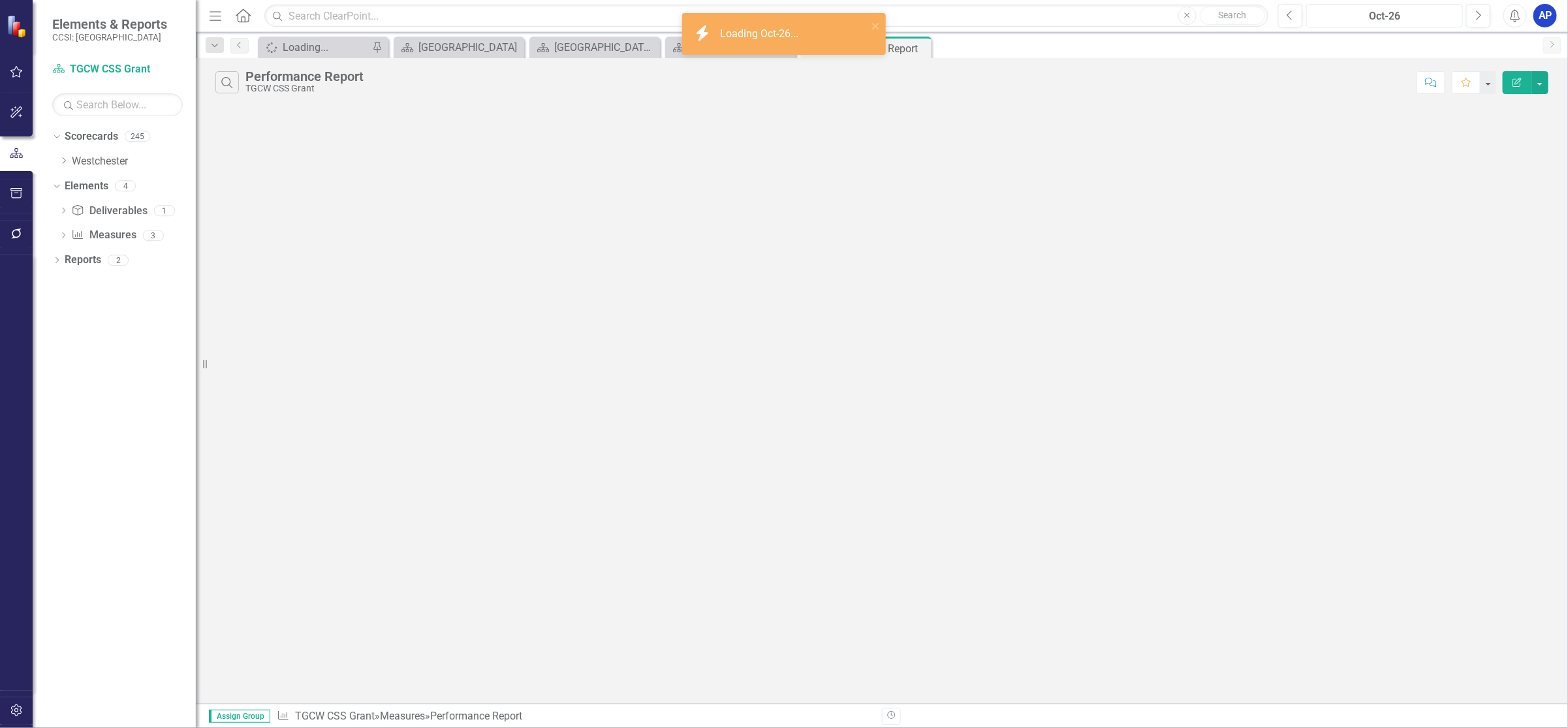
click at [1386, 18] on div "Oct-26" at bounding box center [1385, 17] width 147 height 16
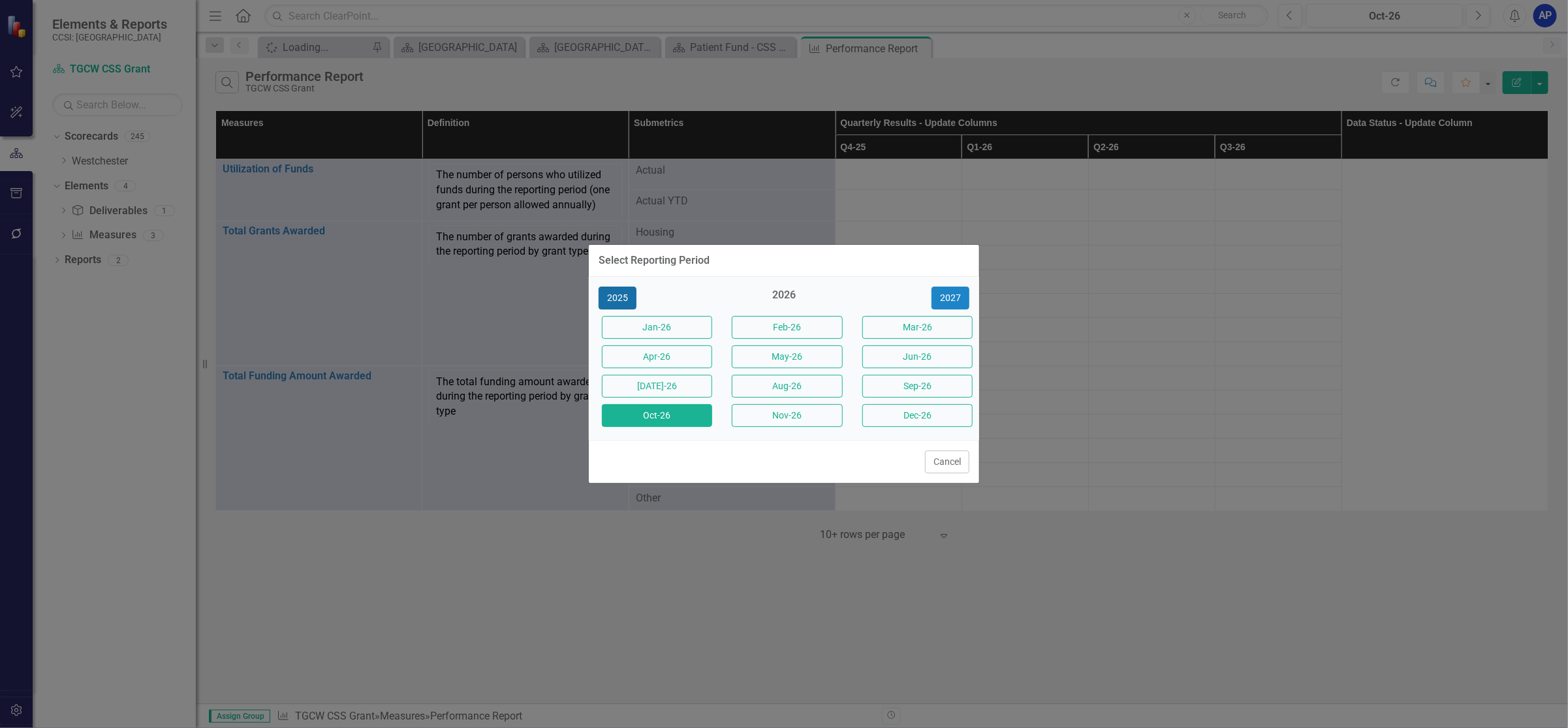
click at [618, 294] on button "2025" at bounding box center [618, 297] width 38 height 23
click at [680, 425] on button "Oct-25" at bounding box center [657, 415] width 110 height 23
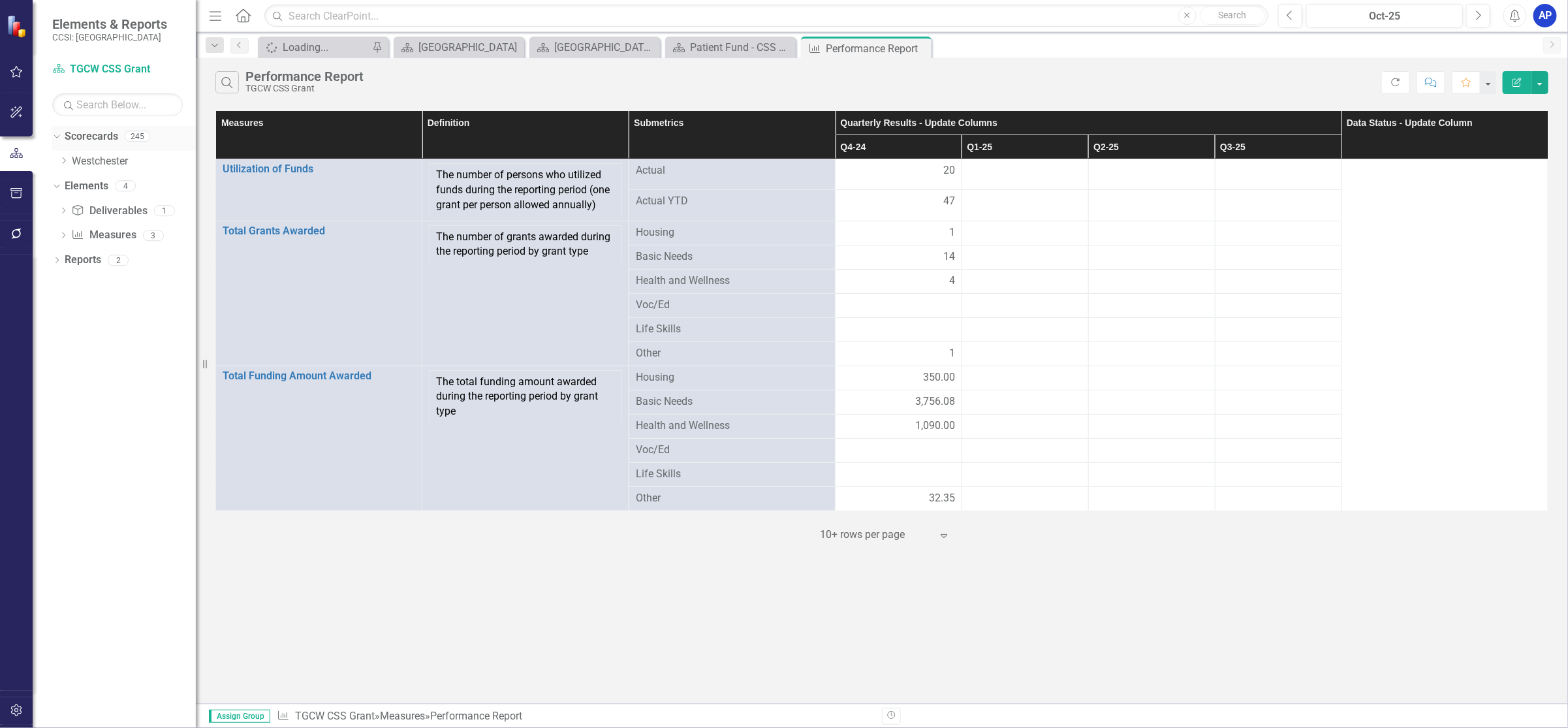
click at [71, 135] on link "Scorecards" at bounding box center [92, 136] width 54 height 15
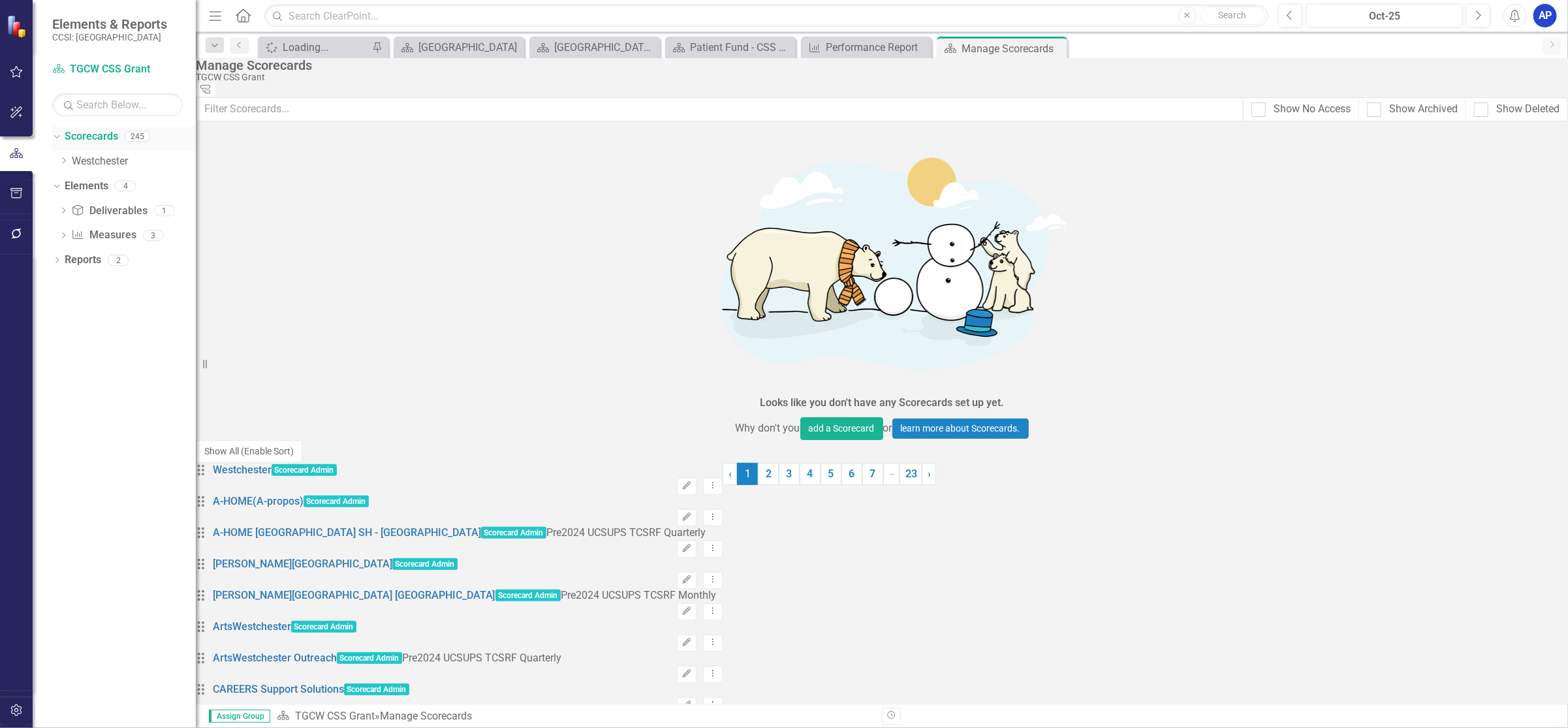
click at [56, 134] on icon "Dropdown" at bounding box center [55, 135] width 7 height 9
click at [56, 134] on icon "Dropdown" at bounding box center [56, 137] width 9 height 7
click at [66, 159] on icon "Dropdown" at bounding box center [64, 160] width 10 height 8
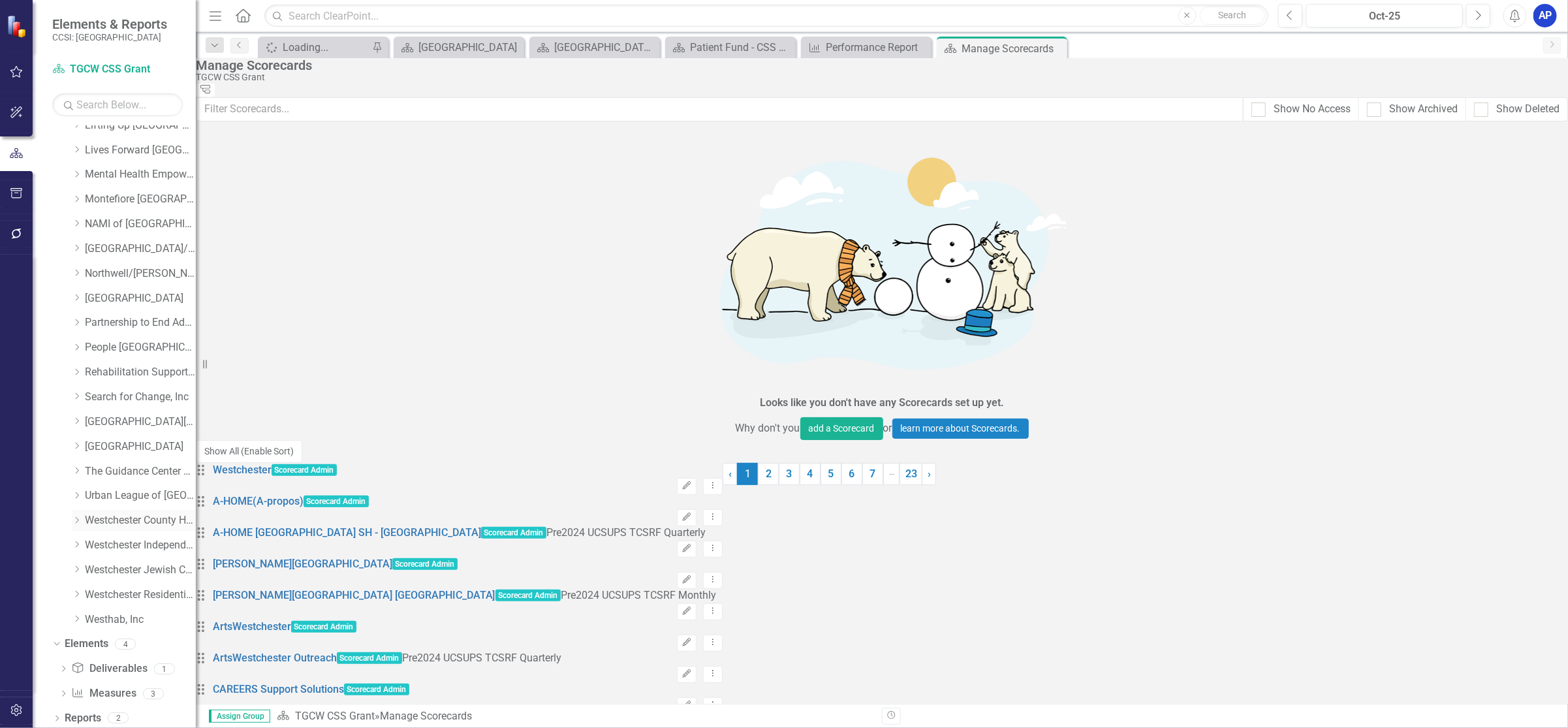
scroll to position [532, 0]
click at [74, 468] on icon "Dropdown" at bounding box center [77, 468] width 10 height 8
click at [154, 563] on link "TGCW Peer Advocacy/Support" at bounding box center [146, 567] width 98 height 15
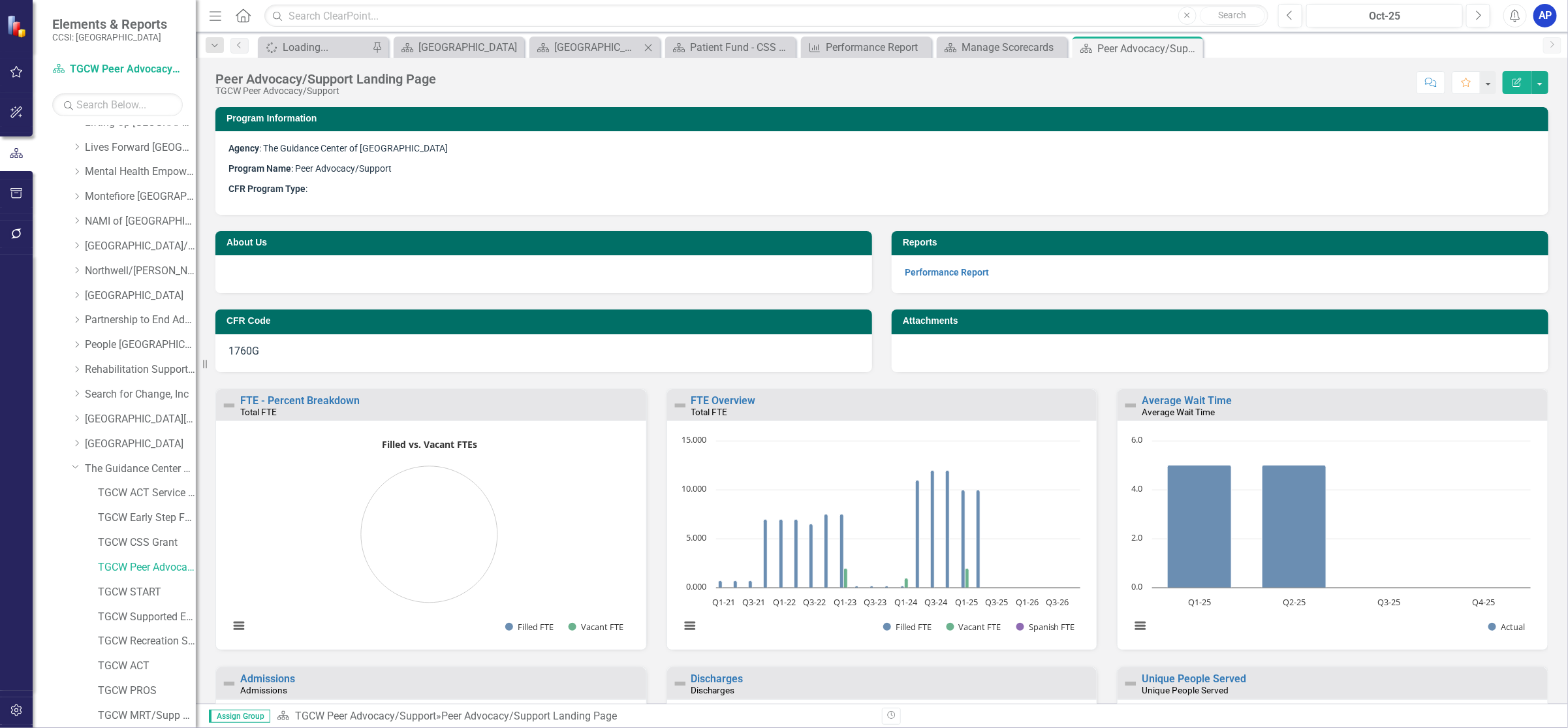
click at [645, 49] on icon "Close" at bounding box center [648, 48] width 13 height 10
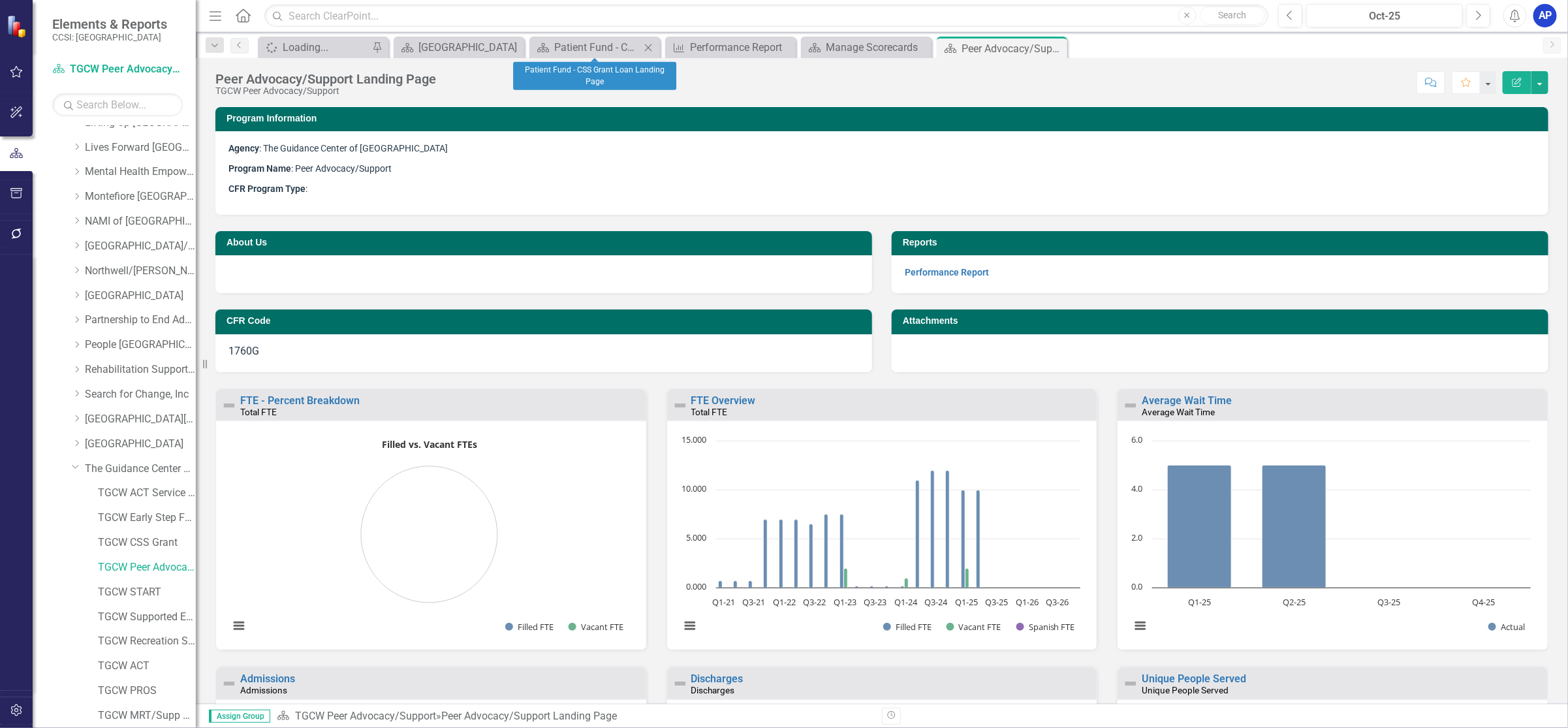
click at [645, 45] on icon at bounding box center [648, 47] width 7 height 7
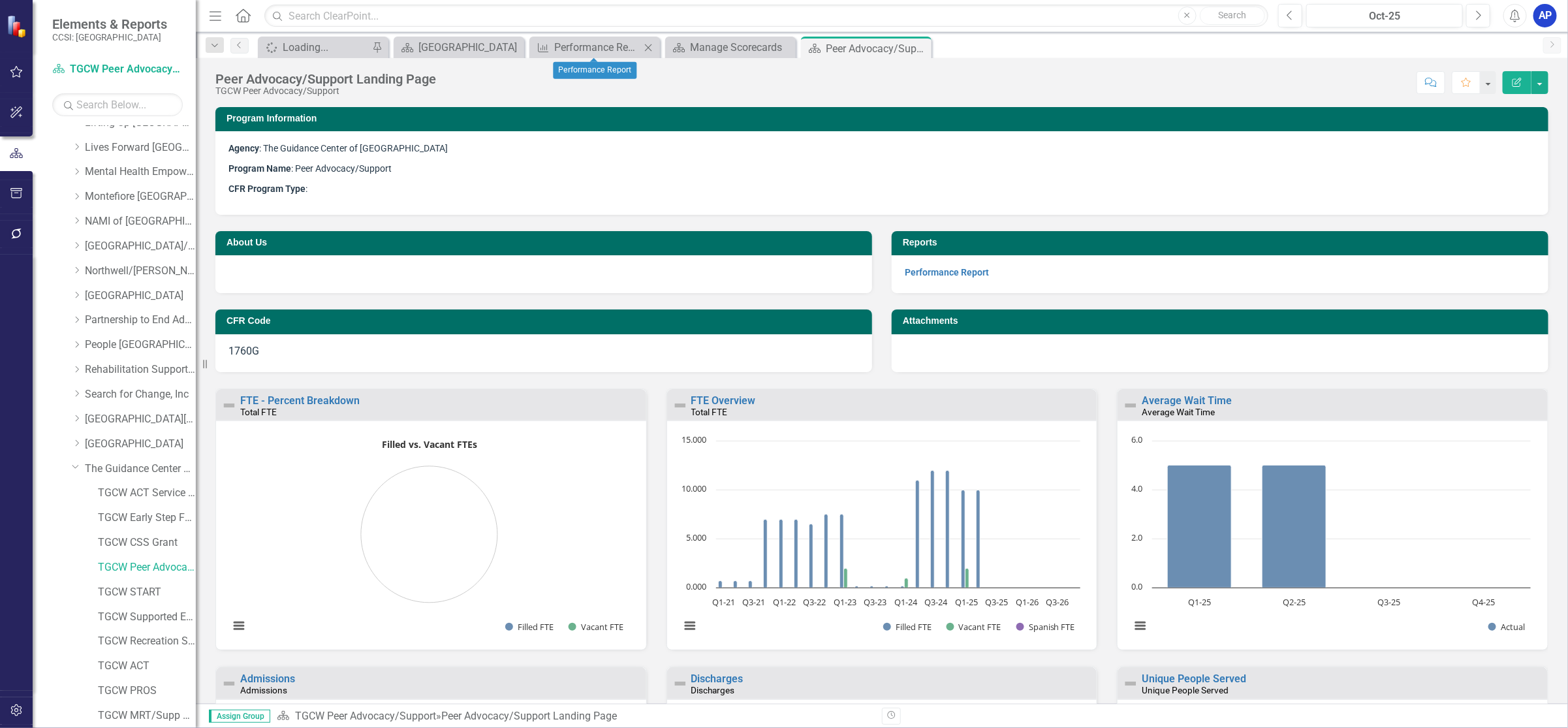
click at [648, 48] on icon at bounding box center [648, 47] width 7 height 7
click at [647, 44] on icon "Close" at bounding box center [648, 48] width 13 height 10
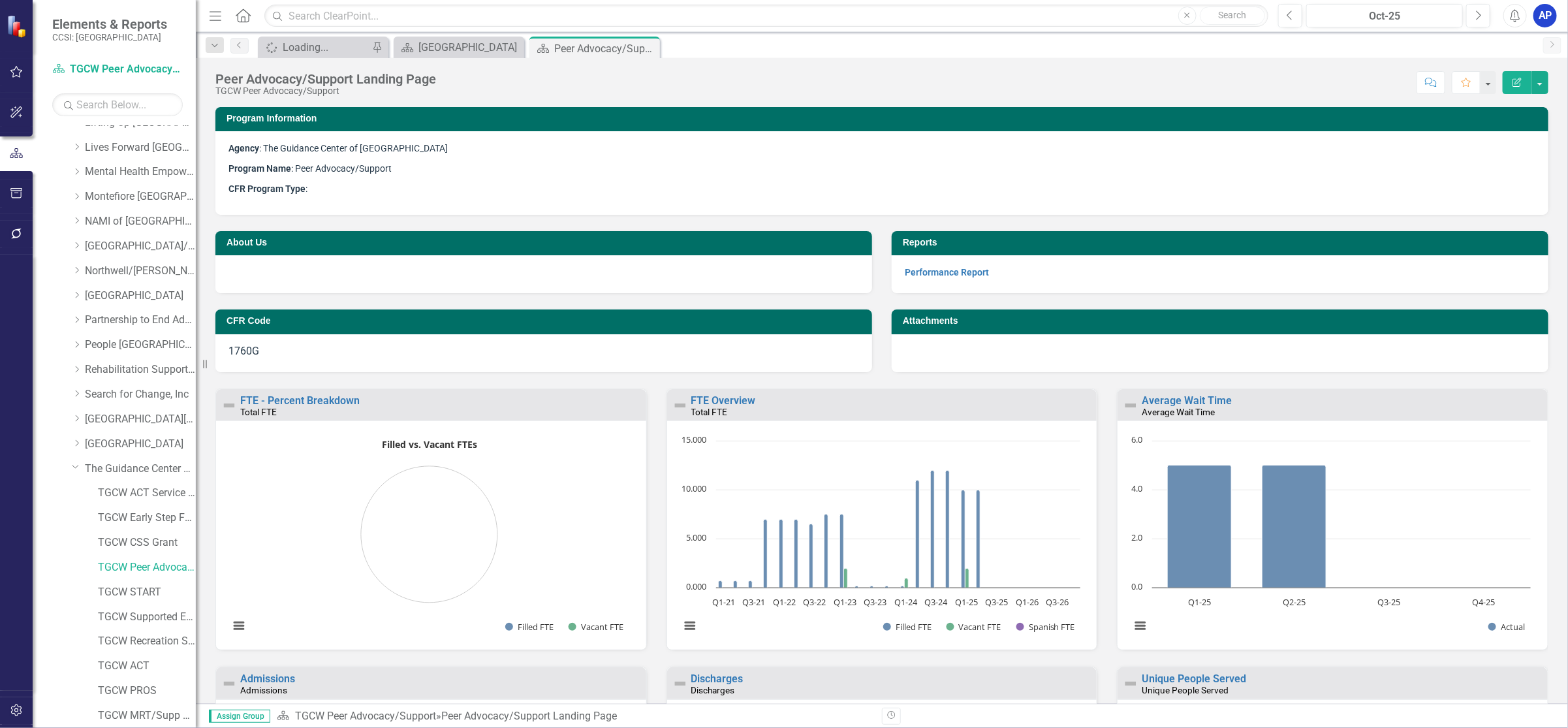
click at [906, 278] on p "Performance Report" at bounding box center [1221, 272] width 631 height 15
click at [906, 269] on link "Performance Report" at bounding box center [947, 272] width 85 height 10
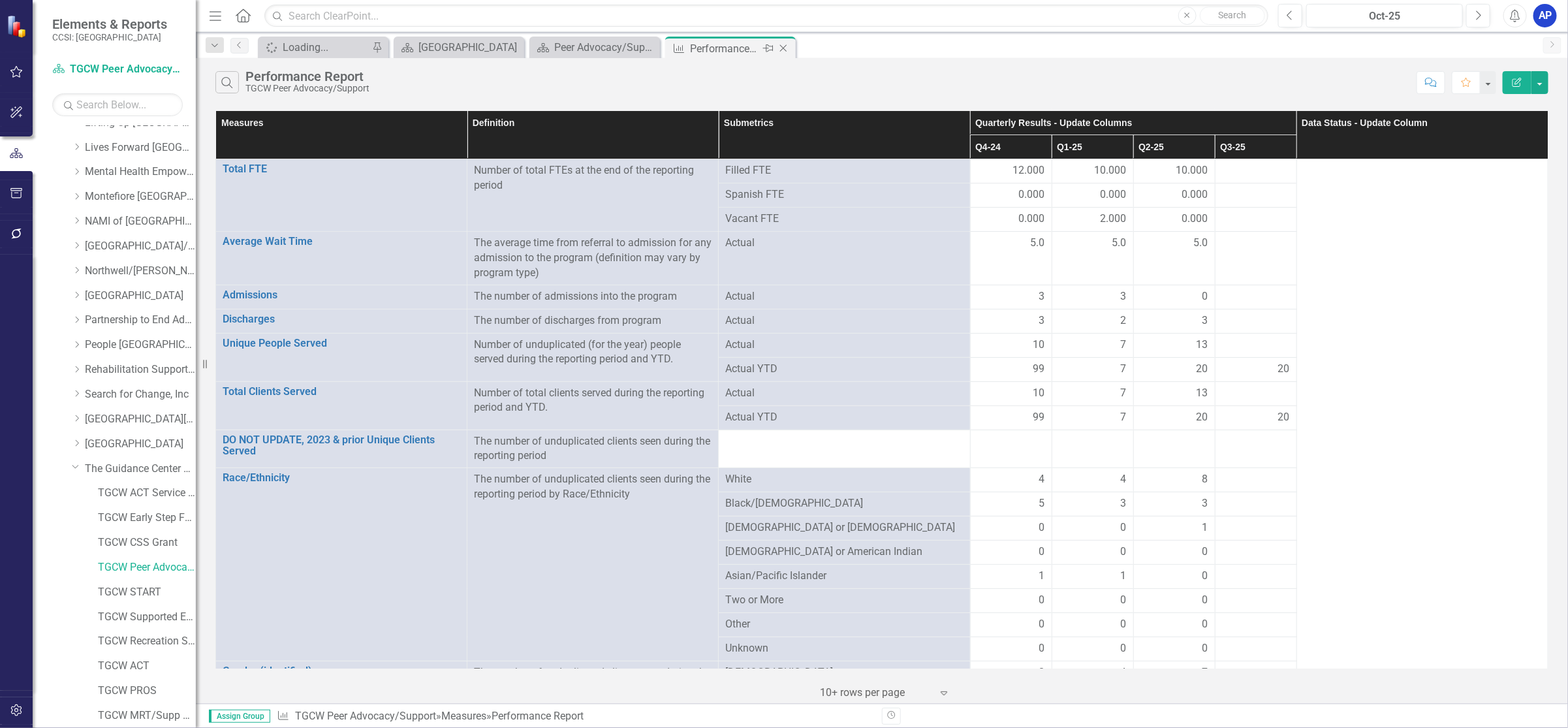
click at [783, 47] on icon "Close" at bounding box center [783, 48] width 13 height 10
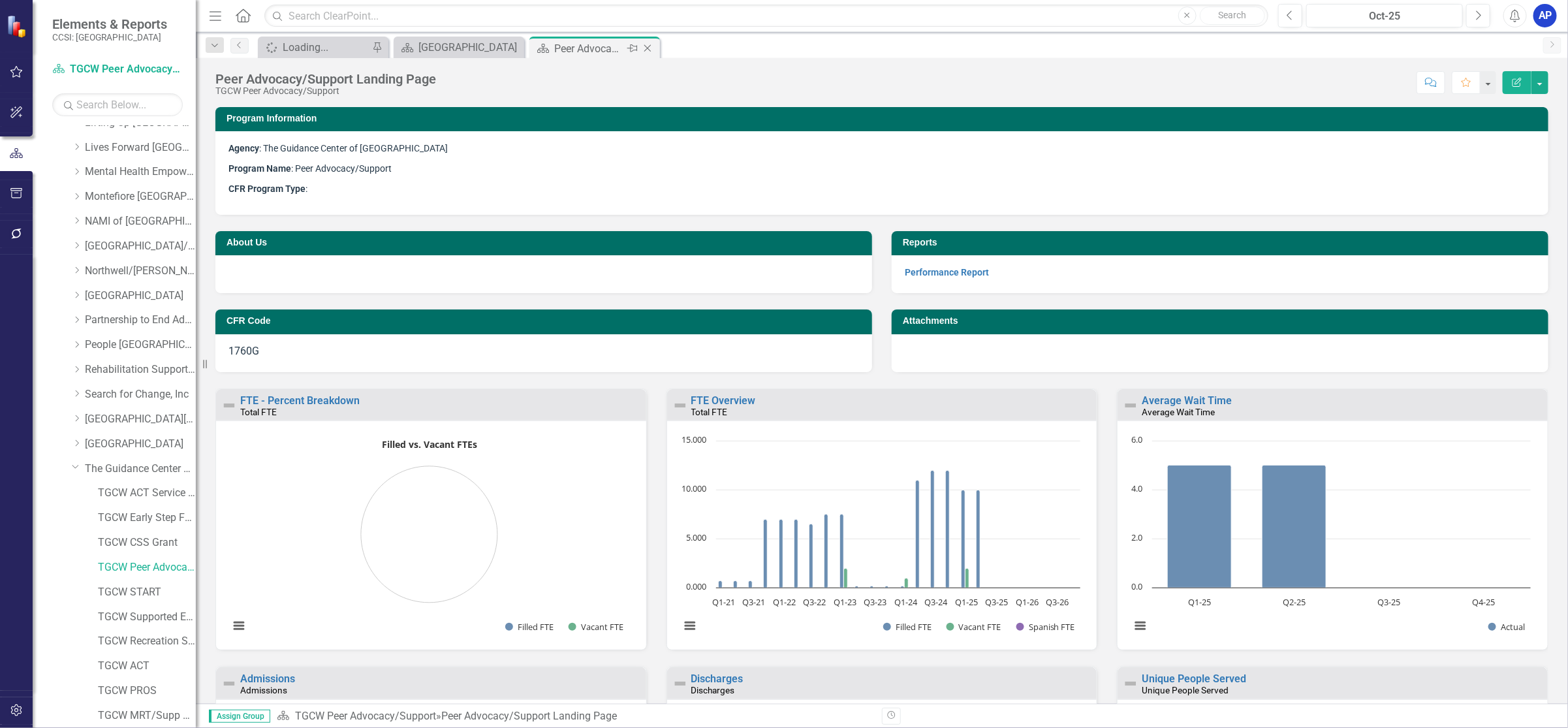
click at [645, 51] on icon at bounding box center [648, 48] width 7 height 7
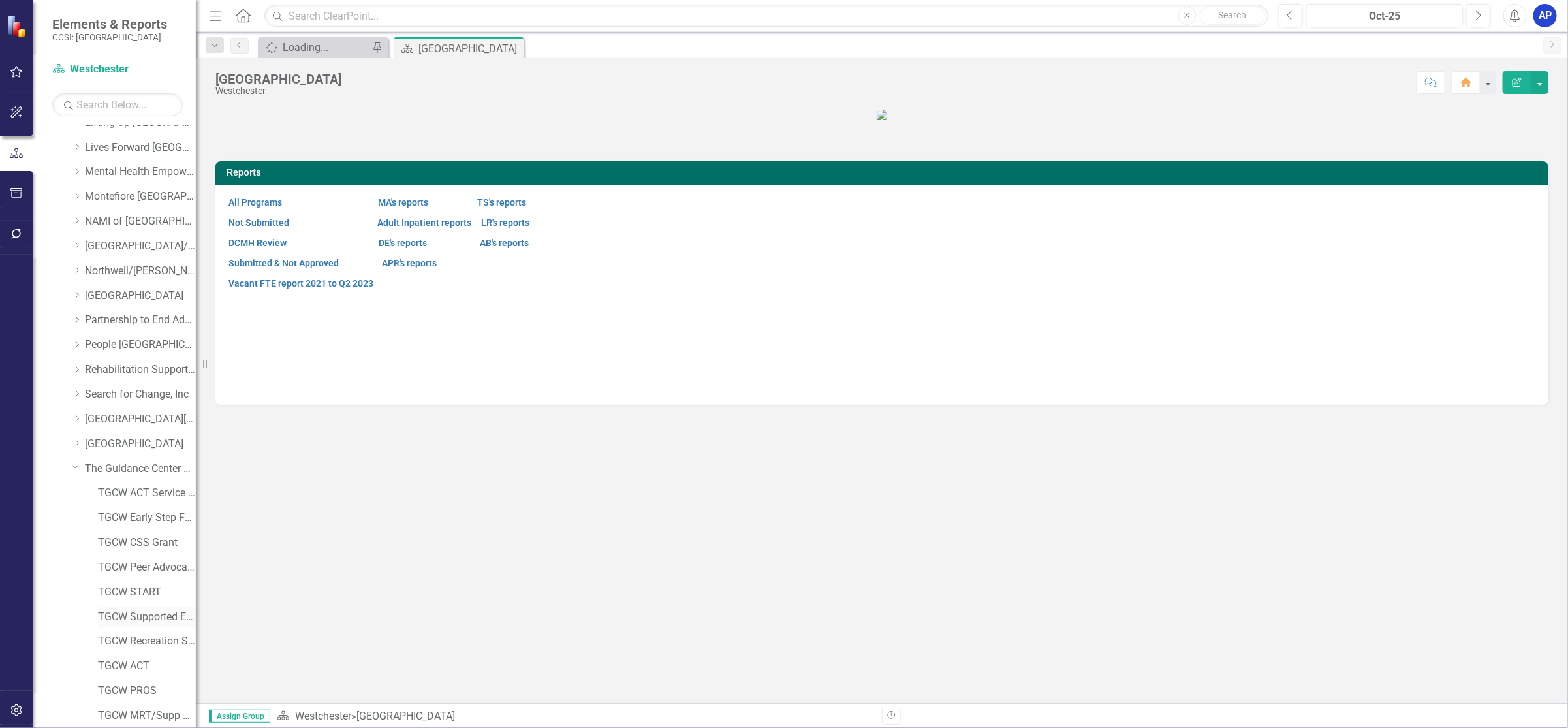
click at [132, 612] on link "TGCW Supported Ed - COLLEGE" at bounding box center [146, 617] width 98 height 15
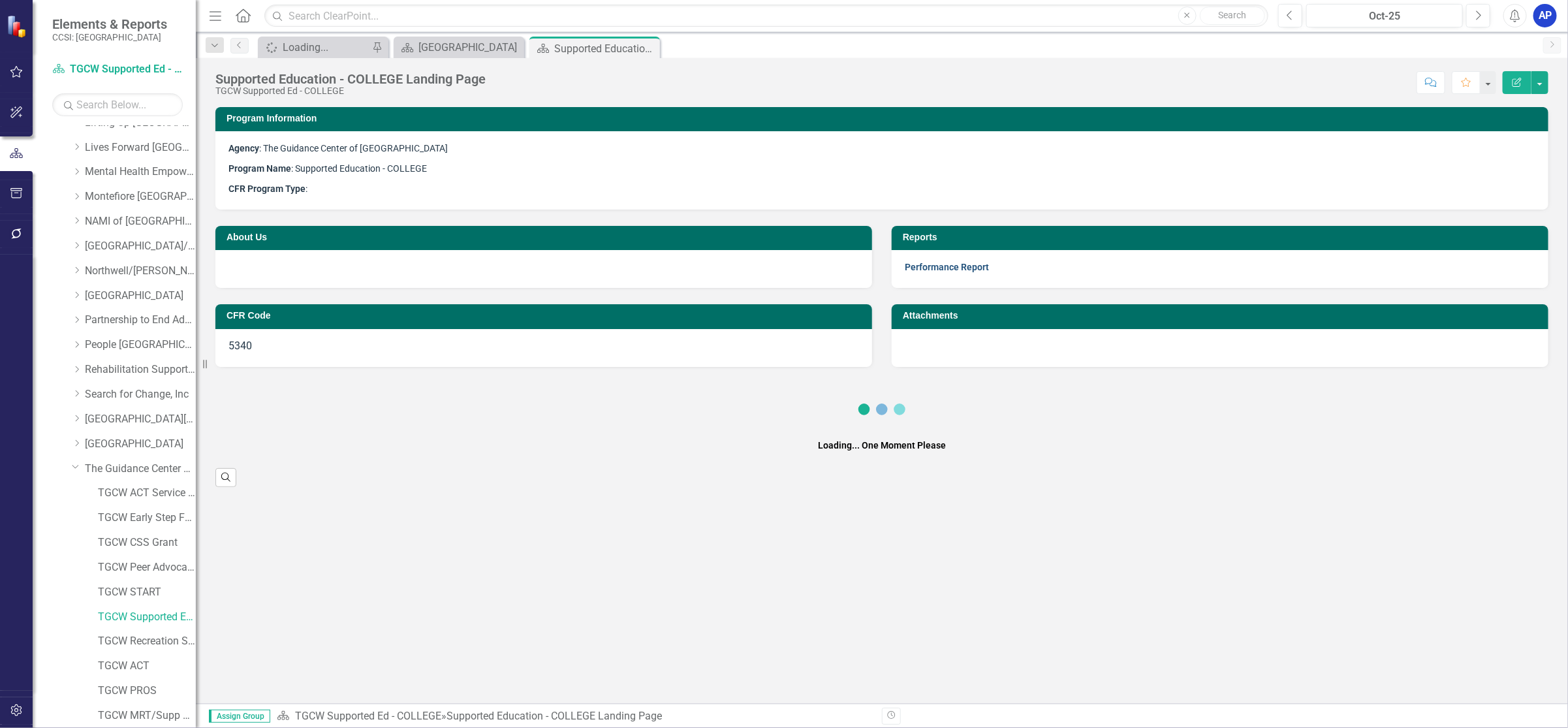
click at [950, 266] on link "Performance Report" at bounding box center [947, 267] width 85 height 10
